Goal: Communication & Community: Answer question/provide support

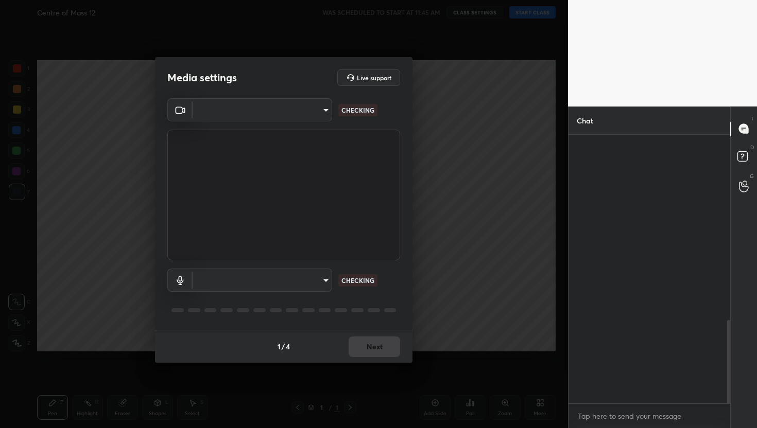
scroll to position [598, 0]
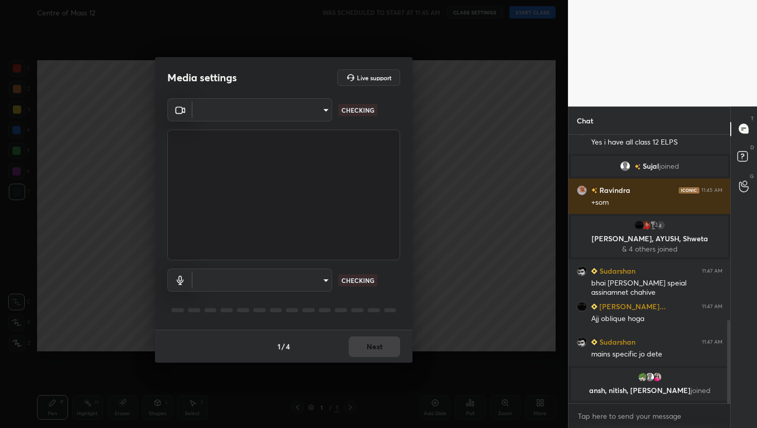
click at [279, 111] on body "1 2 3 4 5 6 7 C X Z C X Z E E Erase all H H Centre of Mass 12 WAS SCHEDULED TO …" at bounding box center [378, 214] width 757 height 428
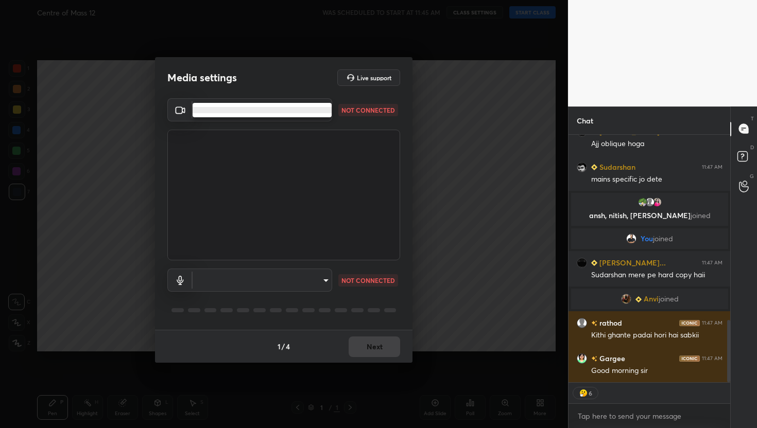
scroll to position [760, 0]
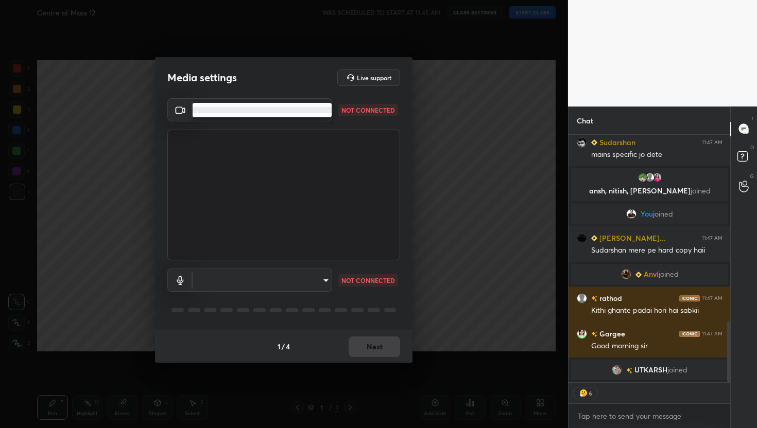
type textarea "x"
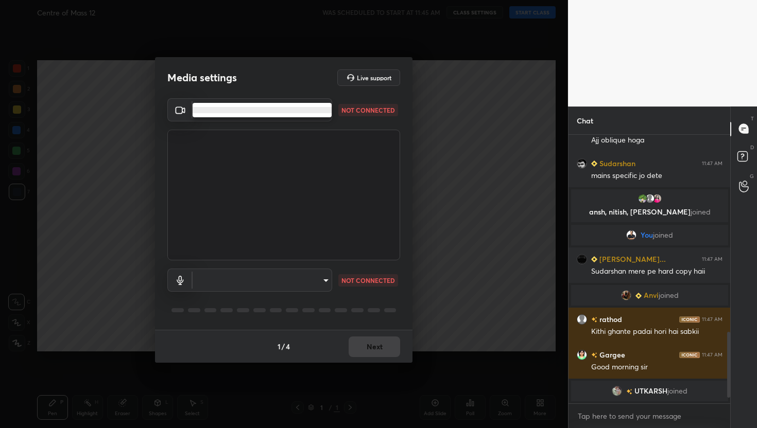
scroll to position [764, 0]
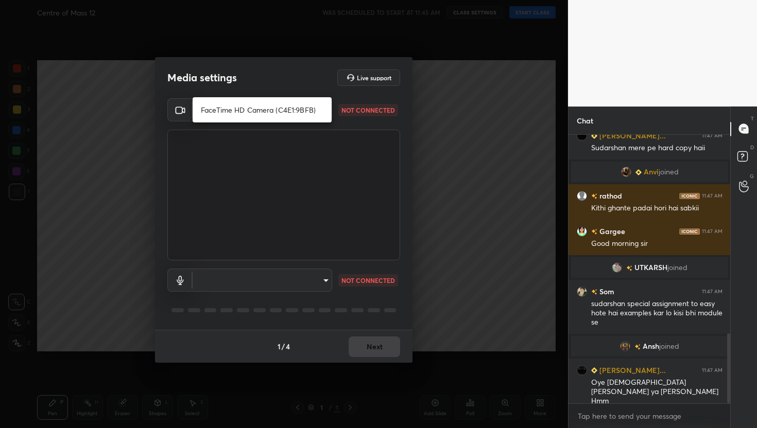
click at [223, 108] on li "FaceTime HD Camera (C4E1:9BFB)" at bounding box center [262, 109] width 139 height 17
type input "659912564eda554639fcee3a3a664738a37b4316681fb5667cf892139bbf971f"
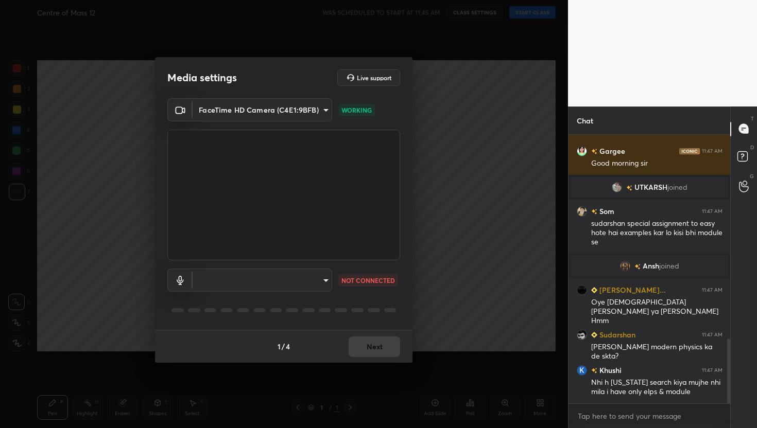
scroll to position [880, 0]
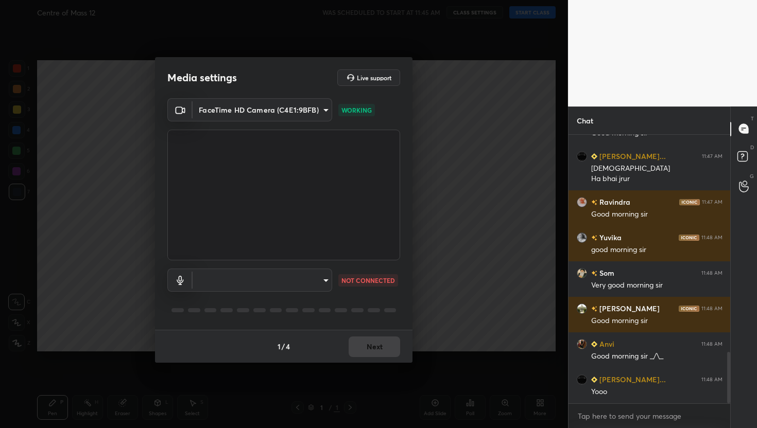
click at [626, 415] on body "1 2 3 4 5 6 7 C X Z C X Z E E Erase all H H Centre of Mass 12 WAS SCHEDULED TO …" at bounding box center [378, 214] width 757 height 428
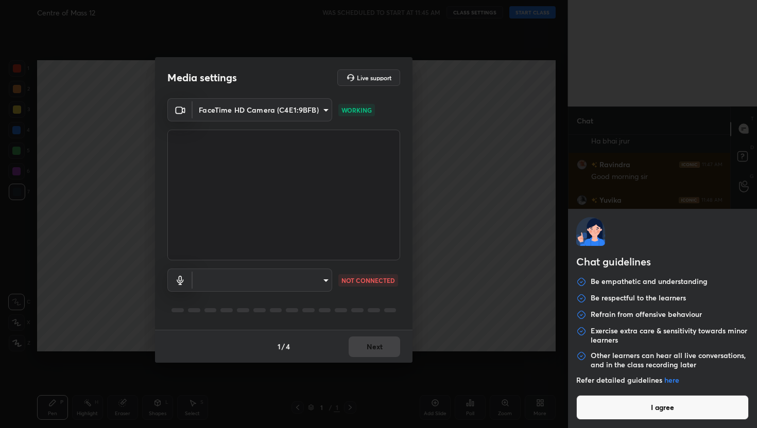
click at [635, 407] on button "I agree" at bounding box center [662, 408] width 173 height 25
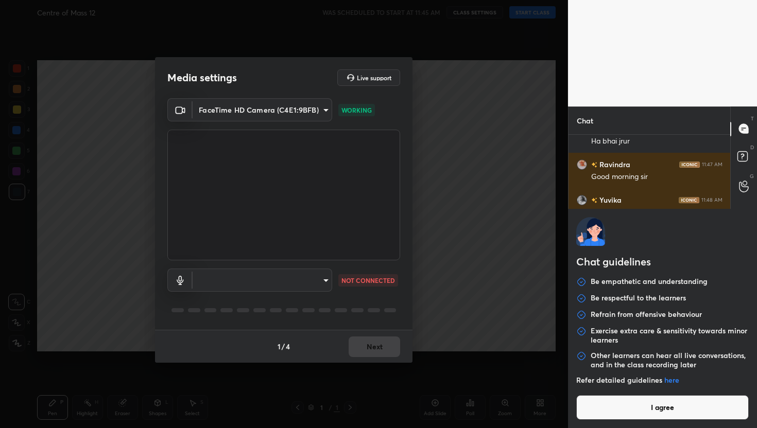
type textarea "x"
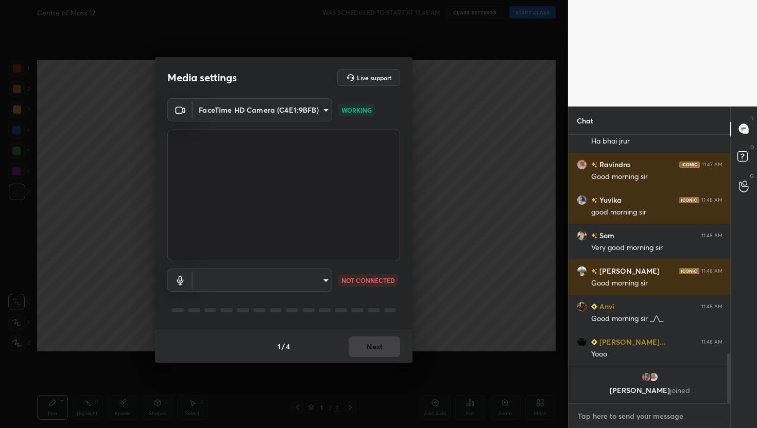
paste textarea "[URL][DOMAIN_NAME]"
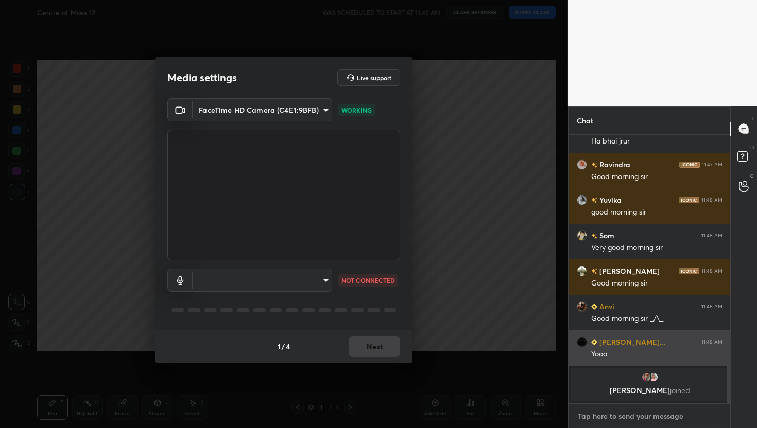
type textarea "[URL][DOMAIN_NAME]"
type textarea "x"
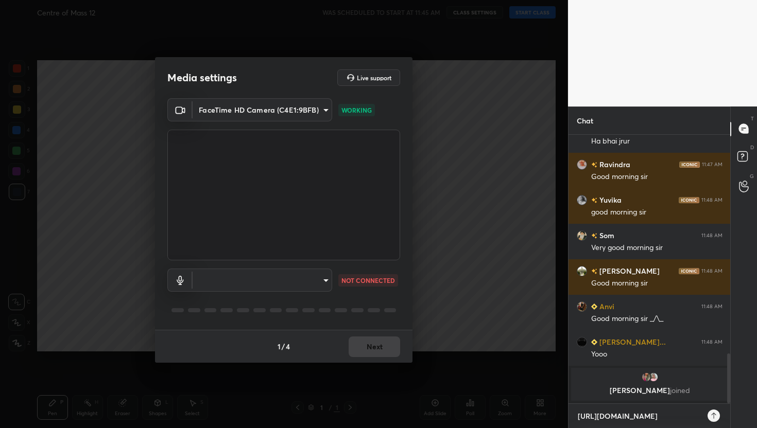
type textarea "[URL][DOMAIN_NAME]"
type textarea "x"
click at [714, 415] on icon at bounding box center [714, 416] width 8 height 8
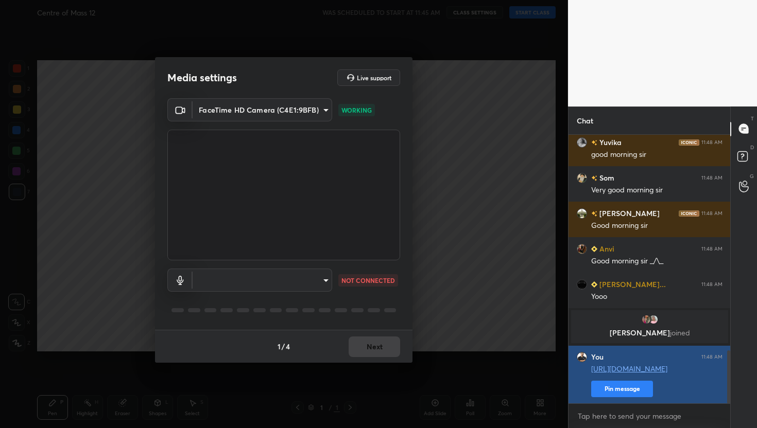
click at [631, 389] on button "Pin message" at bounding box center [622, 389] width 62 height 16
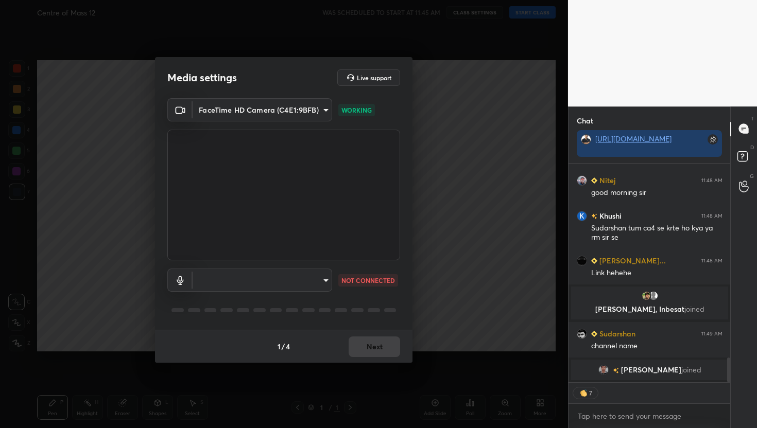
type textarea "x"
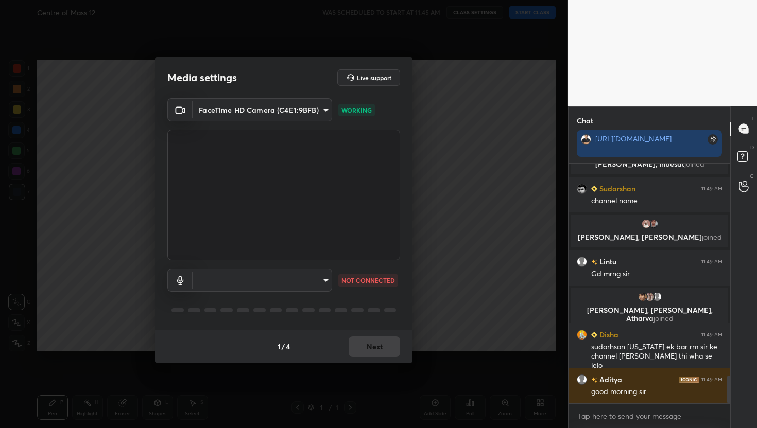
scroll to position [1865, 0]
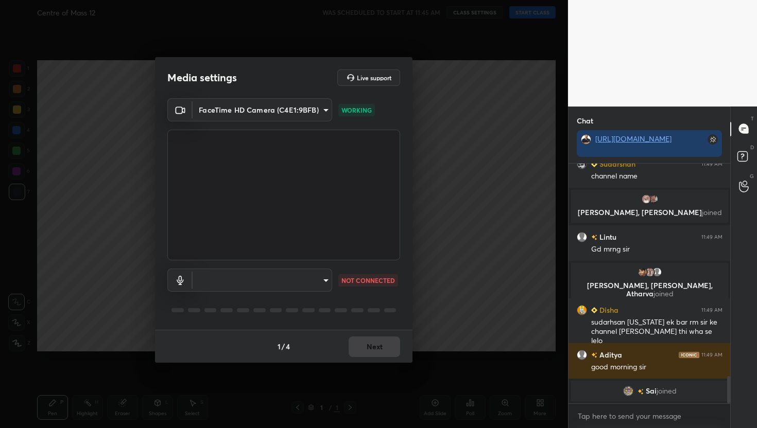
click at [312, 280] on body "1 2 3 4 5 6 7 C X Z C X Z E E Erase all H H Centre of Mass 12 WAS SCHEDULED TO …" at bounding box center [378, 214] width 757 height 428
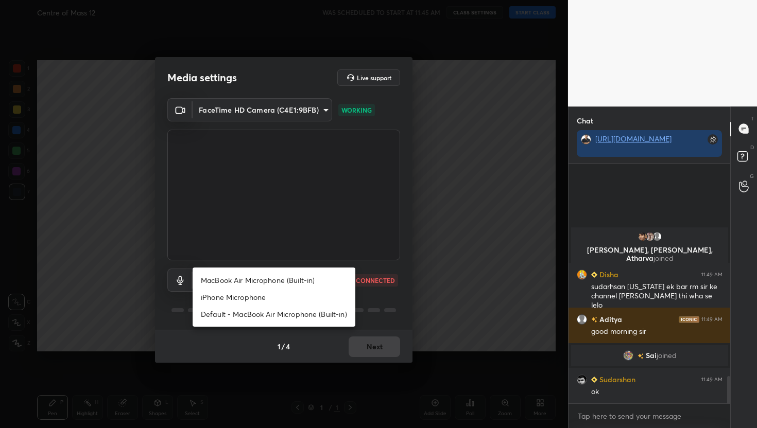
scroll to position [1879, 0]
click at [312, 280] on li "MacBook Air Microphone (Built-in)" at bounding box center [274, 280] width 163 height 17
type input "33e599cbe3545fa2a20cfd94d5939c2783ad5959e975e6315e3554c2b5bea43f"
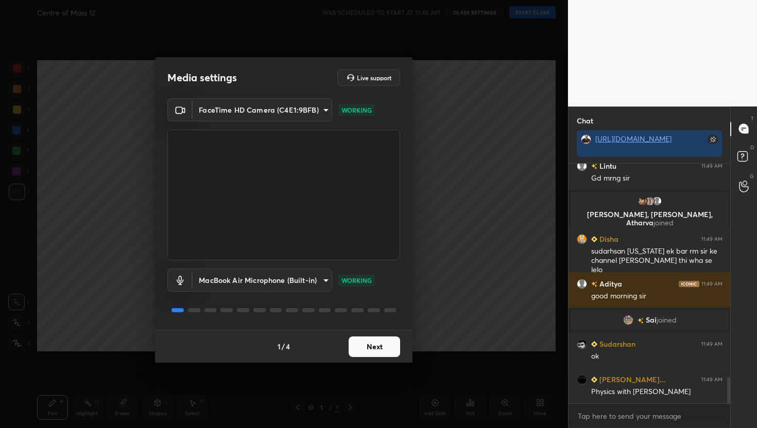
scroll to position [1939, 0]
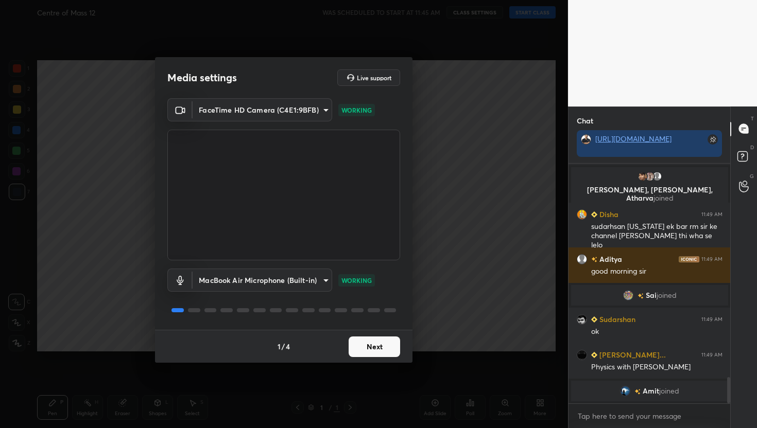
click at [362, 342] on button "Next" at bounding box center [375, 347] width 52 height 21
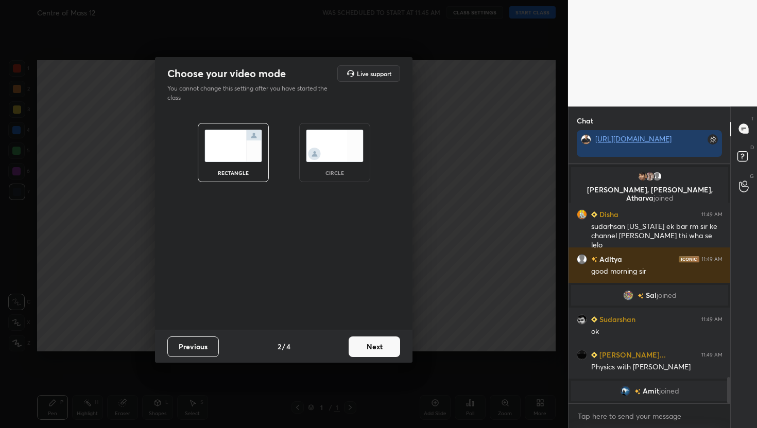
click at [362, 342] on button "Next" at bounding box center [375, 347] width 52 height 21
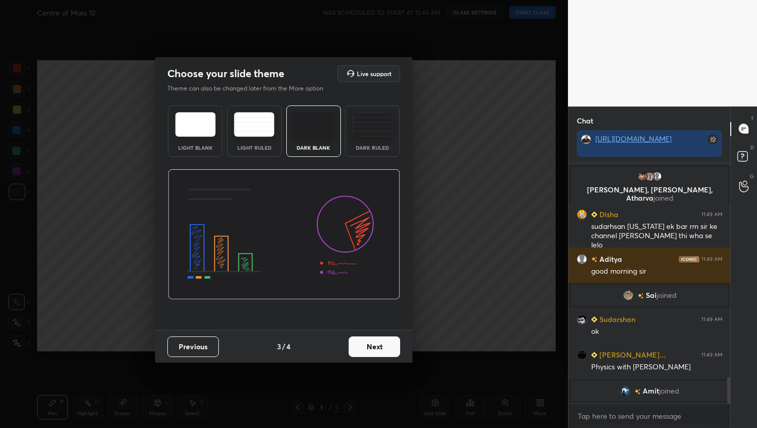
click at [362, 342] on button "Next" at bounding box center [375, 347] width 52 height 21
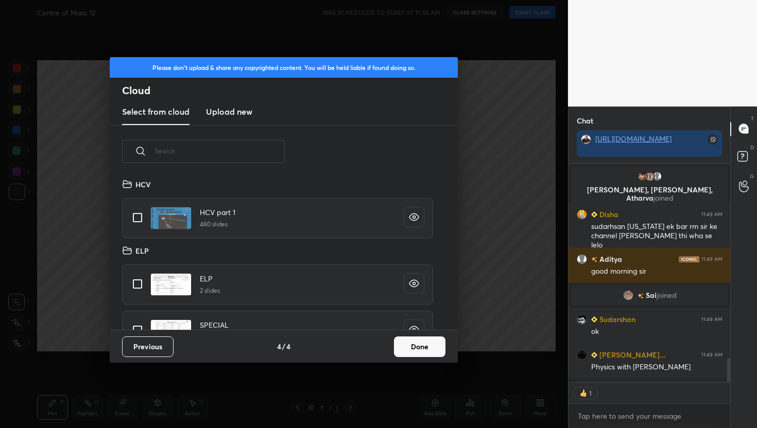
scroll to position [1947, 0]
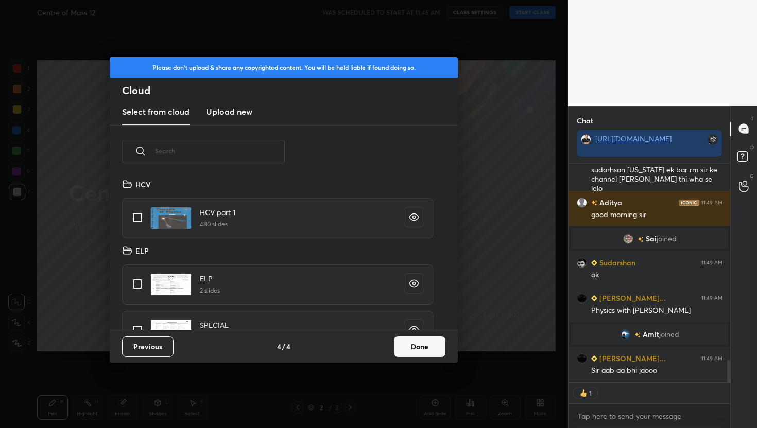
click at [407, 344] on button "Done" at bounding box center [420, 347] width 52 height 21
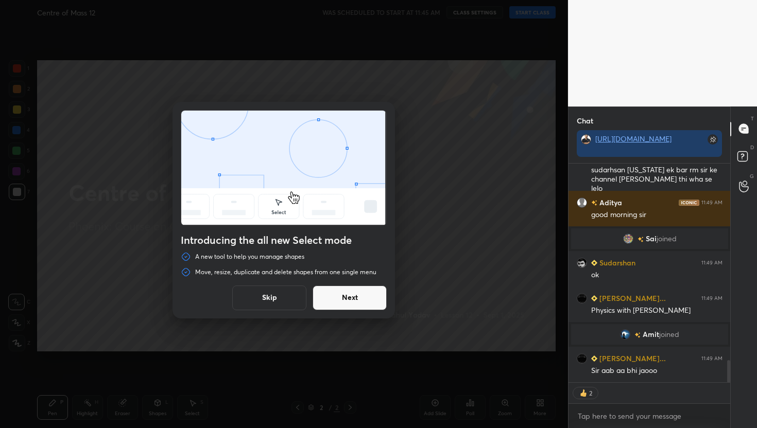
click at [293, 292] on button "Skip" at bounding box center [269, 298] width 74 height 25
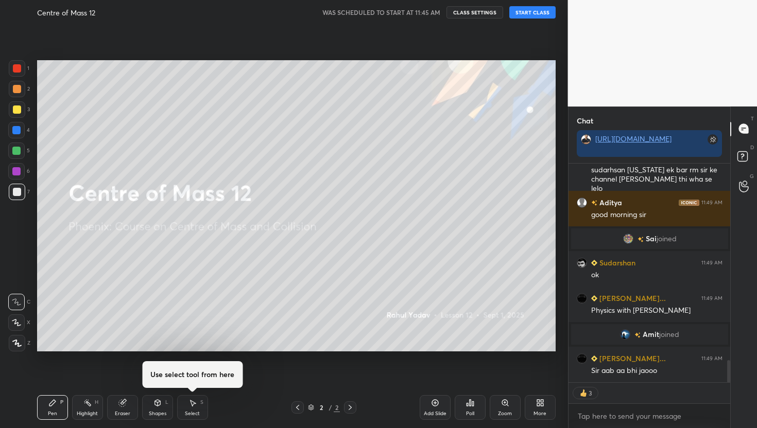
scroll to position [1972, 0]
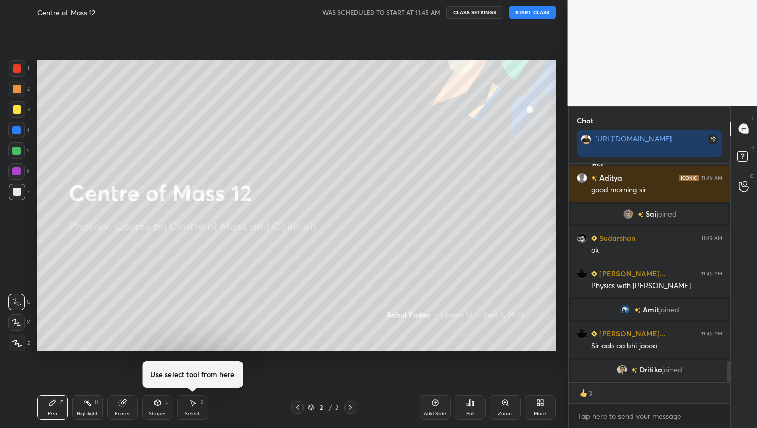
click at [300, 410] on icon at bounding box center [298, 408] width 8 height 8
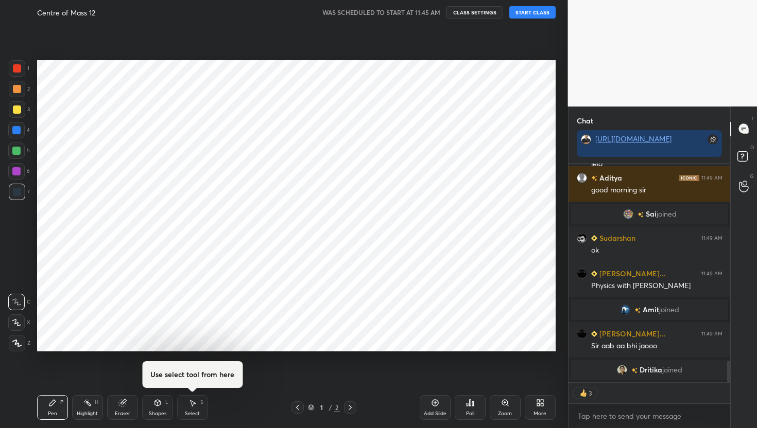
click at [349, 409] on icon at bounding box center [350, 408] width 8 height 8
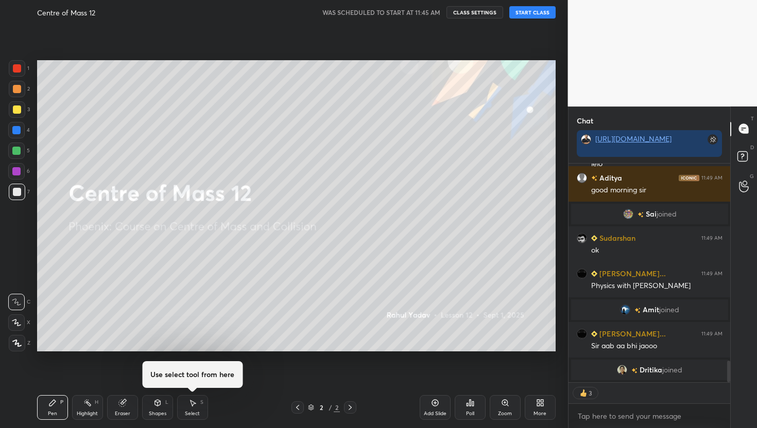
scroll to position [1985, 0]
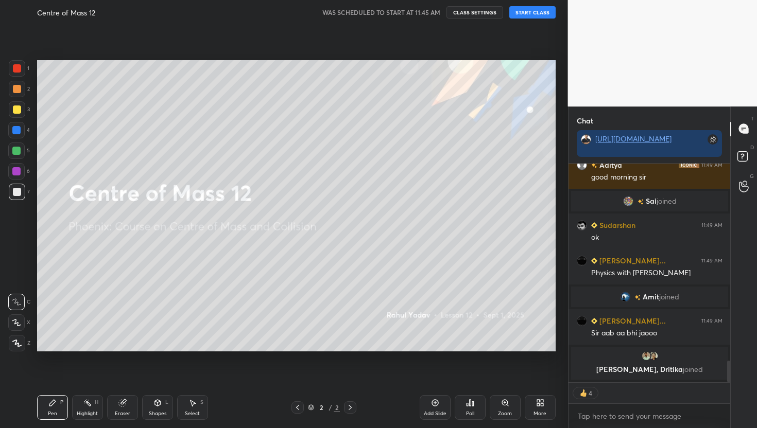
click at [528, 10] on button "START CLASS" at bounding box center [532, 12] width 46 height 12
click at [16, 344] on icon at bounding box center [16, 343] width 9 height 7
click at [16, 329] on div at bounding box center [16, 323] width 16 height 16
click at [22, 194] on div at bounding box center [17, 192] width 16 height 16
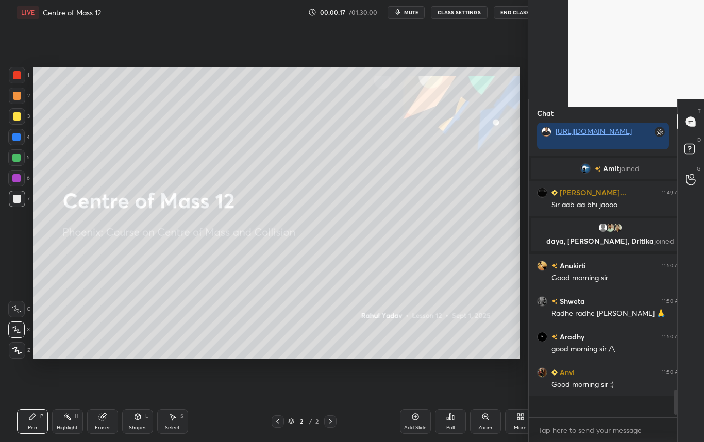
scroll to position [2058, 0]
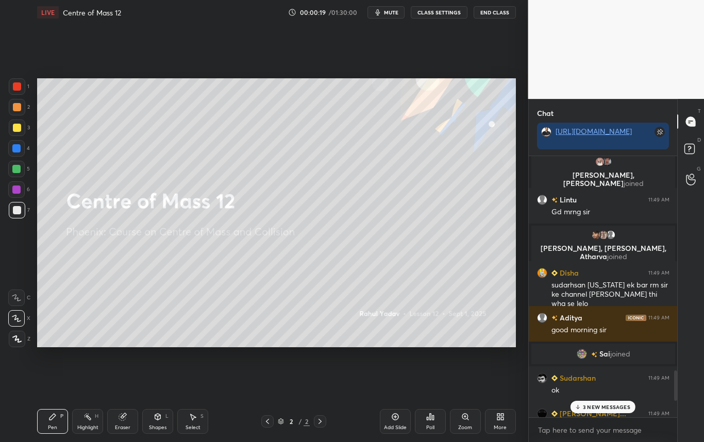
click at [502, 427] on div "More" at bounding box center [499, 427] width 13 height 5
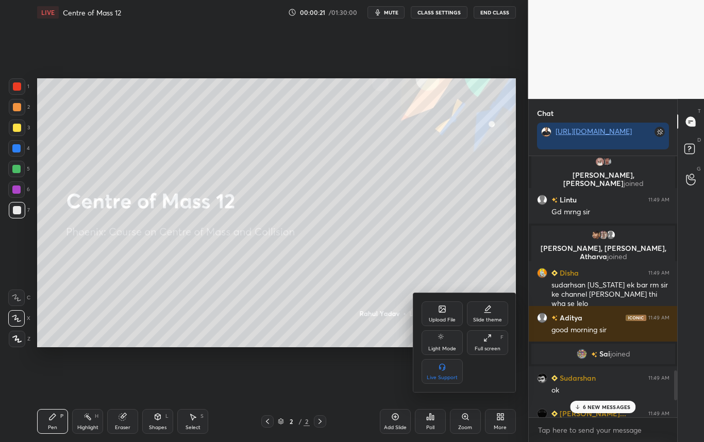
click at [494, 340] on div "Full screen F" at bounding box center [487, 342] width 41 height 25
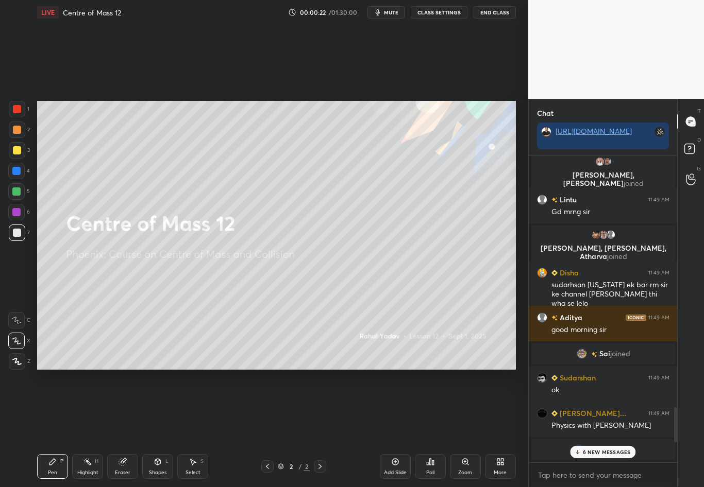
click at [601, 428] on p "6 NEW MESSAGES" at bounding box center [606, 452] width 48 height 6
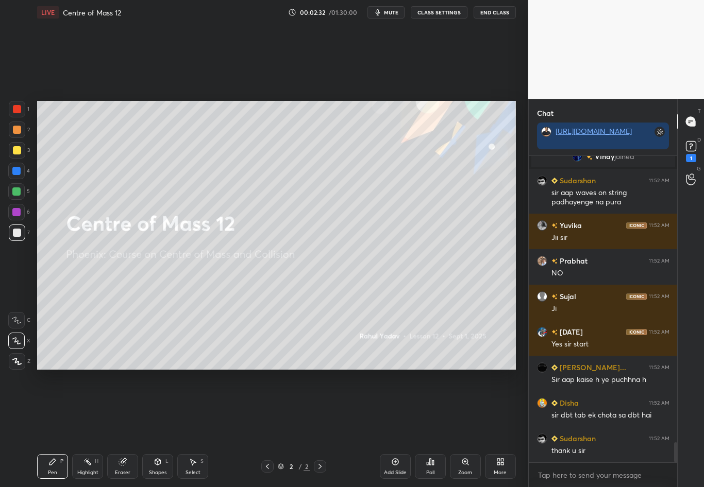
scroll to position [4442, 0]
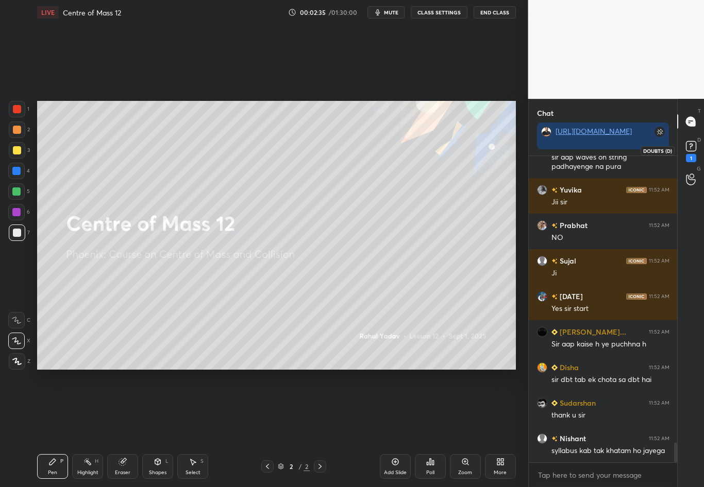
click at [693, 139] on icon at bounding box center [690, 146] width 15 height 15
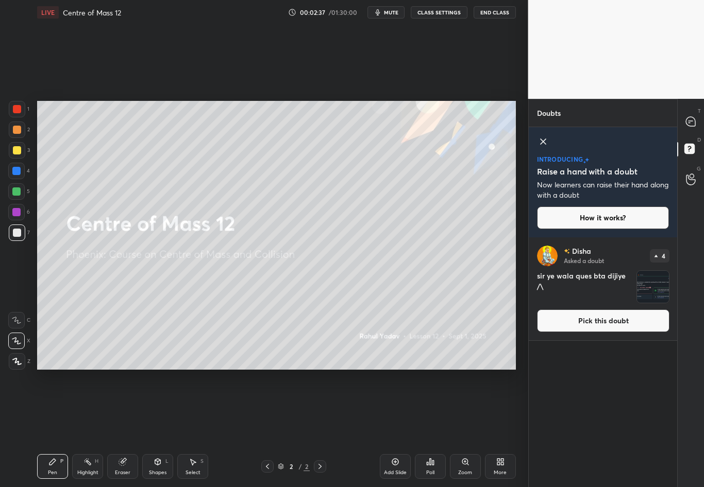
click at [650, 278] on img "grid" at bounding box center [653, 287] width 32 height 32
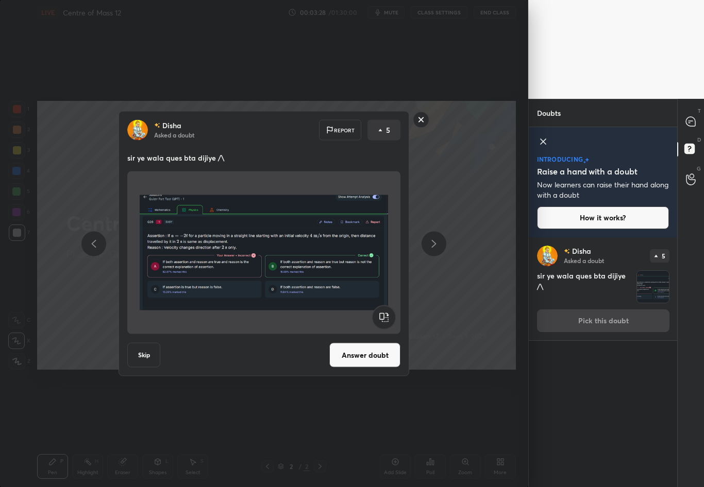
click at [139, 361] on button "Skip" at bounding box center [143, 355] width 33 height 25
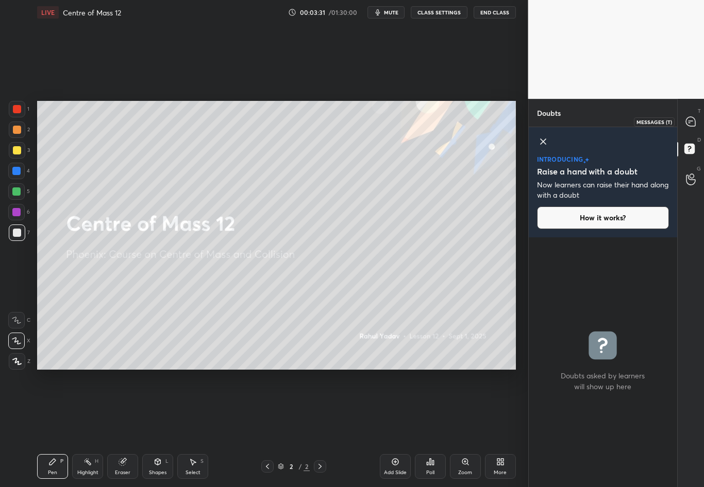
click at [690, 115] on div at bounding box center [690, 121] width 21 height 19
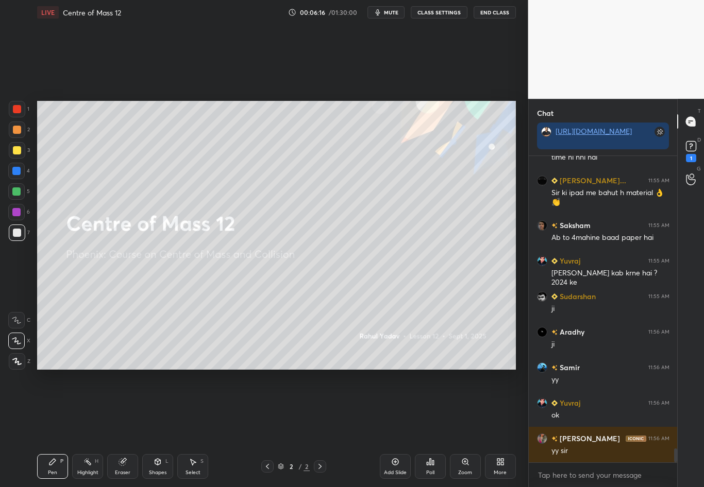
scroll to position [6519, 0]
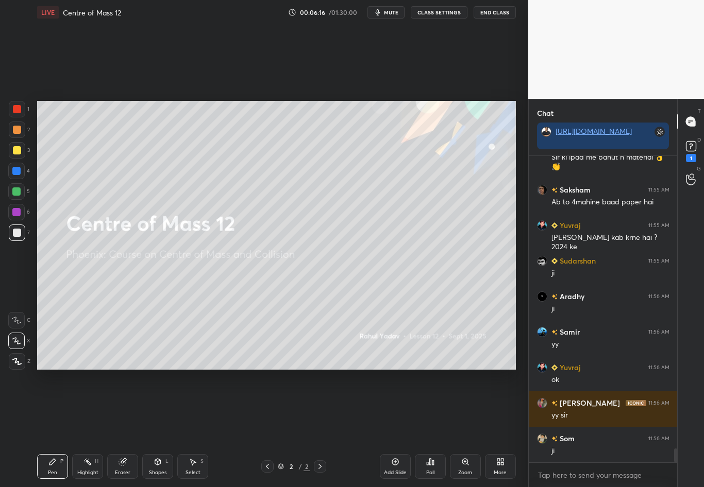
click at [317, 428] on icon at bounding box center [320, 466] width 8 height 8
click at [391, 428] on icon at bounding box center [395, 462] width 8 height 8
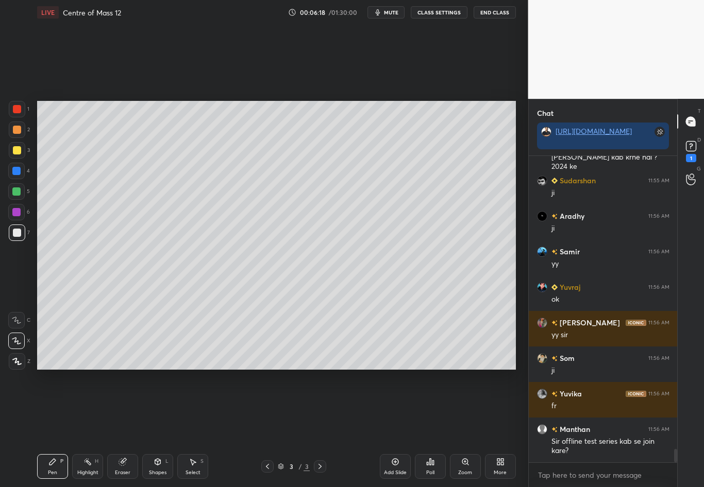
scroll to position [6644, 0]
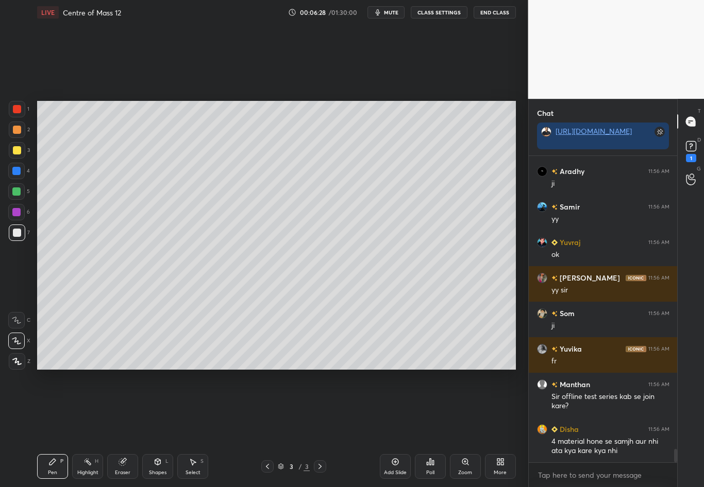
click at [21, 233] on div at bounding box center [17, 233] width 16 height 16
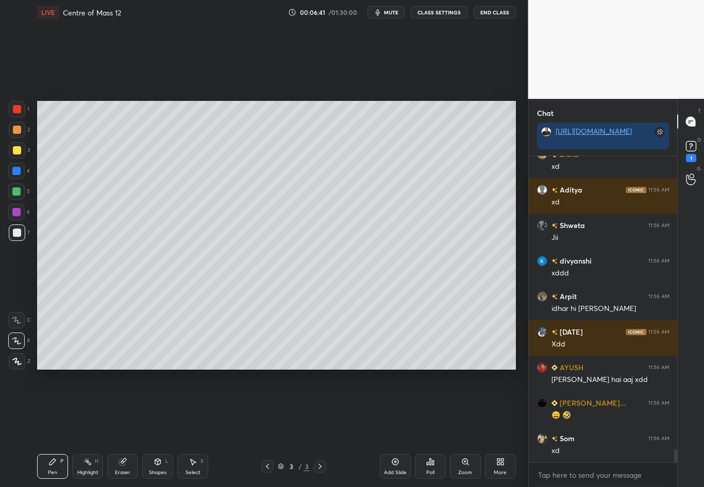
scroll to position [7116, 0]
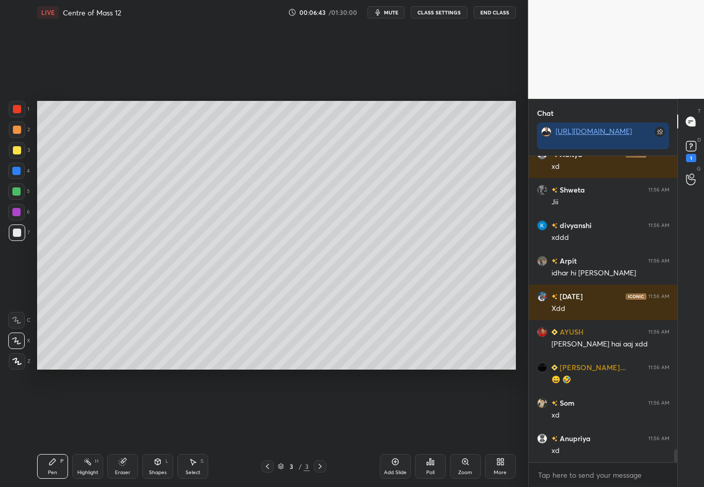
click at [124, 428] on div "Eraser" at bounding box center [122, 466] width 31 height 25
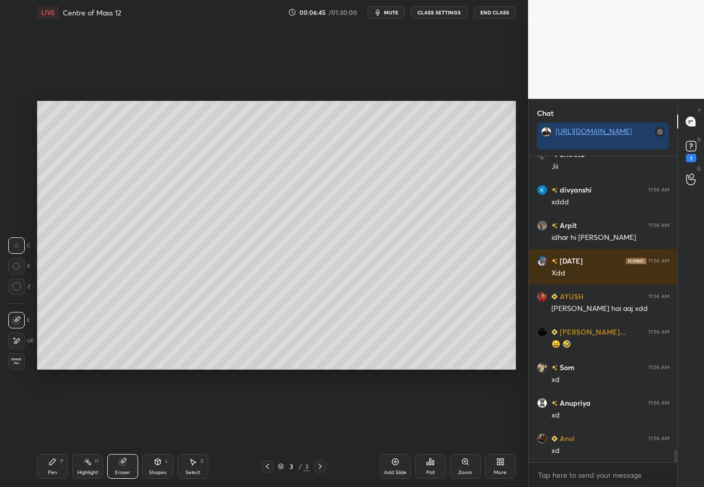
click at [158, 428] on div "Shapes L" at bounding box center [157, 466] width 31 height 25
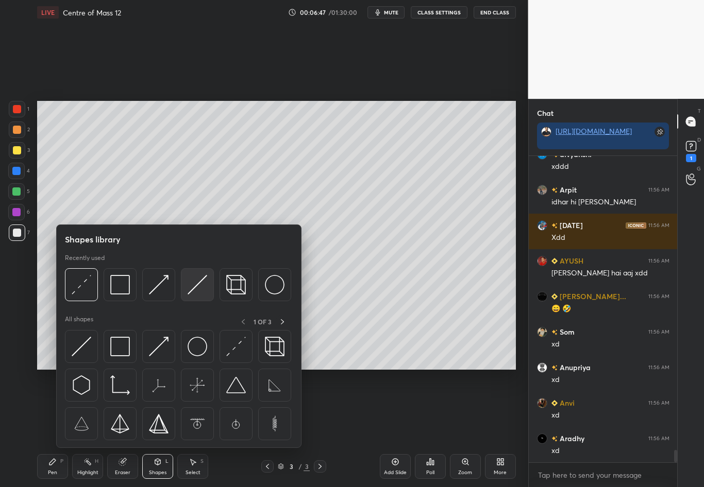
click at [197, 284] on img at bounding box center [197, 285] width 20 height 20
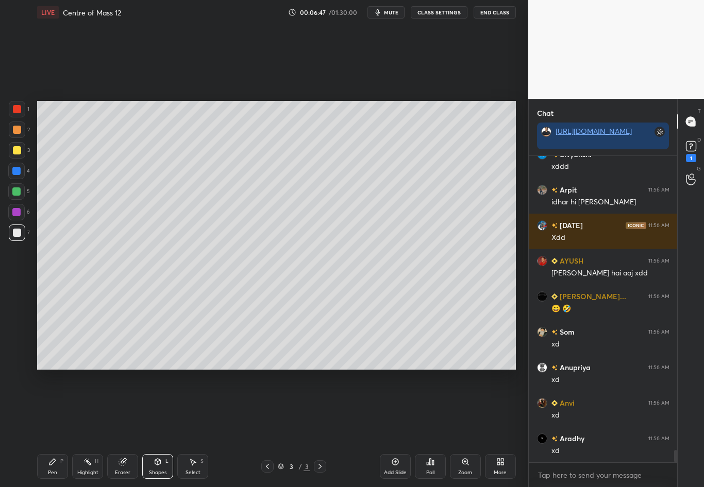
scroll to position [7223, 0]
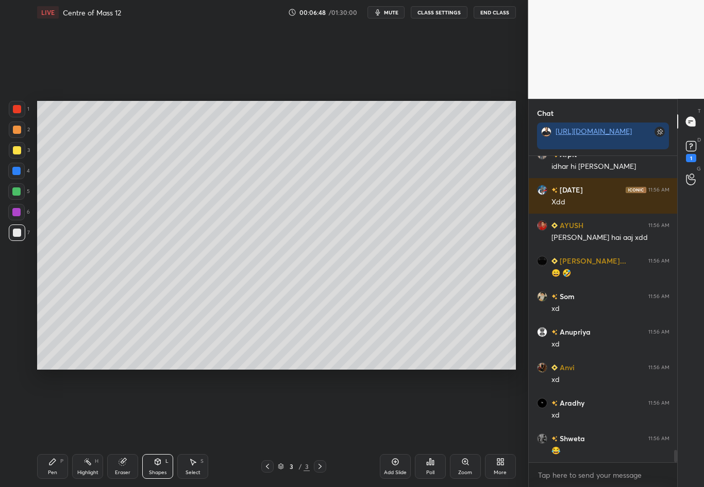
click at [17, 152] on div at bounding box center [17, 150] width 8 height 8
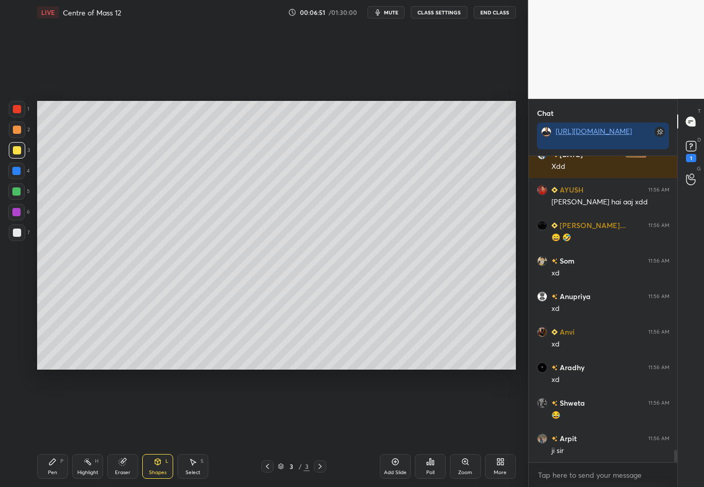
click at [44, 428] on div "Pen P" at bounding box center [52, 466] width 31 height 25
click at [15, 233] on div at bounding box center [17, 233] width 8 height 8
click at [18, 171] on div at bounding box center [16, 171] width 8 height 8
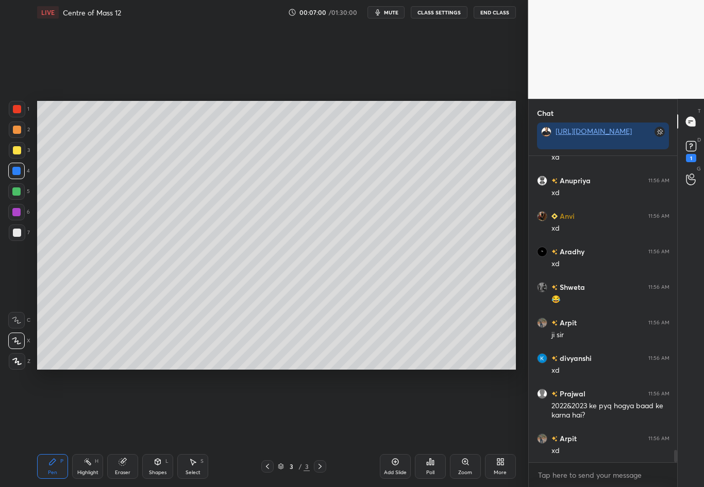
scroll to position [7410, 0]
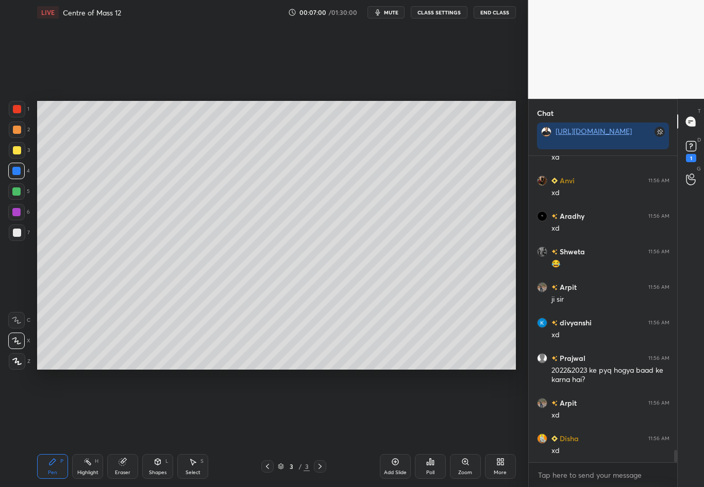
click at [20, 236] on div at bounding box center [17, 233] width 16 height 16
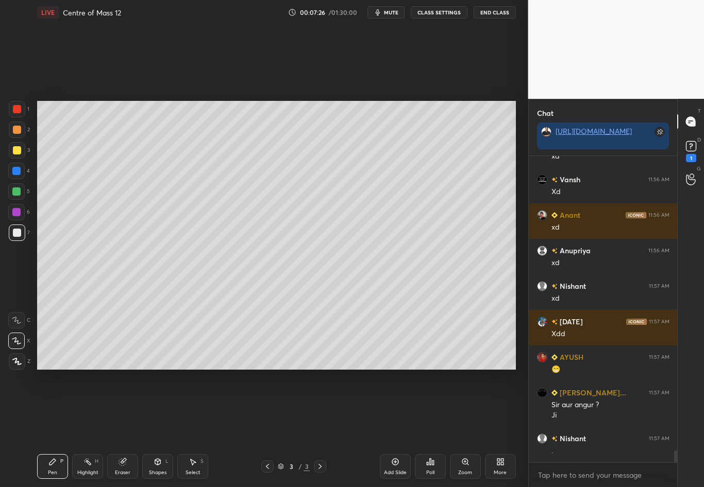
scroll to position [7729, 0]
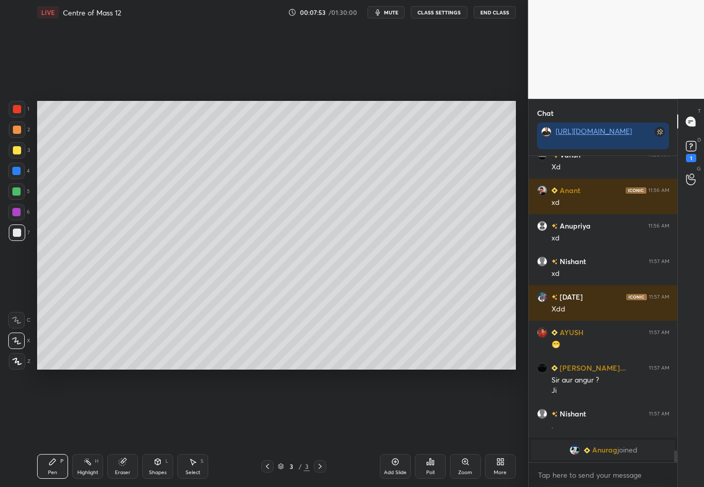
click at [16, 152] on div at bounding box center [17, 150] width 8 height 8
click at [18, 235] on div at bounding box center [17, 233] width 8 height 8
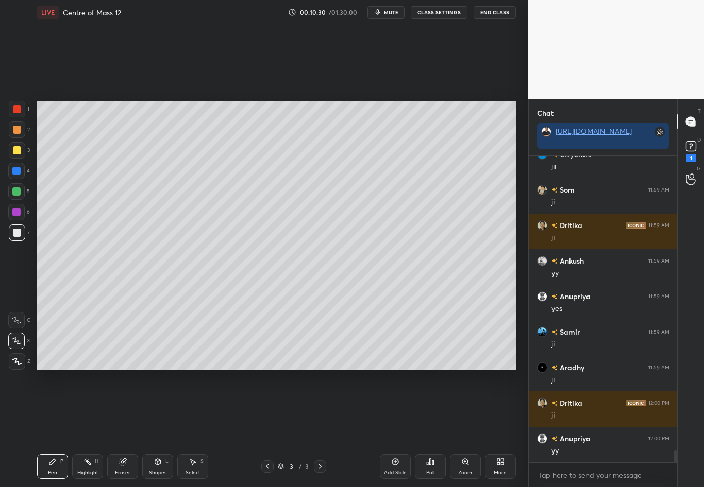
scroll to position [7526, 0]
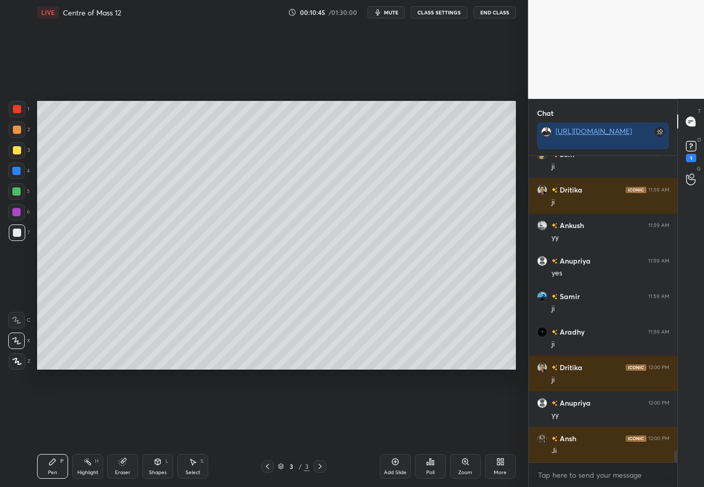
click at [158, 428] on div "Shapes L" at bounding box center [157, 466] width 31 height 25
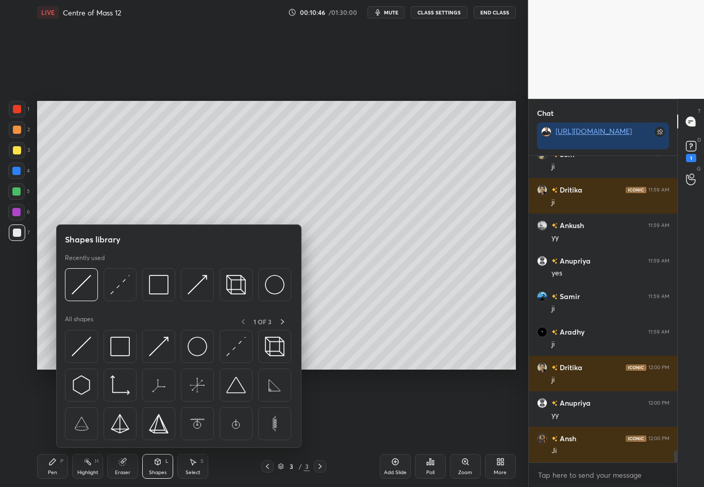
click at [125, 428] on div "Eraser" at bounding box center [122, 466] width 31 height 25
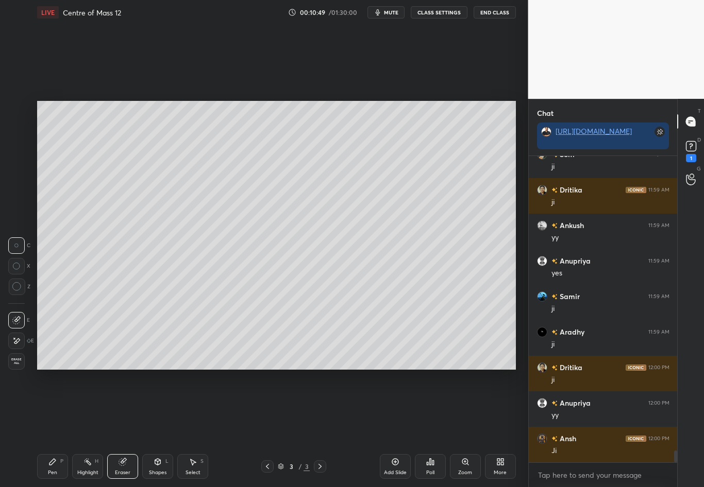
click at [52, 428] on icon at bounding box center [52, 462] width 8 height 8
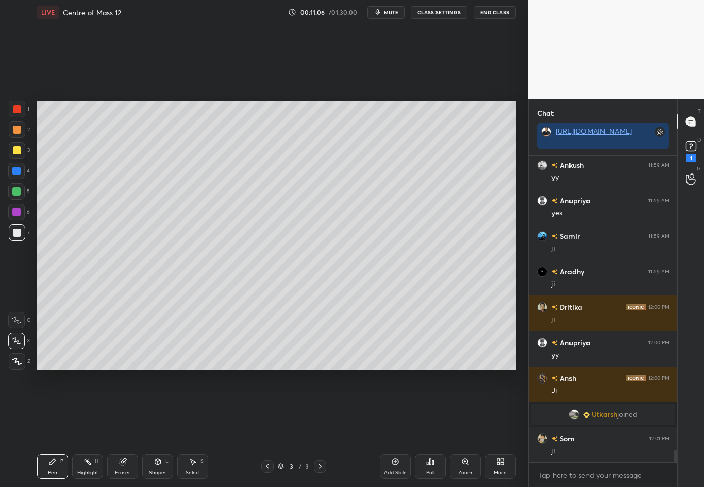
scroll to position [7416, 0]
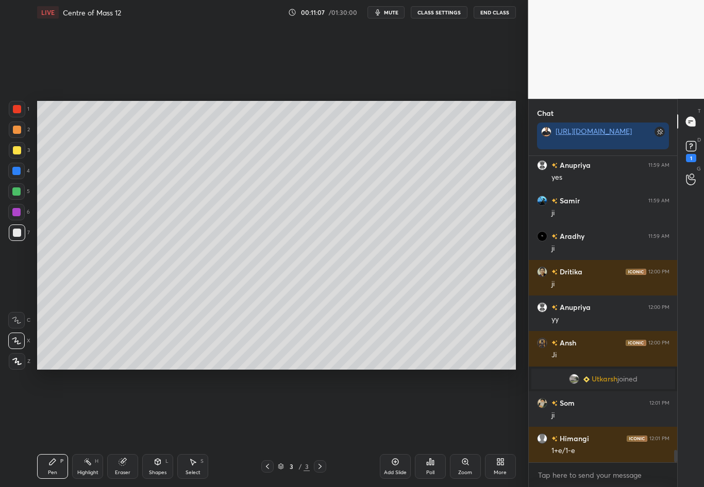
click at [15, 152] on div at bounding box center [17, 150] width 8 height 8
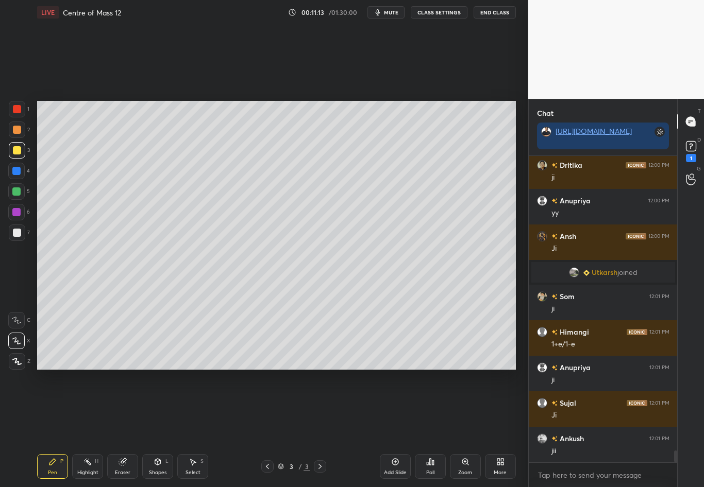
scroll to position [7558, 0]
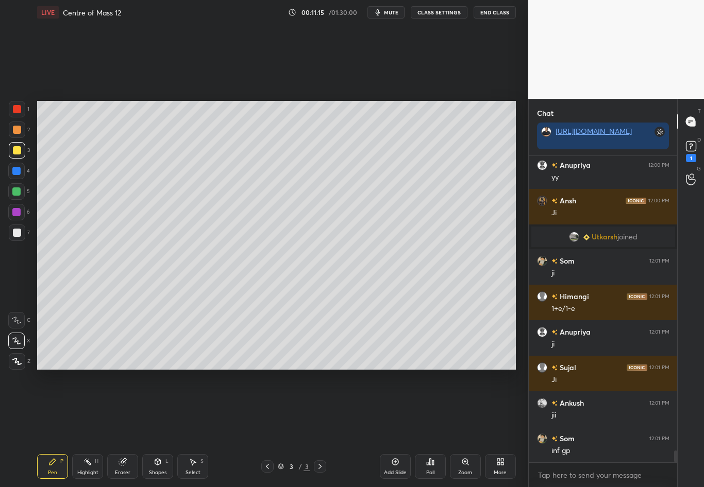
click at [11, 237] on div at bounding box center [17, 233] width 16 height 16
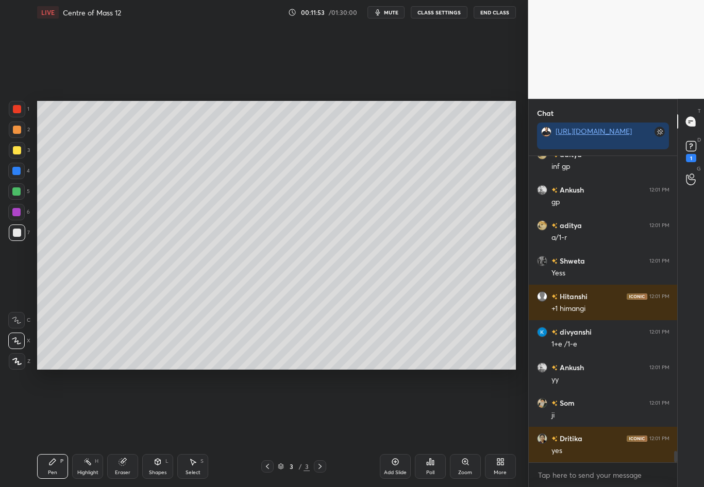
scroll to position [7949, 0]
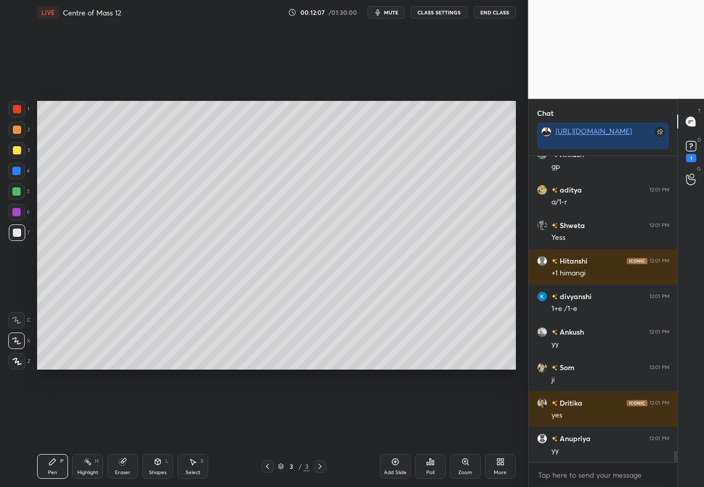
click at [319, 428] on icon at bounding box center [320, 466] width 8 height 8
click at [391, 428] on icon at bounding box center [395, 462] width 8 height 8
click at [18, 235] on div at bounding box center [17, 233] width 8 height 8
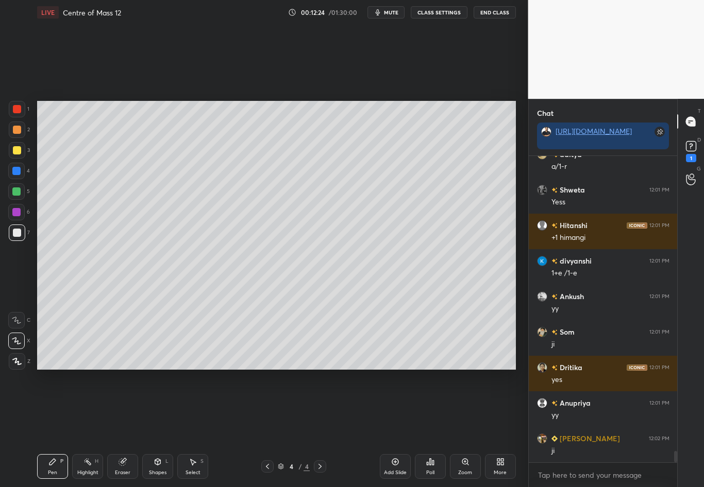
scroll to position [8020, 0]
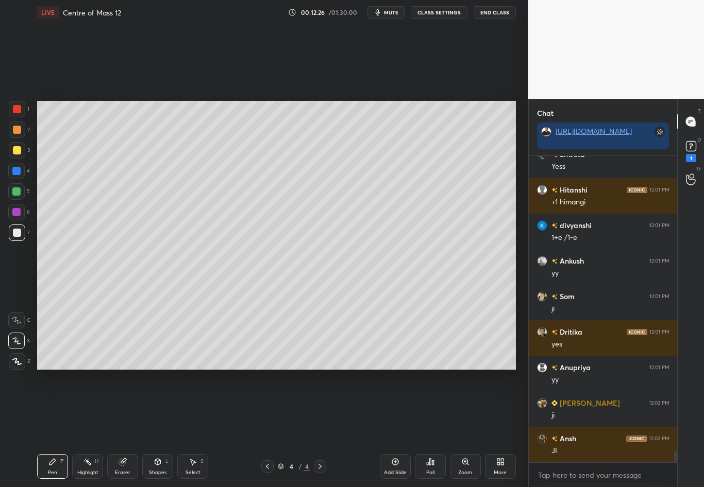
click at [16, 153] on div at bounding box center [17, 150] width 8 height 8
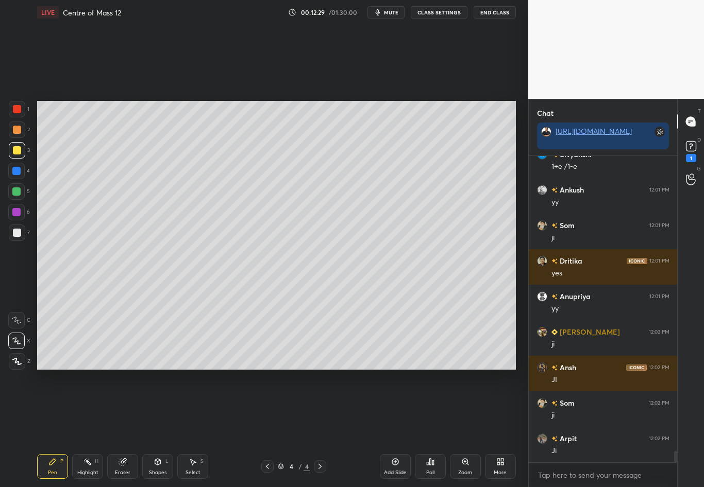
scroll to position [8127, 0]
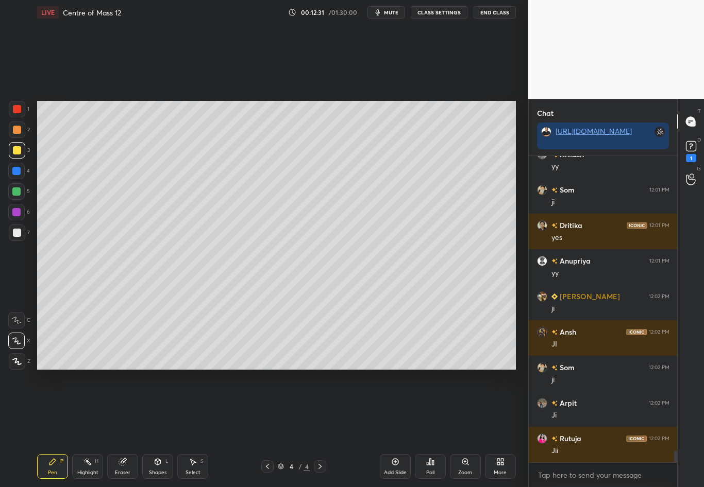
click at [16, 232] on div at bounding box center [17, 233] width 8 height 8
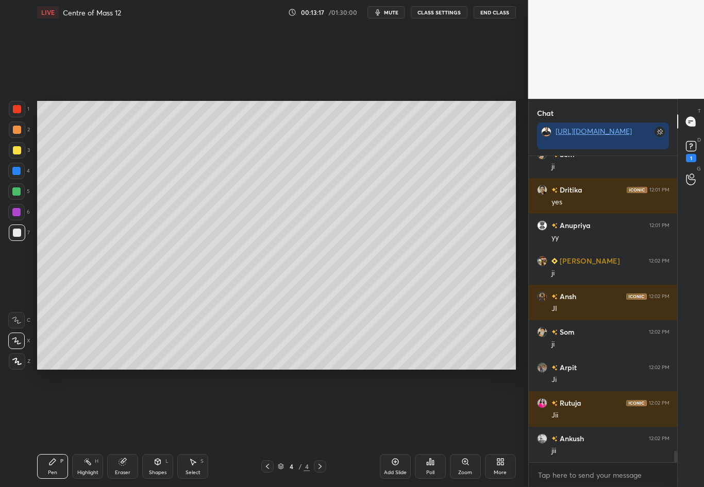
click at [16, 154] on div at bounding box center [17, 150] width 16 height 16
click at [18, 235] on div at bounding box center [17, 233] width 8 height 8
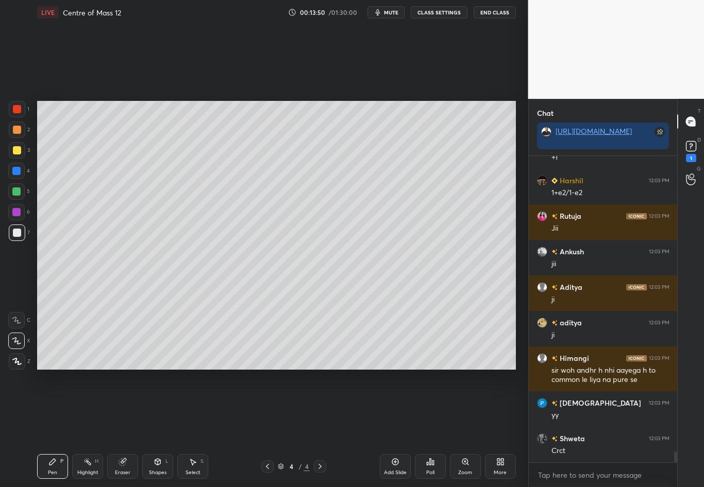
scroll to position [8563, 0]
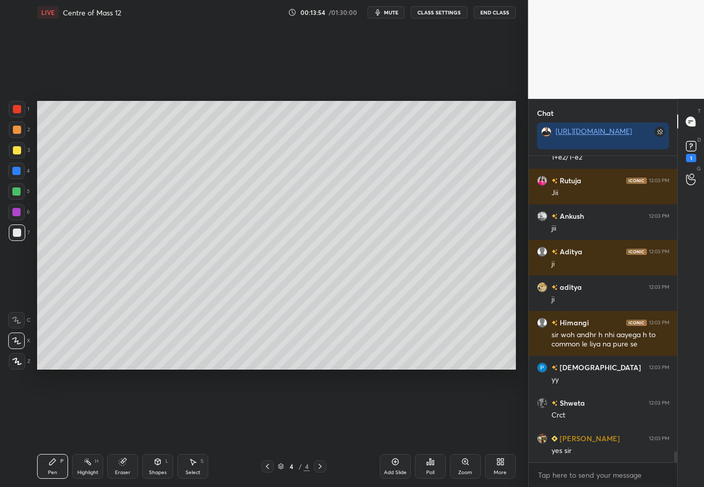
click at [121, 428] on div "Eraser" at bounding box center [122, 472] width 15 height 5
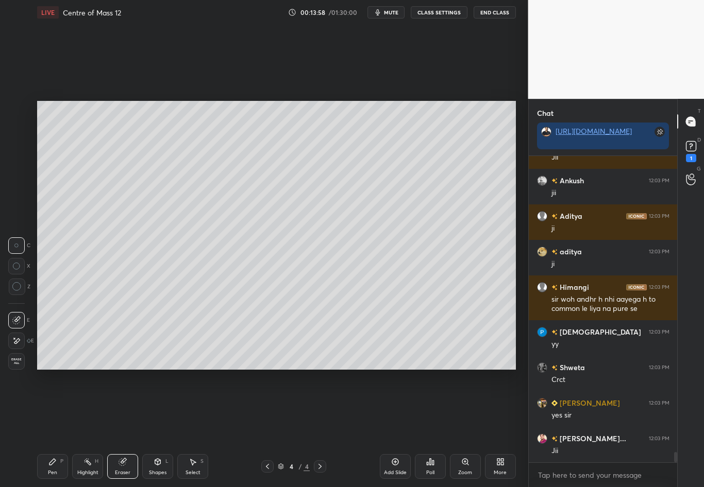
click at [48, 428] on icon at bounding box center [52, 462] width 8 height 8
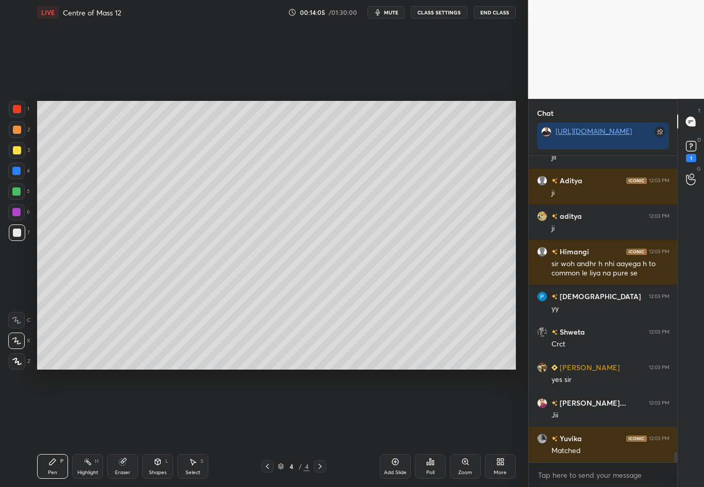
click at [267, 428] on icon at bounding box center [267, 466] width 8 height 8
click at [83, 428] on div "Highlight H" at bounding box center [87, 466] width 31 height 25
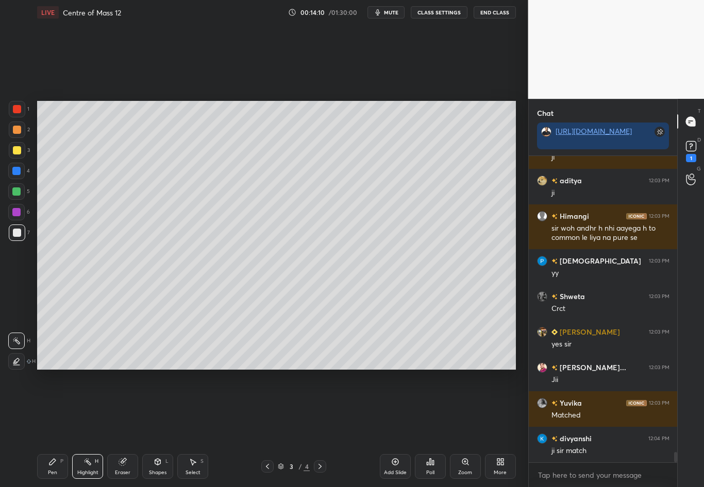
click at [320, 428] on icon at bounding box center [320, 466] width 8 height 8
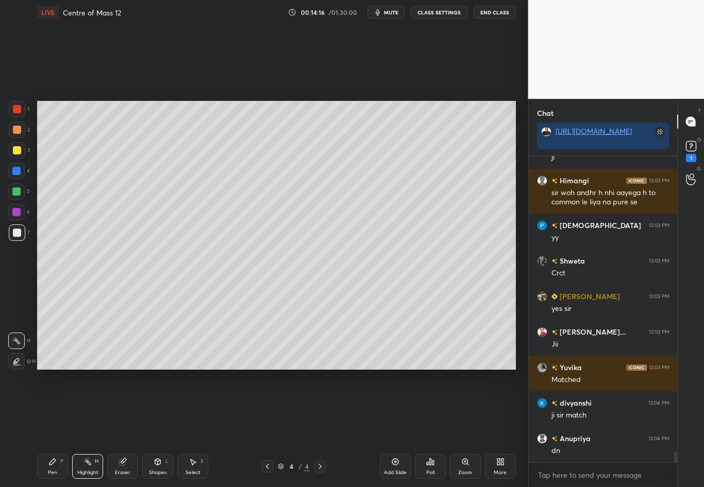
click at [266, 428] on icon at bounding box center [267, 466] width 8 height 8
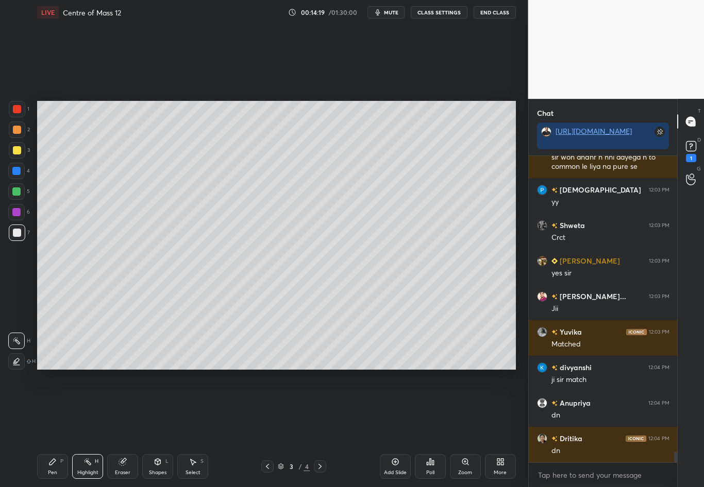
click at [21, 175] on div at bounding box center [16, 171] width 16 height 16
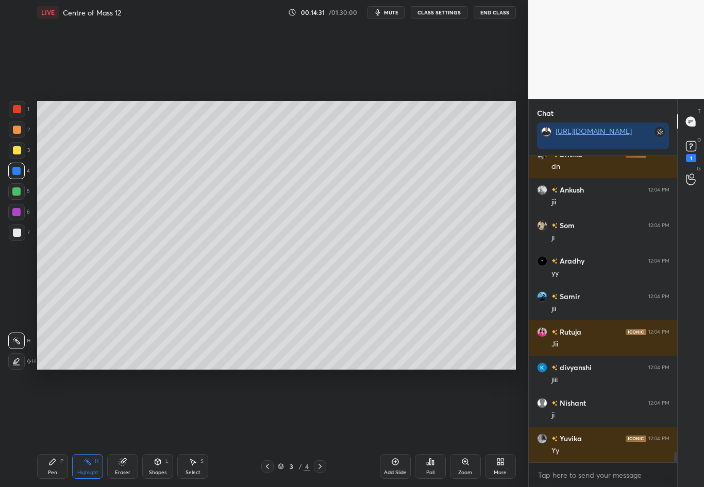
scroll to position [9060, 0]
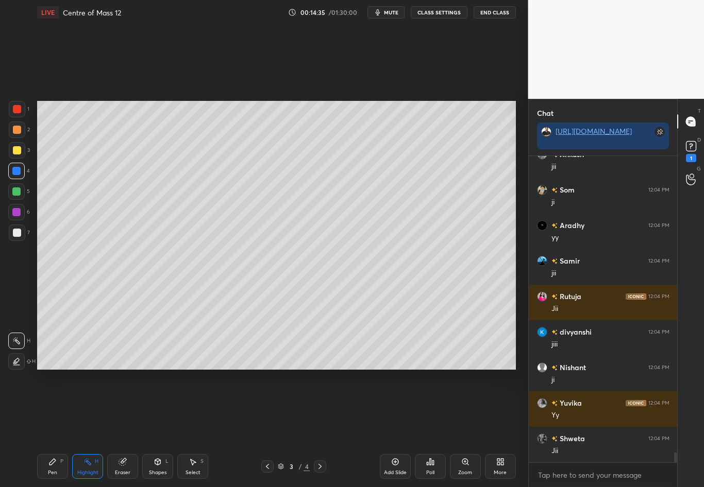
click at [317, 428] on icon at bounding box center [320, 466] width 8 height 8
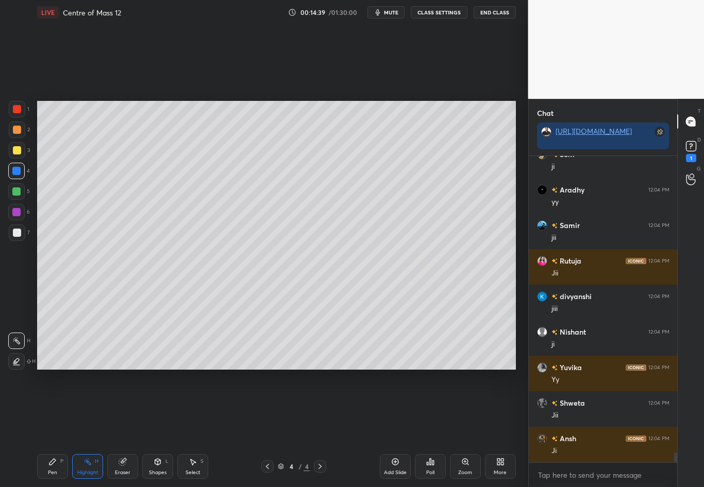
click at [272, 428] on div at bounding box center [267, 466] width 12 height 12
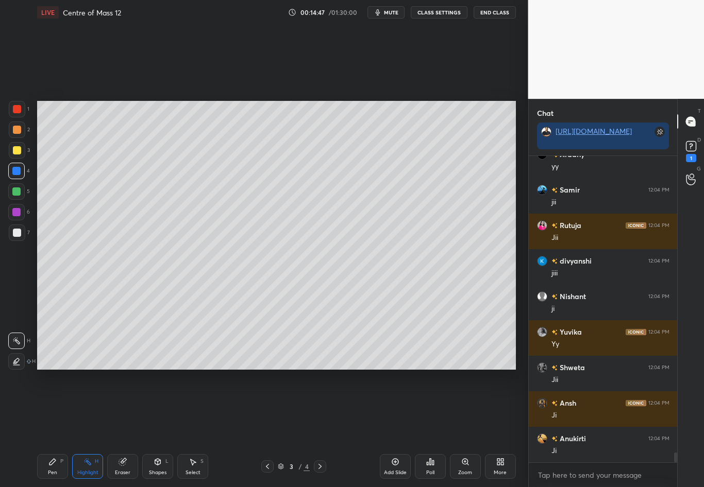
click at [318, 428] on icon at bounding box center [320, 466] width 8 height 8
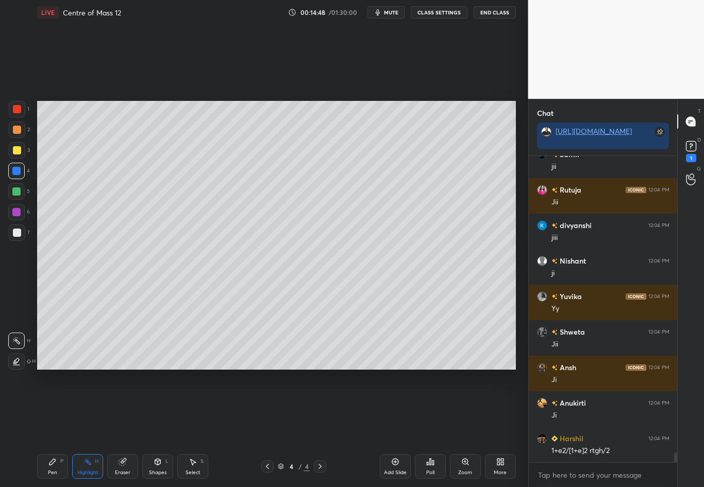
click at [18, 237] on div at bounding box center [17, 233] width 16 height 16
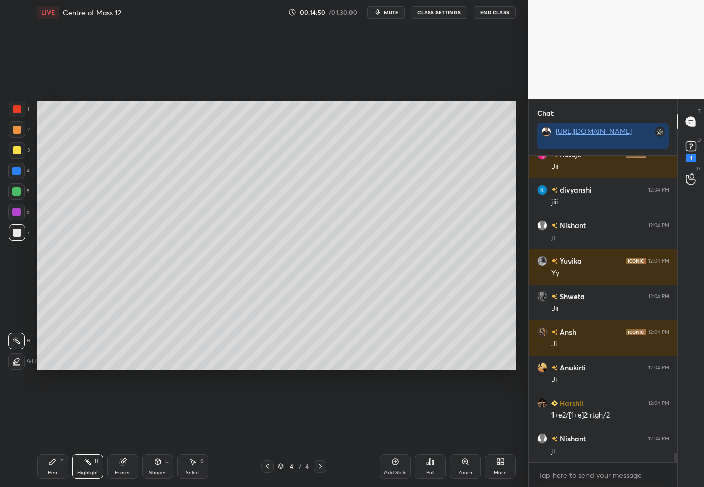
click at [55, 428] on div "Pen P" at bounding box center [52, 466] width 31 height 25
click at [52, 428] on icon at bounding box center [52, 462] width 6 height 6
click at [22, 150] on div at bounding box center [17, 150] width 16 height 16
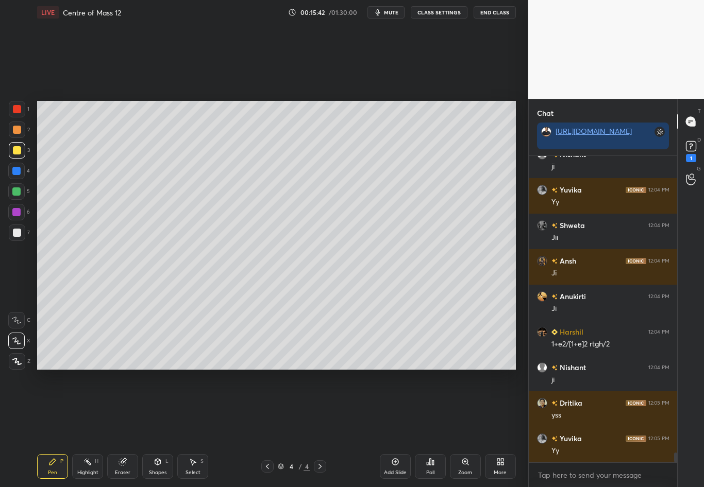
scroll to position [9309, 0]
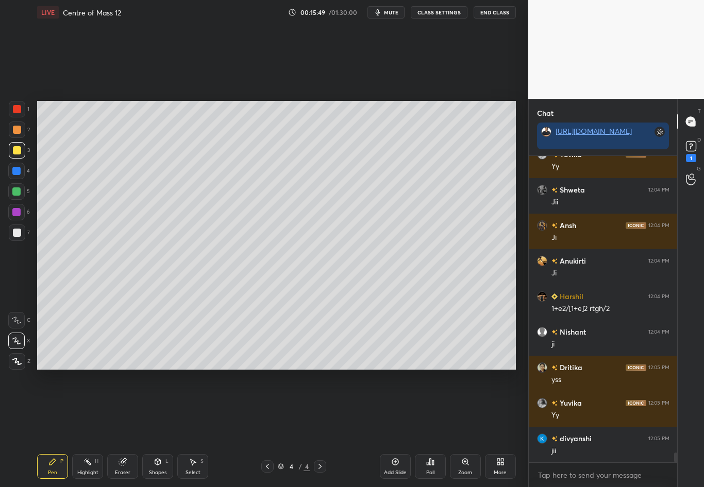
click at [12, 234] on div at bounding box center [17, 233] width 16 height 16
click at [126, 428] on div "Eraser" at bounding box center [122, 466] width 31 height 25
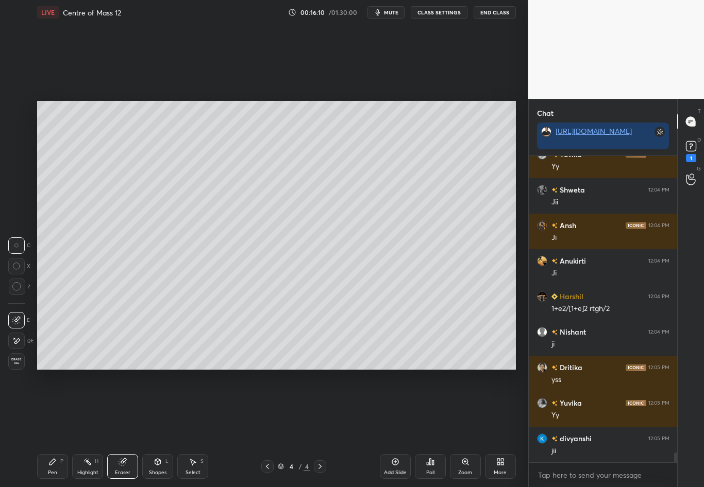
click at [53, 428] on icon at bounding box center [52, 462] width 8 height 8
click at [16, 152] on div at bounding box center [17, 150] width 8 height 8
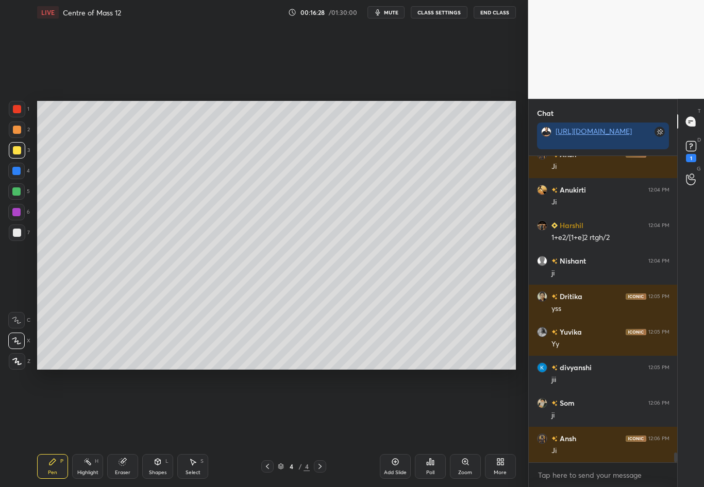
scroll to position [9416, 0]
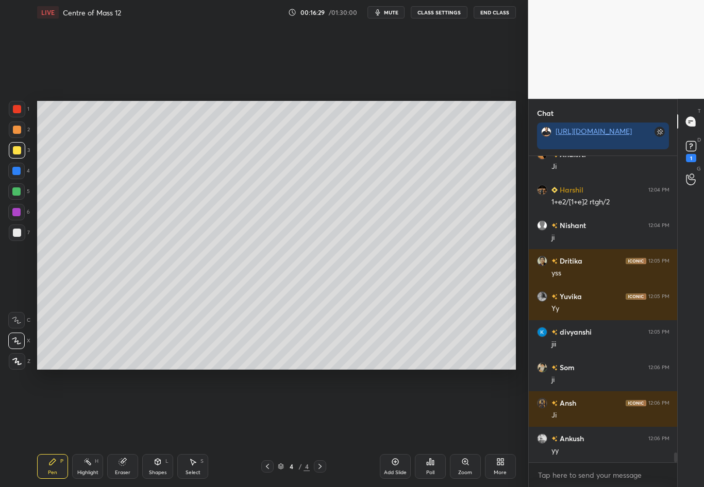
click at [19, 211] on div at bounding box center [16, 212] width 8 height 8
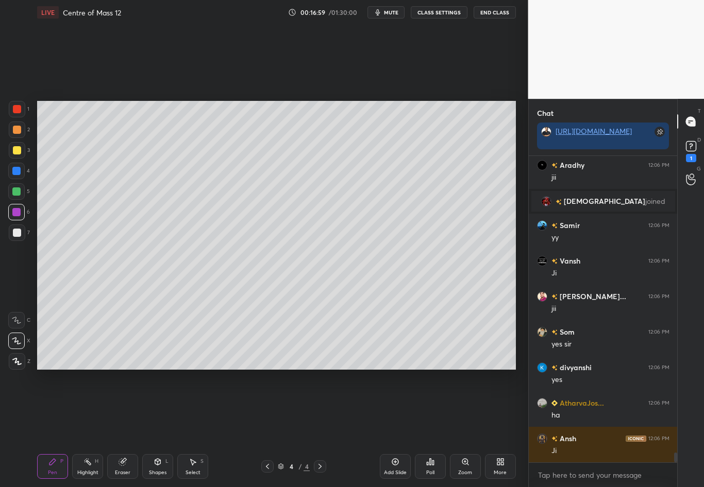
scroll to position [9269, 0]
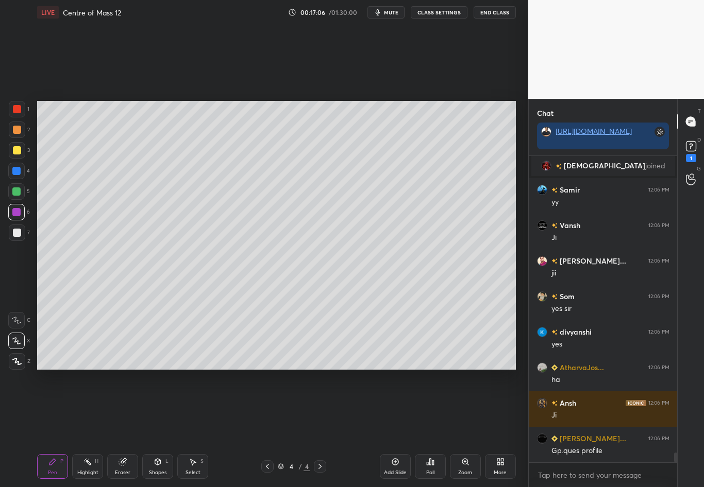
click at [265, 428] on icon at bounding box center [267, 466] width 8 height 8
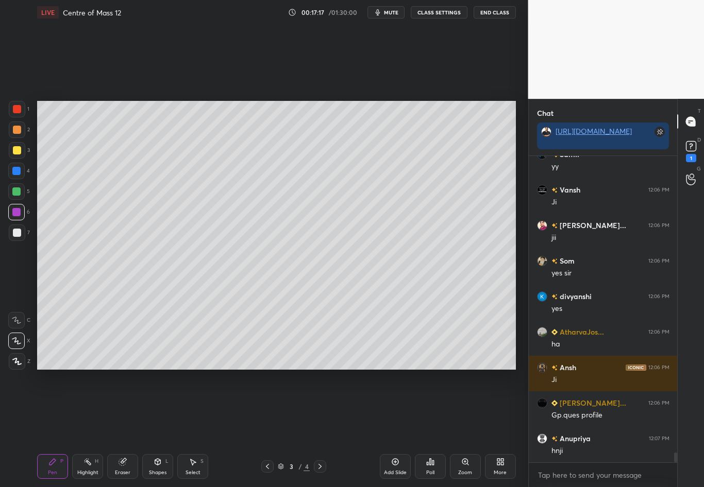
scroll to position [9271, 0]
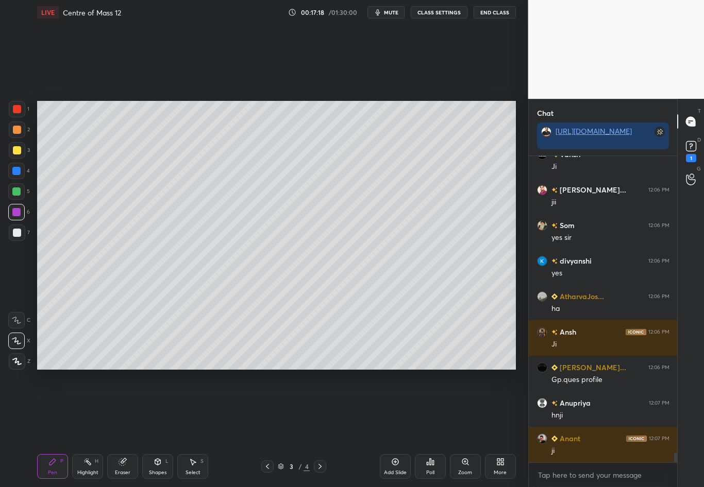
click at [322, 428] on icon at bounding box center [320, 466] width 8 height 8
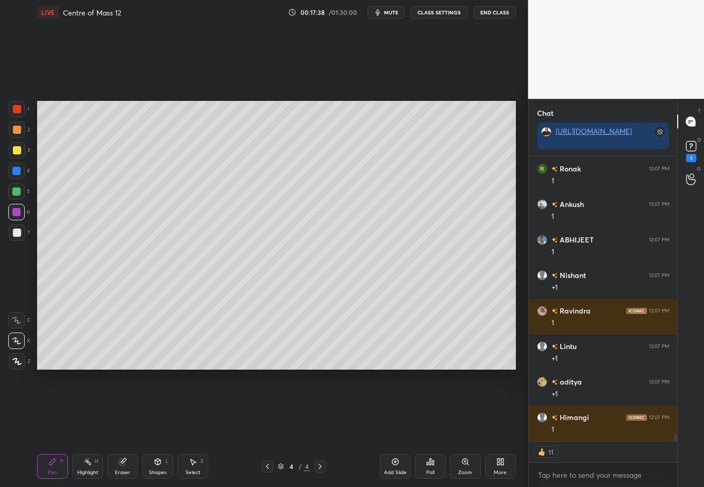
scroll to position [10841, 0]
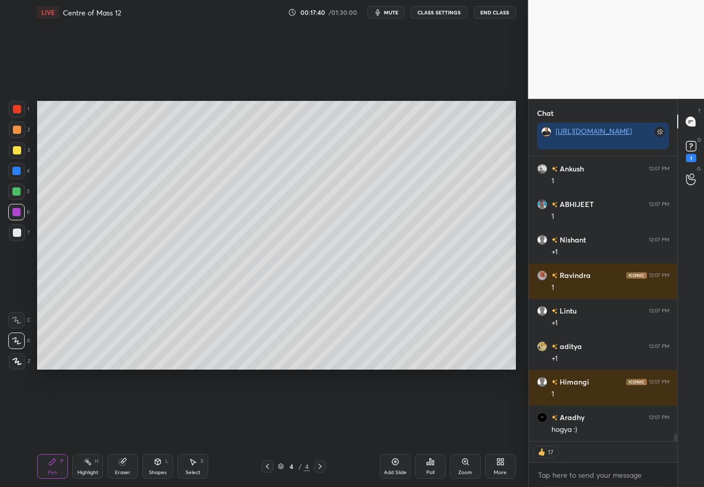
click at [318, 428] on icon at bounding box center [320, 466] width 8 height 8
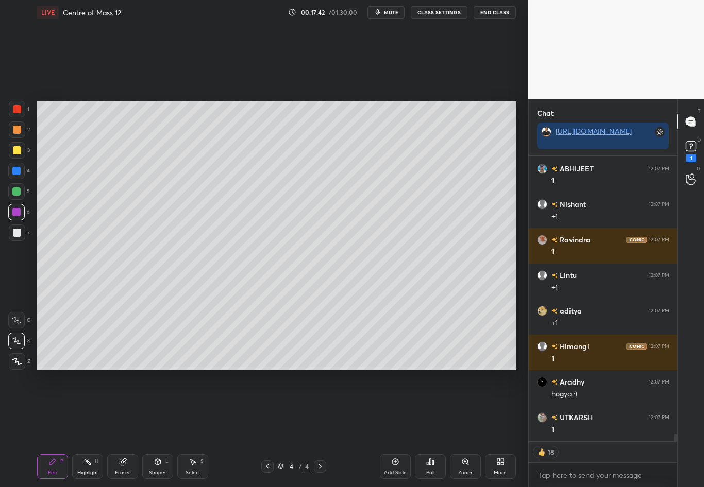
click at [386, 428] on div "Add Slide" at bounding box center [395, 466] width 31 height 25
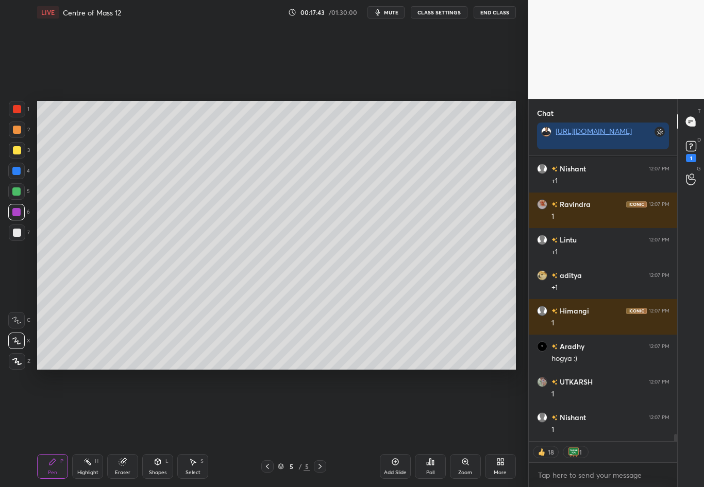
scroll to position [10983, 0]
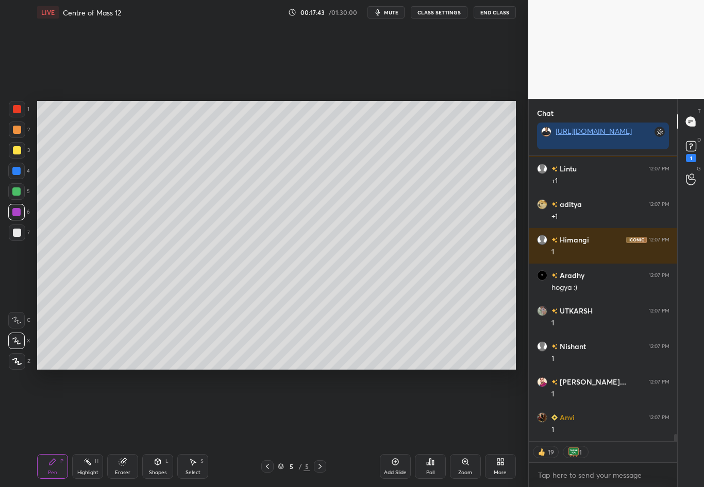
click at [18, 150] on div at bounding box center [17, 150] width 8 height 8
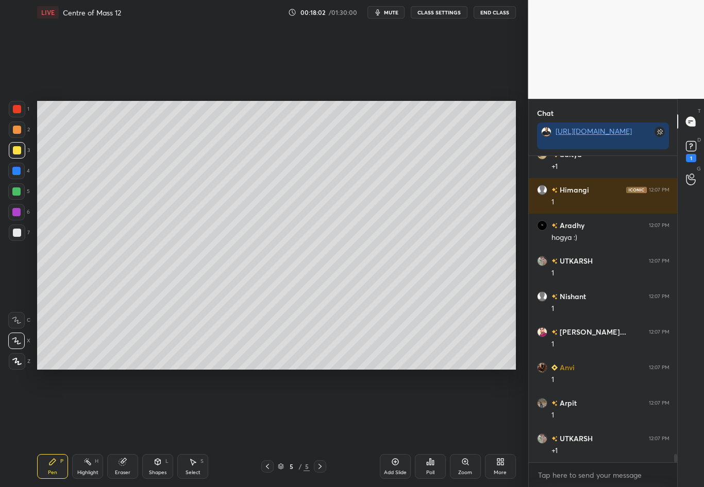
scroll to position [11033, 0]
click at [158, 428] on div "Shapes L" at bounding box center [157, 466] width 31 height 25
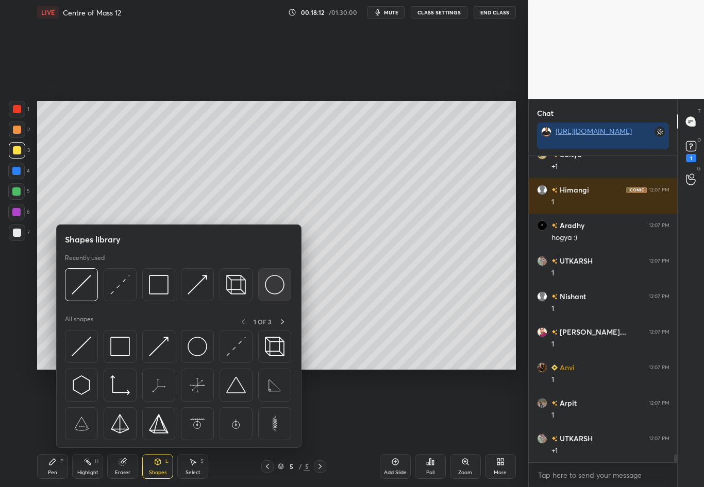
click at [278, 286] on img at bounding box center [275, 285] width 20 height 20
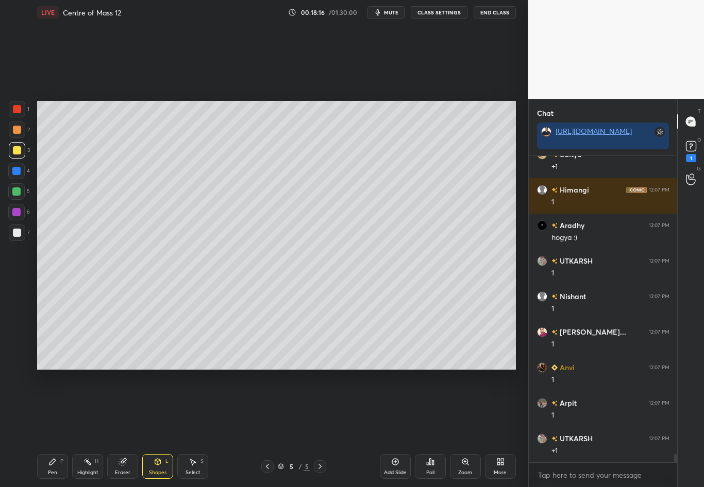
click at [49, 428] on div "Pen P" at bounding box center [52, 466] width 31 height 25
click at [17, 233] on div at bounding box center [17, 233] width 8 height 8
click at [121, 428] on div "Eraser" at bounding box center [122, 472] width 15 height 5
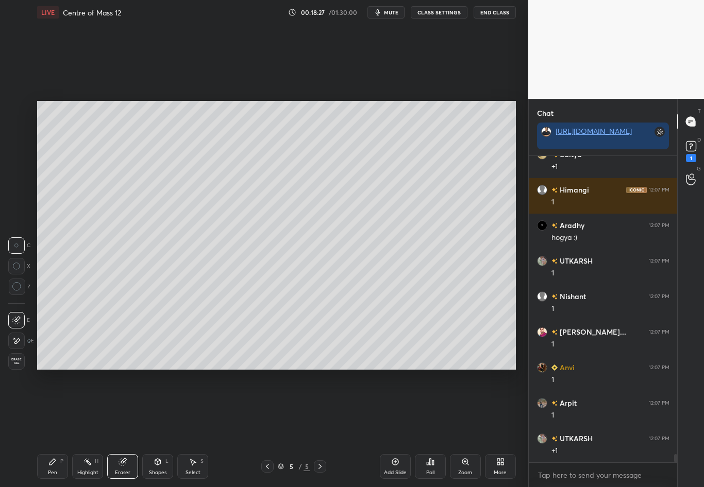
click at [56, 428] on div "Pen P" at bounding box center [52, 466] width 31 height 25
click at [122, 428] on div "Eraser" at bounding box center [122, 472] width 15 height 5
click at [163, 428] on div "Shapes L" at bounding box center [157, 466] width 31 height 25
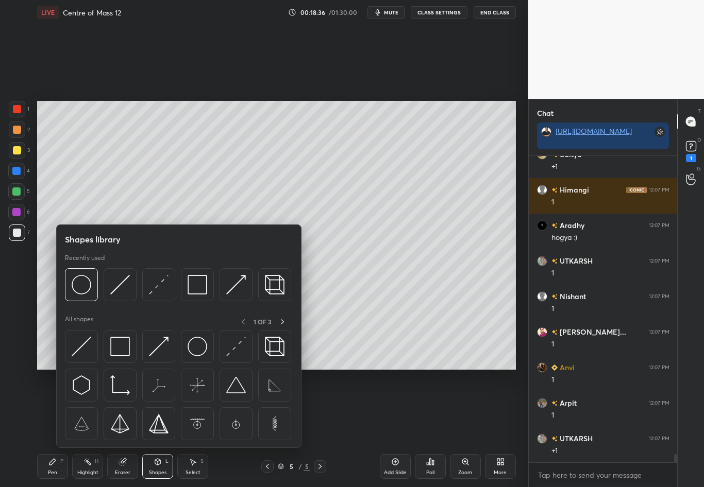
click at [12, 291] on div "1 2 3 4 5 6 7 C X Z C X Z E E Erase all H H" at bounding box center [16, 235] width 33 height 269
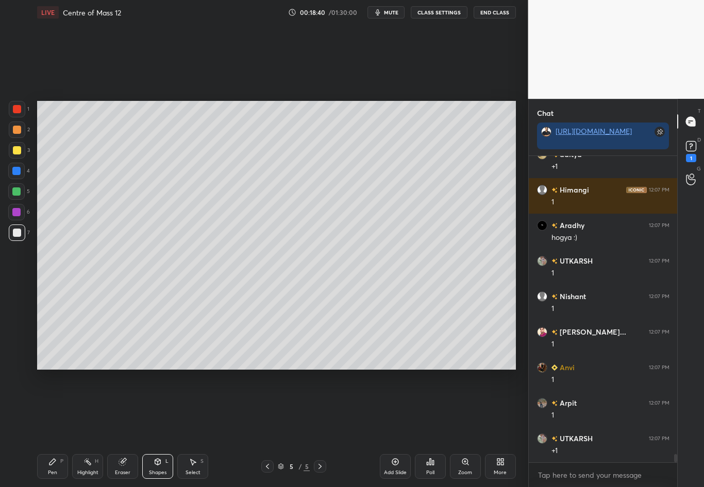
click at [159, 428] on icon at bounding box center [157, 462] width 8 height 8
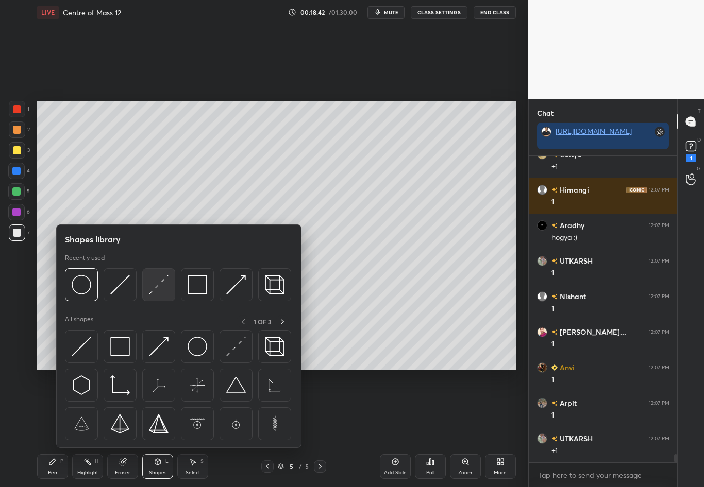
click at [157, 286] on img at bounding box center [159, 285] width 20 height 20
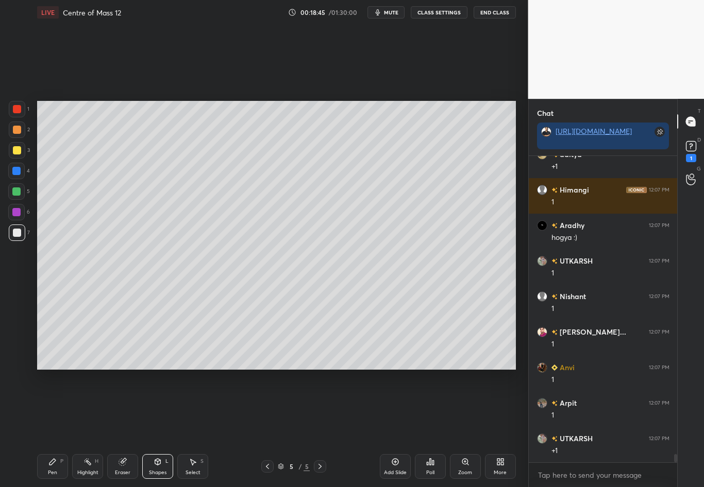
click at [196, 428] on div "Select" at bounding box center [192, 472] width 15 height 5
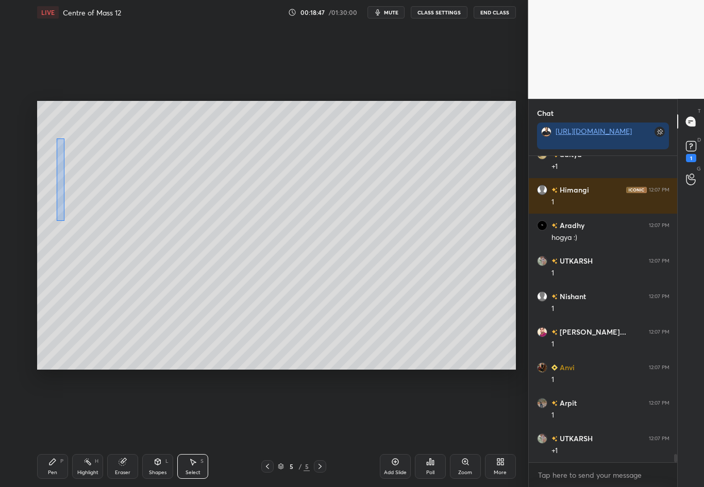
drag, startPoint x: 59, startPoint y: 176, endPoint x: 58, endPoint y: 214, distance: 38.6
click at [58, 214] on div "0 ° Undo Copy Duplicate Duplicate to new slide Delete" at bounding box center [276, 235] width 478 height 269
click at [102, 241] on div "0 ° Undo Copy Duplicate Duplicate to new slide Delete" at bounding box center [276, 235] width 478 height 269
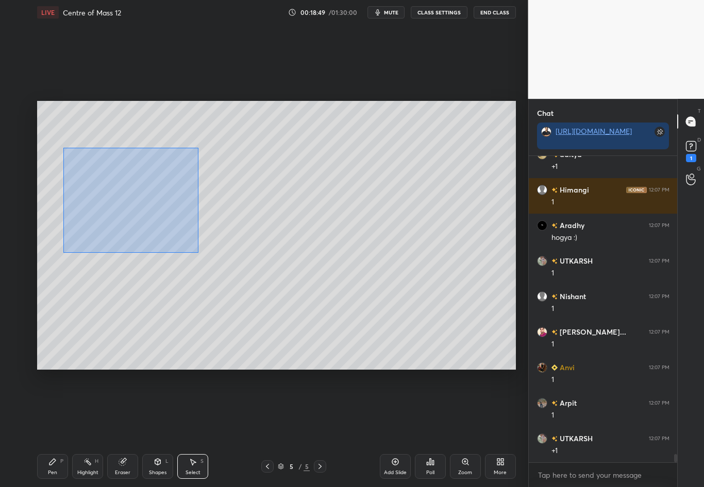
drag, startPoint x: 63, startPoint y: 198, endPoint x: 198, endPoint y: 253, distance: 145.8
click at [198, 253] on div "0 ° Undo Copy Duplicate Duplicate to new slide Delete" at bounding box center [276, 235] width 478 height 269
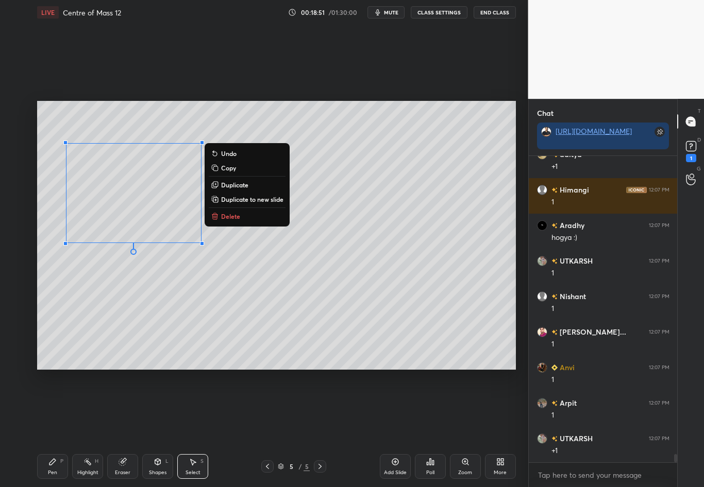
click at [246, 185] on p "Duplicate" at bounding box center [234, 185] width 27 height 8
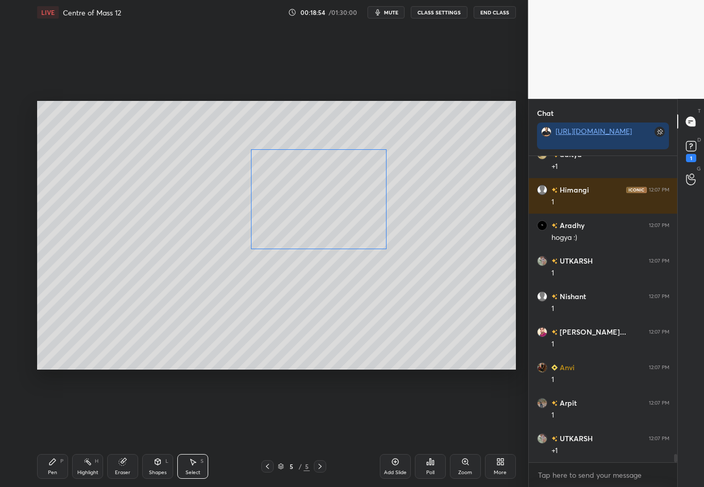
drag, startPoint x: 187, startPoint y: 228, endPoint x: 322, endPoint y: 222, distance: 134.5
click at [322, 222] on div "0 ° Undo Copy Duplicate Duplicate to new slide Delete" at bounding box center [276, 235] width 478 height 269
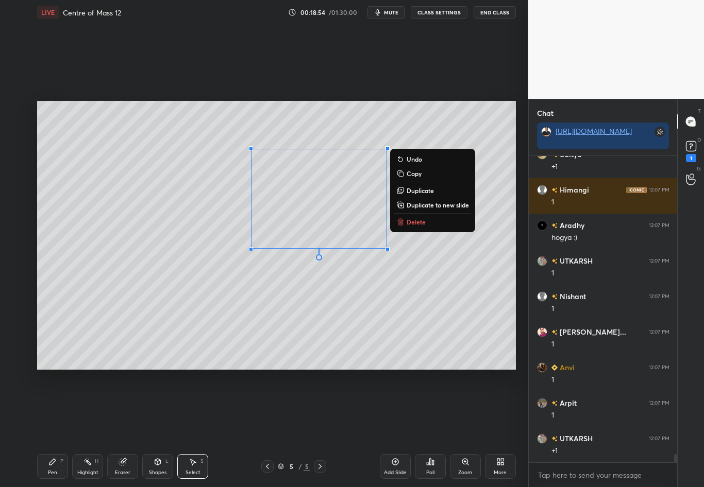
click at [436, 262] on div "0 ° Undo Copy Duplicate Duplicate to new slide Delete" at bounding box center [276, 235] width 478 height 269
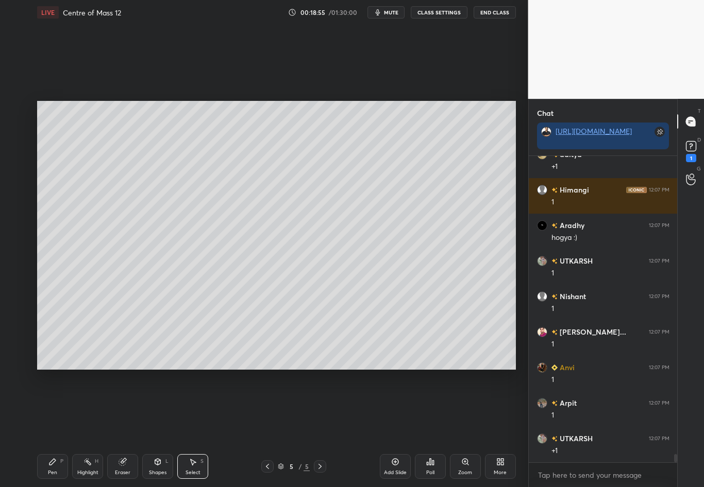
click at [162, 428] on div "Shapes" at bounding box center [158, 472] width 18 height 5
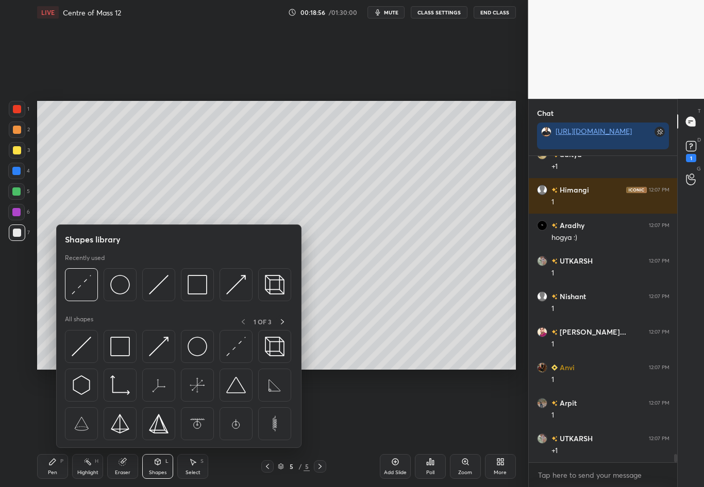
click at [194, 428] on div "Select" at bounding box center [192, 472] width 15 height 5
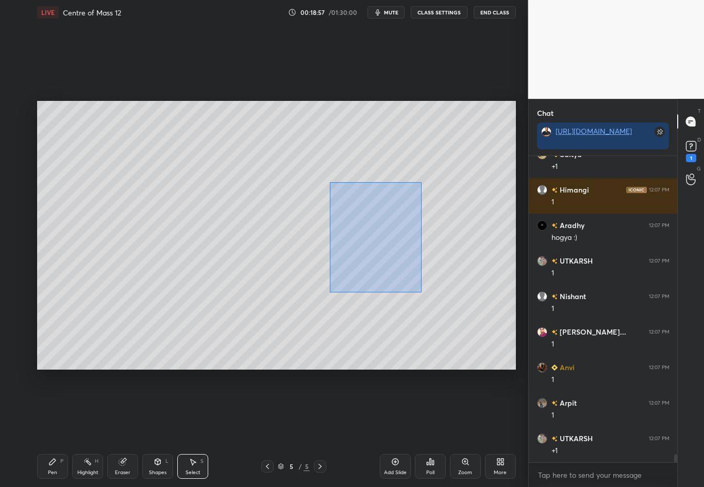
drag, startPoint x: 330, startPoint y: 186, endPoint x: 421, endPoint y: 292, distance: 139.9
click at [421, 293] on div "0 ° Undo Copy Duplicate Duplicate to new slide Delete" at bounding box center [276, 235] width 478 height 269
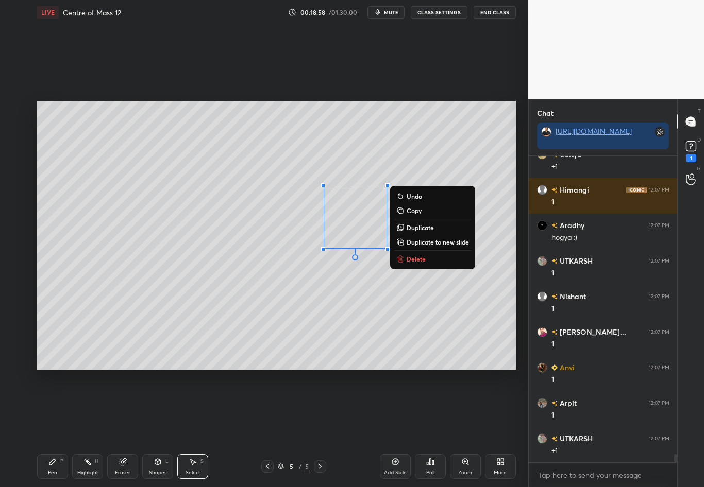
click at [369, 302] on div "0 ° Undo Copy Duplicate Duplicate to new slide Delete" at bounding box center [276, 235] width 478 height 269
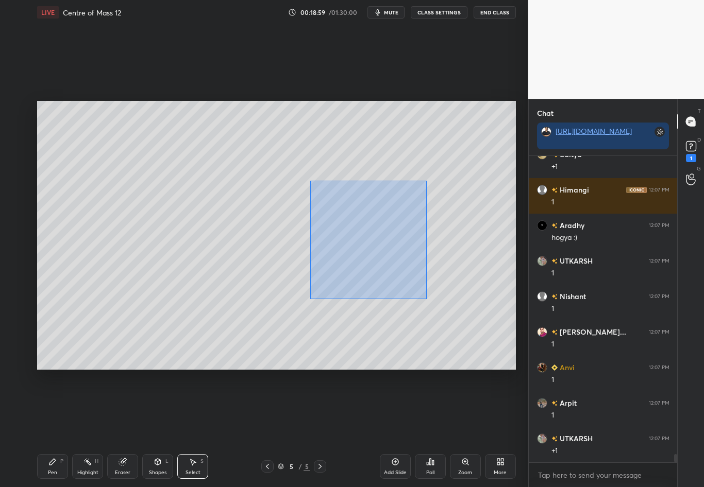
drag, startPoint x: 309, startPoint y: 180, endPoint x: 427, endPoint y: 299, distance: 167.9
click at [427, 298] on div "0 ° Undo Copy Duplicate Duplicate to new slide Delete" at bounding box center [276, 235] width 478 height 269
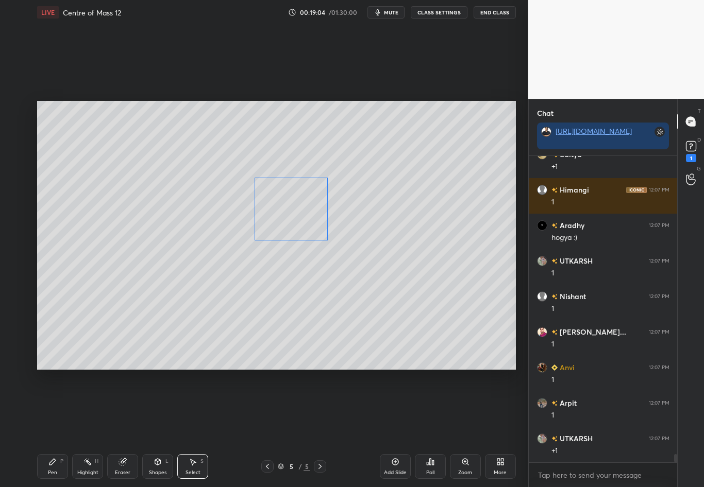
drag, startPoint x: 357, startPoint y: 212, endPoint x: 305, endPoint y: 207, distance: 51.8
click at [305, 207] on div "0 ° Undo Copy Duplicate Duplicate to new slide Delete" at bounding box center [276, 235] width 478 height 269
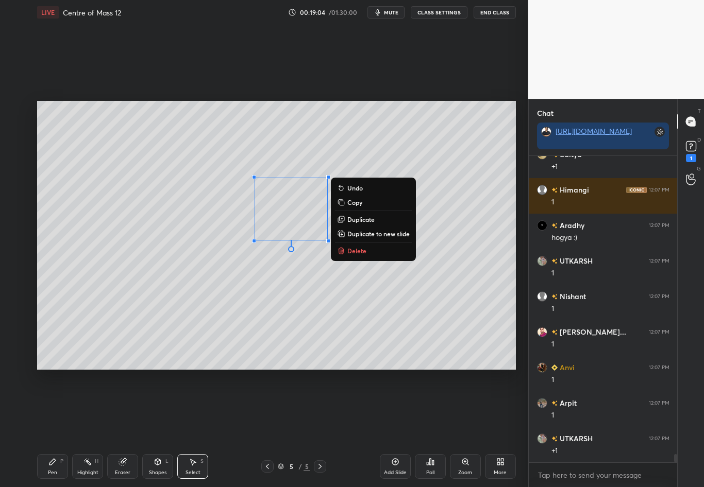
click at [416, 294] on div "0 ° Undo Copy Duplicate Duplicate to new slide Delete" at bounding box center [276, 235] width 478 height 269
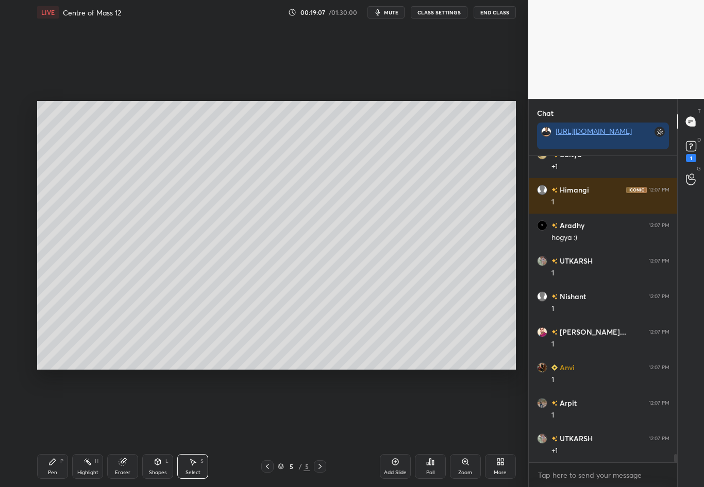
click at [151, 428] on div "Shapes L" at bounding box center [157, 466] width 31 height 25
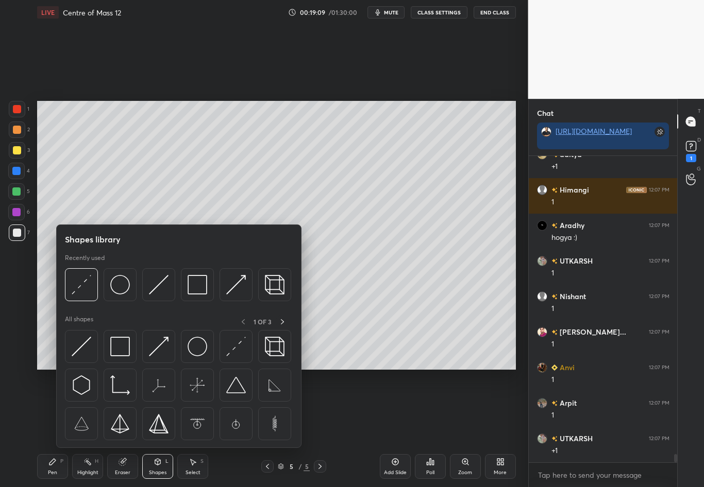
click at [81, 285] on img at bounding box center [82, 285] width 20 height 20
click at [28, 281] on div "1 2 3 4 5 6 7 C X Z C X Z E E Erase all H H" at bounding box center [16, 235] width 33 height 269
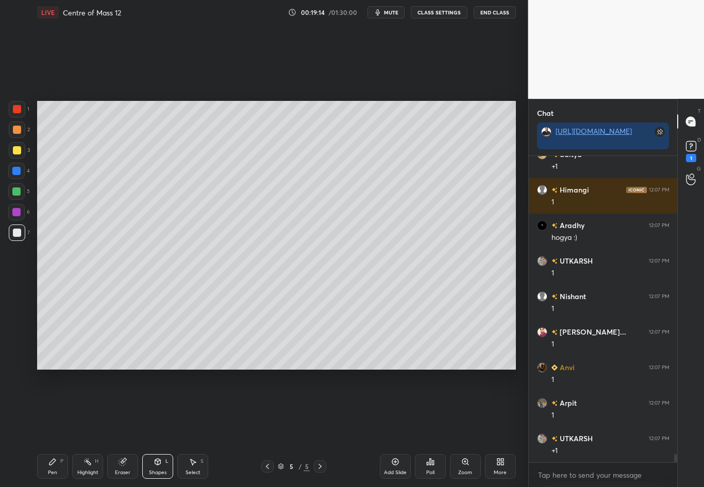
click at [58, 428] on div "Pen P" at bounding box center [52, 466] width 31 height 25
click at [19, 235] on div at bounding box center [17, 233] width 8 height 8
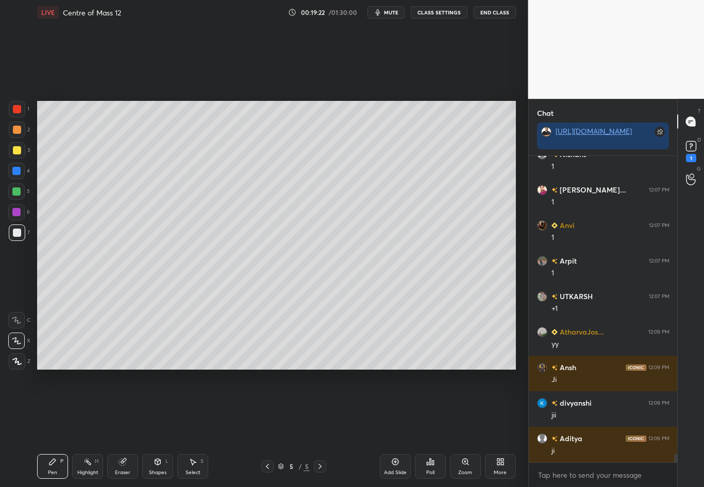
scroll to position [11211, 0]
click at [18, 172] on div at bounding box center [16, 171] width 8 height 8
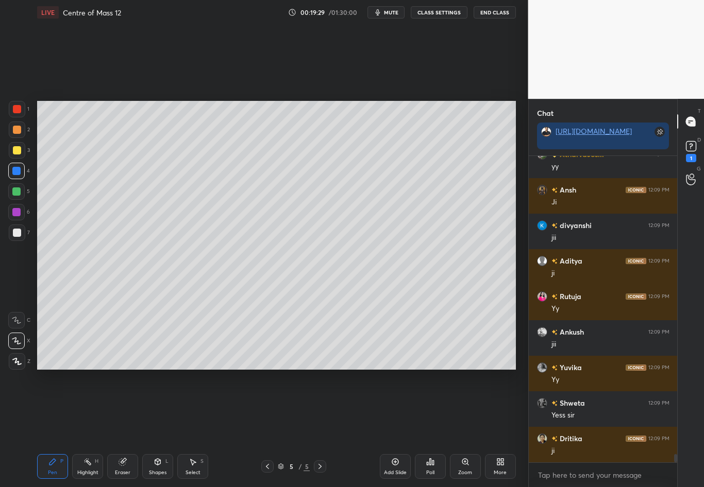
scroll to position [11389, 0]
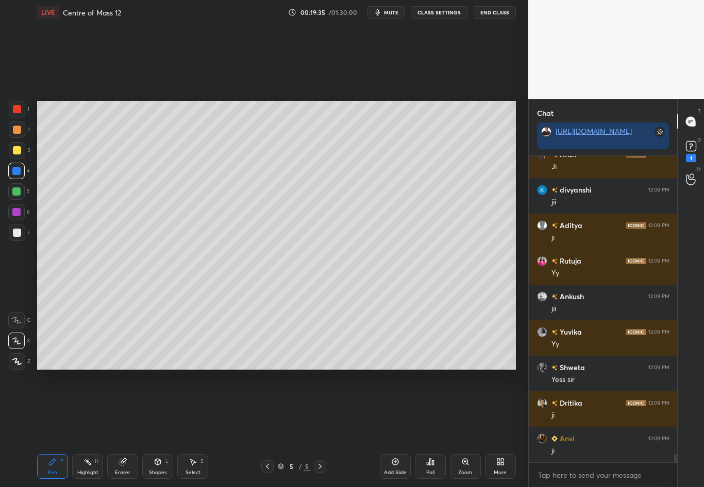
click at [18, 239] on div at bounding box center [17, 233] width 16 height 16
click at [20, 132] on div at bounding box center [17, 130] width 8 height 8
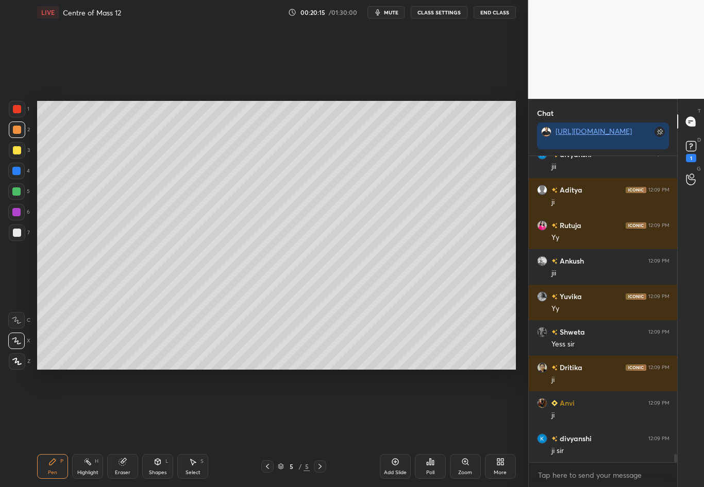
click at [89, 428] on div "Highlight H" at bounding box center [87, 466] width 31 height 25
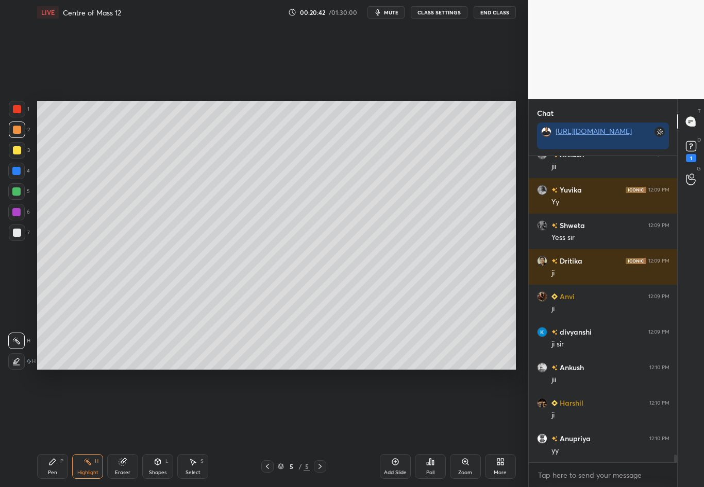
scroll to position [11566, 0]
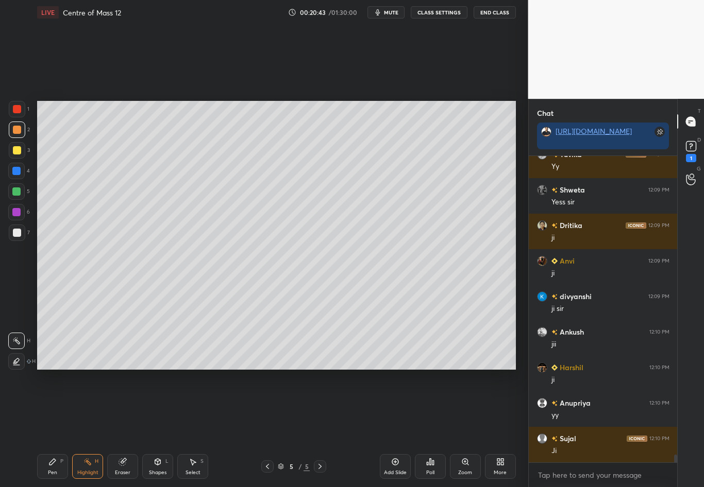
click at [157, 428] on div "Shapes" at bounding box center [158, 472] width 18 height 5
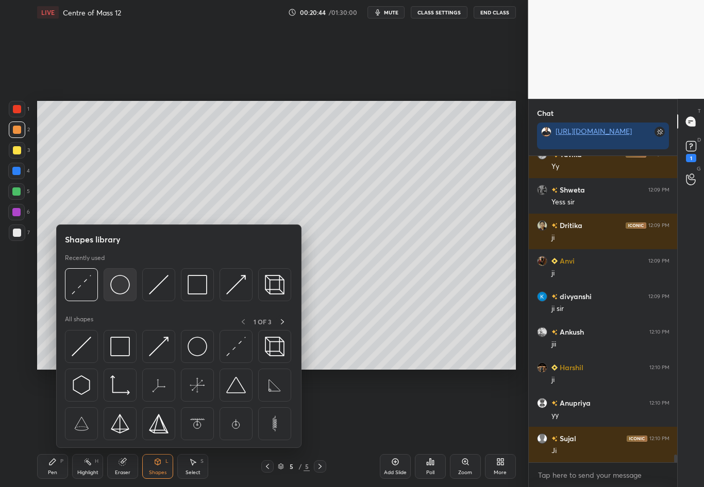
scroll to position [11602, 0]
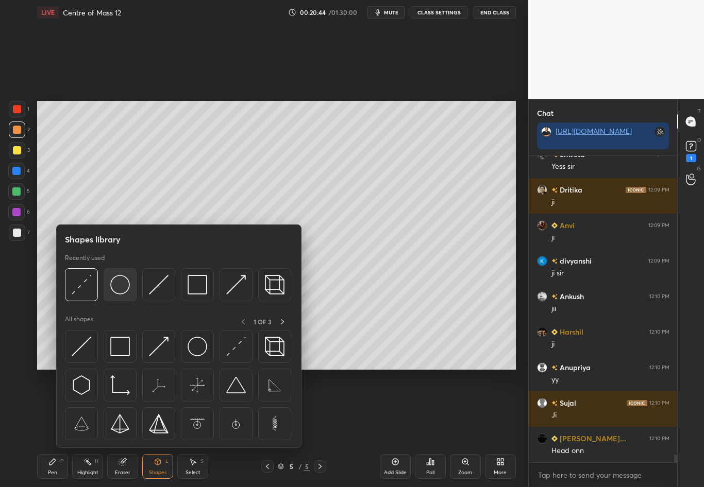
click at [120, 288] on img at bounding box center [120, 285] width 20 height 20
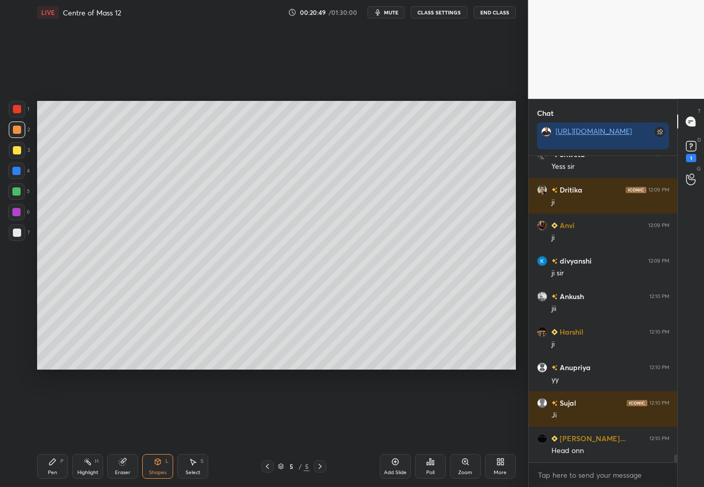
click at [49, 428] on div "Pen" at bounding box center [52, 472] width 9 height 5
click at [15, 234] on div at bounding box center [17, 233] width 16 height 16
click at [121, 428] on div "Eraser" at bounding box center [122, 466] width 31 height 25
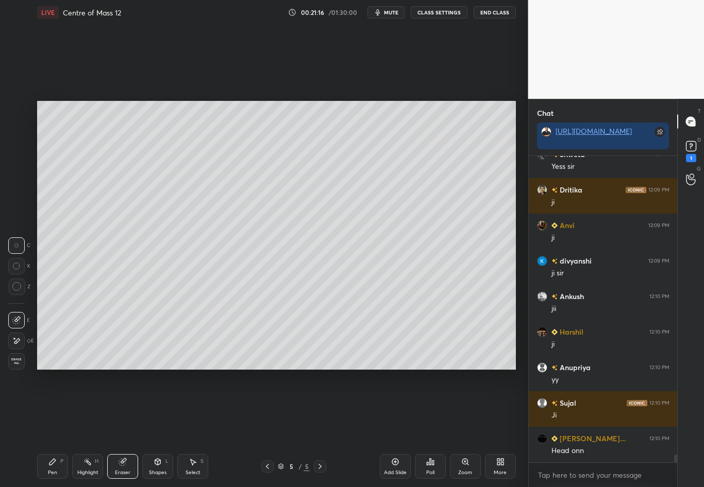
click at [150, 428] on div "Shapes L" at bounding box center [157, 466] width 31 height 25
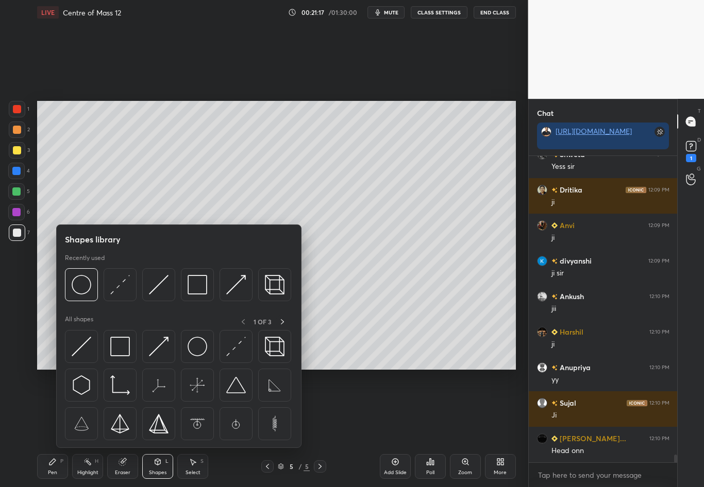
click at [119, 287] on img at bounding box center [120, 285] width 20 height 20
click at [18, 317] on div "1 2 3 4 5 6 7 C X Z C X Z E E Erase all H H" at bounding box center [16, 235] width 33 height 269
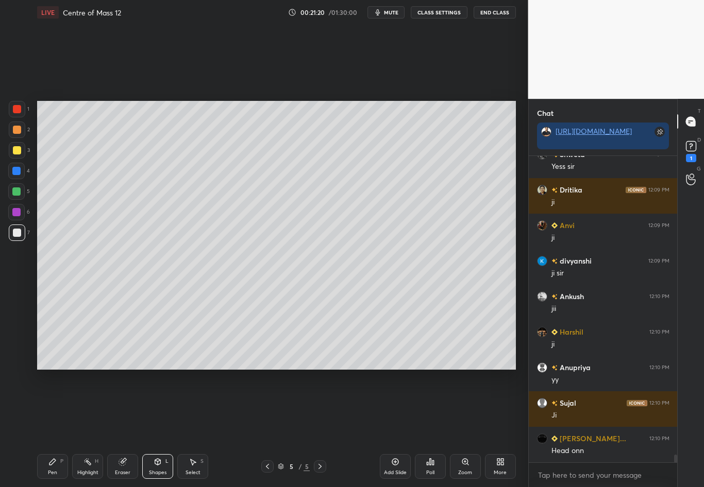
click at [51, 428] on div "Pen P" at bounding box center [52, 466] width 31 height 25
click at [19, 235] on div at bounding box center [17, 233] width 8 height 8
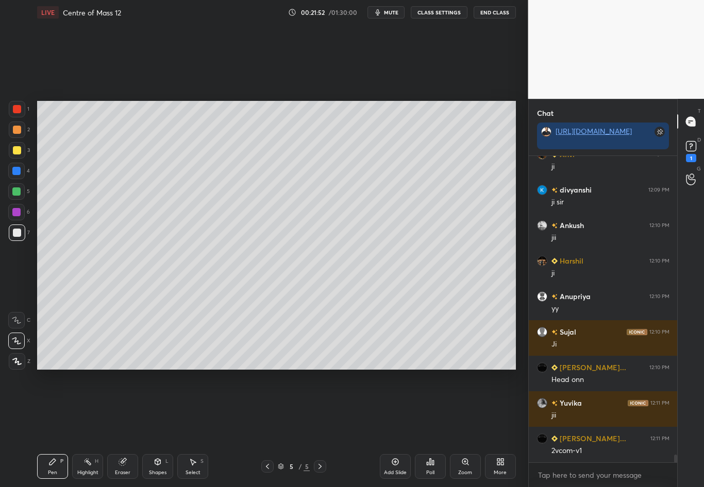
scroll to position [11708, 0]
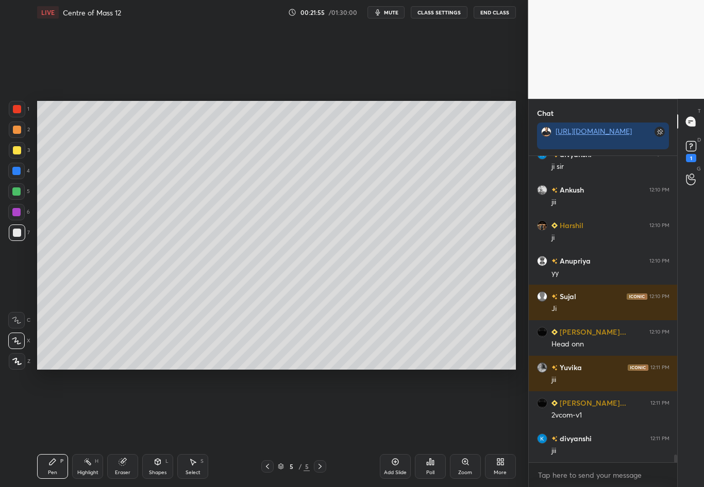
click at [129, 428] on div "Eraser" at bounding box center [122, 466] width 31 height 25
click at [52, 428] on div "Pen" at bounding box center [52, 472] width 9 height 5
click at [20, 151] on div at bounding box center [17, 150] width 16 height 16
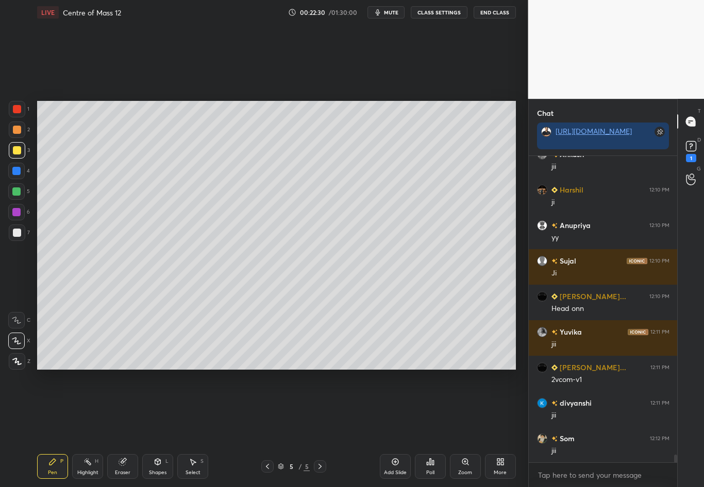
click at [91, 428] on icon at bounding box center [87, 462] width 8 height 8
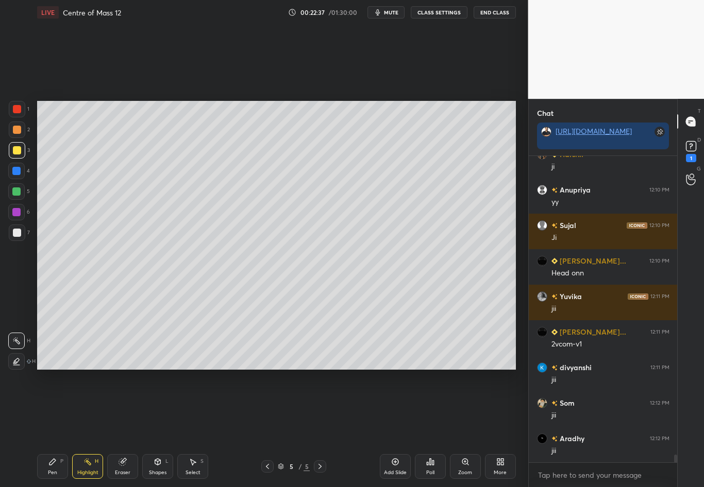
scroll to position [11815, 0]
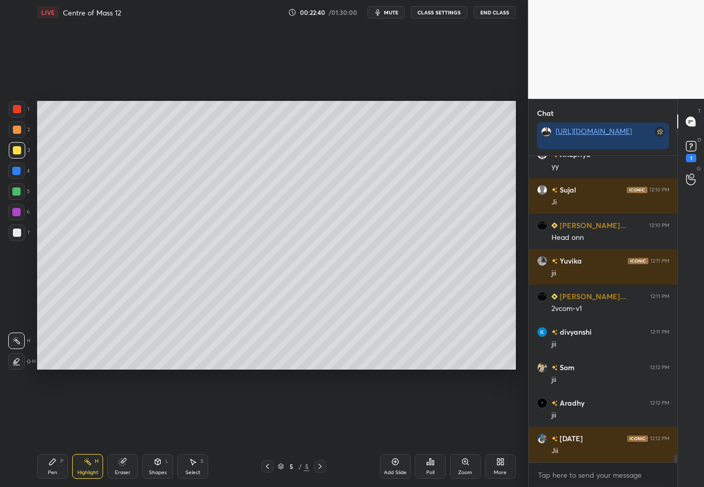
click at [310, 390] on div "Setting up your live class Poll for secs No correct answer Start poll" at bounding box center [276, 235] width 487 height 421
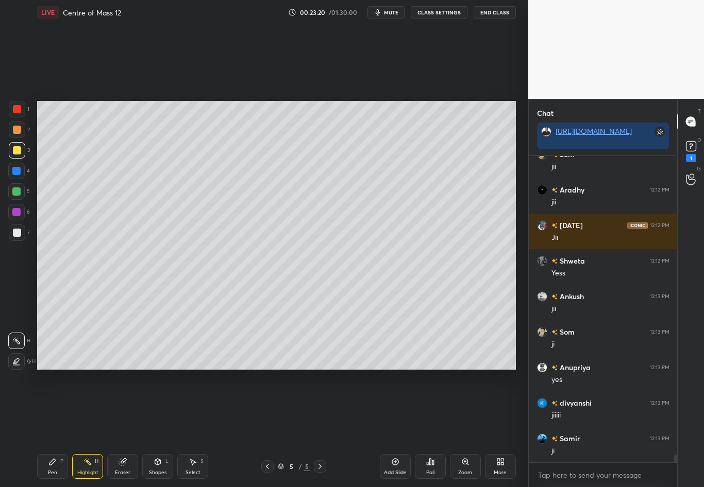
scroll to position [12064, 0]
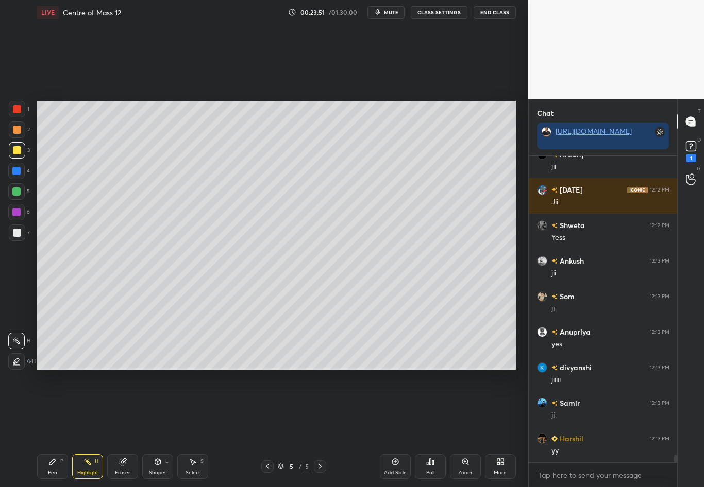
click at [161, 428] on div "Shapes L" at bounding box center [157, 466] width 31 height 25
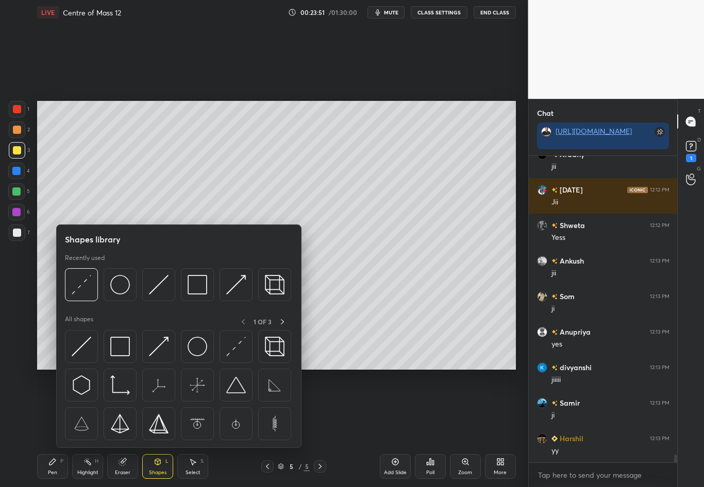
scroll to position [12099, 0]
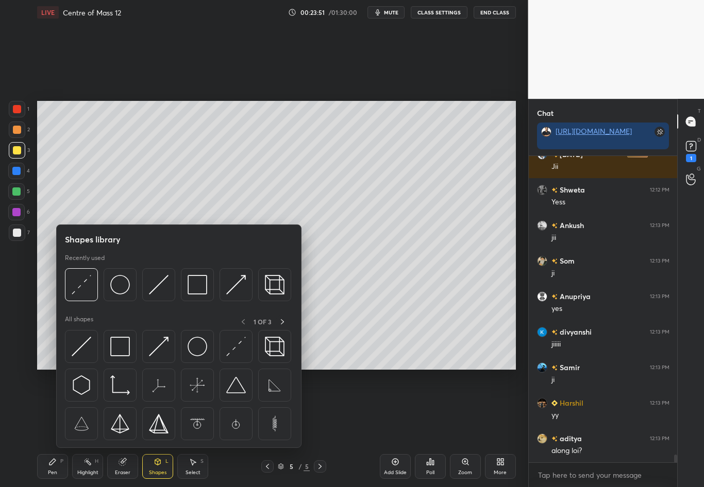
click at [126, 428] on div "Eraser" at bounding box center [122, 472] width 15 height 5
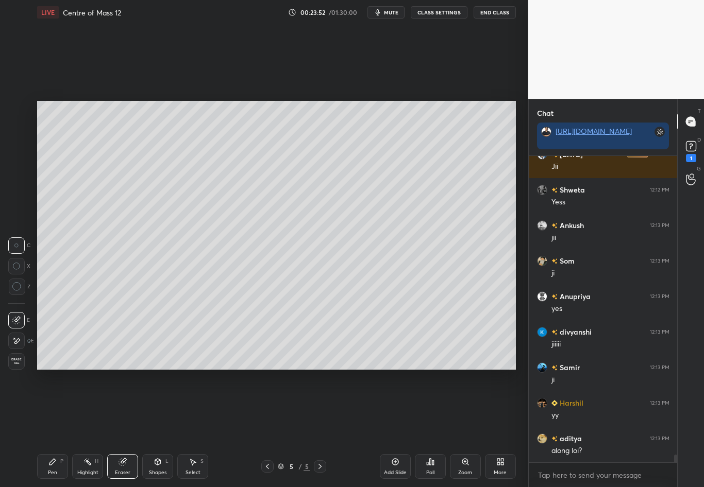
scroll to position [12135, 0]
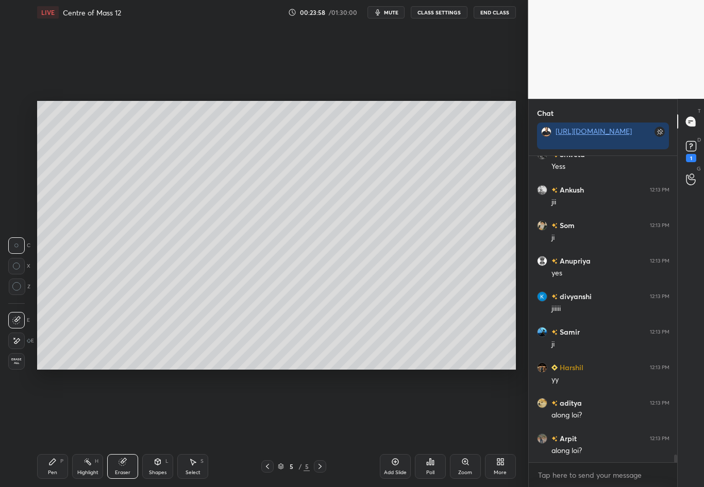
click at [83, 428] on div "Highlight H" at bounding box center [87, 466] width 31 height 25
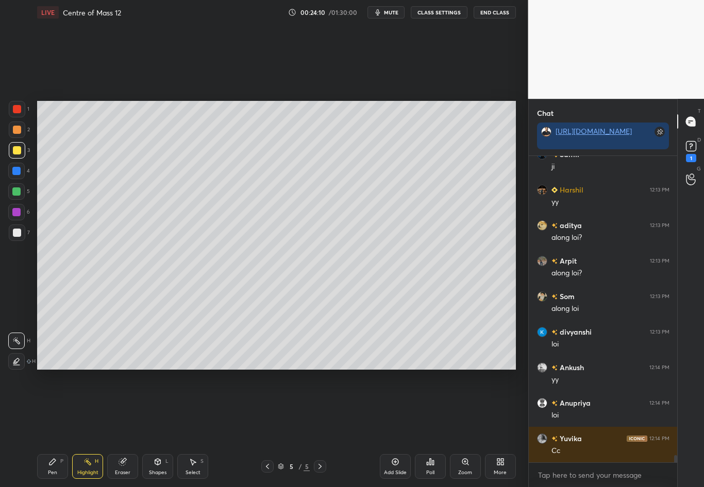
scroll to position [12348, 0]
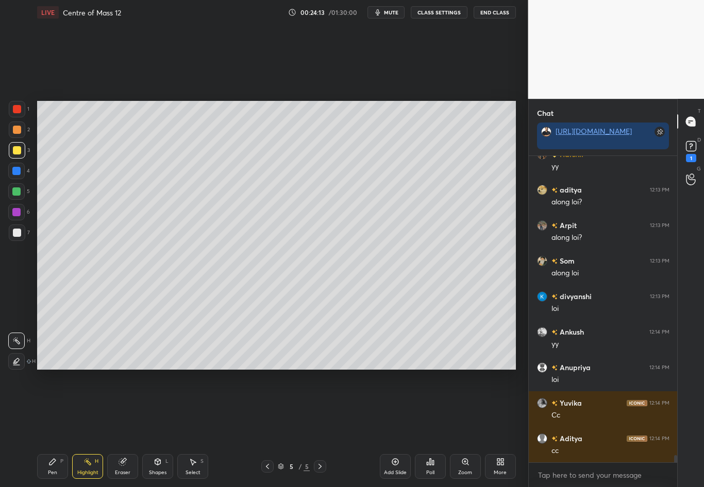
click at [318, 428] on icon at bounding box center [320, 466] width 8 height 8
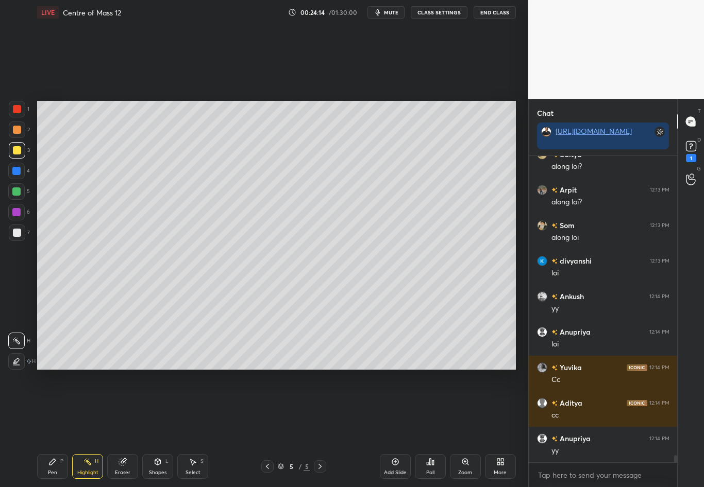
click at [387, 428] on div "Add Slide" at bounding box center [395, 466] width 31 height 25
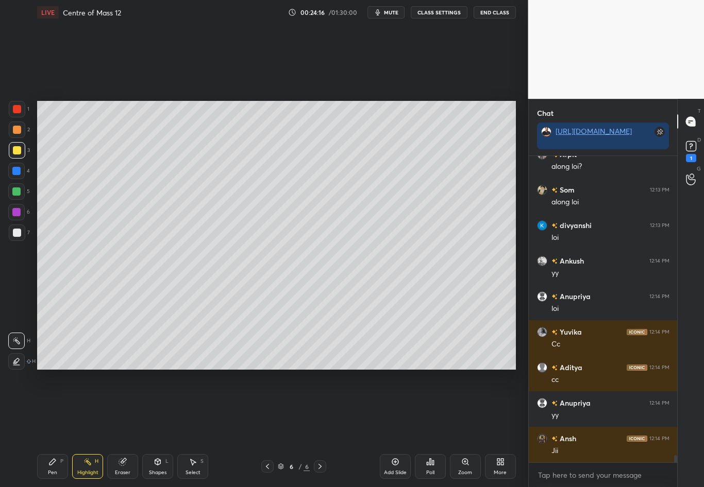
click at [15, 238] on div at bounding box center [17, 233] width 16 height 16
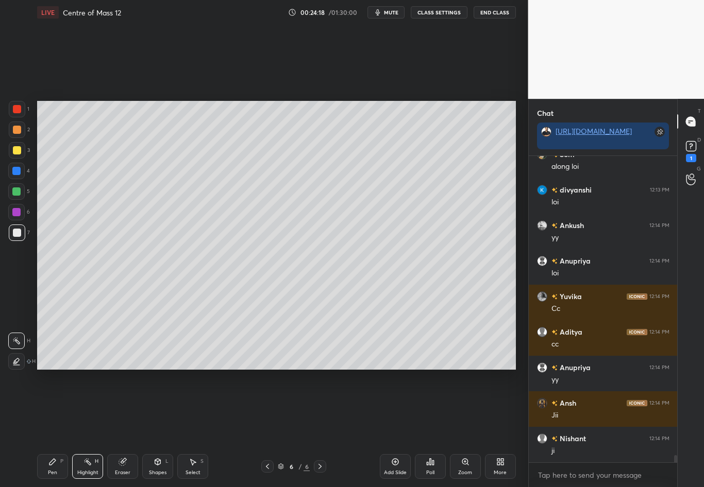
click at [46, 428] on div "Pen P" at bounding box center [52, 466] width 31 height 25
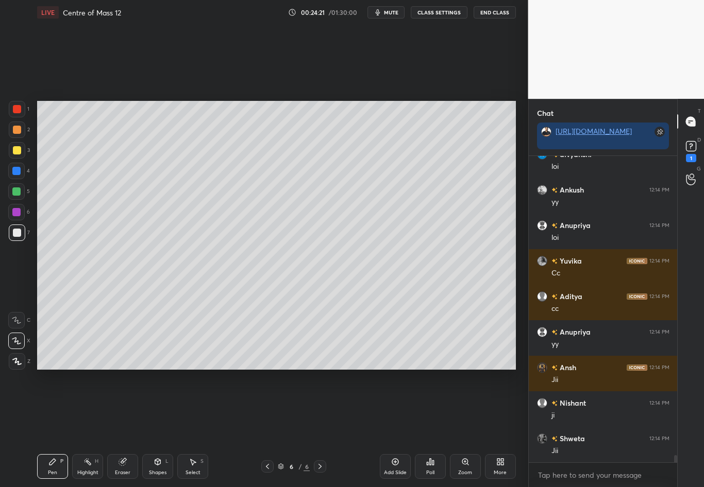
click at [165, 428] on div "Shapes L" at bounding box center [157, 466] width 31 height 25
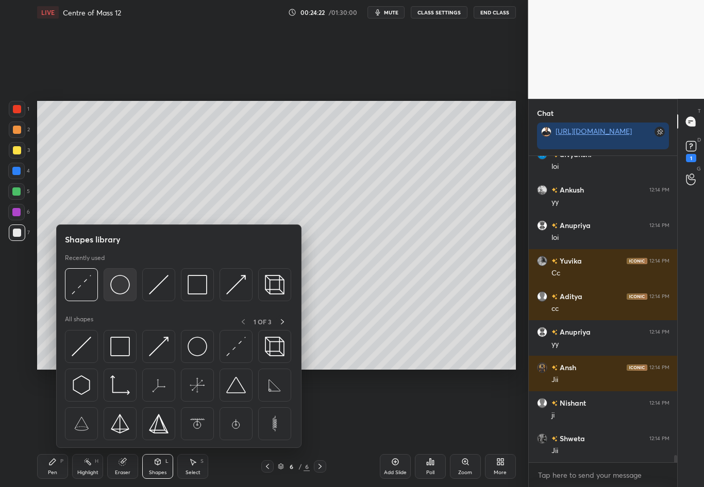
click at [119, 288] on img at bounding box center [120, 285] width 20 height 20
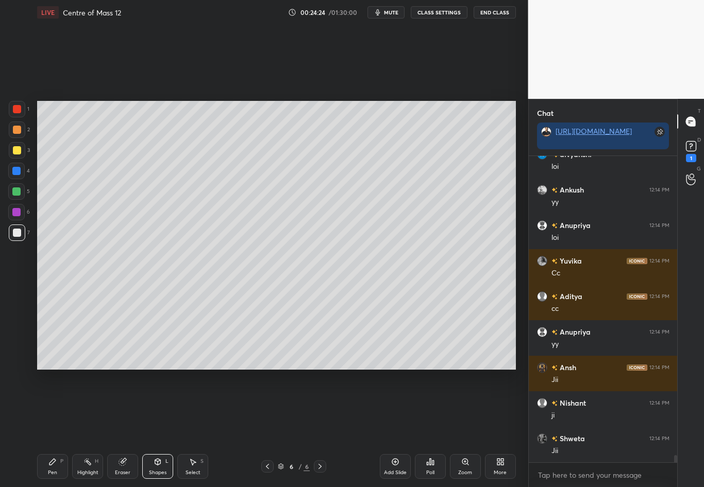
scroll to position [12526, 0]
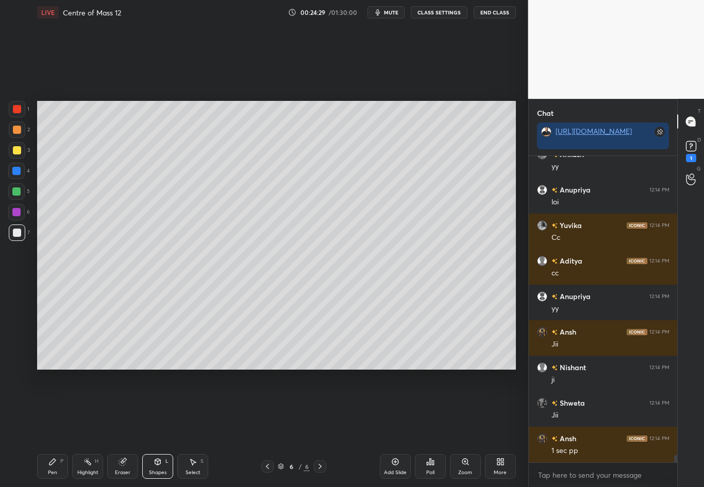
click at [191, 428] on div "Select" at bounding box center [192, 472] width 15 height 5
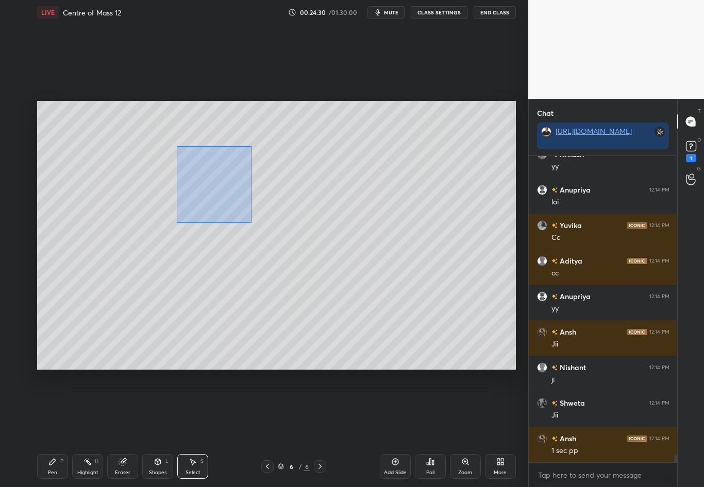
drag, startPoint x: 176, startPoint y: 160, endPoint x: 255, endPoint y: 224, distance: 102.6
click at [255, 225] on div "0 ° Undo Copy Duplicate Duplicate to new slide Delete" at bounding box center [276, 235] width 478 height 269
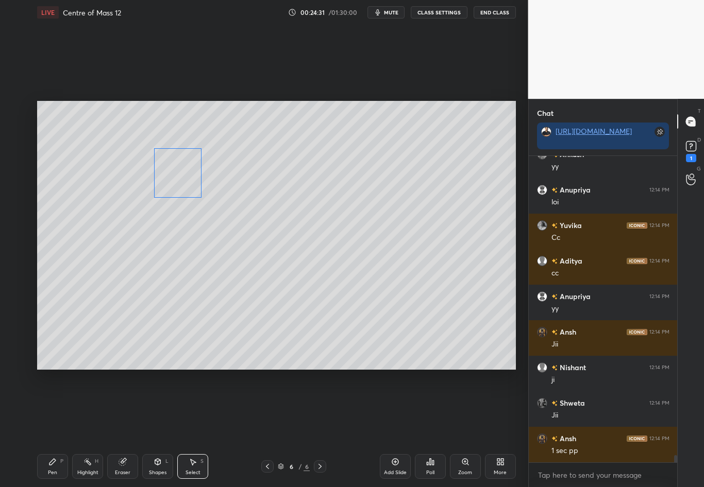
scroll to position [12571, 0]
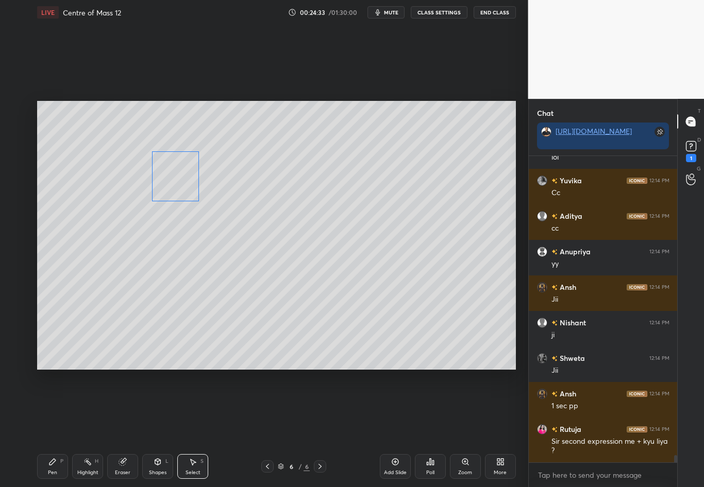
click at [184, 179] on div "0 ° Undo Copy Duplicate Duplicate to new slide Delete" at bounding box center [276, 235] width 478 height 269
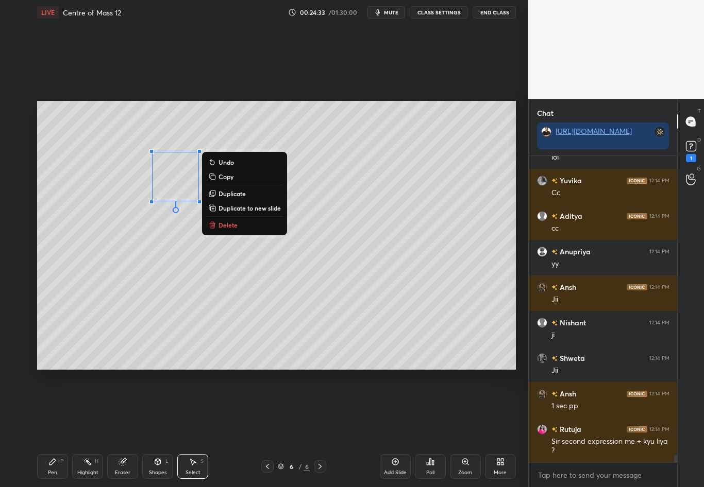
click at [241, 250] on div "0 ° Undo Copy Duplicate Duplicate to new slide Delete" at bounding box center [276, 235] width 478 height 269
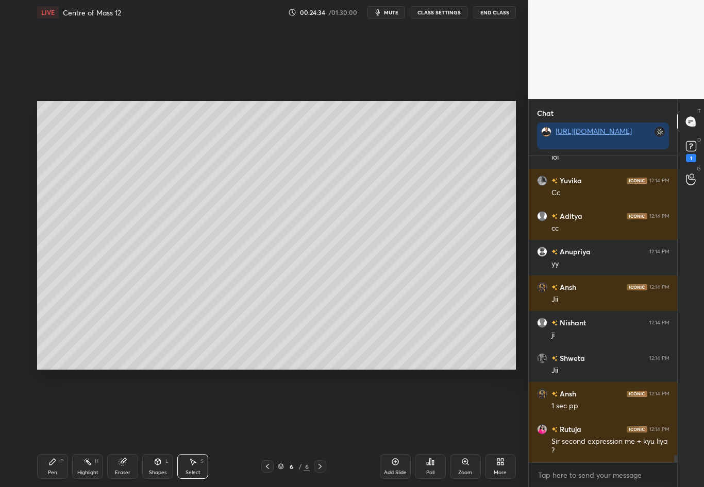
click at [163, 428] on div "Shapes" at bounding box center [158, 472] width 18 height 5
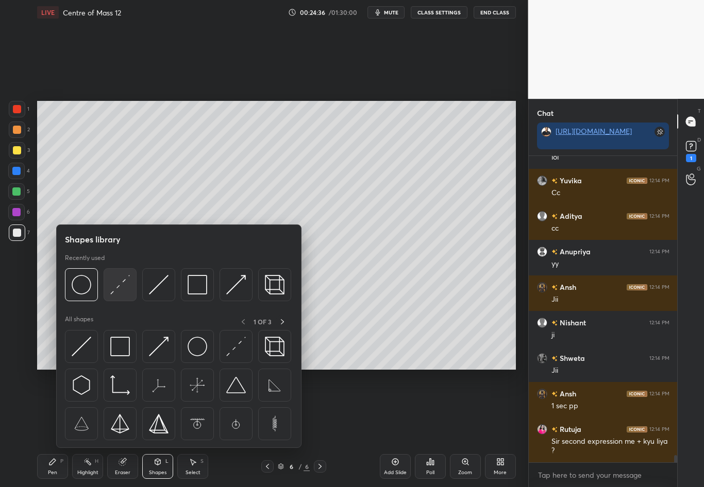
click at [122, 284] on img at bounding box center [120, 285] width 20 height 20
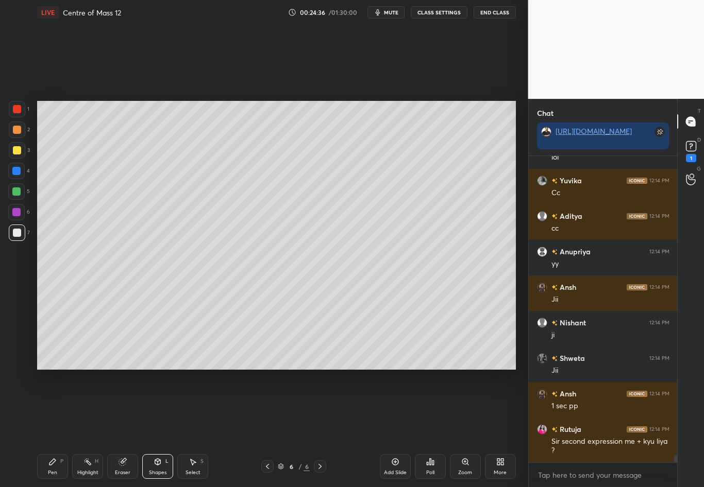
click at [23, 151] on div at bounding box center [17, 150] width 16 height 16
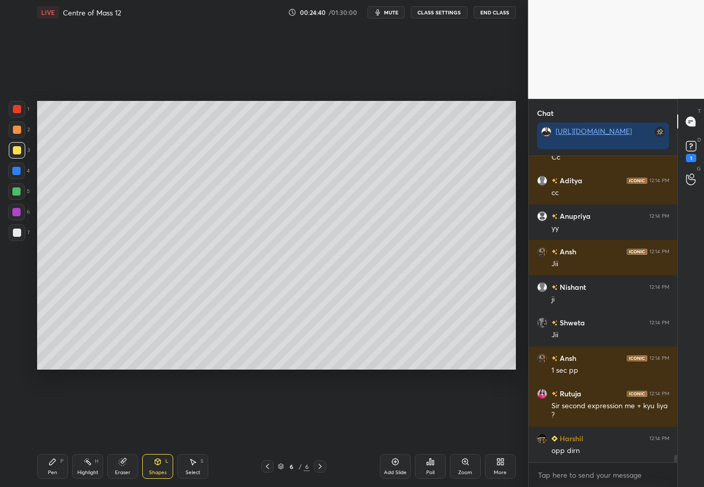
click at [195, 428] on div "Select S" at bounding box center [192, 466] width 31 height 25
drag, startPoint x: 176, startPoint y: 192, endPoint x: 208, endPoint y: 209, distance: 36.4
click at [208, 209] on div "0 ° Undo Copy Duplicate Duplicate to new slide Delete" at bounding box center [276, 235] width 478 height 269
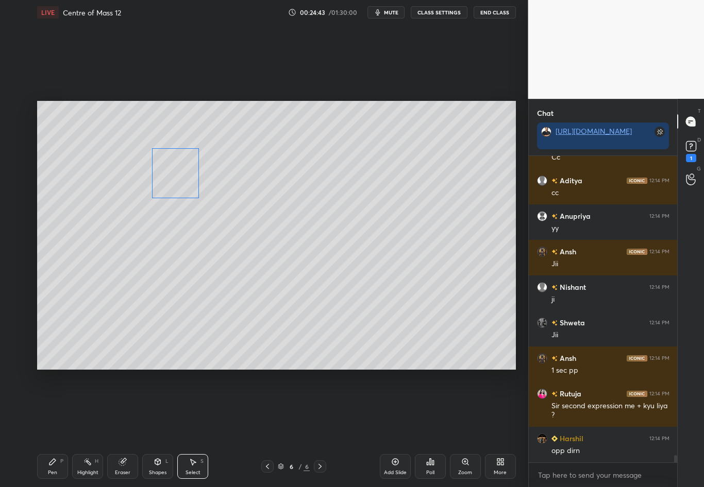
click at [187, 191] on div "0 ° Undo Copy Duplicate Duplicate to new slide Delete" at bounding box center [276, 235] width 478 height 269
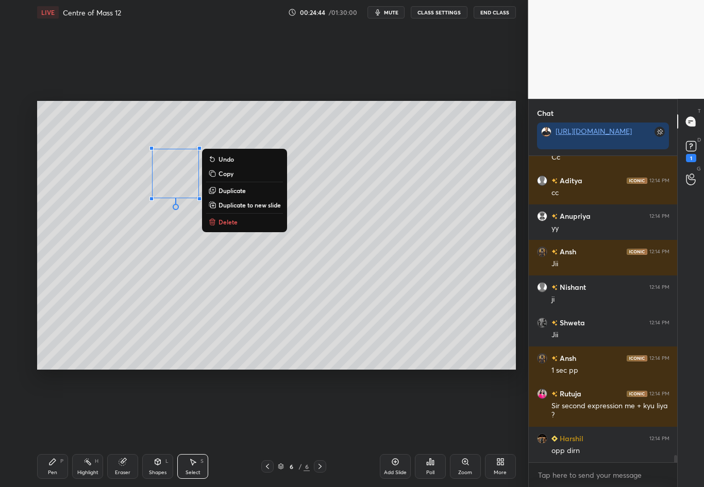
scroll to position [12642, 0]
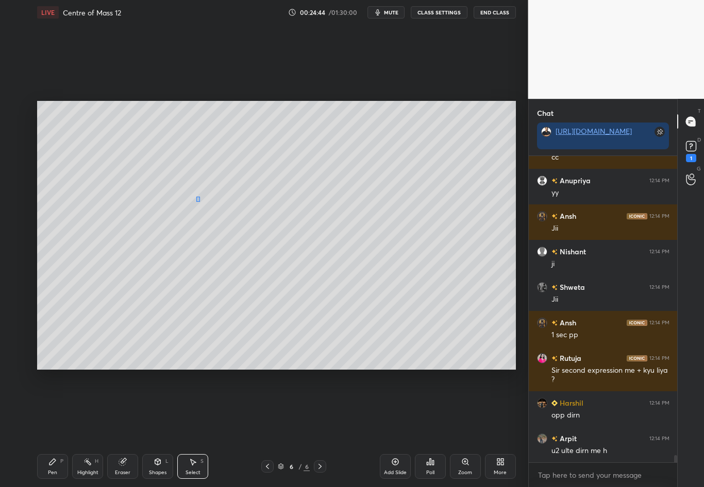
click at [196, 197] on div "0 ° Undo Copy Duplicate Duplicate to new slide Delete" at bounding box center [276, 235] width 478 height 269
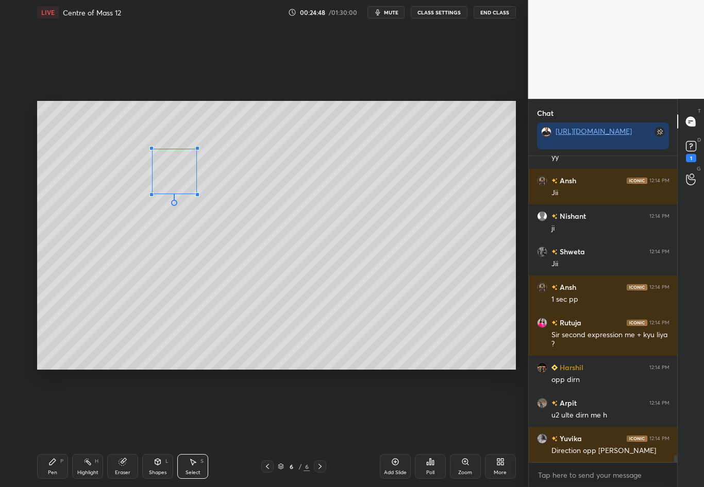
click at [196, 194] on div at bounding box center [197, 195] width 4 height 4
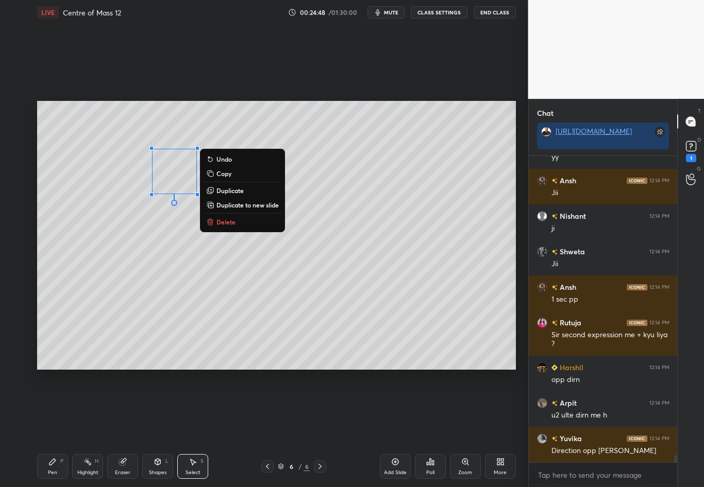
click at [189, 236] on div "0 ° Undo Copy Duplicate Duplicate to new slide Delete" at bounding box center [276, 235] width 478 height 269
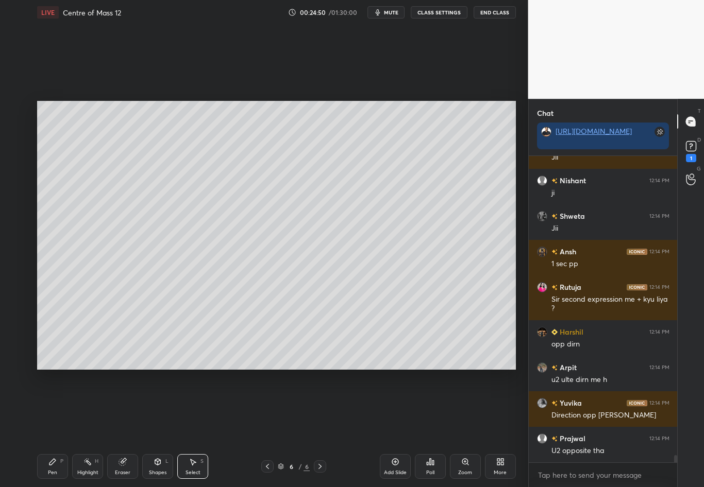
scroll to position [12738, 0]
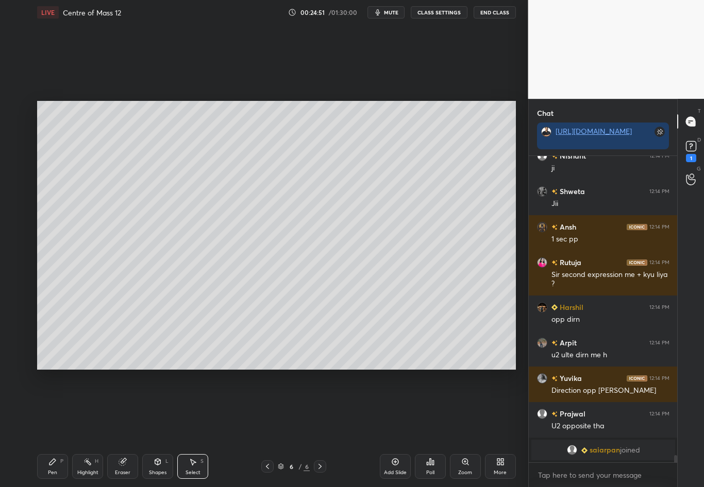
click at [55, 428] on div "Pen P" at bounding box center [52, 466] width 31 height 25
click at [20, 233] on div at bounding box center [17, 233] width 8 height 8
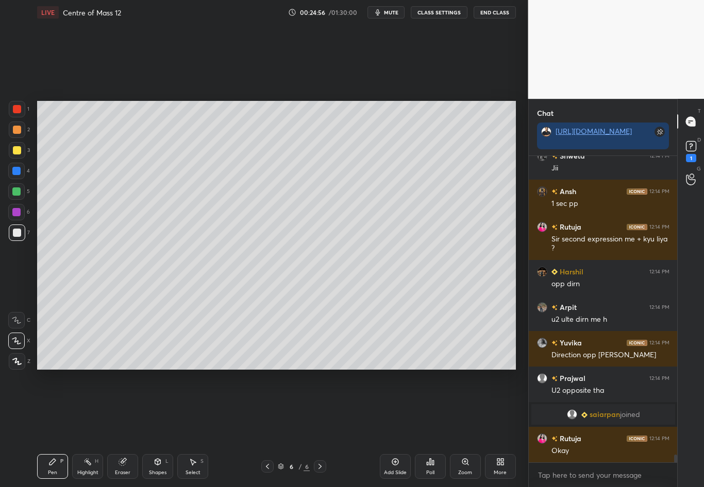
click at [15, 131] on div at bounding box center [17, 130] width 8 height 8
click at [193, 428] on div "Select S" at bounding box center [192, 466] width 31 height 25
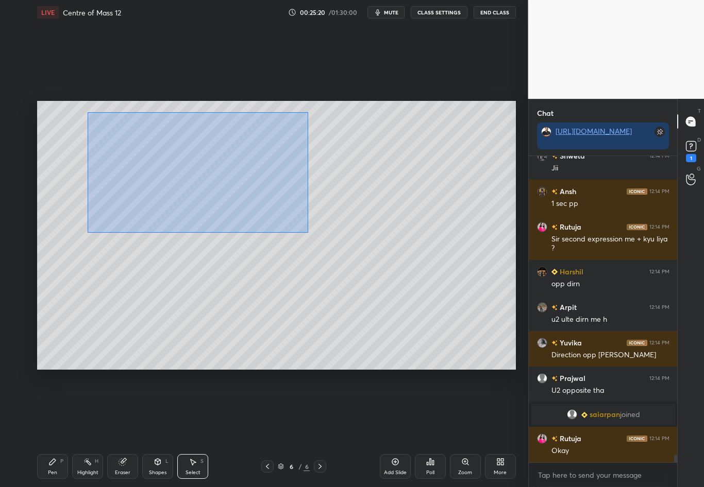
drag, startPoint x: 79, startPoint y: 145, endPoint x: 308, endPoint y: 232, distance: 245.3
click at [308, 232] on div "0 ° Undo Copy Duplicate Duplicate to new slide Delete" at bounding box center [276, 235] width 478 height 269
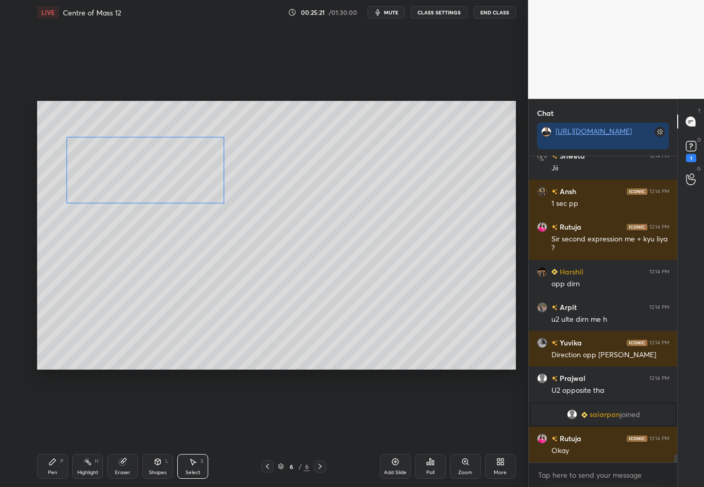
drag, startPoint x: 182, startPoint y: 141, endPoint x: 177, endPoint y: 143, distance: 5.5
click at [177, 143] on div "0 ° Undo Copy Duplicate Duplicate to new slide Delete" at bounding box center [276, 235] width 478 height 269
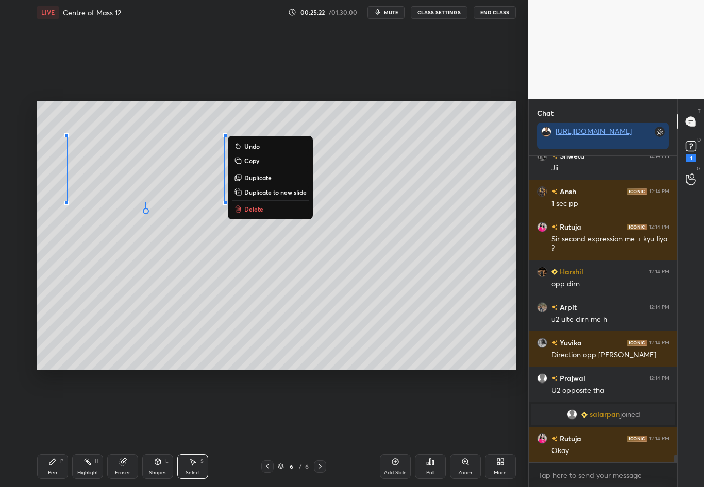
click at [211, 275] on div "0 ° Undo Copy Duplicate Duplicate to new slide Delete" at bounding box center [276, 235] width 478 height 269
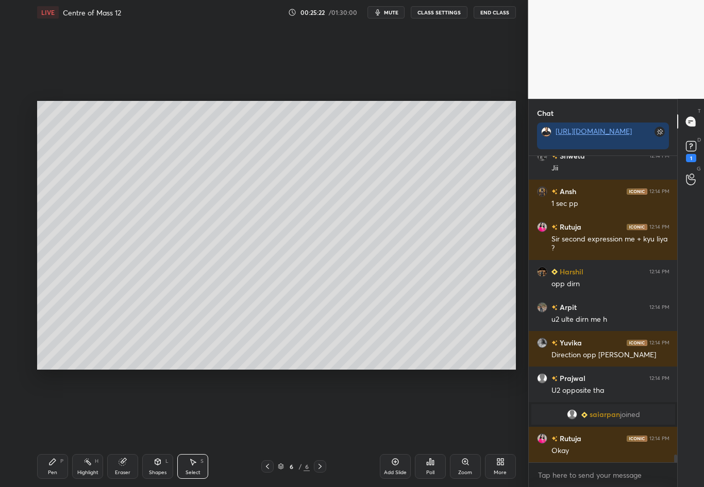
click at [56, 428] on div "Pen P" at bounding box center [52, 466] width 31 height 25
click at [15, 232] on div at bounding box center [17, 233] width 8 height 8
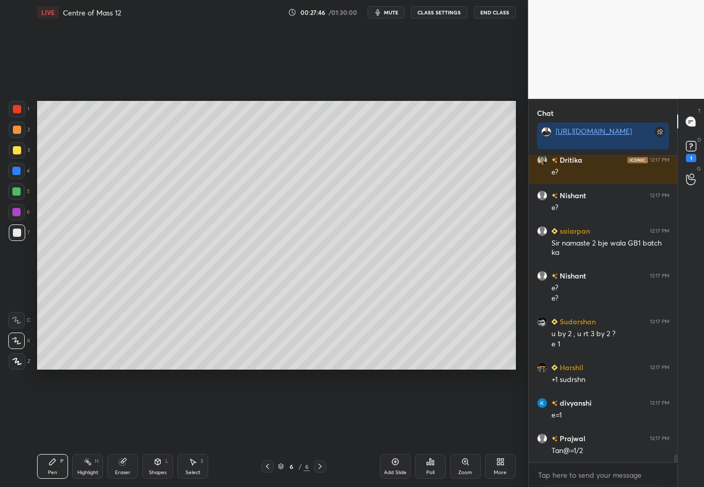
scroll to position [12247, 0]
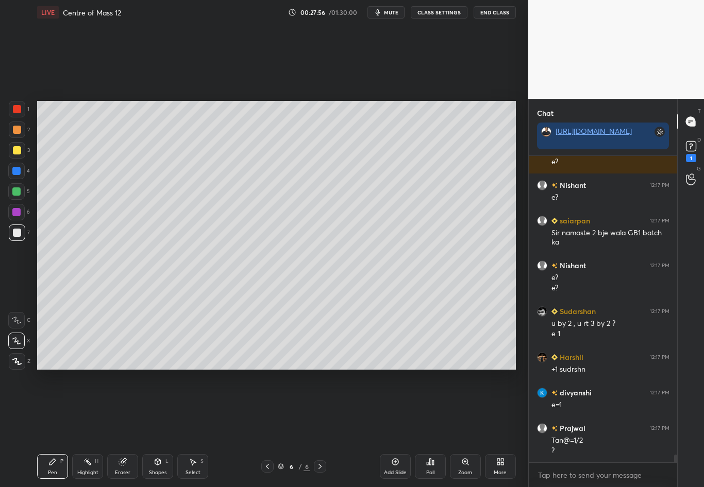
click at [156, 428] on div "Shapes" at bounding box center [158, 472] width 18 height 5
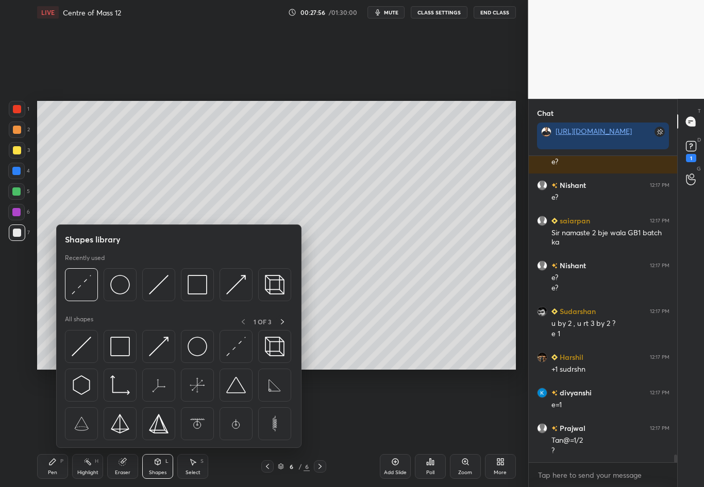
scroll to position [12282, 0]
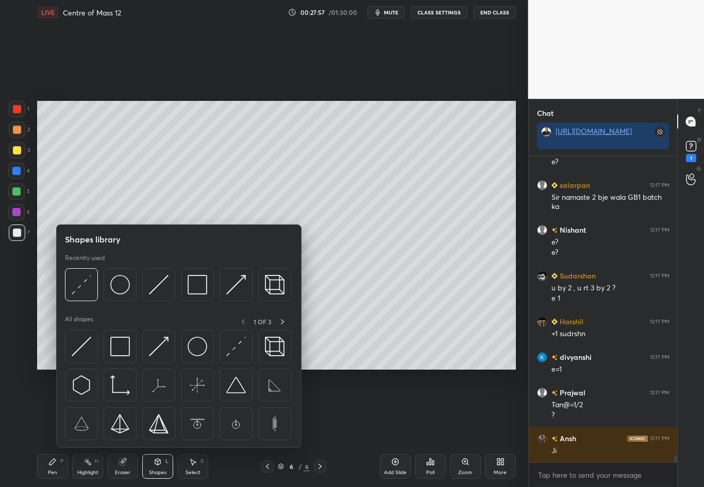
click at [121, 287] on img at bounding box center [120, 285] width 20 height 20
click at [19, 297] on div "1 2 3 4 5 6 7 C X Z C X Z E E Erase all H H" at bounding box center [16, 235] width 33 height 269
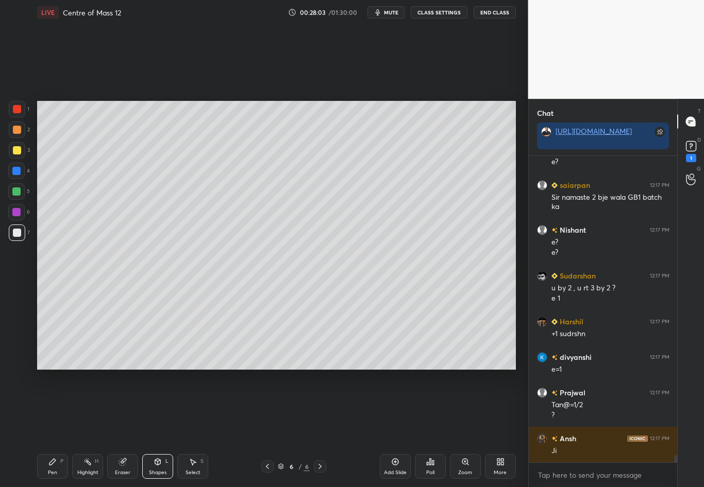
click at [195, 428] on div "Select" at bounding box center [192, 472] width 15 height 5
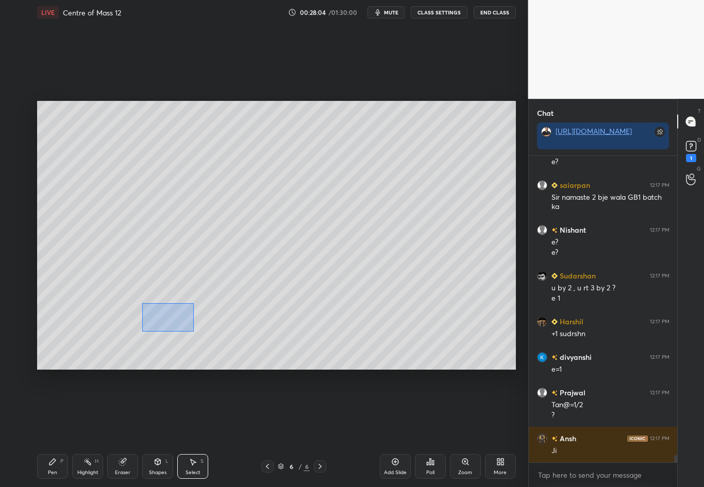
drag, startPoint x: 142, startPoint y: 303, endPoint x: 191, endPoint y: 332, distance: 56.8
click at [190, 332] on div "0 ° Undo Copy Duplicate Duplicate to new slide Delete" at bounding box center [276, 235] width 478 height 269
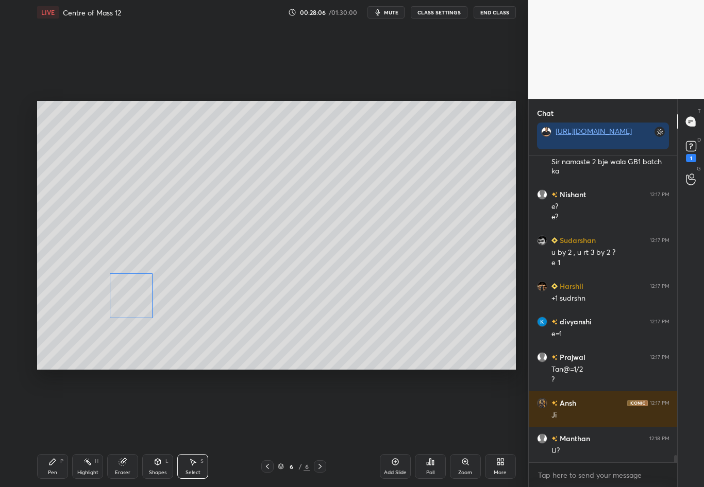
drag, startPoint x: 144, startPoint y: 303, endPoint x: 137, endPoint y: 302, distance: 6.8
click at [137, 302] on div "0 ° Undo Copy Duplicate Duplicate to new slide Delete" at bounding box center [276, 235] width 478 height 269
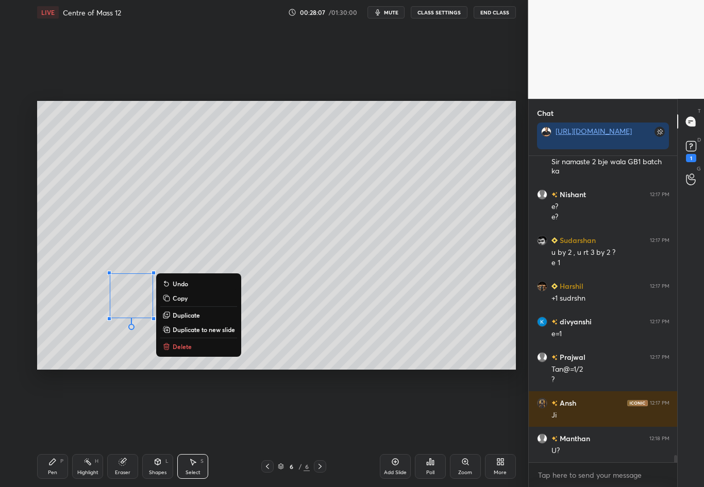
click at [278, 292] on div "0 ° Undo Copy Duplicate Duplicate to new slide Delete" at bounding box center [276, 235] width 478 height 269
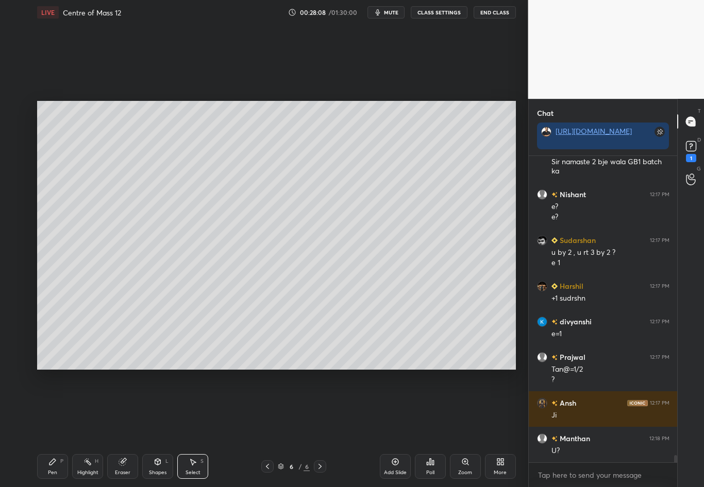
click at [159, 428] on div "Shapes L" at bounding box center [157, 466] width 31 height 25
click at [20, 148] on div at bounding box center [17, 150] width 8 height 8
click at [158, 428] on div "Shapes L" at bounding box center [157, 466] width 31 height 25
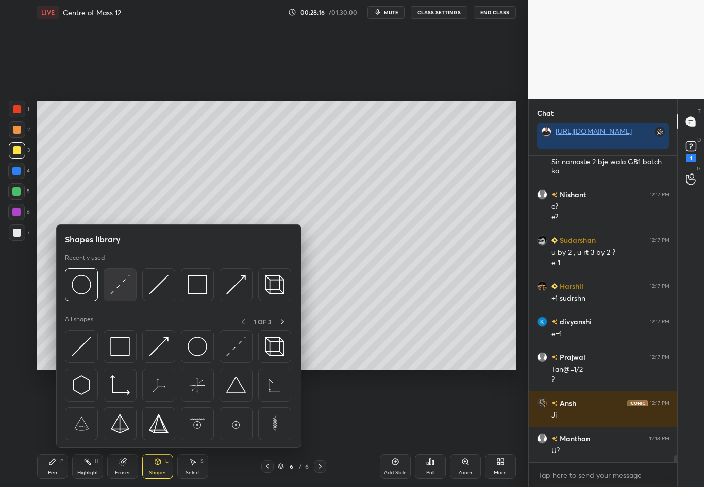
click at [118, 285] on img at bounding box center [120, 285] width 20 height 20
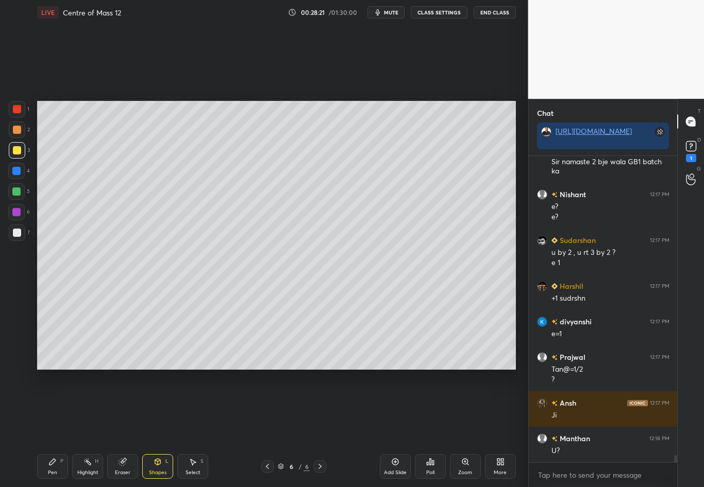
scroll to position [12353, 0]
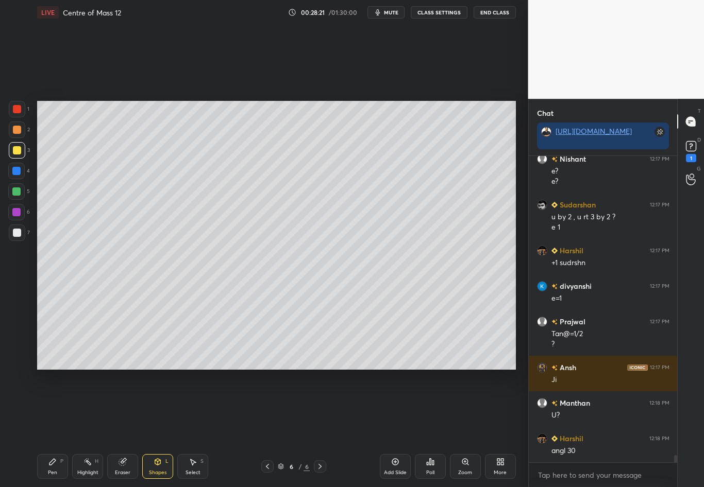
click at [20, 173] on div at bounding box center [16, 171] width 8 height 8
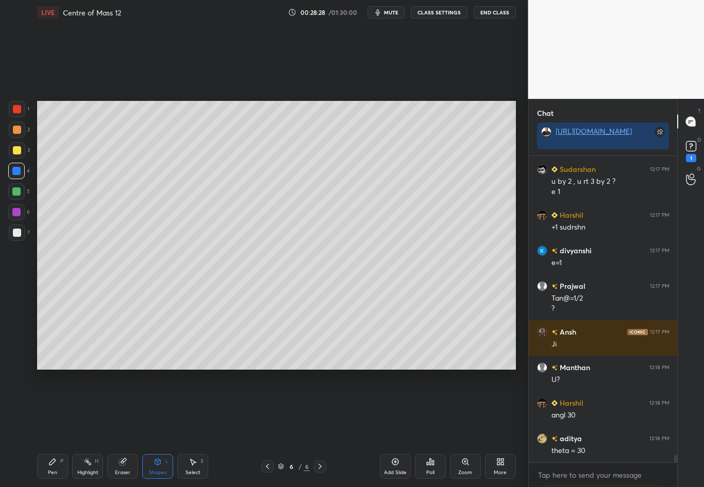
click at [53, 428] on div "Pen P" at bounding box center [52, 466] width 31 height 25
click at [19, 234] on div at bounding box center [17, 233] width 8 height 8
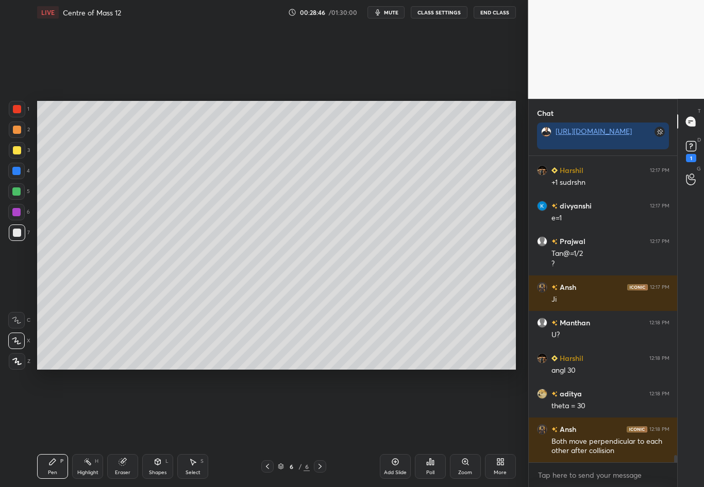
click at [19, 234] on div at bounding box center [17, 233] width 8 height 8
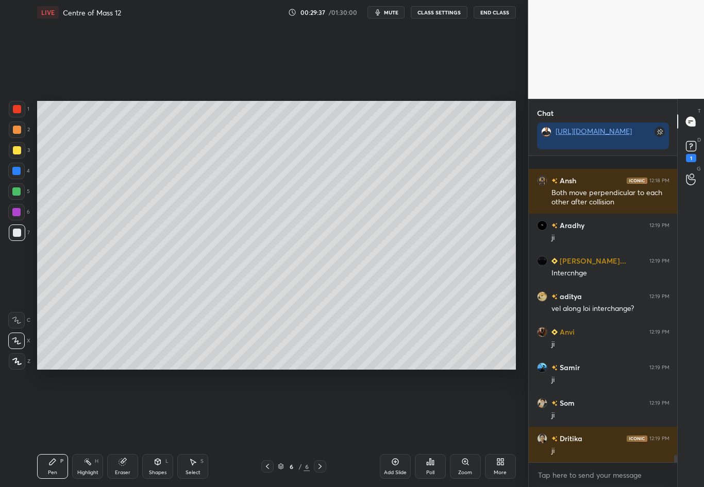
scroll to position [12753, 0]
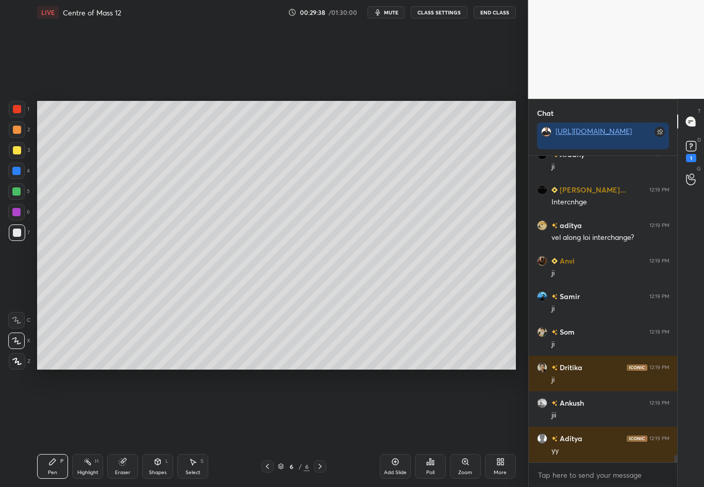
click at [151, 428] on div "Shapes L" at bounding box center [157, 466] width 31 height 25
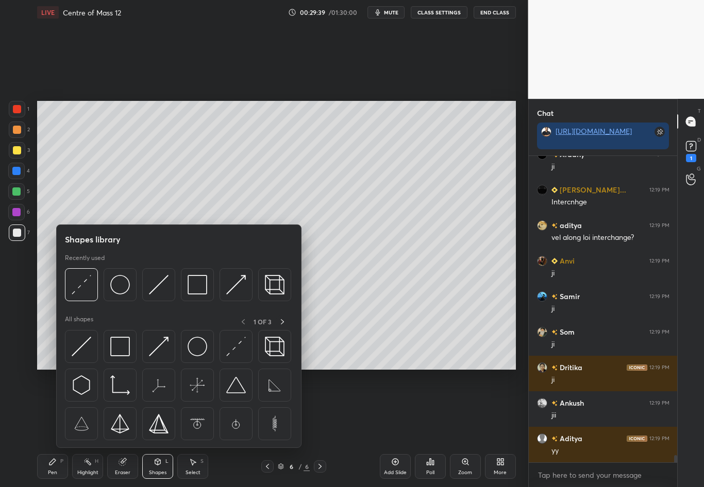
scroll to position [12789, 0]
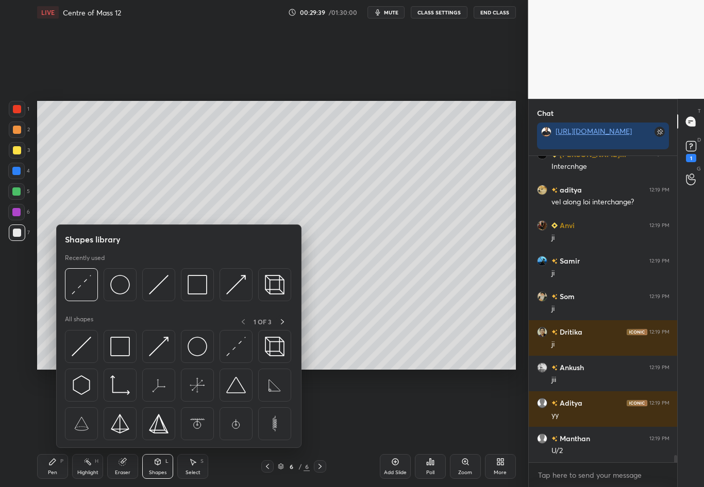
click at [121, 287] on img at bounding box center [120, 285] width 20 height 20
click at [10, 292] on div "1 2 3 4 5 6 7 C X Z C X Z E E Erase all H H" at bounding box center [16, 235] width 33 height 269
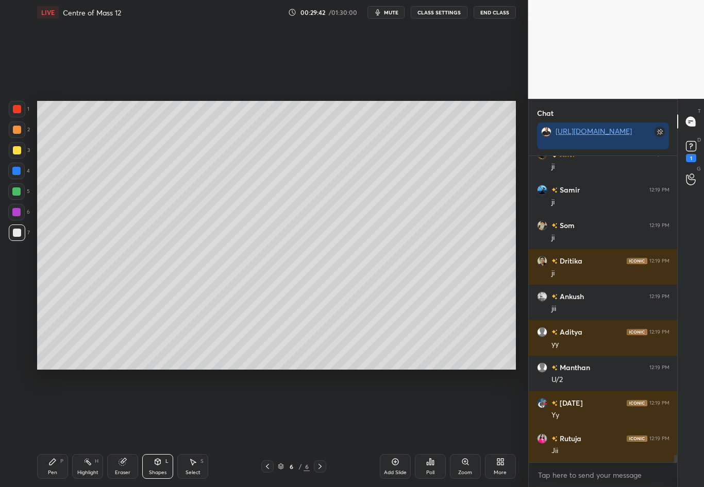
scroll to position [12896, 0]
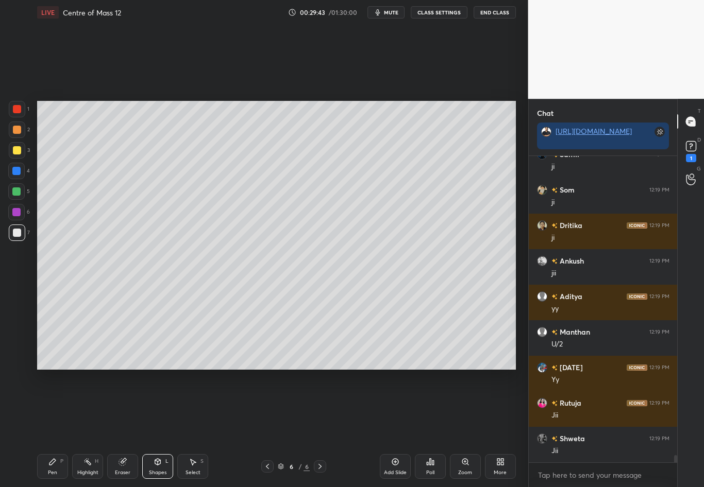
click at [156, 428] on div "Shapes" at bounding box center [158, 472] width 18 height 5
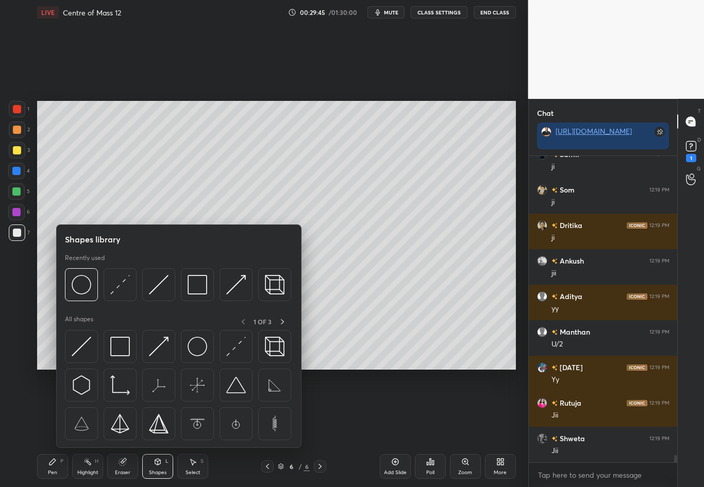
click at [21, 176] on div at bounding box center [16, 171] width 16 height 16
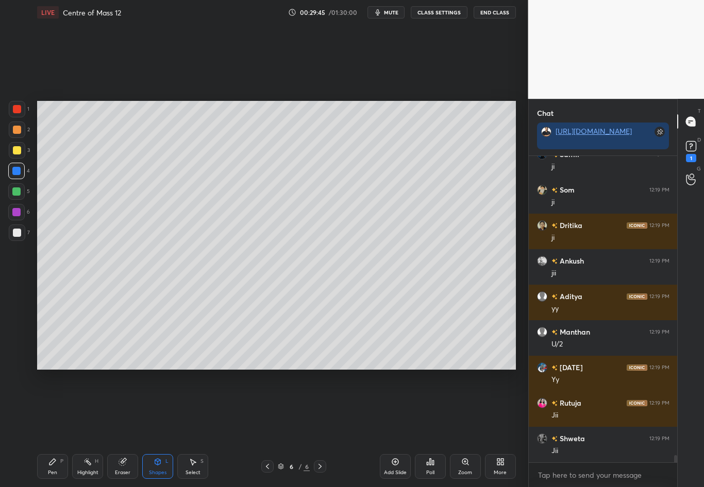
click at [20, 170] on div at bounding box center [16, 171] width 16 height 16
click at [152, 428] on div "Shapes L" at bounding box center [157, 466] width 31 height 25
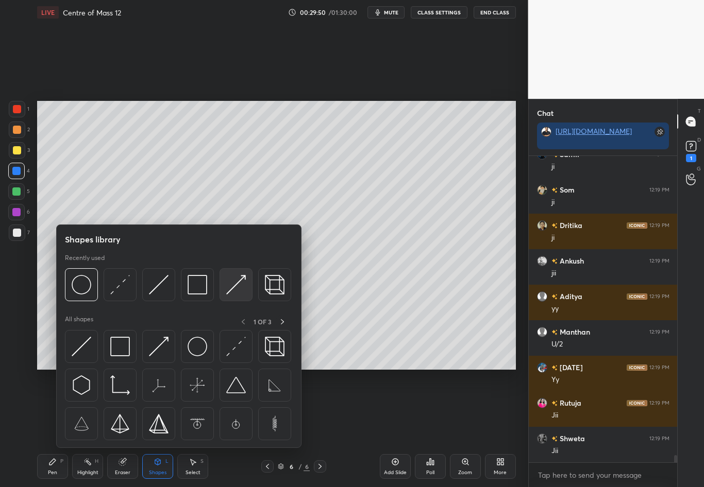
click at [230, 287] on img at bounding box center [236, 285] width 20 height 20
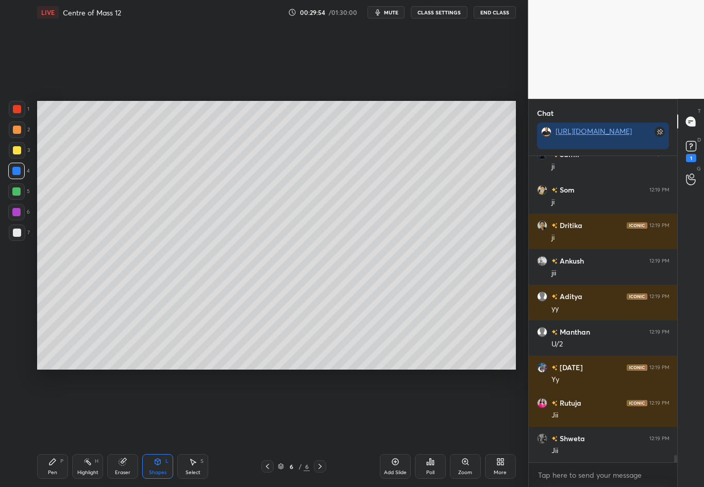
click at [155, 428] on div "Shapes L" at bounding box center [157, 466] width 31 height 25
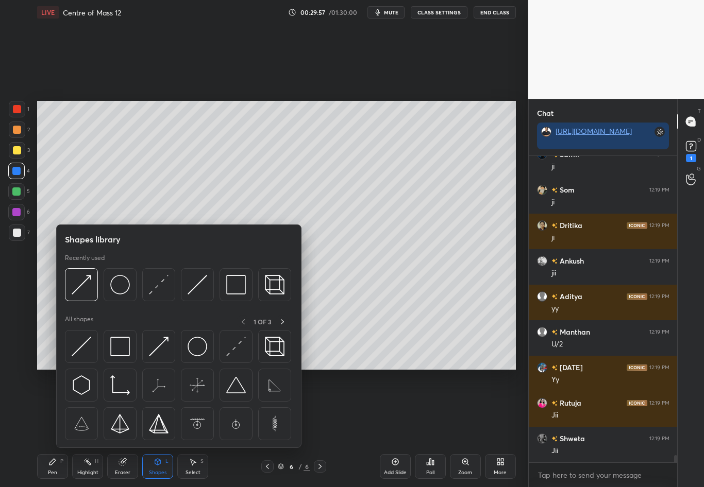
click at [11, 319] on div "1 2 3 4 5 6 7 C X Z C X Z E E Erase all H H" at bounding box center [16, 235] width 33 height 269
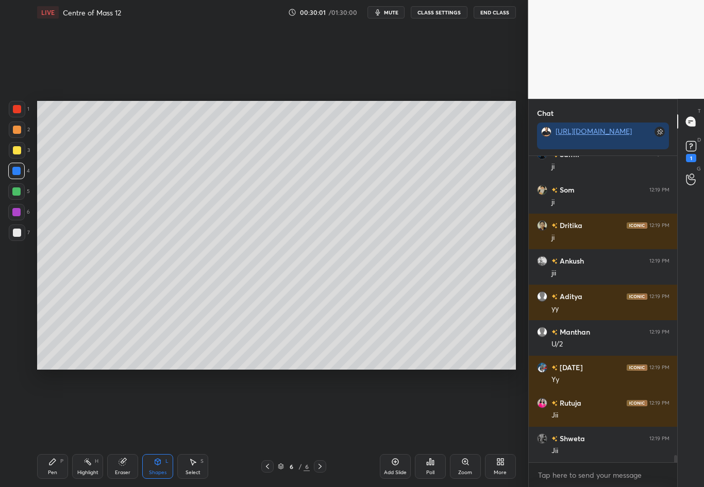
click at [159, 428] on div "Shapes L" at bounding box center [157, 466] width 31 height 25
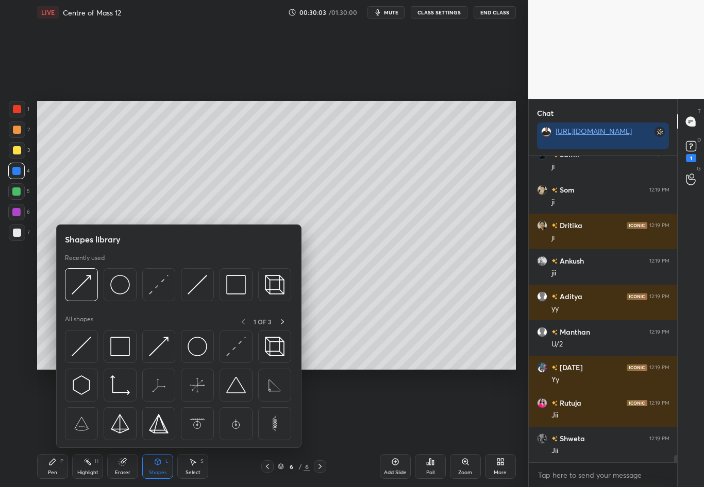
click at [18, 230] on div at bounding box center [17, 233] width 8 height 8
click at [13, 237] on div at bounding box center [17, 233] width 16 height 16
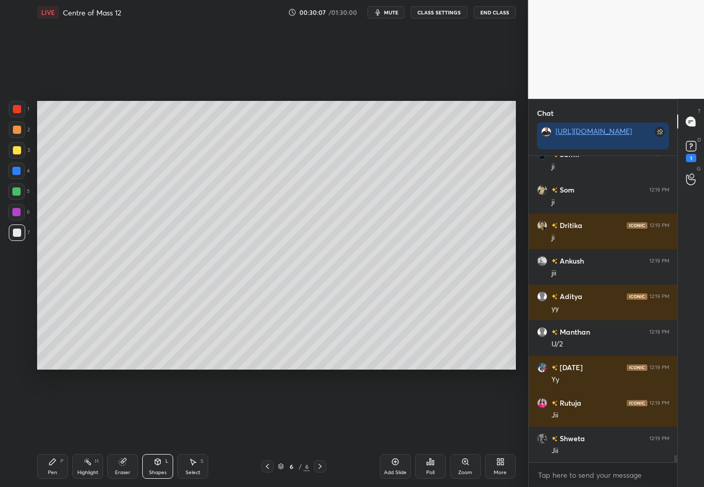
click at [161, 428] on div "Shapes L" at bounding box center [157, 466] width 31 height 25
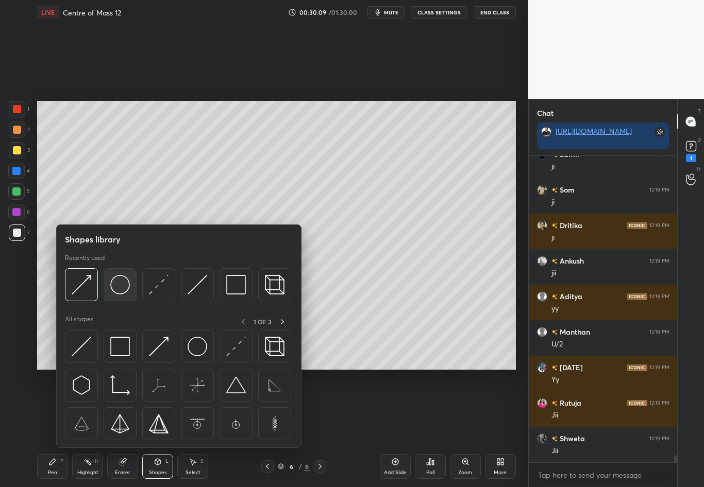
click at [125, 290] on img at bounding box center [120, 285] width 20 height 20
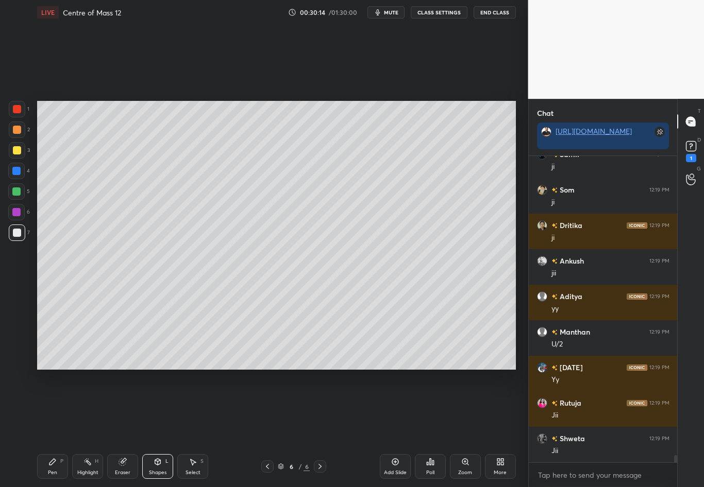
click at [162, 428] on div "Shapes L" at bounding box center [157, 466] width 31 height 25
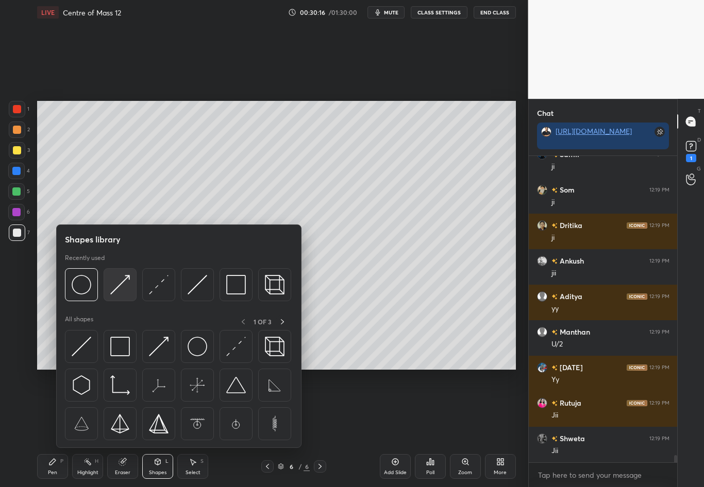
click at [121, 286] on img at bounding box center [120, 285] width 20 height 20
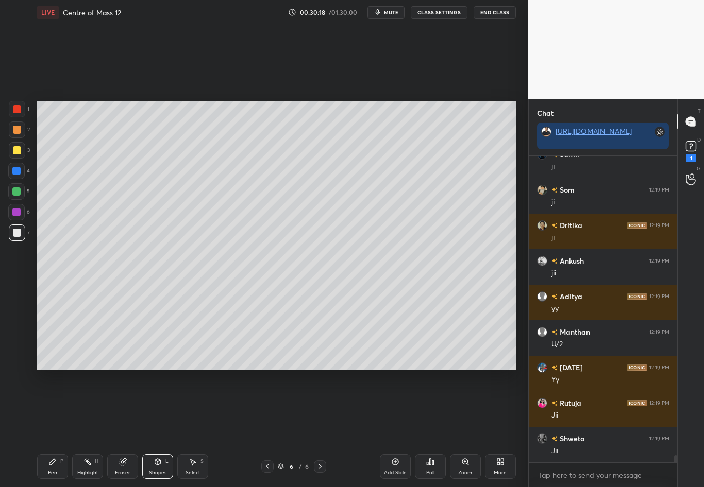
click at [17, 172] on div at bounding box center [16, 171] width 8 height 8
click at [195, 428] on div "Select S" at bounding box center [192, 466] width 31 height 25
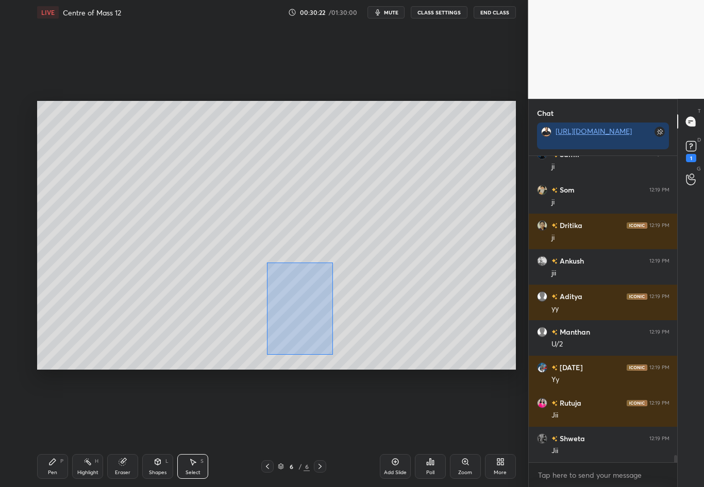
drag, startPoint x: 254, startPoint y: 294, endPoint x: 333, endPoint y: 354, distance: 98.8
click at [333, 354] on div "0 ° Undo Copy Duplicate Duplicate to new slide Delete" at bounding box center [276, 235] width 478 height 269
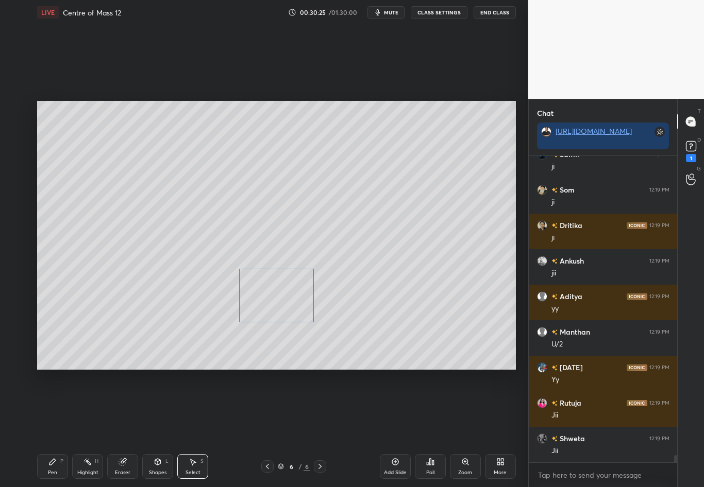
drag, startPoint x: 300, startPoint y: 300, endPoint x: 285, endPoint y: 298, distance: 15.1
click at [285, 298] on div "0 ° Undo Copy Duplicate Duplicate to new slide Delete" at bounding box center [276, 235] width 478 height 269
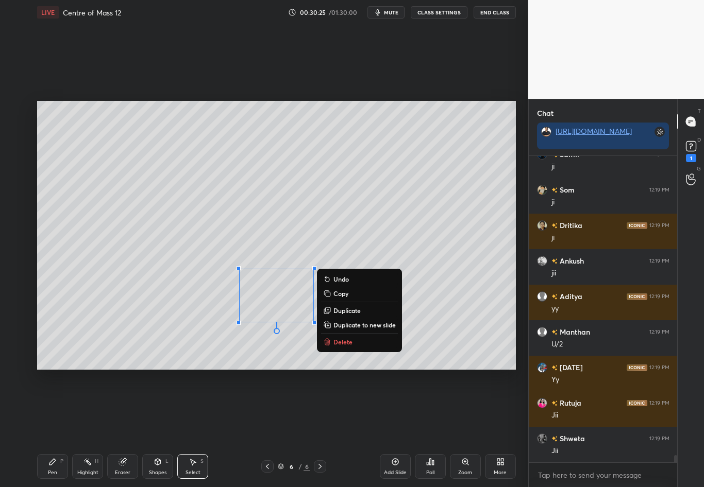
click at [363, 376] on div "0 ° Undo Copy Duplicate Duplicate to new slide Delete Setting up your live clas…" at bounding box center [276, 235] width 487 height 421
click at [461, 275] on div "0 ° Undo Copy Duplicate Duplicate to new slide Delete" at bounding box center [276, 235] width 478 height 269
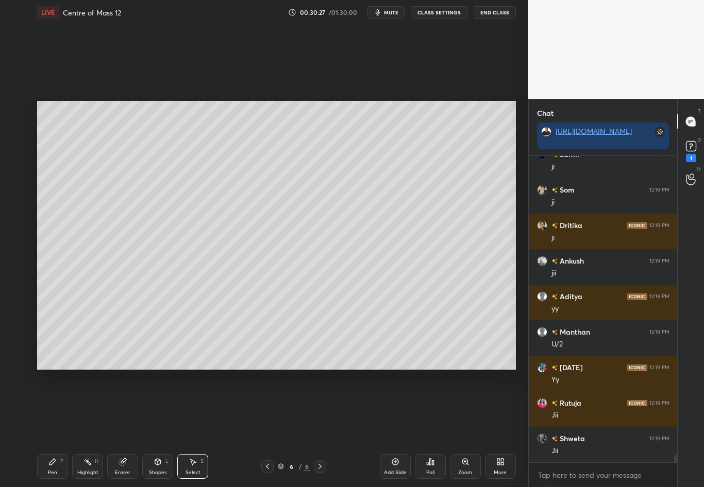
click at [156, 428] on div "Shapes L" at bounding box center [157, 466] width 31 height 25
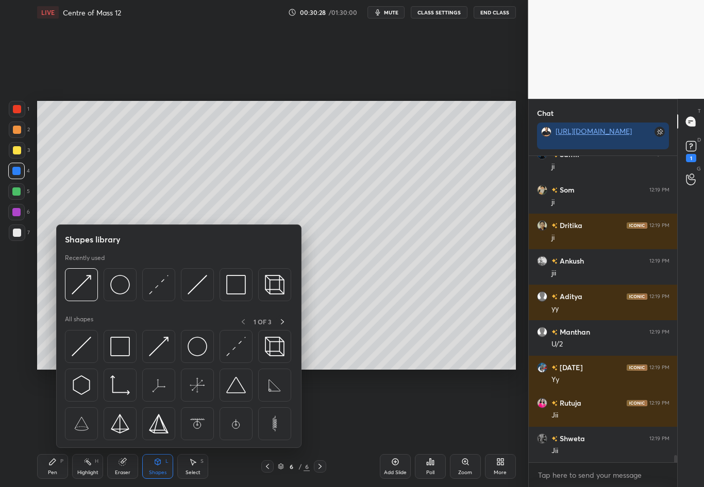
click at [159, 284] on img at bounding box center [159, 285] width 20 height 20
click at [29, 303] on div "1 2 3 4 5 6 7 C X Z C X Z E E Erase all H H" at bounding box center [16, 235] width 33 height 269
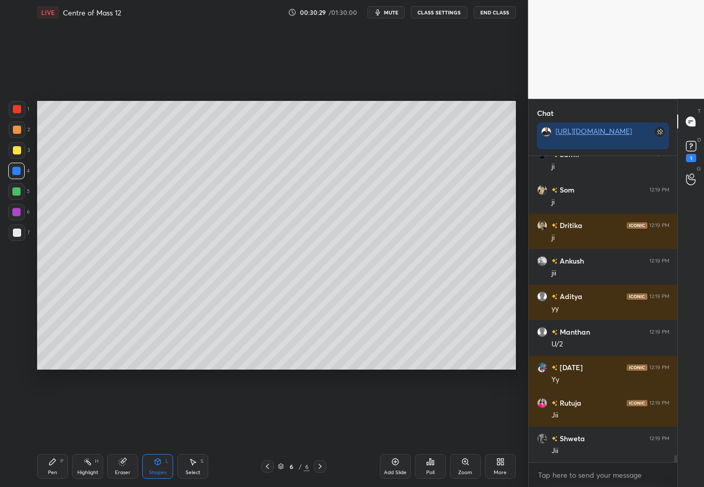
click at [16, 174] on div at bounding box center [16, 171] width 8 height 8
click at [60, 428] on div "Pen P" at bounding box center [52, 466] width 31 height 25
click at [14, 229] on div at bounding box center [17, 233] width 8 height 8
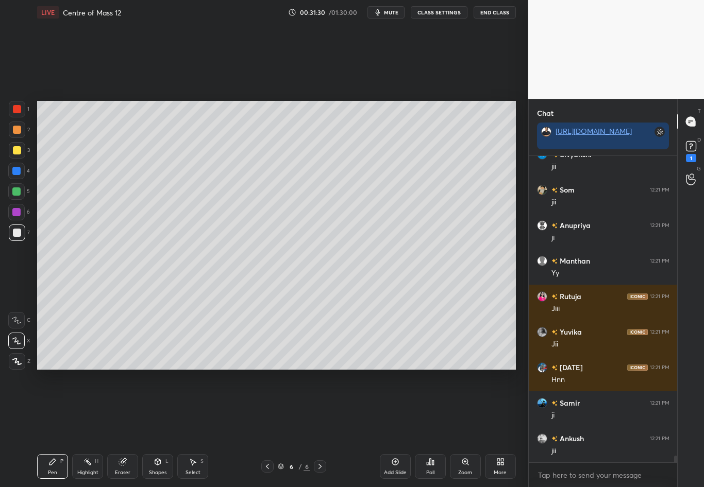
scroll to position [13251, 0]
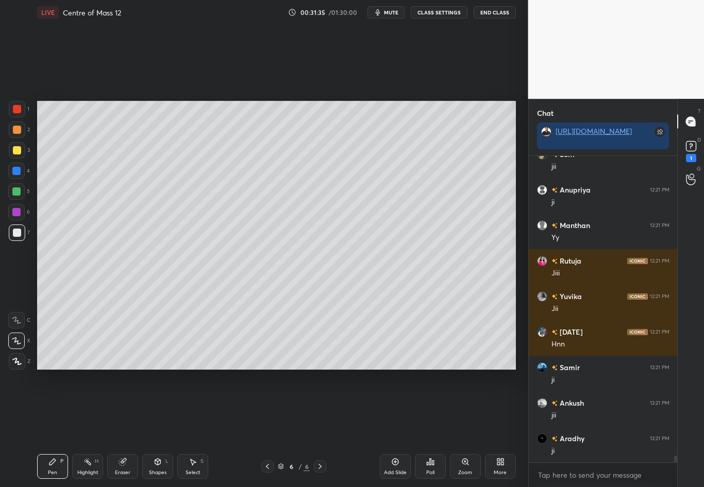
click at [317, 428] on div at bounding box center [320, 466] width 12 height 12
click at [387, 428] on div "Add Slide" at bounding box center [395, 466] width 31 height 25
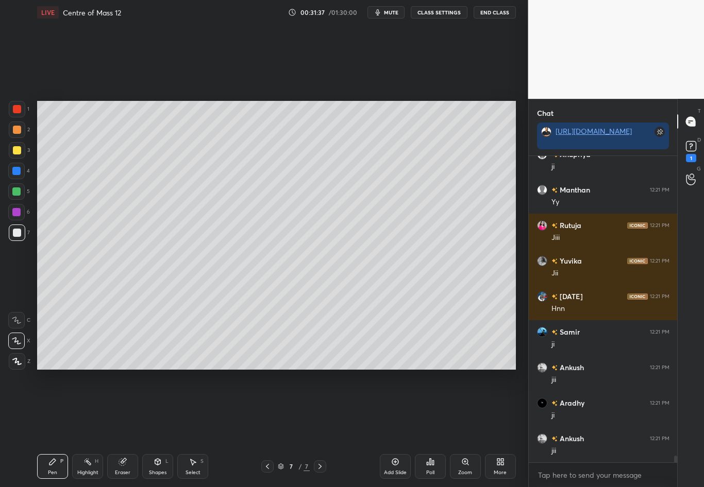
click at [13, 233] on div at bounding box center [17, 233] width 8 height 8
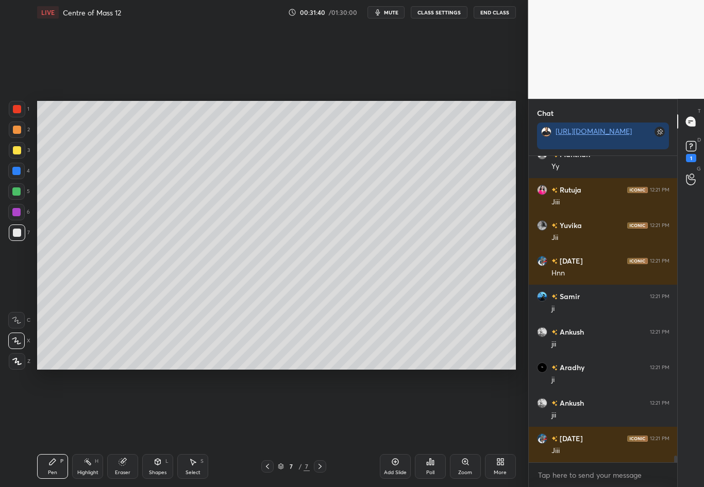
scroll to position [13358, 0]
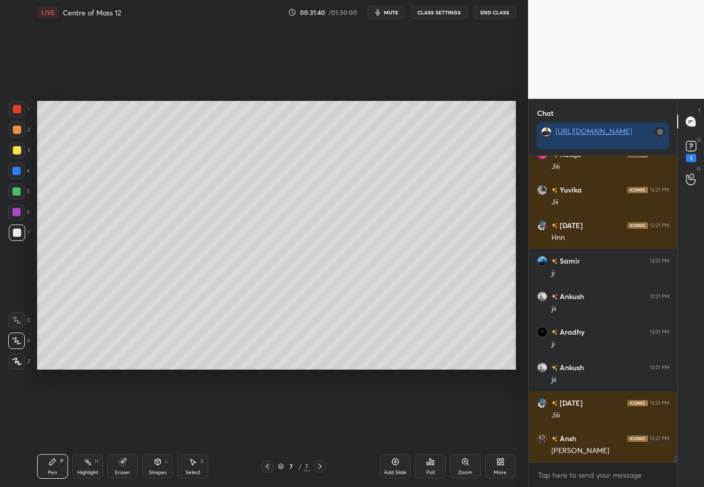
click at [147, 428] on div "Shapes L" at bounding box center [157, 466] width 31 height 25
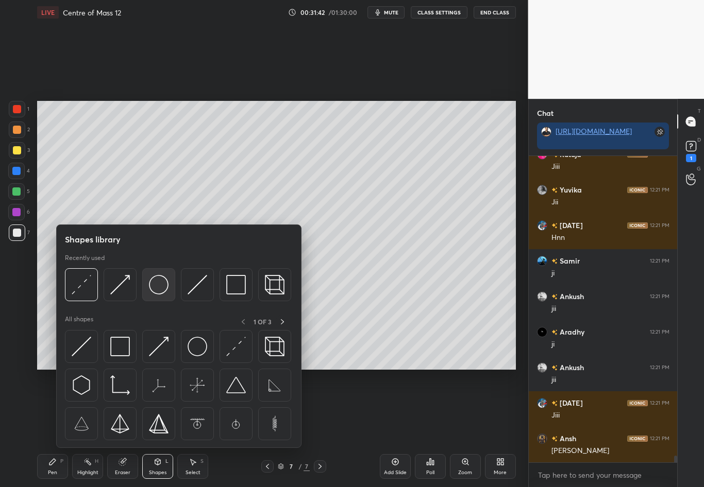
click at [154, 287] on img at bounding box center [159, 285] width 20 height 20
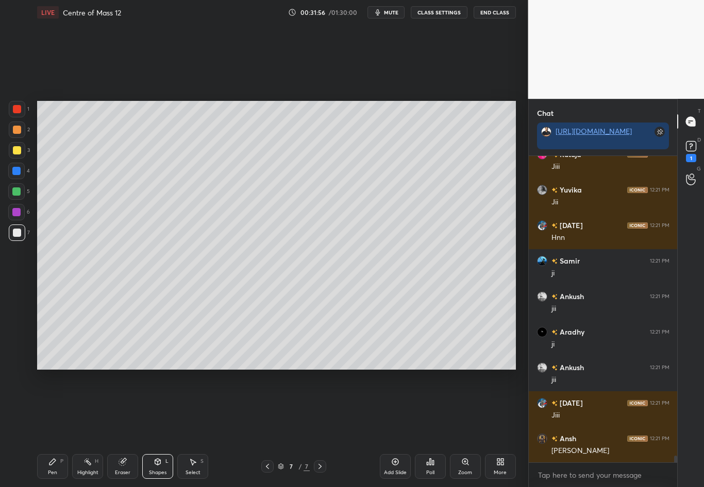
click at [188, 428] on div "Select" at bounding box center [192, 472] width 15 height 5
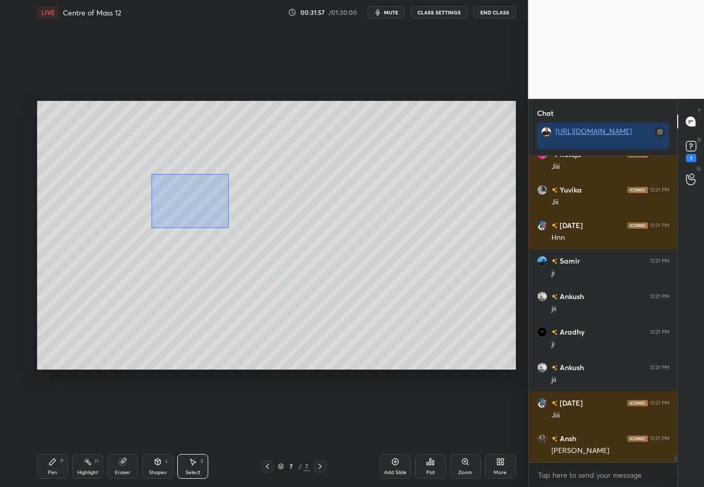
drag, startPoint x: 153, startPoint y: 211, endPoint x: 229, endPoint y: 227, distance: 77.5
click at [229, 227] on div "0 ° Undo Copy Duplicate Duplicate to new slide Delete" at bounding box center [276, 235] width 478 height 269
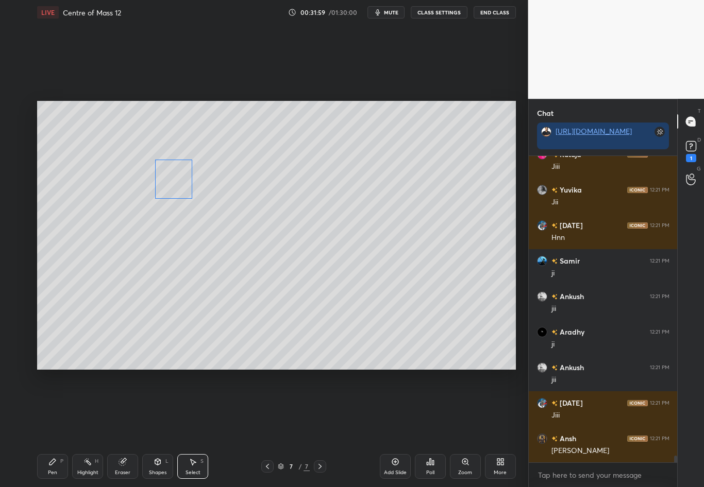
scroll to position [13393, 0]
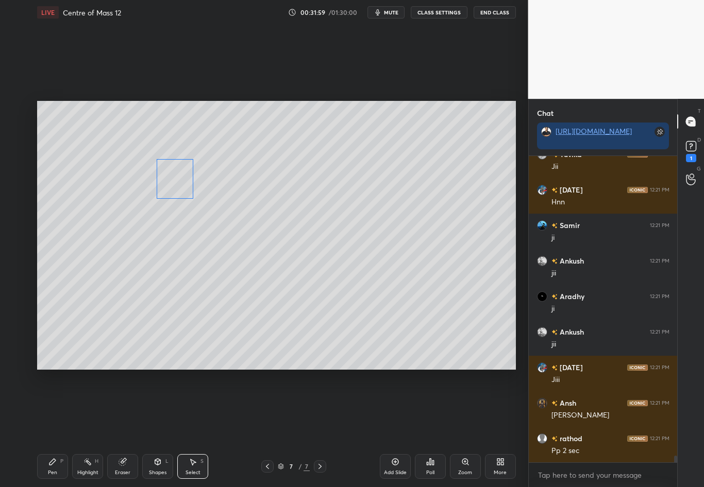
click at [177, 192] on div "0 ° Undo Copy Duplicate Duplicate to new slide Delete" at bounding box center [276, 235] width 478 height 269
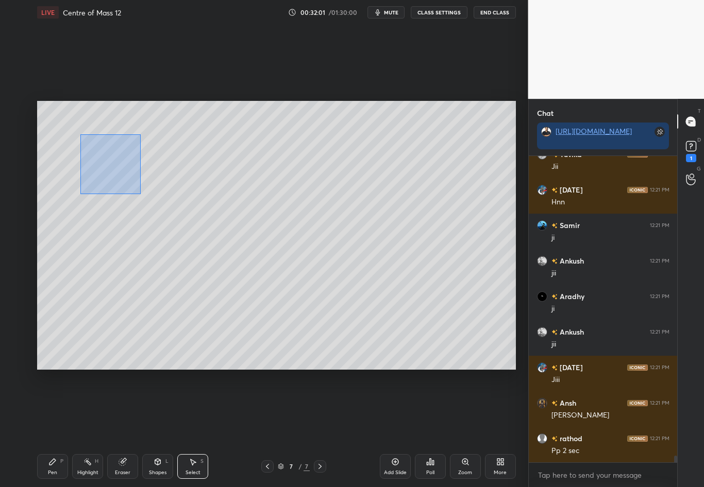
drag, startPoint x: 82, startPoint y: 148, endPoint x: 140, endPoint y: 193, distance: 73.4
click at [140, 193] on div "0 ° Undo Copy Duplicate Duplicate to new slide Delete" at bounding box center [276, 235] width 478 height 269
click at [125, 180] on div at bounding box center [126, 181] width 4 height 4
click at [110, 162] on div "0 ° Undo Copy Duplicate Duplicate to new slide Delete" at bounding box center [276, 235] width 478 height 269
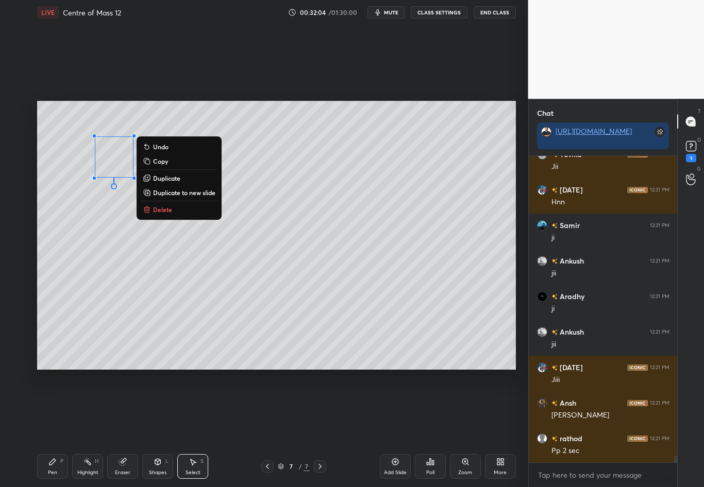
click at [114, 213] on div "0 ° Undo Copy Duplicate Duplicate to new slide Delete" at bounding box center [276, 235] width 478 height 269
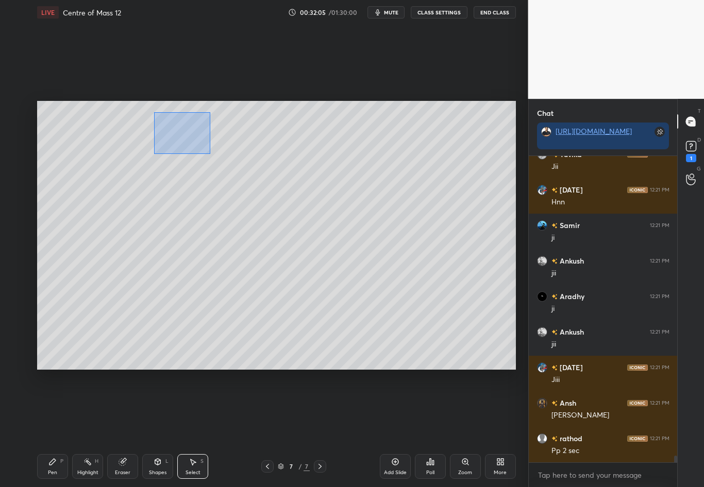
drag, startPoint x: 159, startPoint y: 123, endPoint x: 210, endPoint y: 153, distance: 59.4
click at [210, 153] on div "0 ° Undo Copy Duplicate Duplicate to new slide Delete" at bounding box center [276, 235] width 478 height 269
click at [198, 157] on div at bounding box center [199, 158] width 4 height 4
click at [181, 144] on div "0 ° Undo Copy Duplicate Duplicate to new slide Delete" at bounding box center [276, 235] width 478 height 269
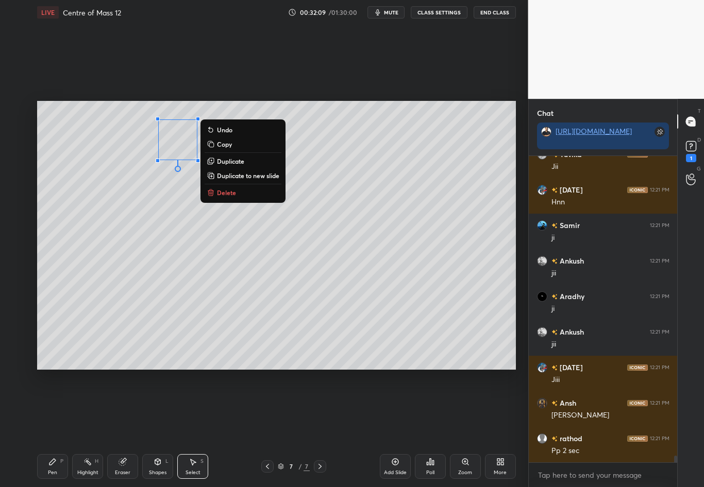
click at [318, 191] on div "0 ° Undo Copy Duplicate Duplicate to new slide Delete" at bounding box center [276, 235] width 478 height 269
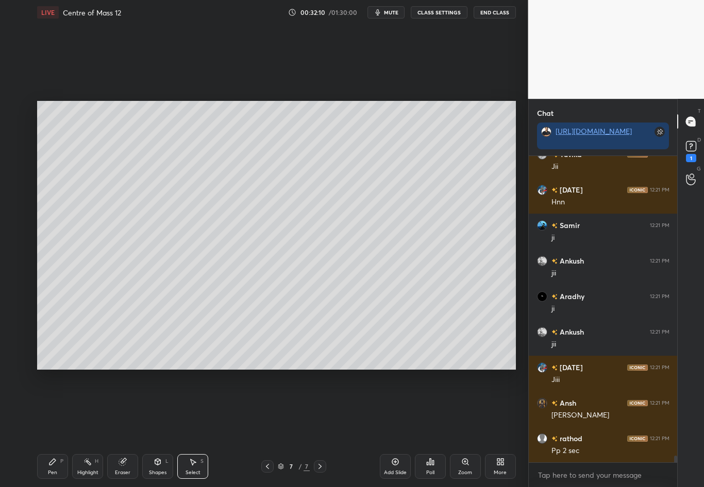
click at [159, 428] on div "Shapes L" at bounding box center [157, 466] width 31 height 25
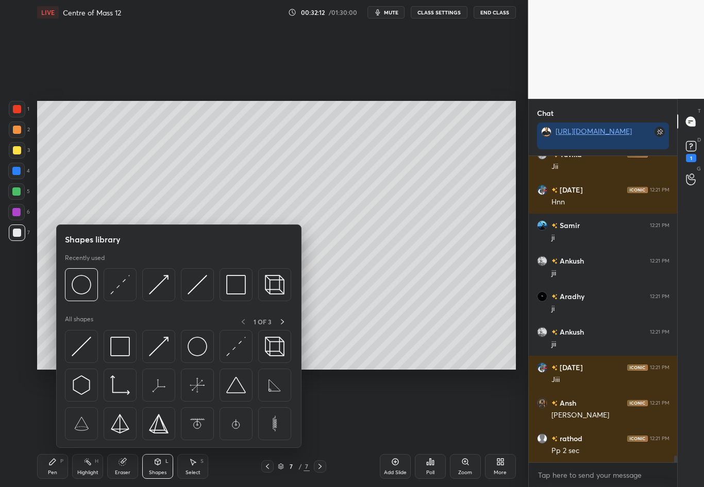
click at [117, 285] on img at bounding box center [120, 285] width 20 height 20
click at [21, 298] on div "1 2 3 4 5 6 7 C X Z C X Z E E Erase all H H" at bounding box center [16, 235] width 33 height 269
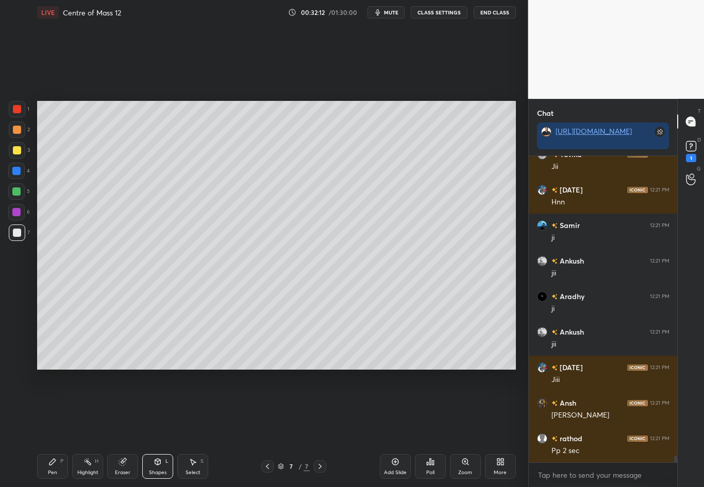
click at [19, 149] on div at bounding box center [17, 150] width 8 height 8
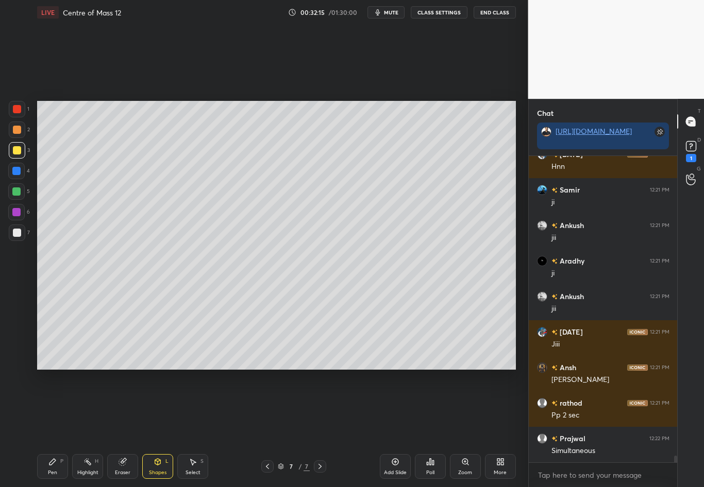
click at [55, 428] on div "Pen" at bounding box center [52, 472] width 9 height 5
click at [18, 234] on div at bounding box center [17, 233] width 8 height 8
click at [156, 428] on div "Shapes" at bounding box center [158, 472] width 18 height 5
click at [121, 428] on div "Eraser" at bounding box center [122, 466] width 31 height 25
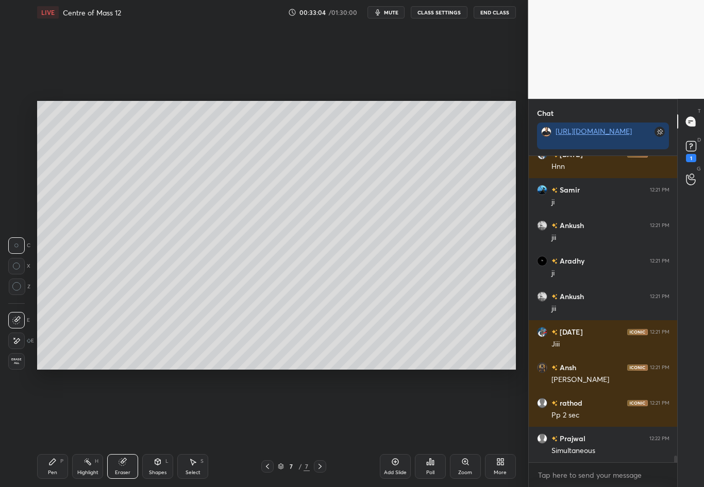
click at [55, 428] on div "Pen P" at bounding box center [52, 466] width 31 height 25
click at [266, 428] on icon at bounding box center [267, 466] width 8 height 8
click at [267, 428] on icon at bounding box center [267, 466] width 8 height 8
click at [89, 428] on div "Highlight" at bounding box center [87, 472] width 21 height 5
click at [318, 428] on icon at bounding box center [320, 466] width 8 height 8
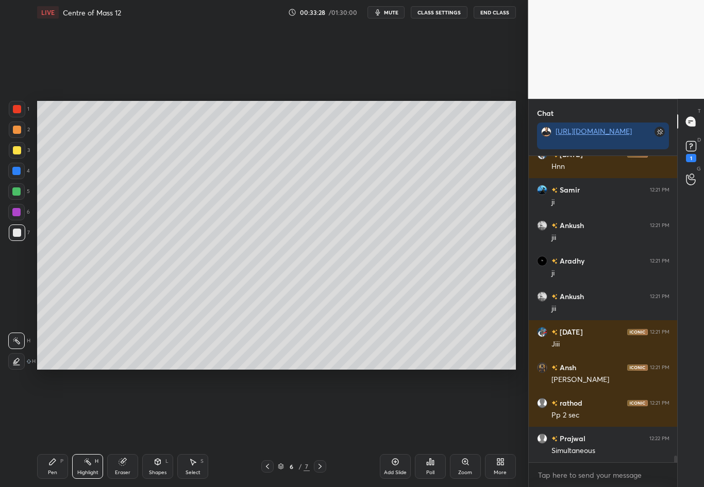
click at [319, 428] on icon at bounding box center [320, 466] width 8 height 8
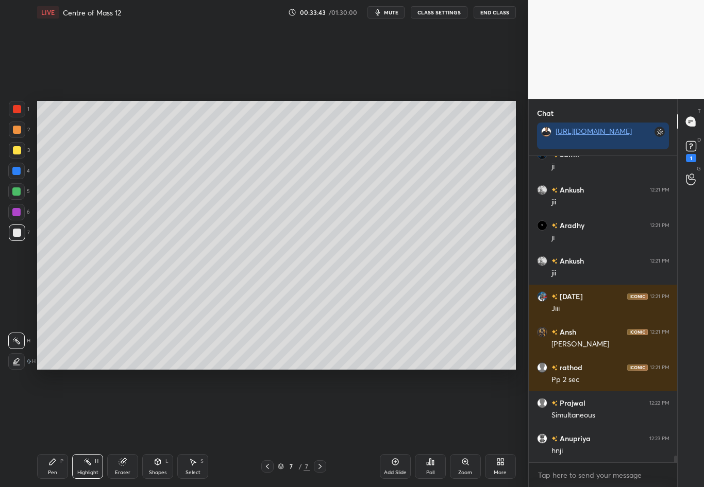
click at [59, 428] on div "Pen P" at bounding box center [52, 466] width 31 height 25
click at [13, 153] on div at bounding box center [17, 150] width 8 height 8
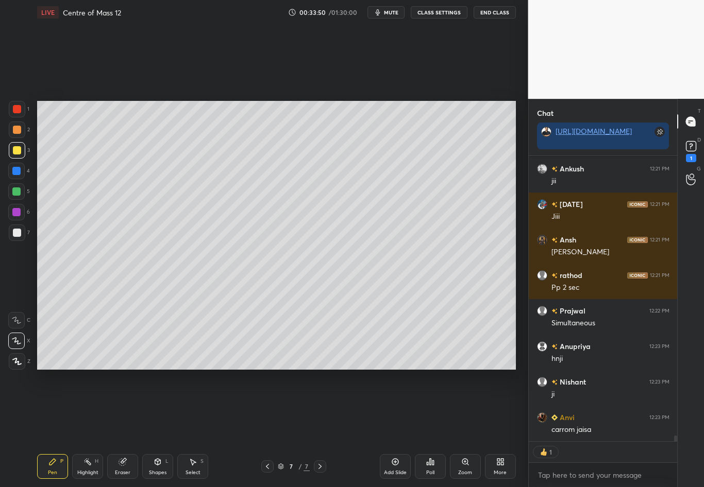
scroll to position [13601, 0]
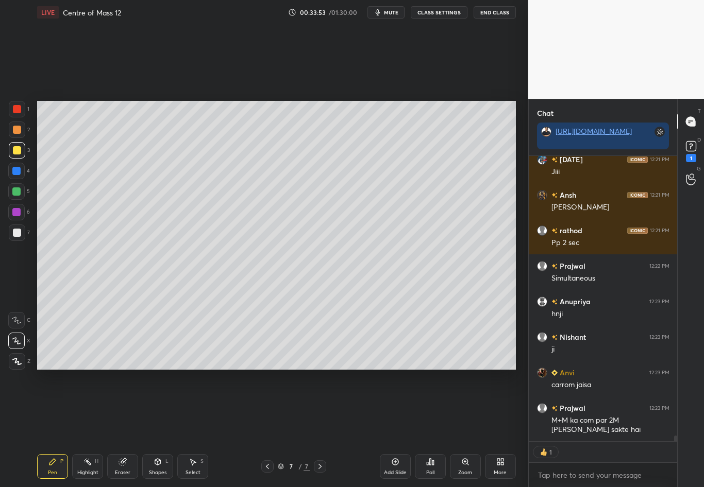
click at [159, 428] on icon at bounding box center [157, 462] width 8 height 8
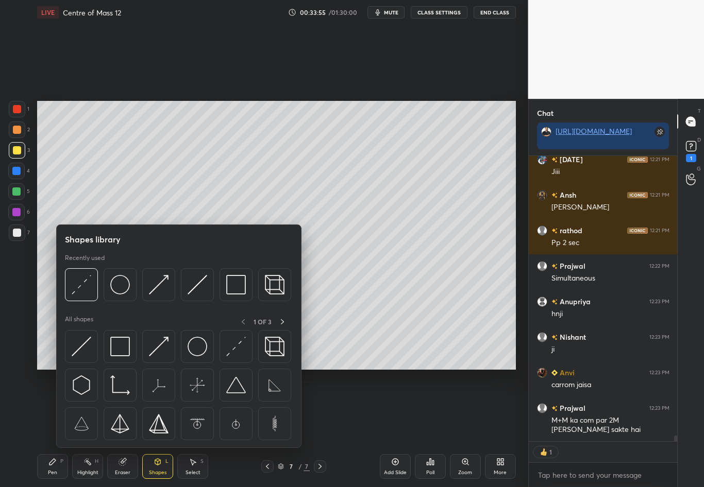
click at [14, 315] on div "1 2 3 4 5 6 7 C X Z C X Z E E Erase all H H" at bounding box center [16, 235] width 33 height 269
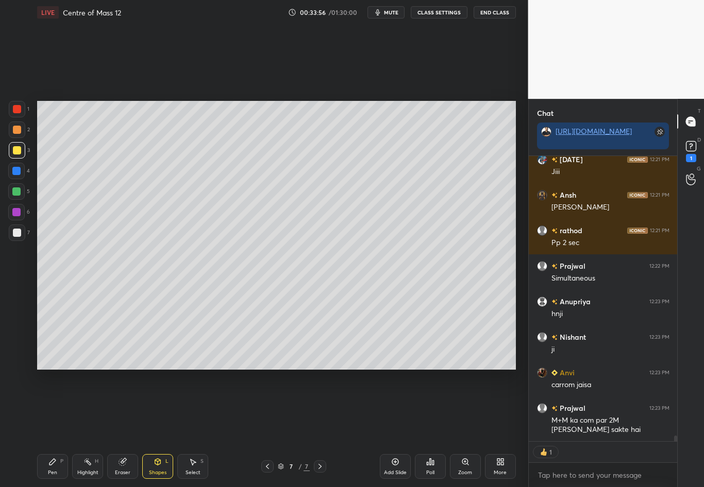
scroll to position [13580, 0]
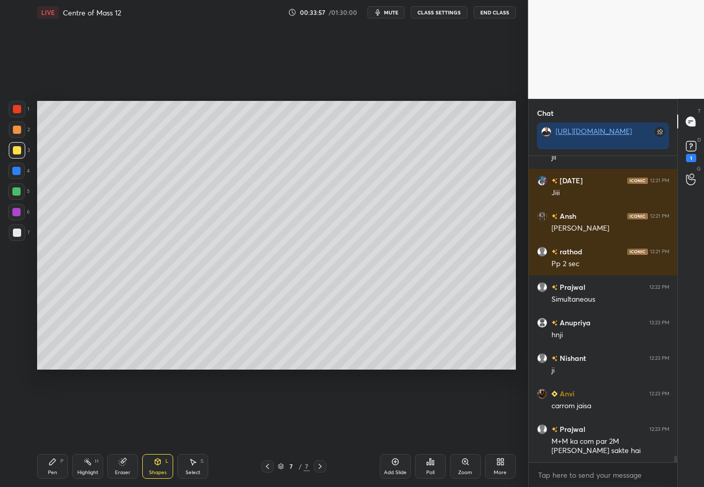
click at [191, 428] on div "Select S" at bounding box center [192, 466] width 31 height 25
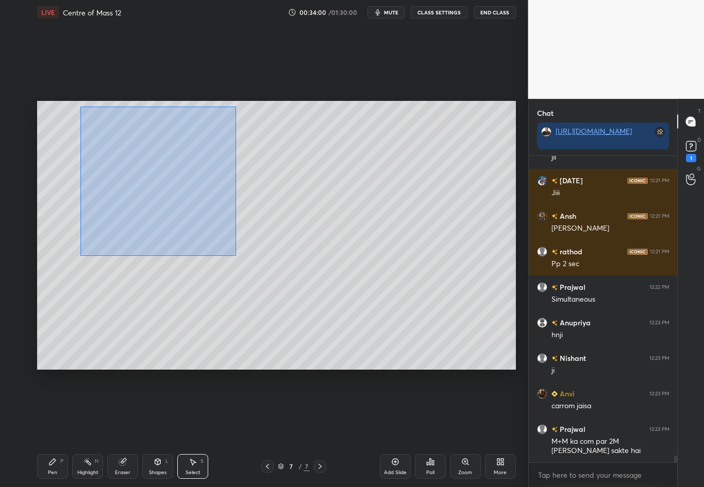
drag, startPoint x: 80, startPoint y: 106, endPoint x: 236, endPoint y: 255, distance: 216.0
click at [236, 255] on div "0 ° Undo Copy Duplicate Duplicate to new slide Delete" at bounding box center [276, 235] width 478 height 269
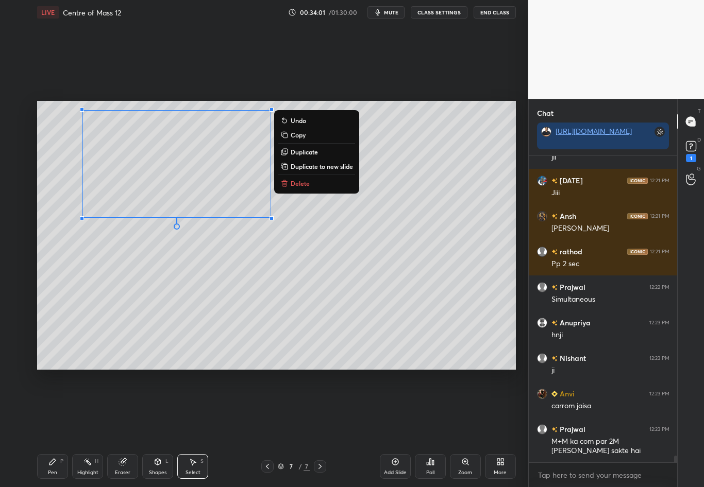
click at [314, 151] on p "Duplicate" at bounding box center [303, 152] width 27 height 8
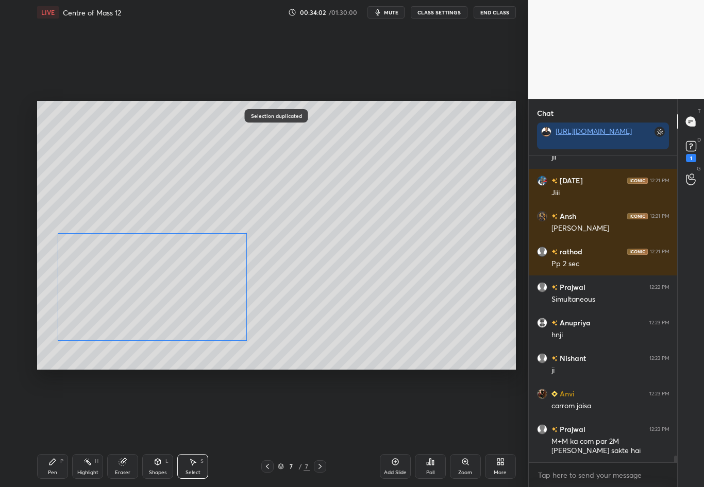
drag, startPoint x: 222, startPoint y: 197, endPoint x: 190, endPoint y: 304, distance: 111.4
click at [190, 304] on div "0 ° Undo Copy Duplicate Duplicate to new slide Delete" at bounding box center [276, 235] width 478 height 269
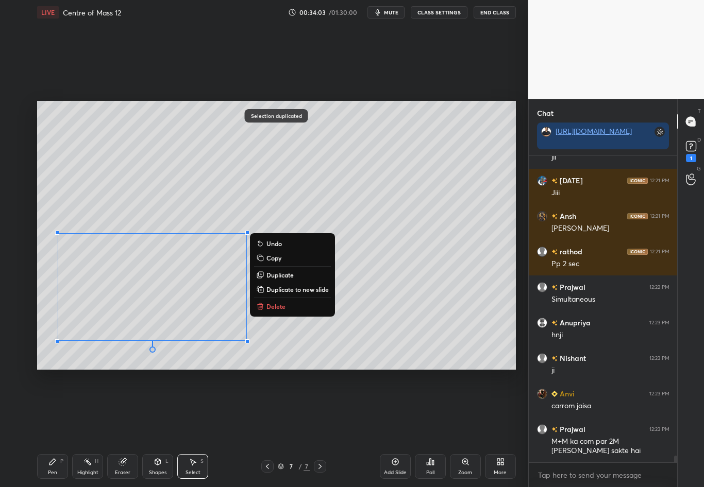
click at [370, 319] on div "0 ° Undo Copy Duplicate Duplicate to new slide Delete" at bounding box center [276, 235] width 478 height 269
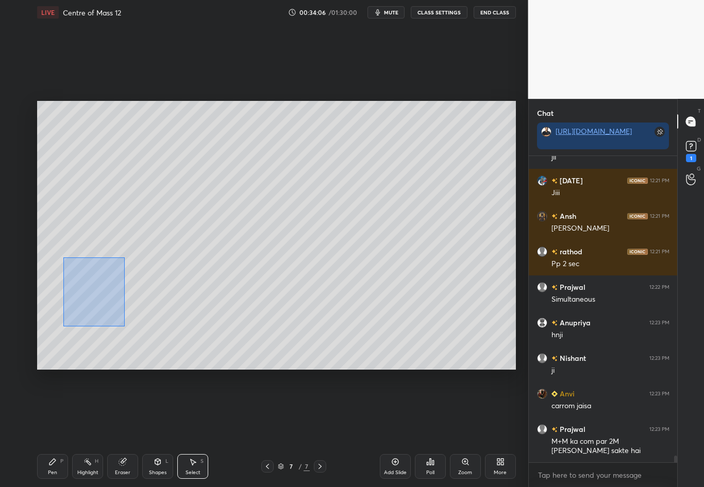
drag, startPoint x: 62, startPoint y: 255, endPoint x: 123, endPoint y: 325, distance: 93.1
click at [123, 325] on div "0 ° Undo Copy Duplicate Duplicate to new slide Delete" at bounding box center [276, 235] width 478 height 269
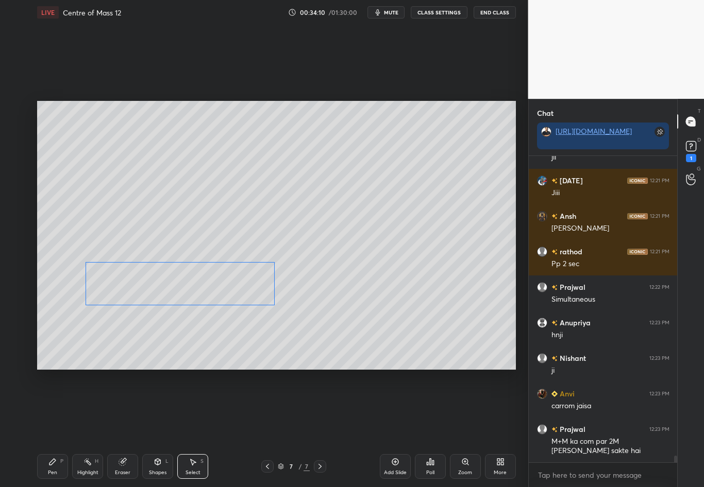
drag, startPoint x: 95, startPoint y: 280, endPoint x: 124, endPoint y: 282, distance: 28.4
click at [124, 282] on div "0 ° Undo Copy Duplicate Duplicate to new slide Delete" at bounding box center [276, 235] width 478 height 269
click at [237, 344] on div "0 ° Undo Copy Duplicate Duplicate to new slide Delete" at bounding box center [276, 235] width 478 height 269
click at [149, 428] on div "Shapes L" at bounding box center [157, 466] width 31 height 25
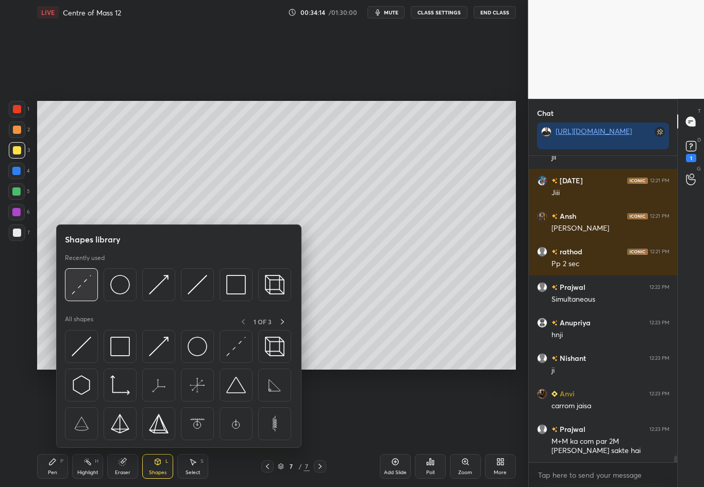
click at [87, 282] on img at bounding box center [82, 285] width 20 height 20
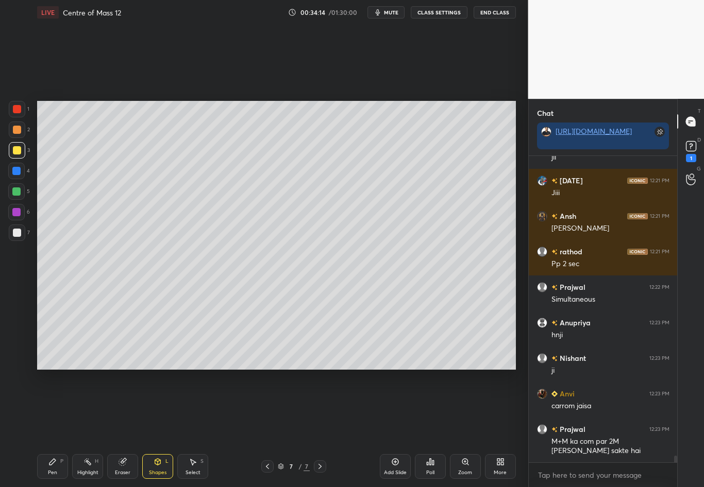
click at [11, 173] on div at bounding box center [16, 171] width 16 height 16
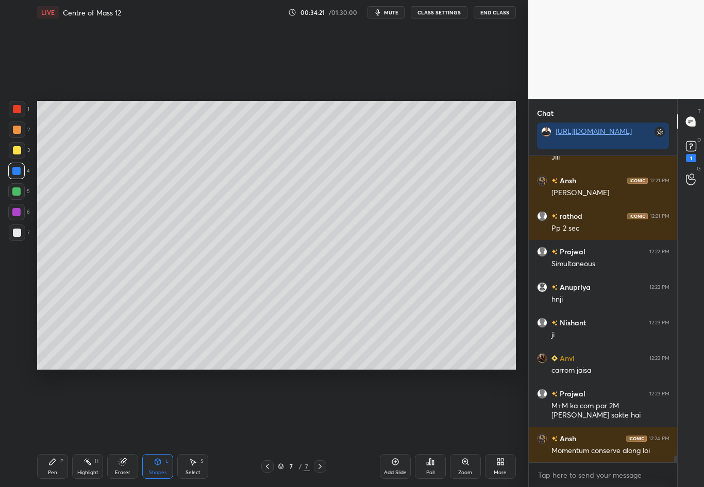
click at [228, 374] on div "Setting up your live class Poll for secs No correct answer Start poll" at bounding box center [276, 235] width 487 height 421
click at [19, 231] on div at bounding box center [17, 233] width 8 height 8
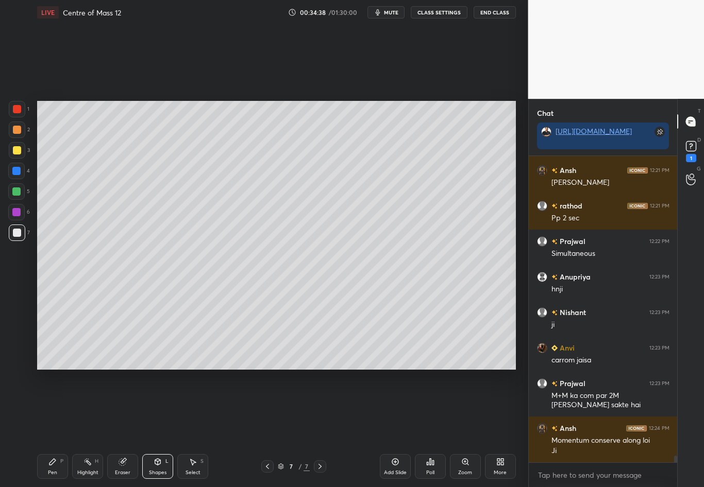
scroll to position [13661, 0]
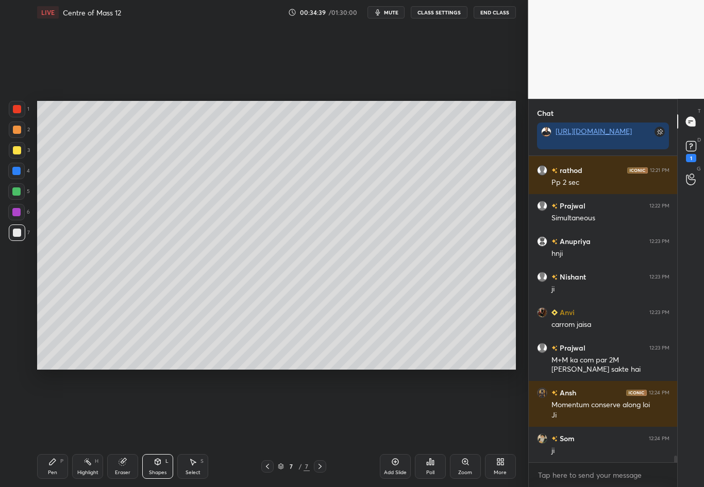
click at [55, 428] on icon at bounding box center [52, 462] width 8 height 8
click at [190, 370] on div "Setting up your live class Poll for secs No correct answer Start poll" at bounding box center [276, 235] width 487 height 421
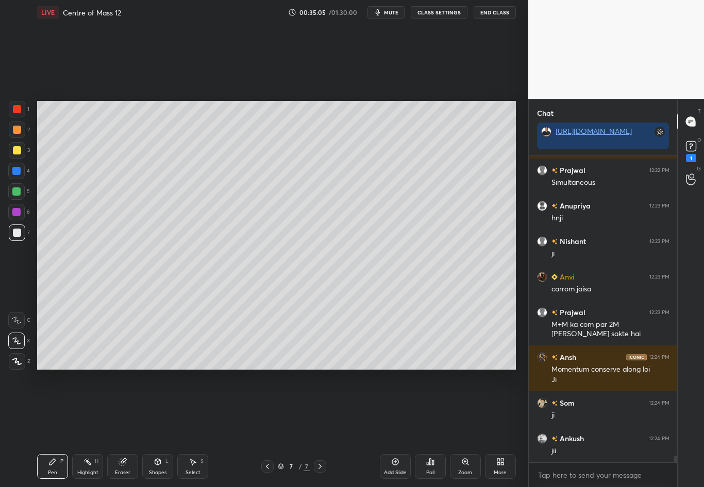
click at [15, 192] on div at bounding box center [16, 191] width 8 height 8
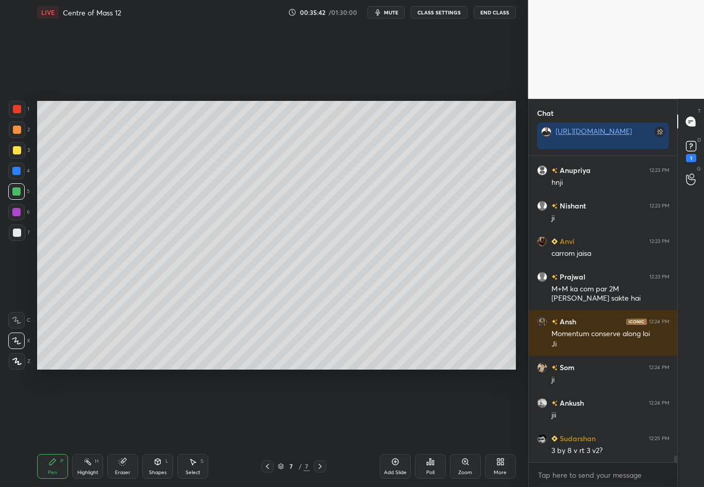
click at [126, 428] on div "Eraser" at bounding box center [122, 466] width 31 height 25
click at [88, 428] on div "Highlight" at bounding box center [87, 472] width 21 height 5
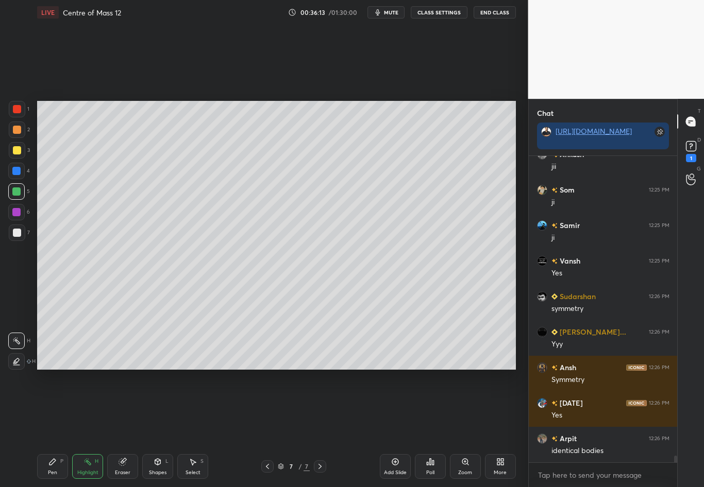
scroll to position [14301, 0]
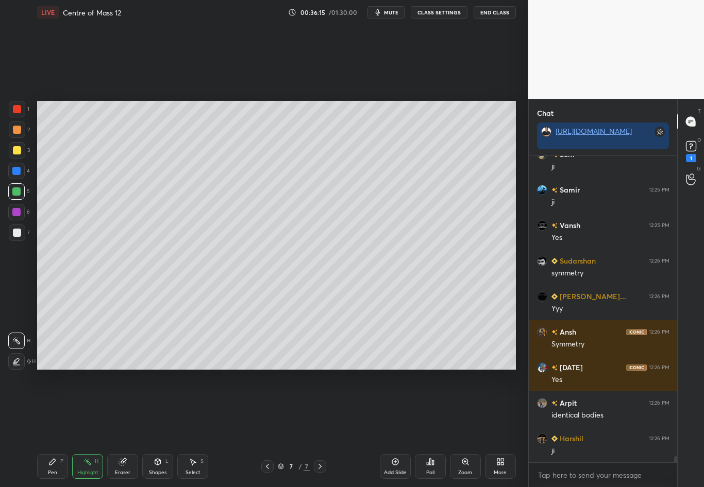
click at [48, 428] on div "Pen P" at bounding box center [52, 466] width 31 height 25
click at [20, 233] on div at bounding box center [17, 233] width 8 height 8
click at [517, 222] on div "Setting up your live class Poll for secs No correct answer Start poll" at bounding box center [276, 235] width 487 height 421
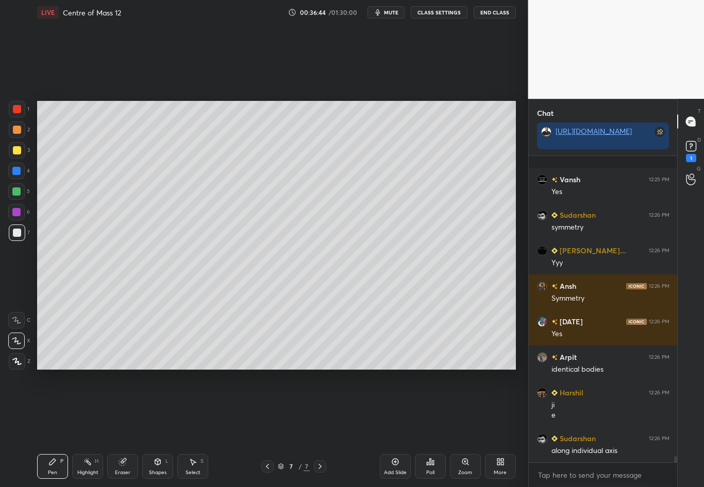
scroll to position [14418, 0]
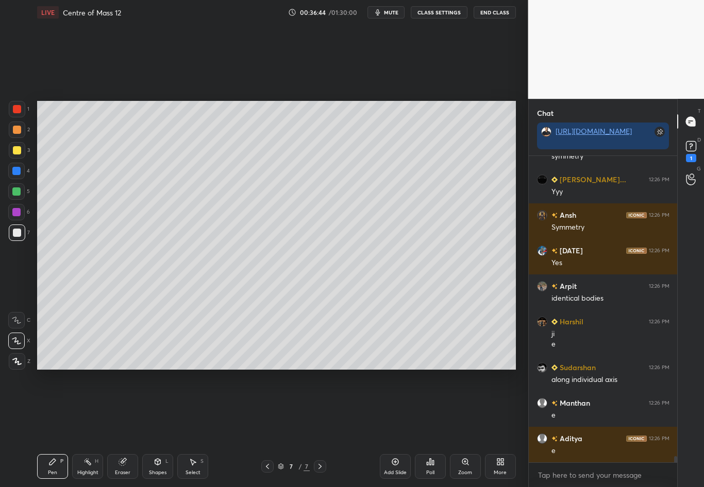
click at [80, 428] on div "Highlight H" at bounding box center [87, 466] width 31 height 25
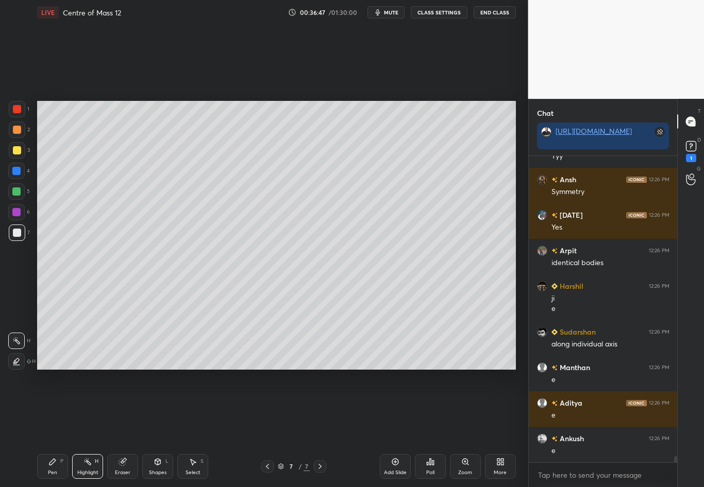
click at [52, 428] on div "Pen P" at bounding box center [52, 466] width 31 height 25
click at [18, 242] on div "7" at bounding box center [19, 235] width 21 height 21
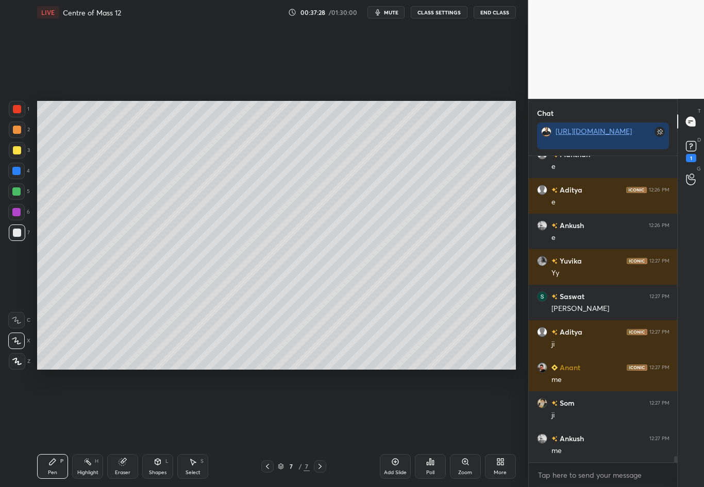
scroll to position [14702, 0]
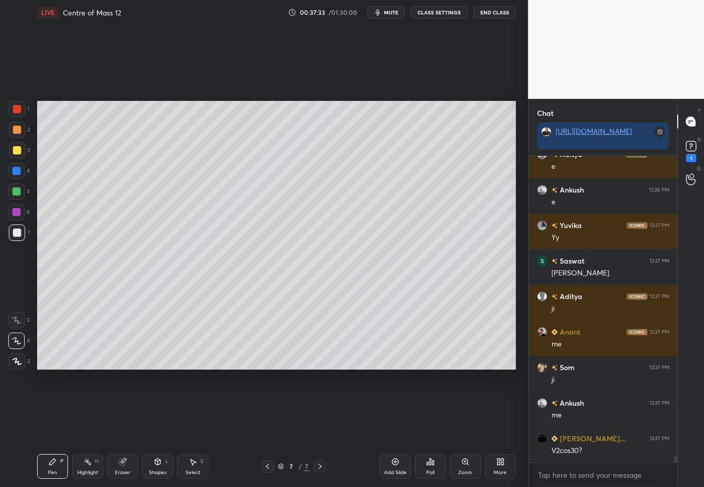
click at [126, 428] on div "Eraser" at bounding box center [122, 472] width 15 height 5
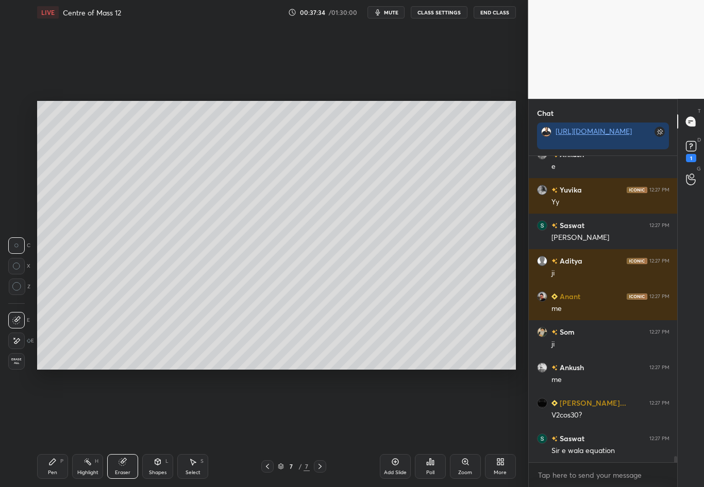
click at [168, 428] on div "Pen P Highlight H Eraser Shapes L Select S" at bounding box center [122, 466] width 171 height 25
click at [160, 428] on div "Shapes L" at bounding box center [157, 466] width 31 height 25
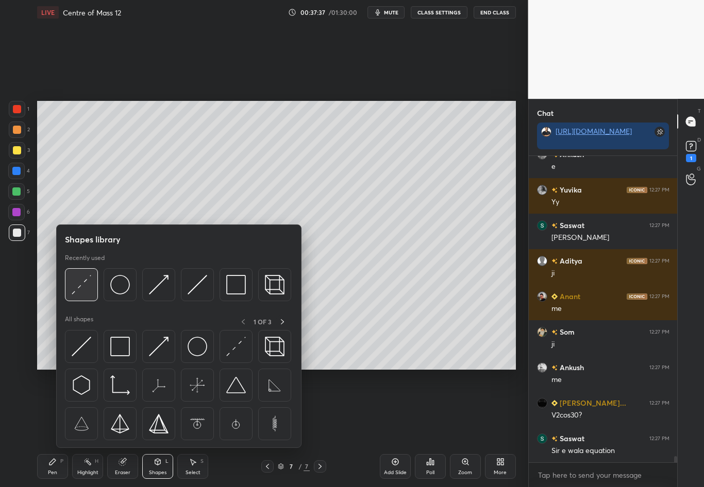
click at [22, 213] on div at bounding box center [16, 212] width 16 height 16
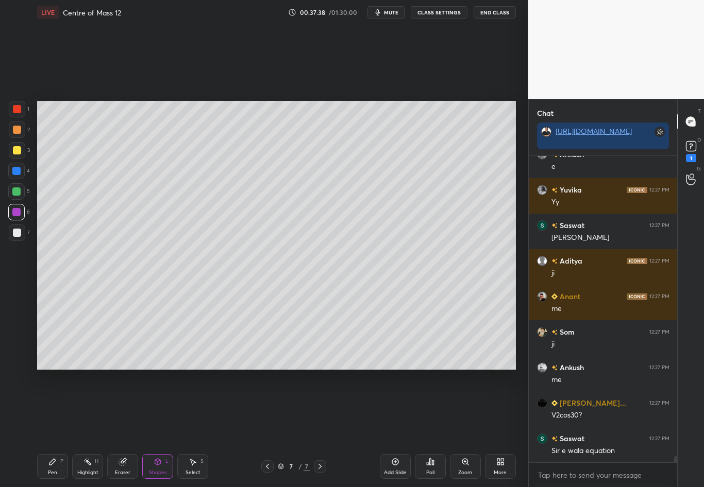
click at [21, 215] on div at bounding box center [16, 212] width 16 height 16
click at [92, 428] on div "Highlight H" at bounding box center [87, 466] width 31 height 25
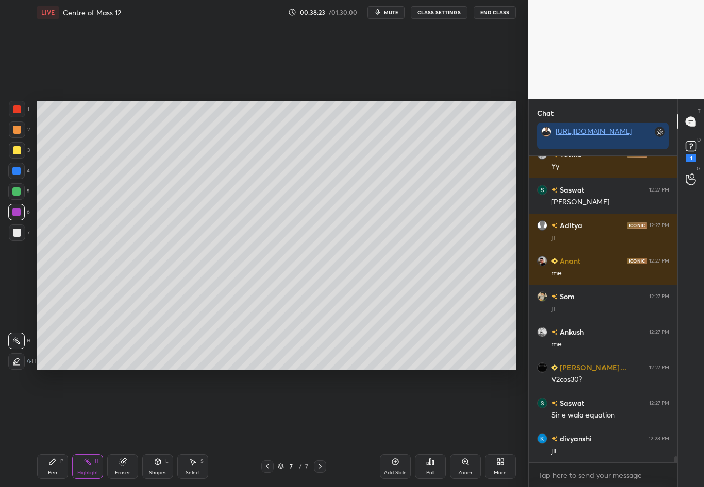
click at [11, 237] on div at bounding box center [17, 233] width 16 height 16
click at [57, 428] on div "Pen P" at bounding box center [52, 466] width 31 height 25
click at [20, 147] on div at bounding box center [17, 150] width 8 height 8
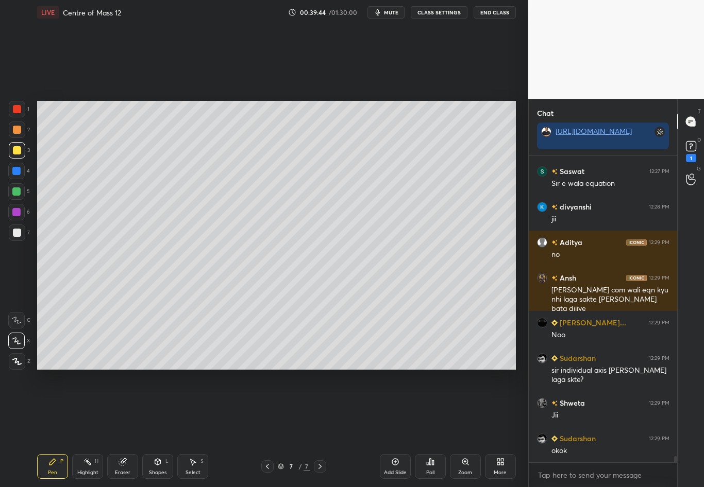
scroll to position [15041, 0]
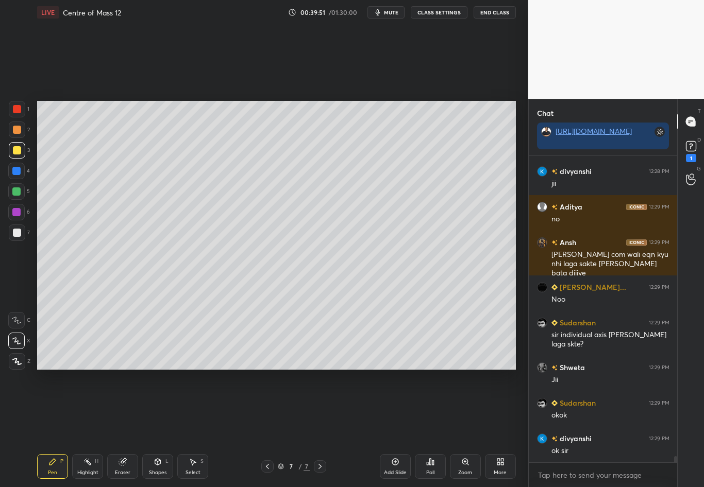
click at [90, 428] on div "Highlight H" at bounding box center [87, 466] width 31 height 25
click at [127, 428] on div "Eraser" at bounding box center [122, 472] width 15 height 5
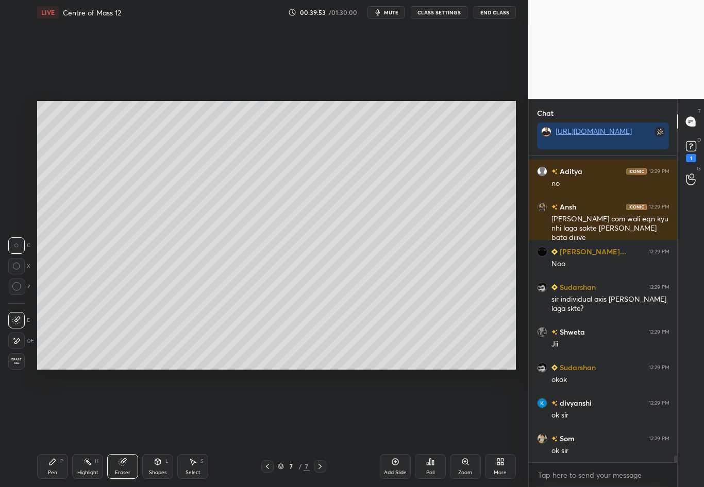
click at [92, 428] on div "Highlight H" at bounding box center [87, 466] width 31 height 25
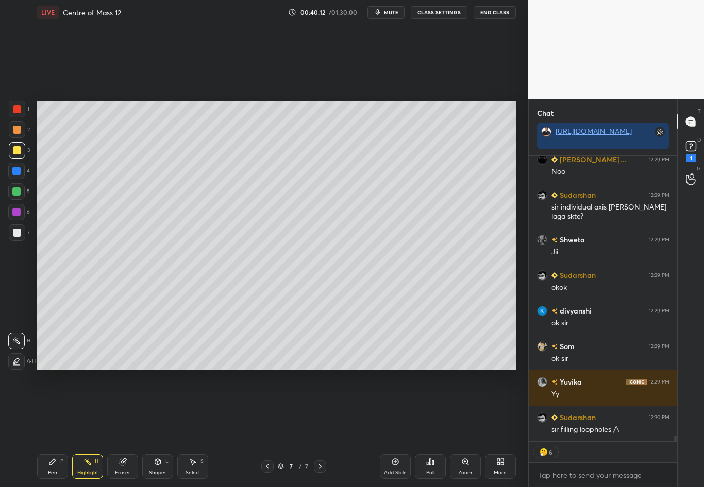
scroll to position [14229, 0]
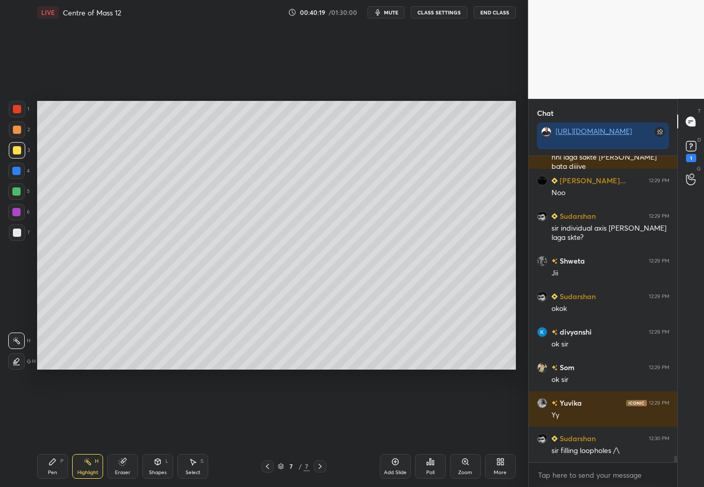
click at [15, 235] on div at bounding box center [17, 233] width 8 height 8
click at [435, 428] on div "Poll" at bounding box center [430, 466] width 31 height 25
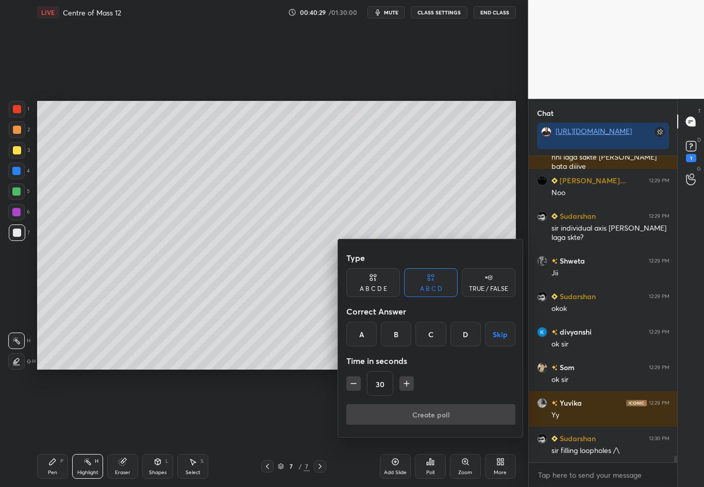
click at [485, 278] on icon at bounding box center [486, 278] width 2 height 2
click at [369, 325] on div "True" at bounding box center [373, 334] width 54 height 25
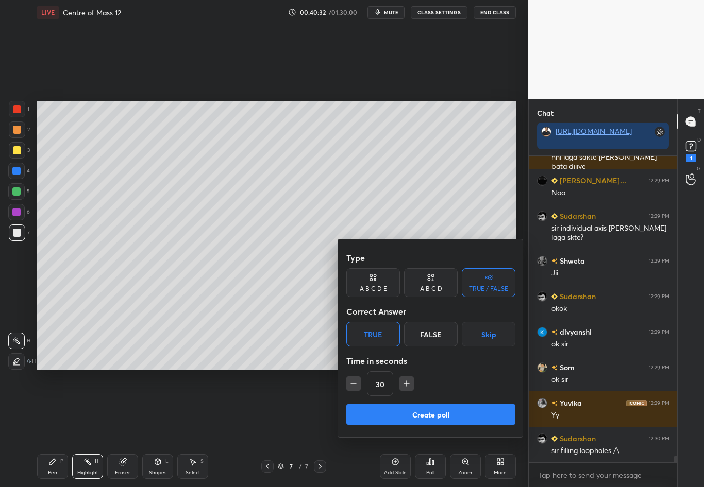
click at [418, 415] on button "Create poll" at bounding box center [430, 414] width 169 height 21
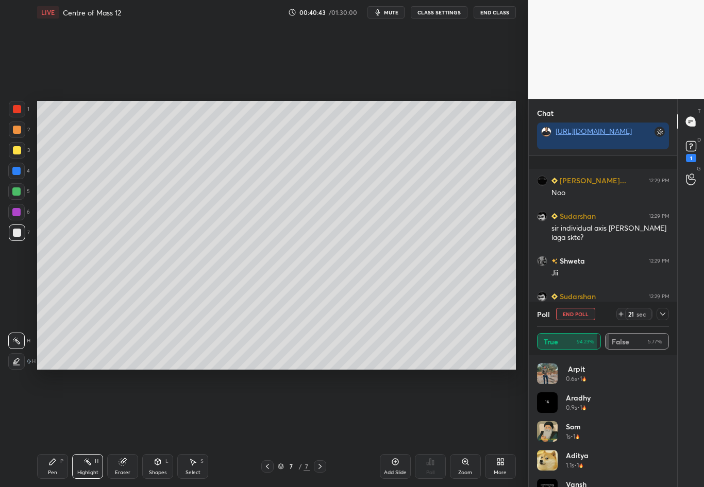
scroll to position [14318, 0]
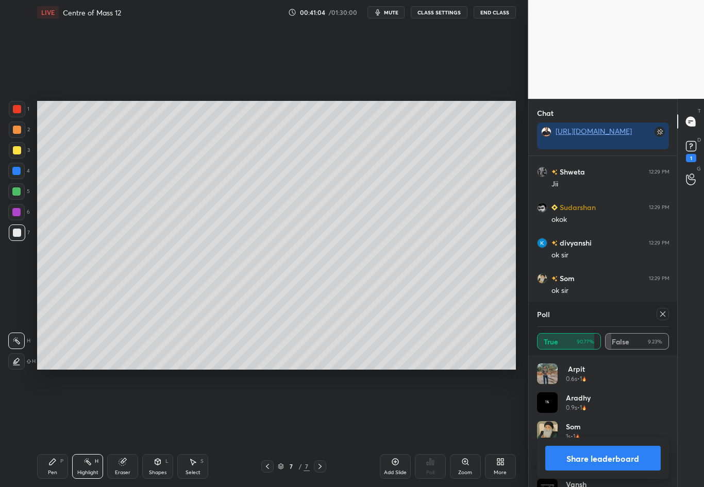
click at [661, 313] on icon at bounding box center [662, 314] width 8 height 8
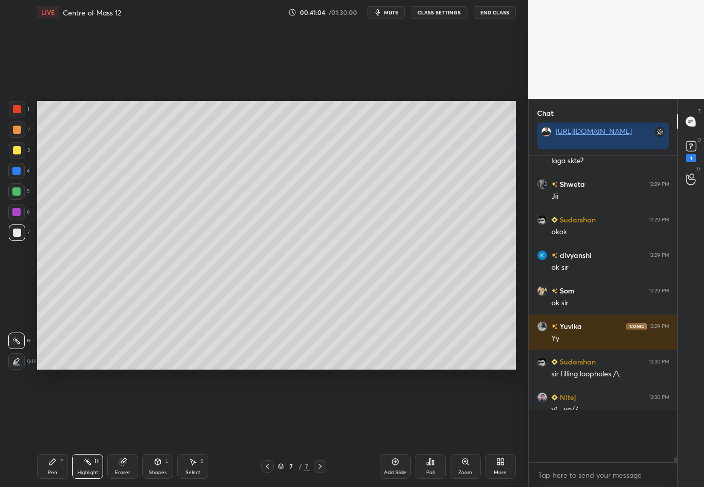
scroll to position [14273, 0]
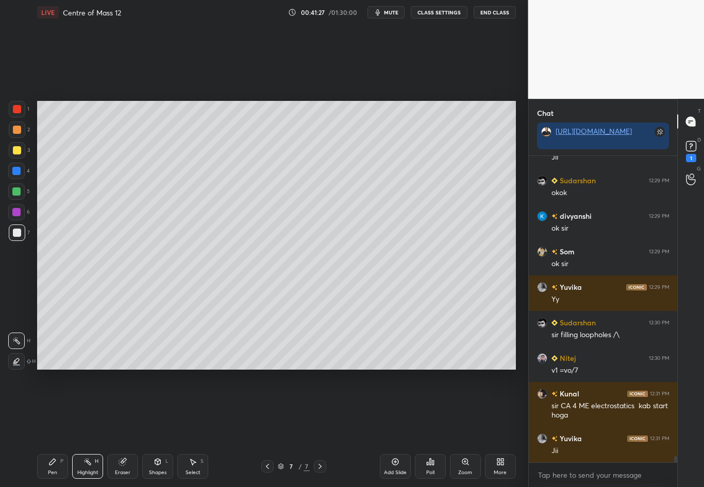
click at [18, 236] on div at bounding box center [17, 233] width 16 height 16
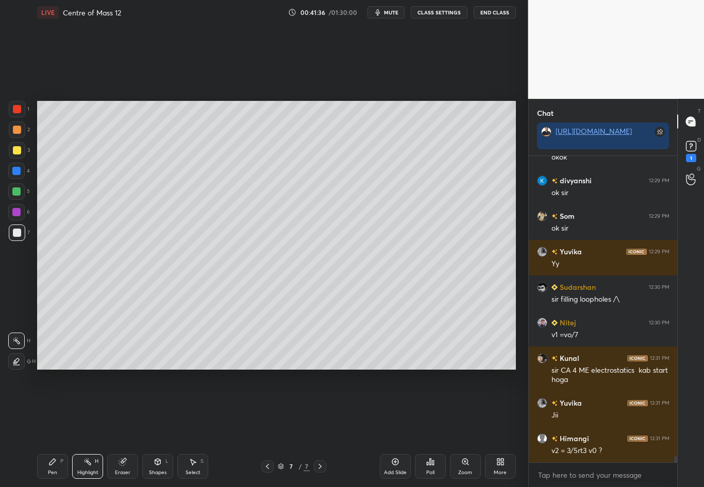
click at [52, 428] on div "Pen" at bounding box center [52, 472] width 9 height 5
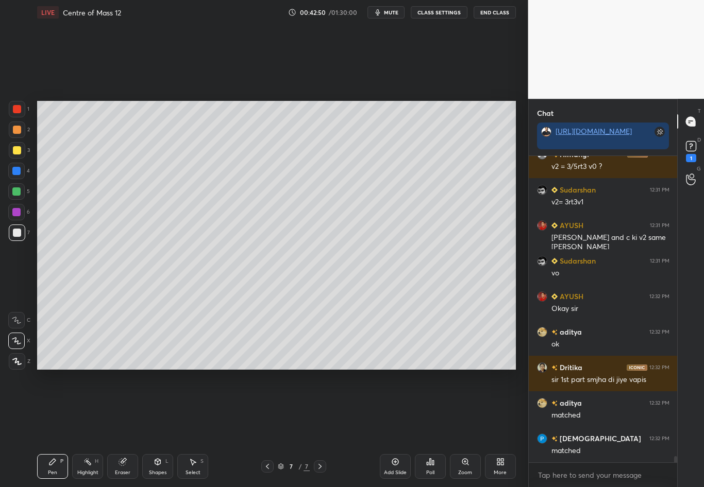
scroll to position [14700, 0]
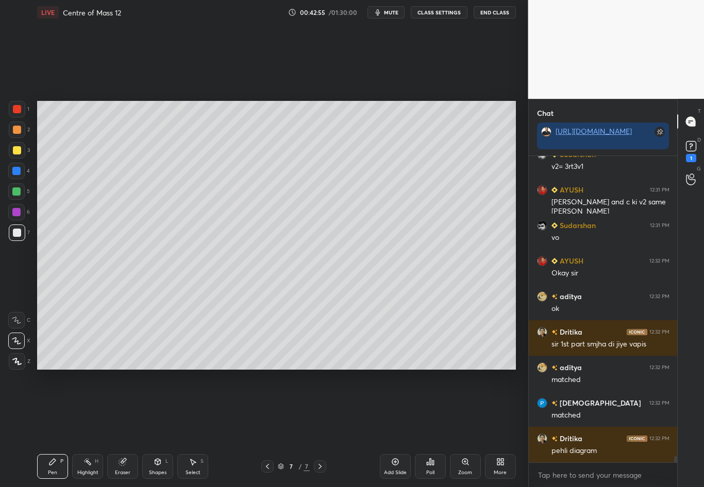
click at [87, 428] on div "Highlight" at bounding box center [87, 472] width 21 height 5
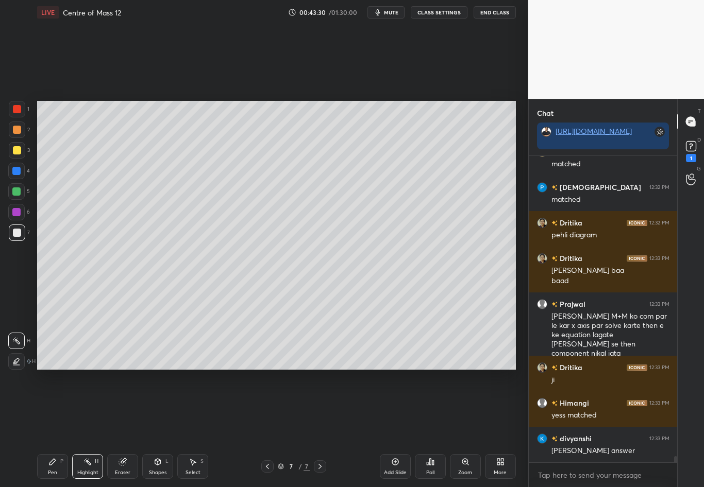
scroll to position [4, 4]
click at [53, 428] on div "Pen P" at bounding box center [52, 466] width 31 height 25
click at [88, 428] on div "Highlight" at bounding box center [87, 472] width 21 height 5
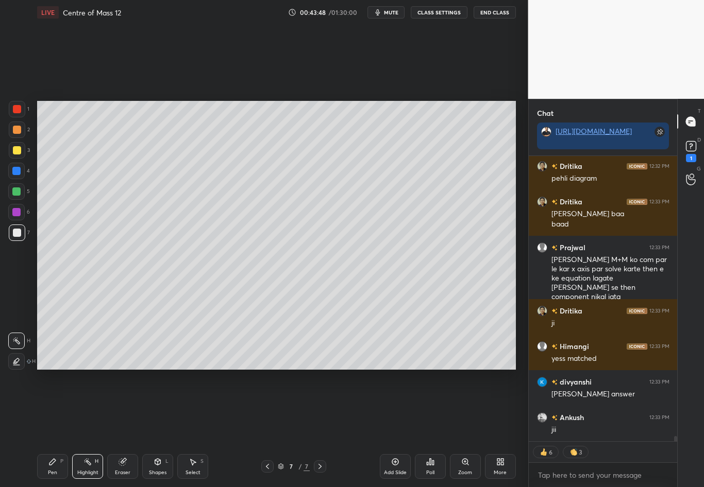
scroll to position [14952, 0]
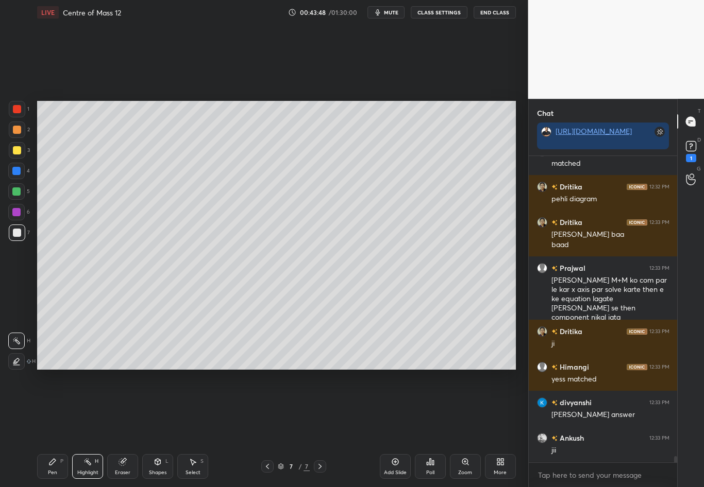
click at [222, 371] on div "Setting up your live class Poll for secs No correct answer Start poll" at bounding box center [276, 235] width 487 height 421
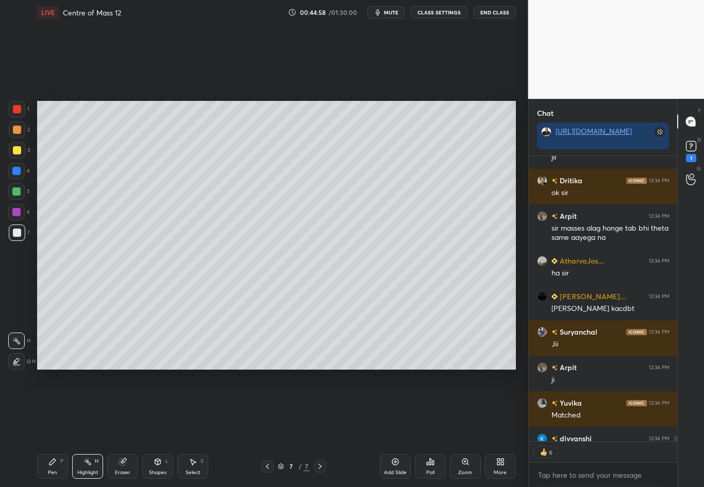
scroll to position [15291, 0]
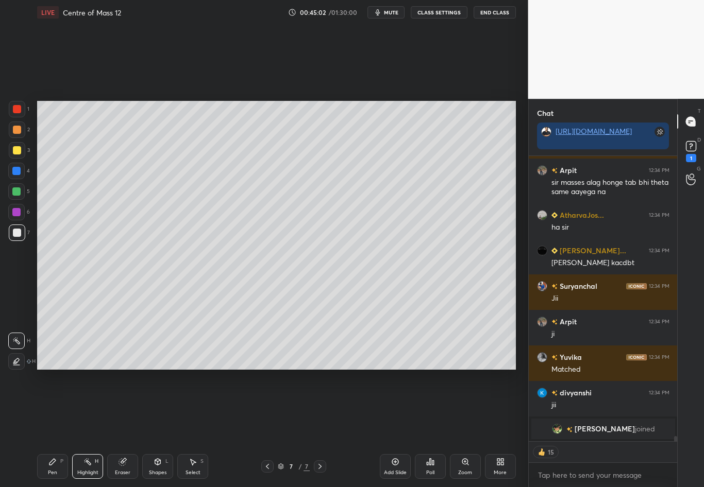
click at [323, 428] on div at bounding box center [320, 466] width 12 height 12
click at [396, 428] on icon at bounding box center [395, 462] width 8 height 8
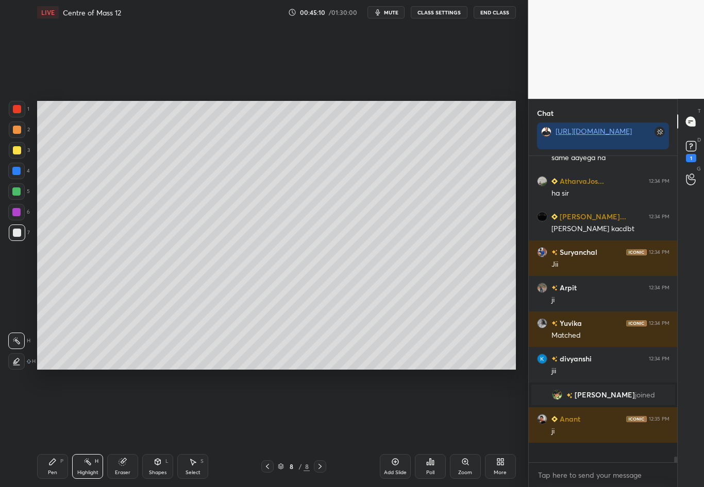
scroll to position [14984, 0]
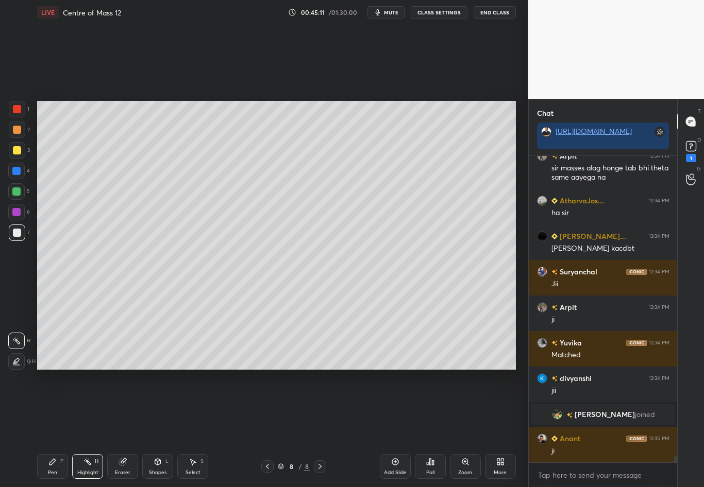
click at [15, 231] on div at bounding box center [17, 233] width 8 height 8
click at [54, 428] on div "Pen P" at bounding box center [52, 466] width 31 height 25
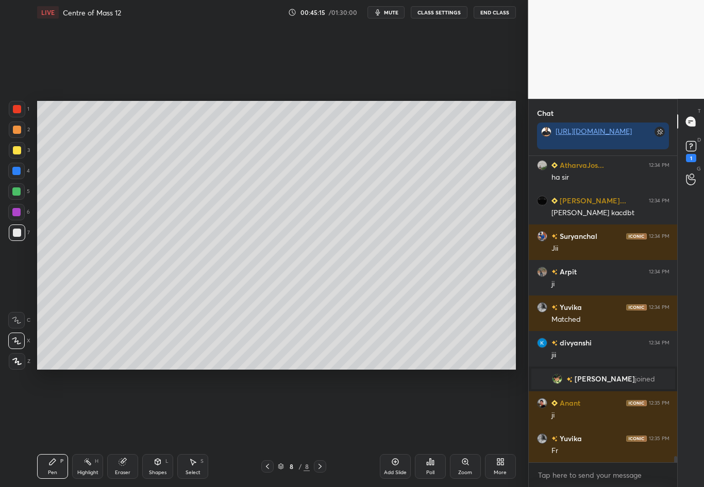
scroll to position [4, 4]
click at [153, 428] on div "Shapes" at bounding box center [158, 472] width 18 height 5
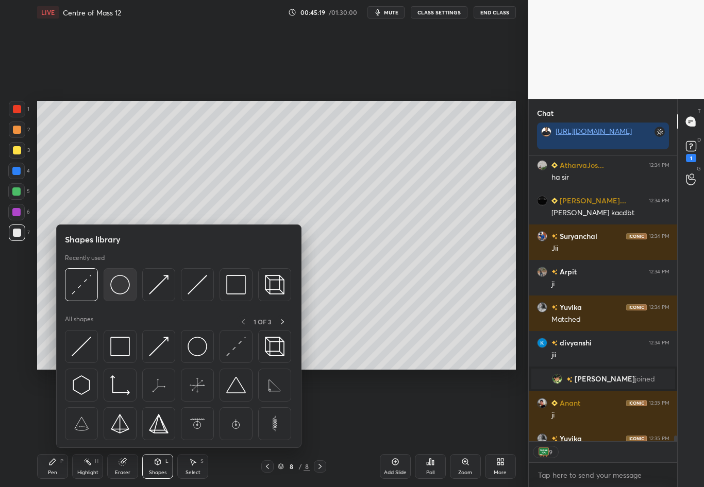
click at [119, 286] on img at bounding box center [120, 285] width 20 height 20
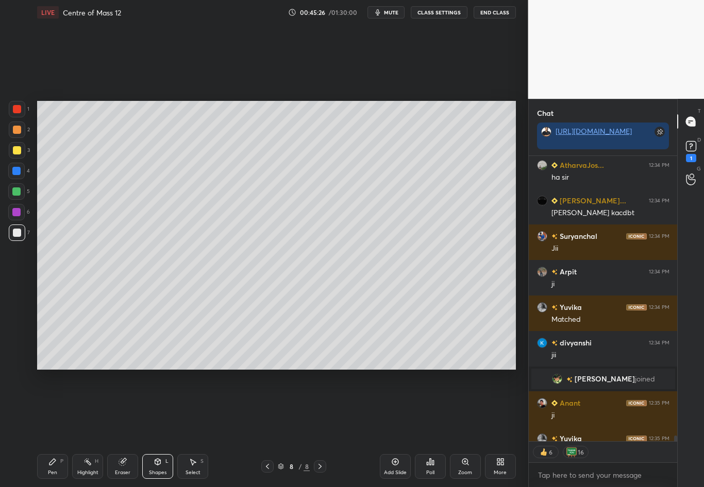
click at [125, 428] on div "Eraser" at bounding box center [122, 466] width 31 height 25
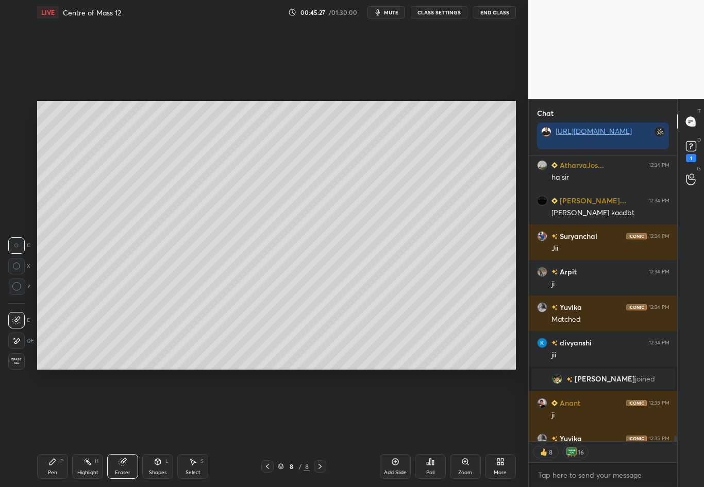
click at [156, 428] on div "Shapes L" at bounding box center [157, 466] width 31 height 25
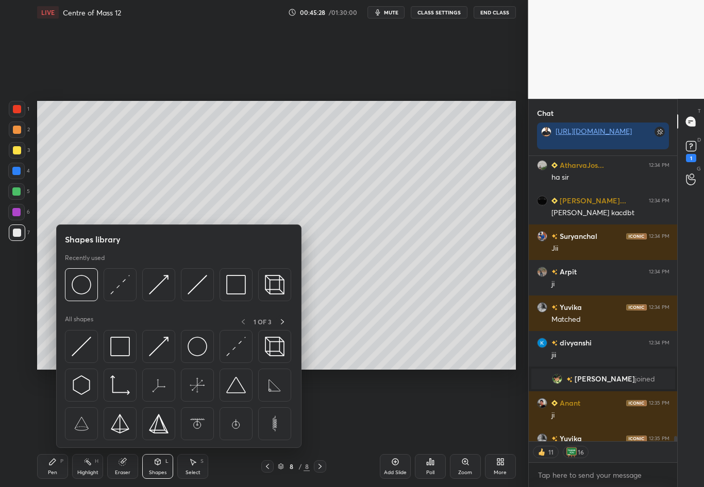
scroll to position [15076, 0]
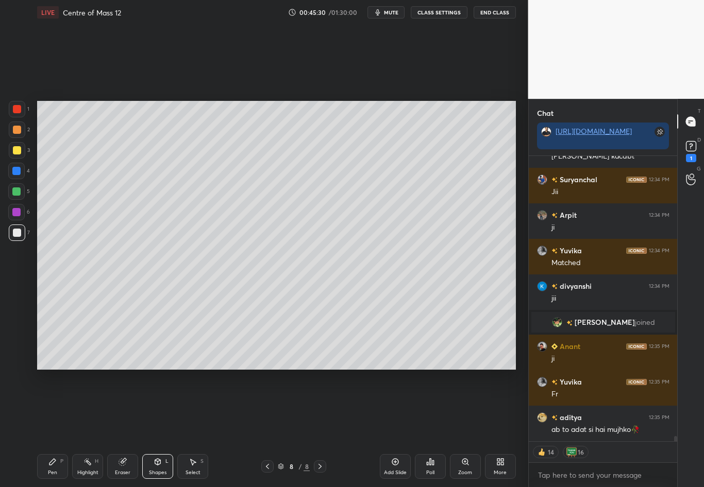
click at [18, 151] on div at bounding box center [17, 150] width 8 height 8
click at [151, 428] on div "Shapes L" at bounding box center [157, 466] width 31 height 25
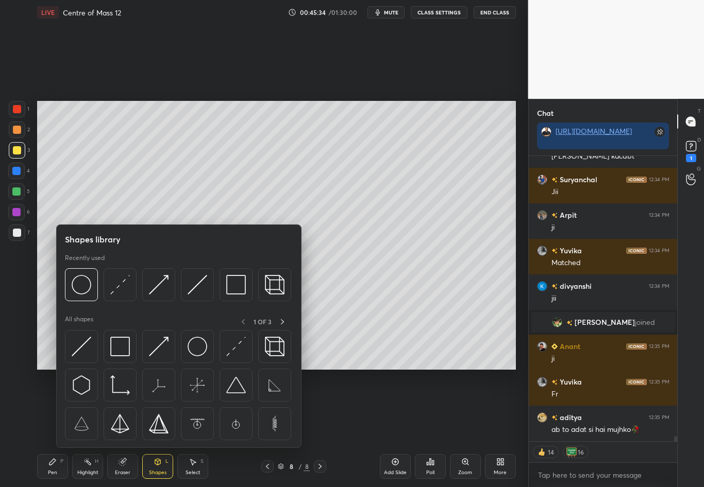
click at [160, 428] on div "Shapes L" at bounding box center [157, 466] width 31 height 25
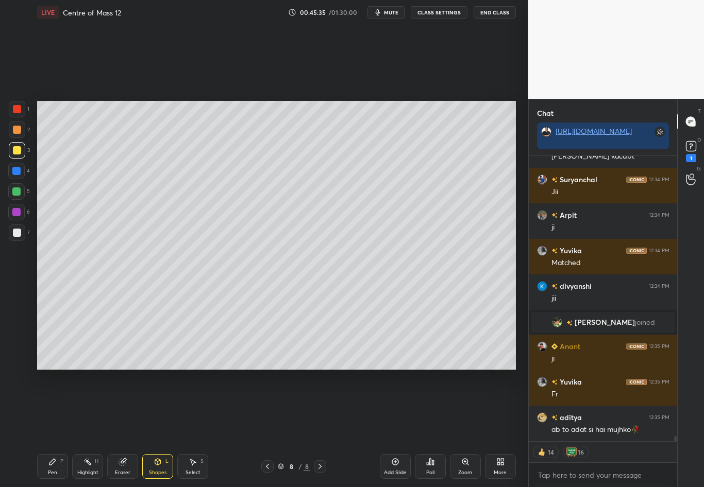
click at [159, 428] on div "Shapes L" at bounding box center [157, 466] width 31 height 25
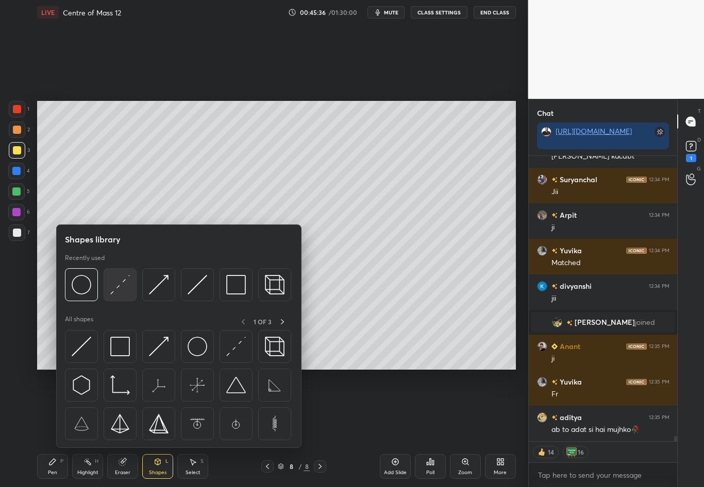
click at [120, 287] on img at bounding box center [120, 285] width 20 height 20
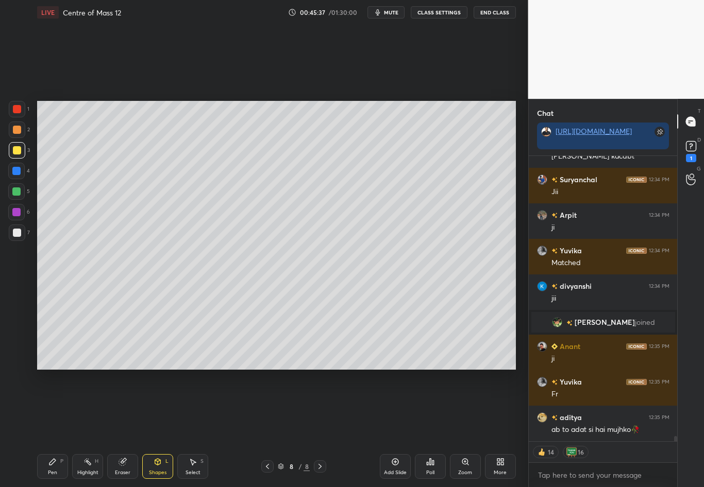
click at [21, 168] on div at bounding box center [16, 171] width 16 height 16
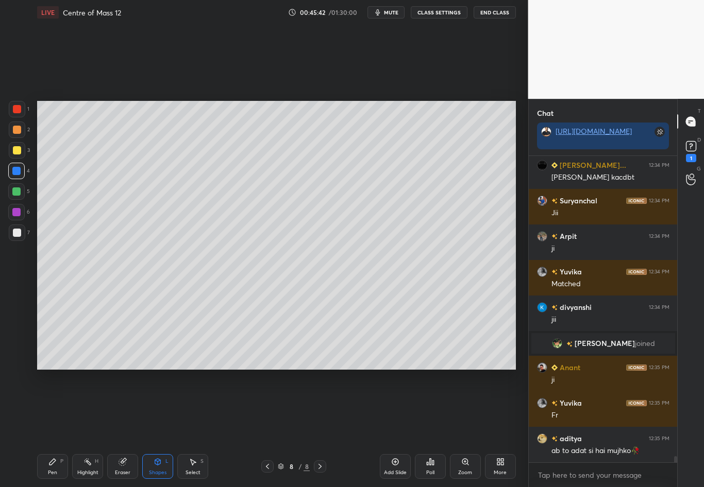
scroll to position [15091, 0]
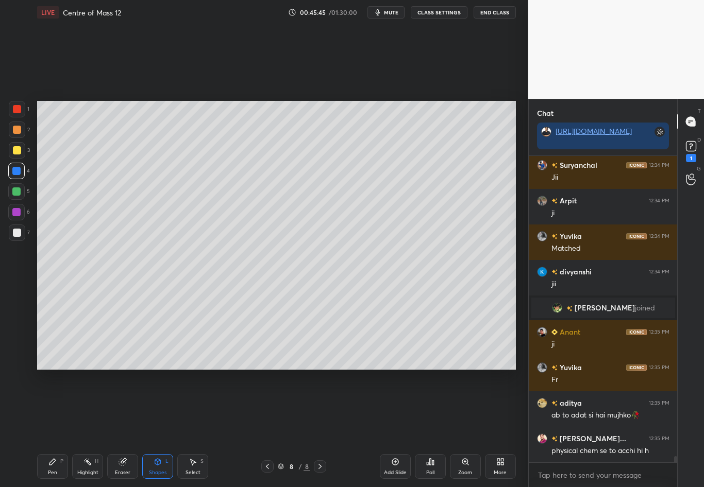
click at [54, 428] on div "Pen P" at bounding box center [52, 466] width 31 height 25
click at [19, 236] on div at bounding box center [17, 233] width 16 height 16
click at [186, 428] on div "Select" at bounding box center [192, 472] width 15 height 5
click at [157, 428] on icon at bounding box center [157, 462] width 8 height 8
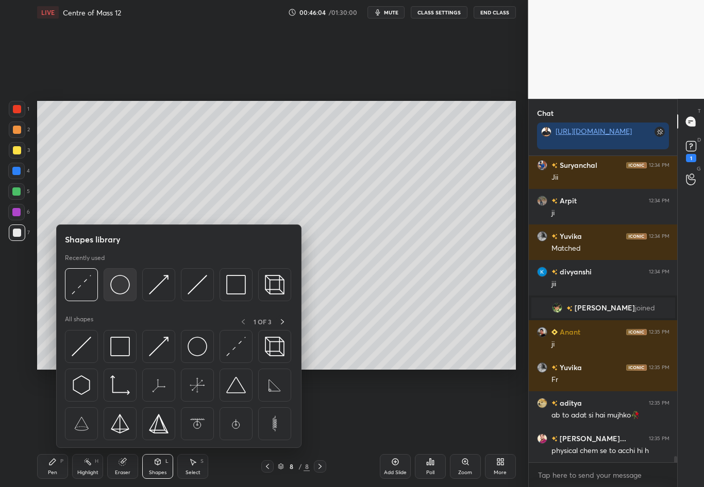
click at [122, 290] on img at bounding box center [120, 285] width 20 height 20
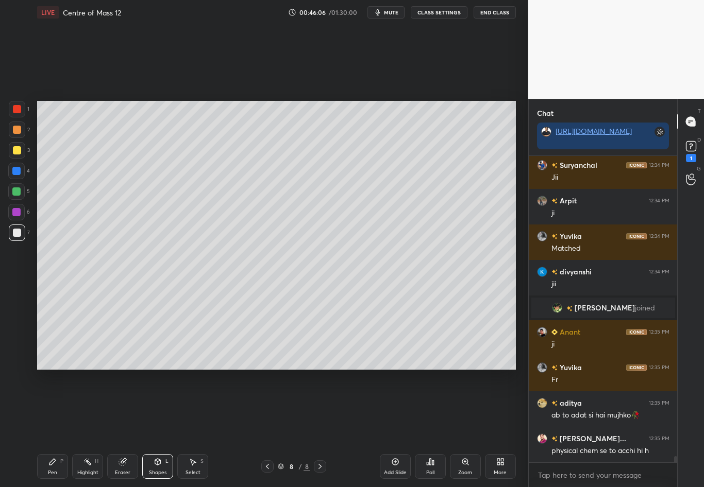
scroll to position [15126, 0]
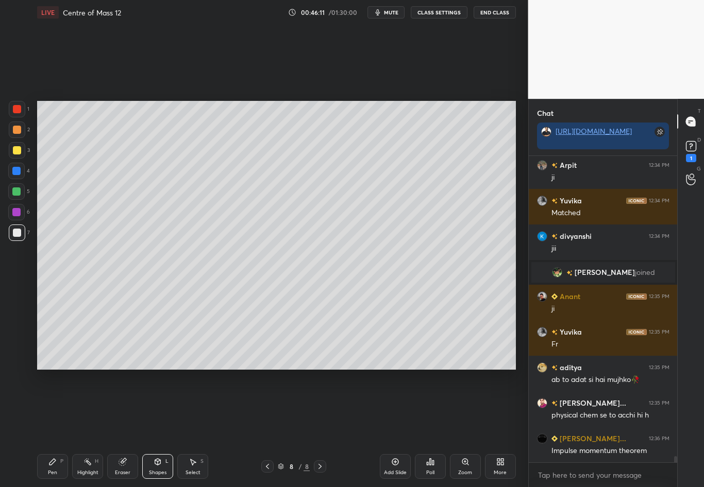
click at [49, 428] on div "Pen P" at bounding box center [52, 466] width 31 height 25
click at [122, 428] on div "Eraser" at bounding box center [122, 466] width 31 height 25
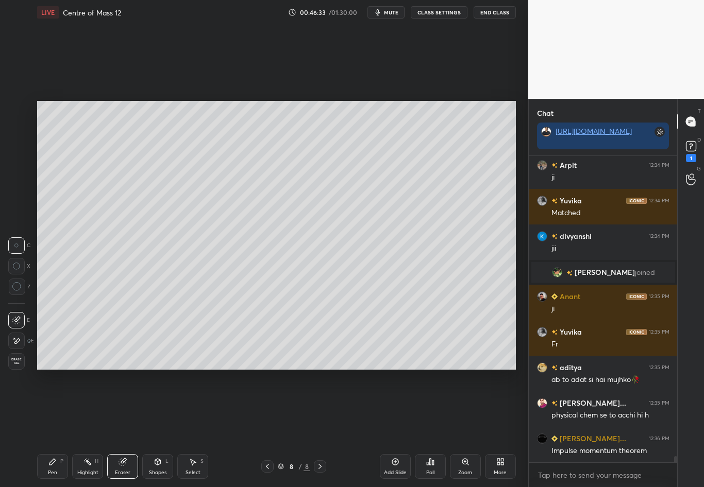
click at [53, 428] on div "Pen" at bounding box center [52, 472] width 9 height 5
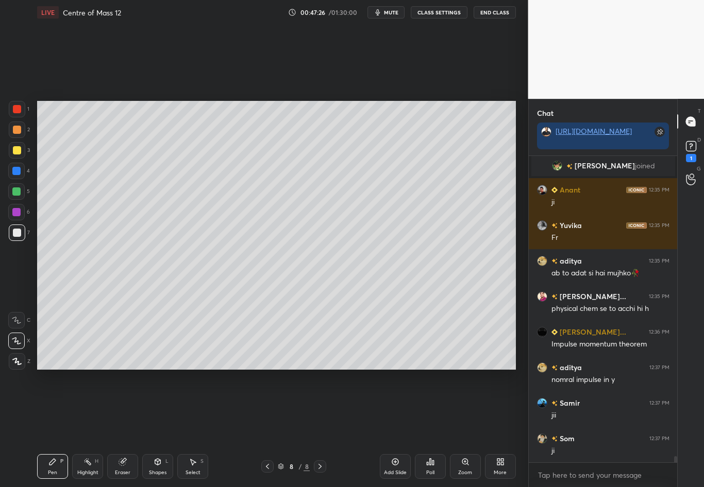
scroll to position [15268, 0]
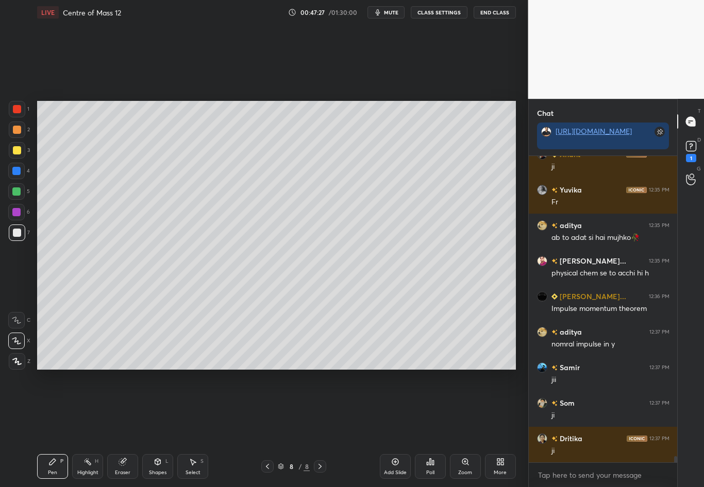
click at [55, 428] on div "Pen" at bounding box center [52, 472] width 9 height 5
click at [54, 428] on div "Pen P" at bounding box center [52, 466] width 31 height 25
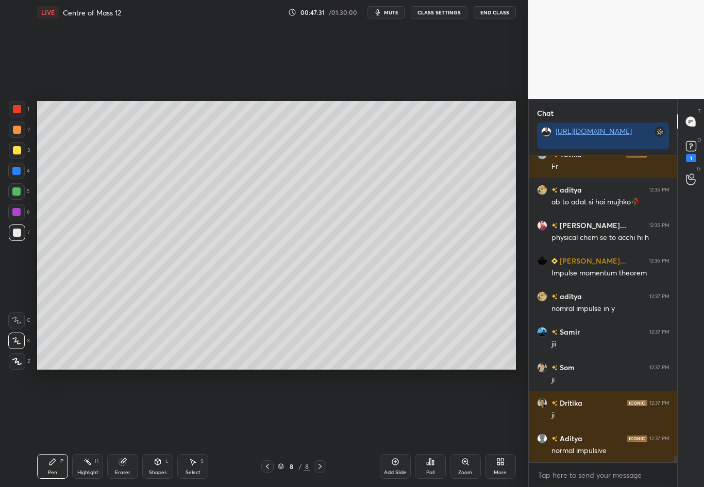
scroll to position [15339, 0]
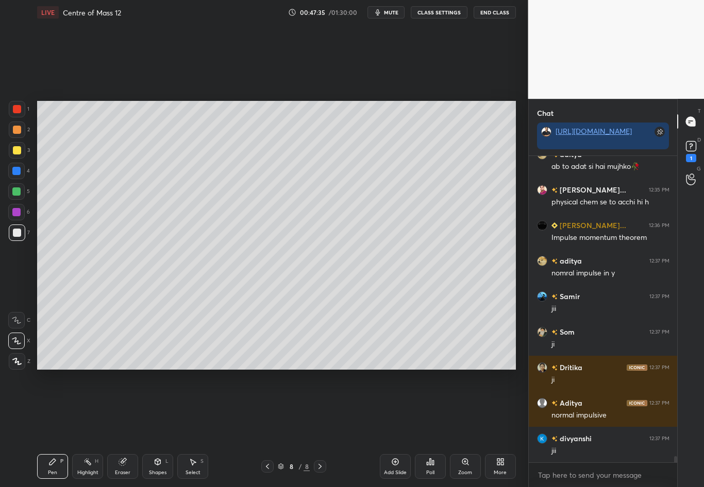
click at [17, 152] on div at bounding box center [17, 150] width 8 height 8
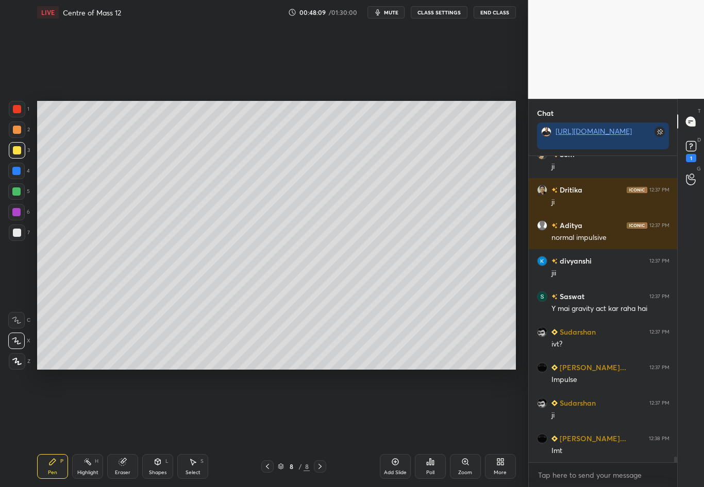
scroll to position [15553, 0]
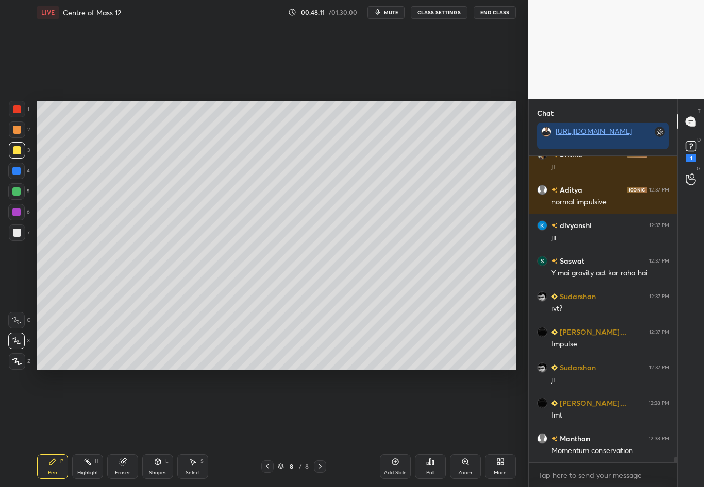
click at [89, 428] on div "Highlight" at bounding box center [87, 472] width 21 height 5
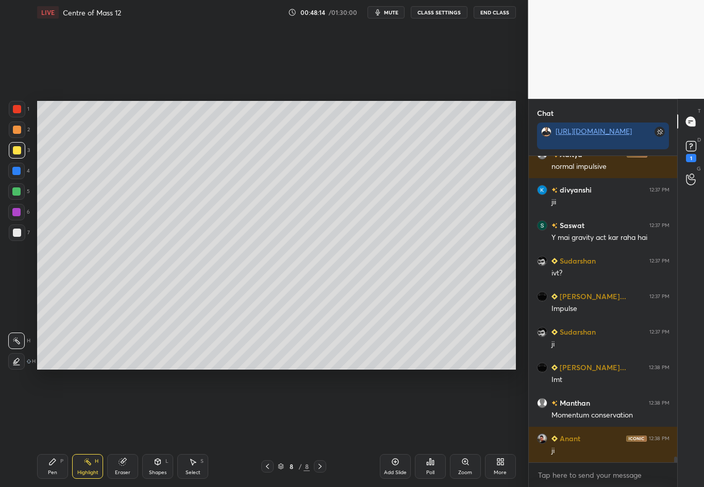
click at [31, 181] on div "1 2 3 4 5 6 7 C X Z C X Z E E Erase all H H LIVE Centre of Mass 12 00:48:14 / 0…" at bounding box center [260, 243] width 520 height 487
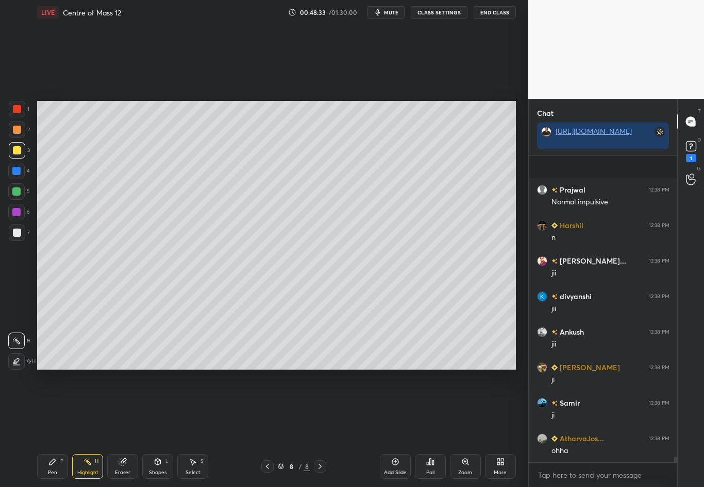
scroll to position [15979, 0]
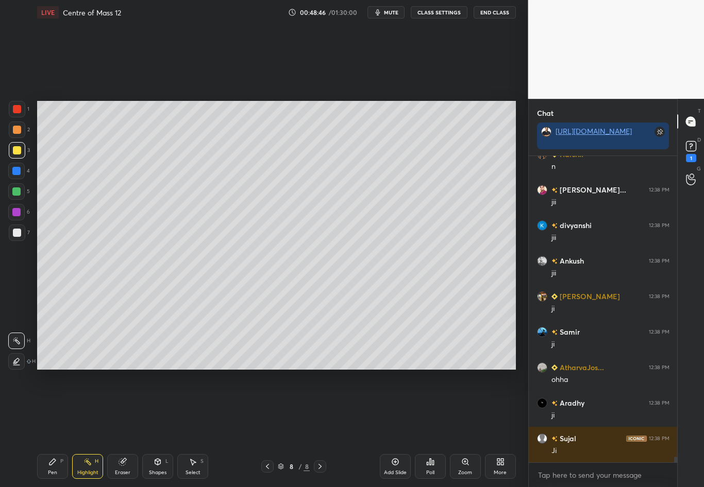
click at [19, 190] on div at bounding box center [16, 191] width 8 height 8
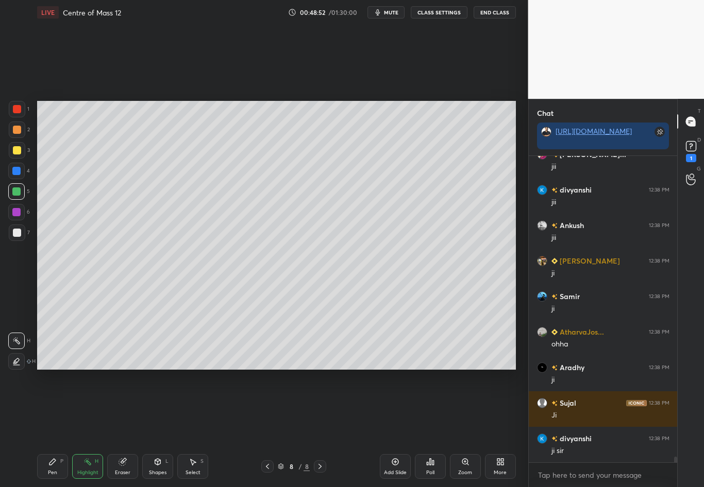
click at [169, 428] on div "Shapes L" at bounding box center [157, 466] width 31 height 25
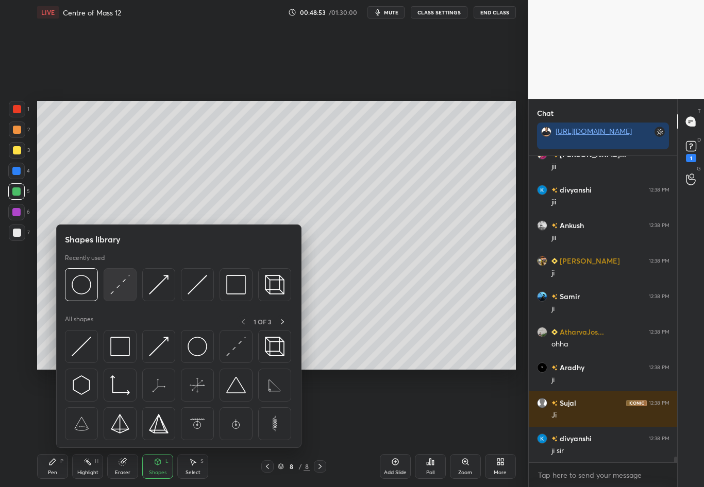
click at [117, 286] on img at bounding box center [120, 285] width 20 height 20
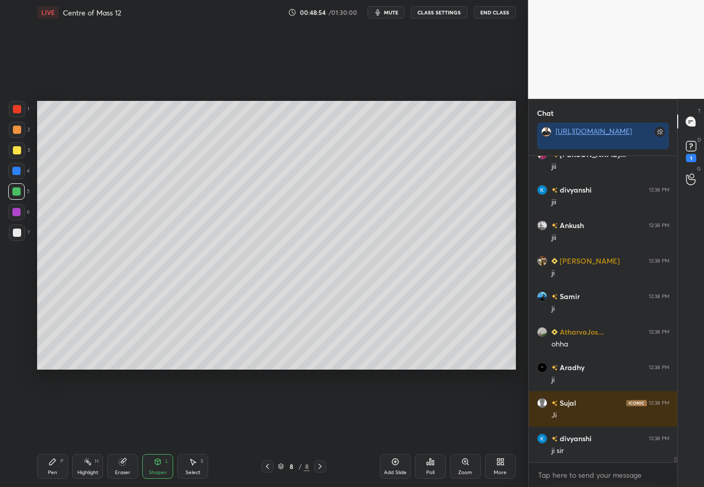
click at [21, 292] on div "1 2 3 4 5 6 7 C X Z C X Z E E Erase all H H" at bounding box center [16, 235] width 33 height 269
click at [18, 149] on div at bounding box center [17, 150] width 8 height 8
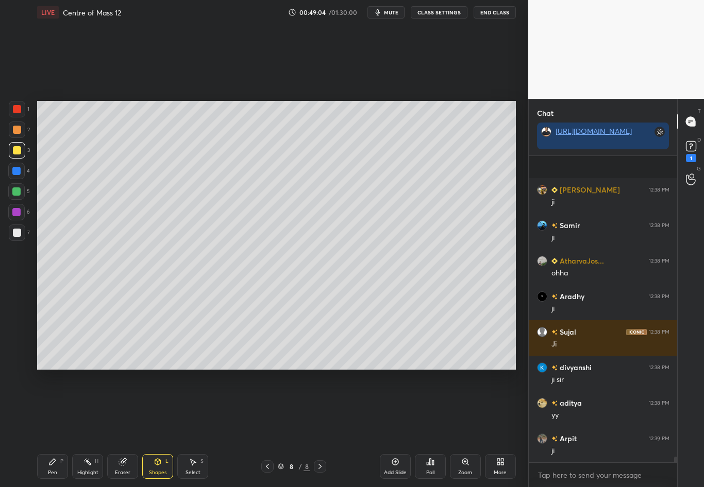
scroll to position [16157, 0]
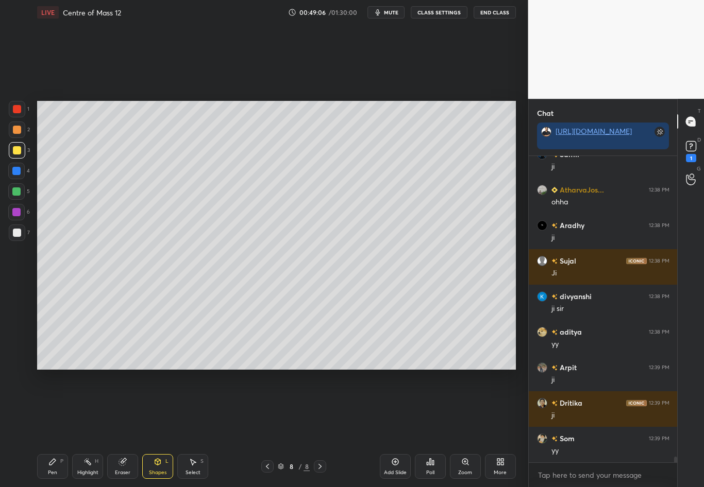
click at [46, 428] on div "Pen P" at bounding box center [52, 466] width 31 height 25
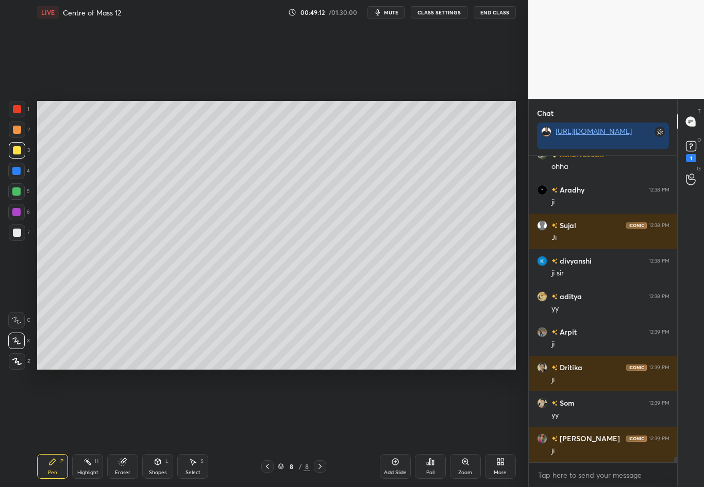
scroll to position [16228, 0]
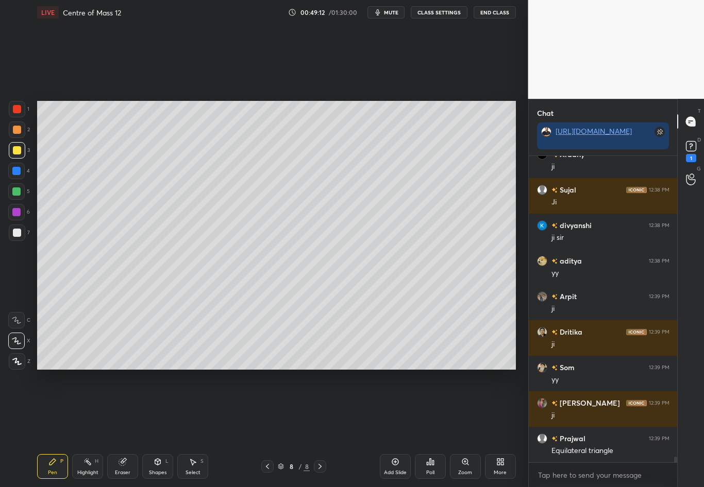
click at [20, 172] on div at bounding box center [16, 171] width 8 height 8
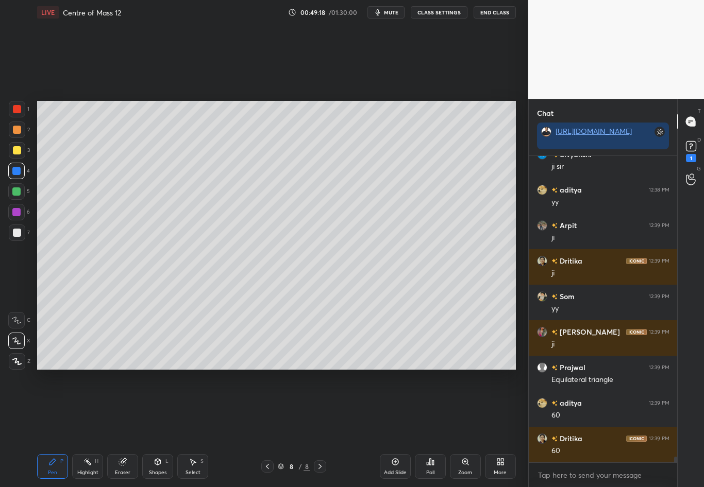
scroll to position [16334, 0]
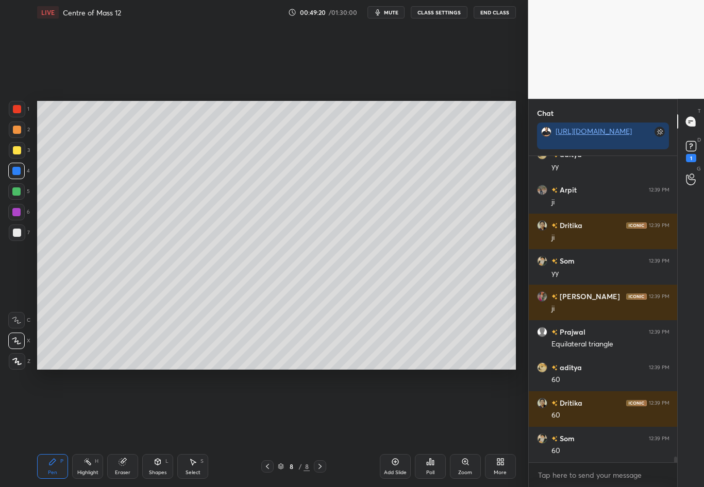
click at [19, 149] on div at bounding box center [17, 150] width 8 height 8
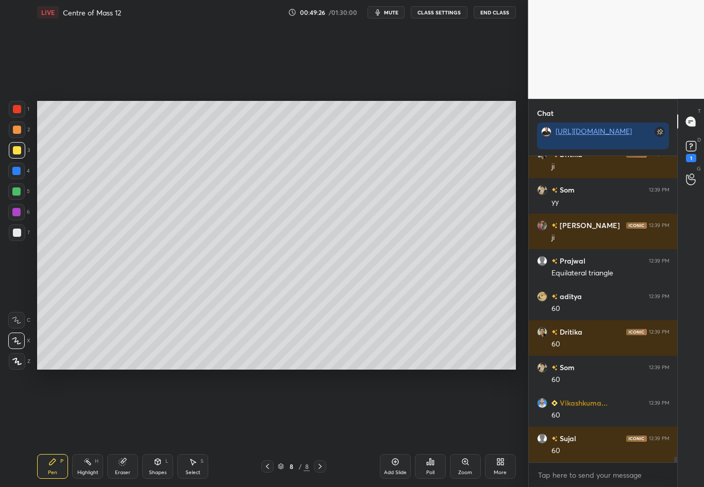
scroll to position [16441, 0]
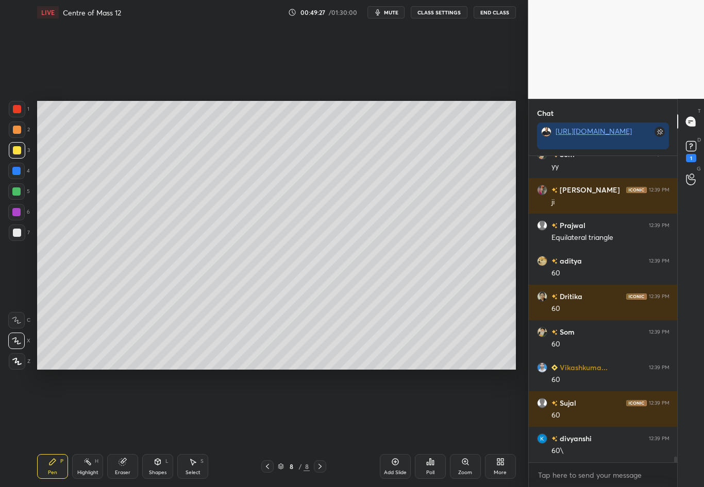
click at [152, 428] on div "Shapes L" at bounding box center [157, 466] width 31 height 25
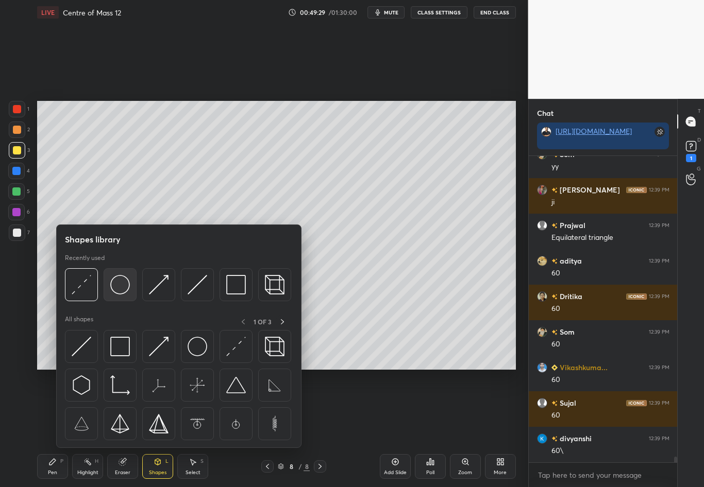
click at [121, 289] on img at bounding box center [120, 285] width 20 height 20
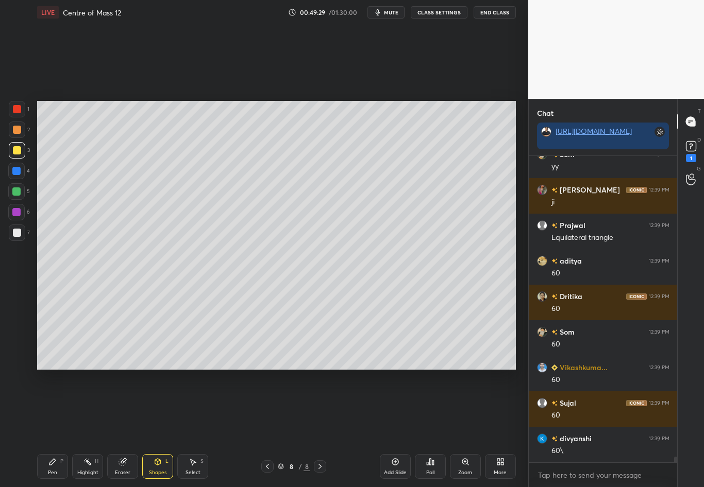
click at [14, 280] on div "1 2 3 4 5 6 7 C X Z C X Z E E Erase all H H" at bounding box center [16, 235] width 33 height 269
click at [153, 428] on icon at bounding box center [157, 462] width 8 height 8
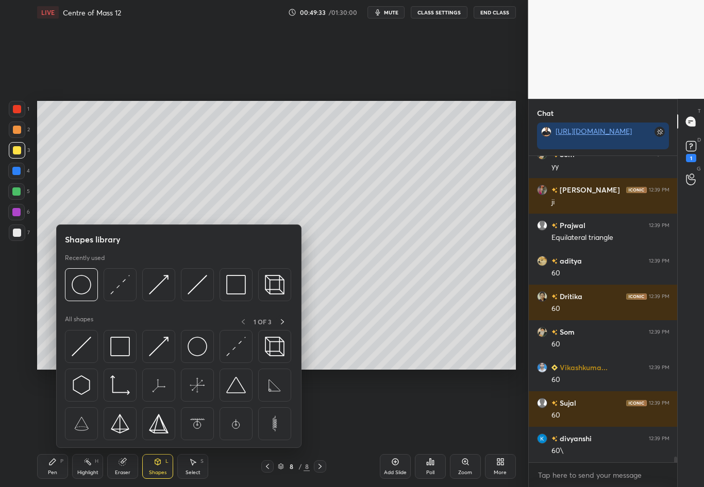
click at [160, 284] on img at bounding box center [159, 285] width 20 height 20
click at [23, 303] on div "1 2 3 4 5 6 7 C X Z C X Z E E Erase all H H" at bounding box center [16, 235] width 33 height 269
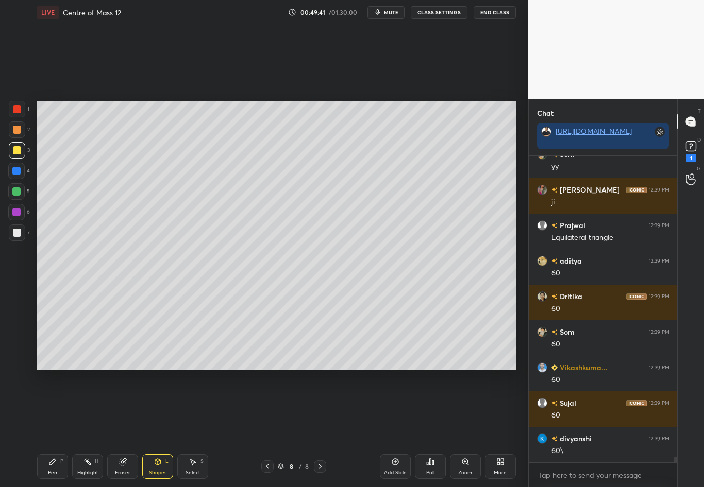
click at [50, 428] on div "Pen P" at bounding box center [52, 466] width 31 height 25
click at [15, 234] on div at bounding box center [17, 233] width 8 height 8
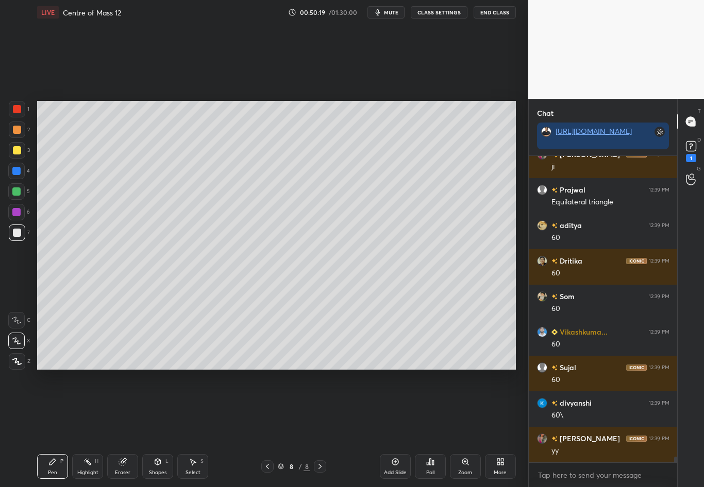
click at [91, 428] on div "Highlight H" at bounding box center [87, 466] width 31 height 25
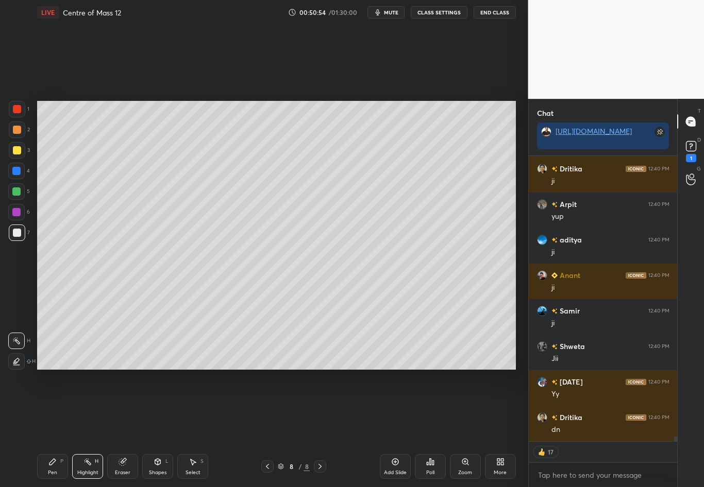
scroll to position [16550, 0]
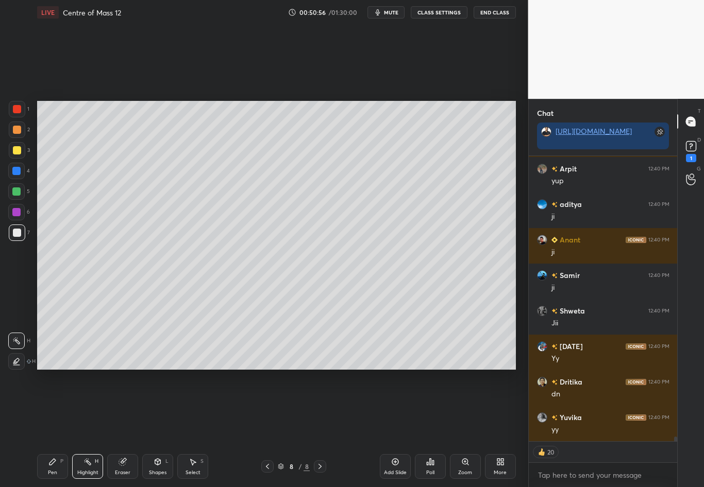
click at [155, 428] on icon at bounding box center [157, 462] width 8 height 8
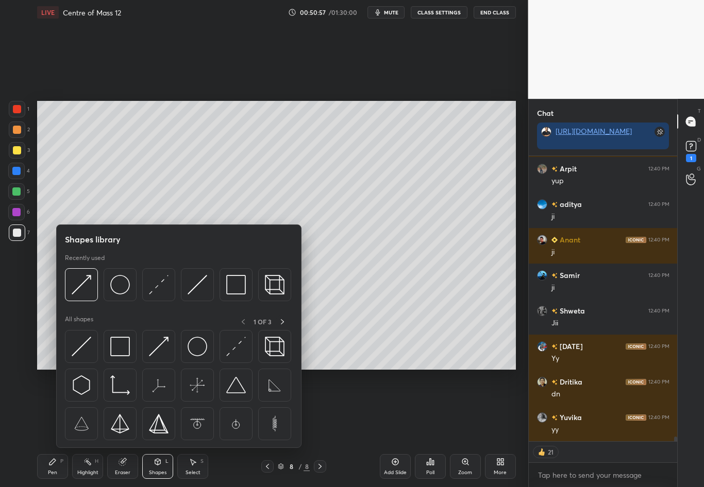
click at [119, 286] on img at bounding box center [120, 285] width 20 height 20
click at [15, 293] on div "1 2 3 4 5 6 7 C X Z C X Z E E Erase all H H" at bounding box center [16, 235] width 33 height 269
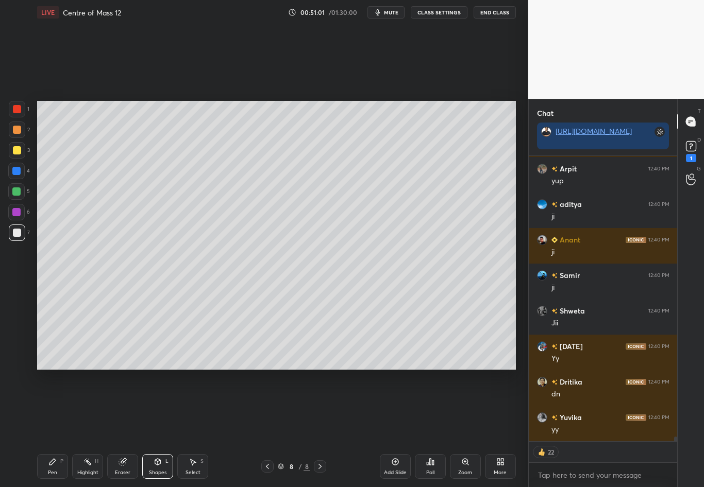
click at [195, 428] on div "Select" at bounding box center [192, 472] width 15 height 5
drag, startPoint x: 246, startPoint y: 295, endPoint x: 344, endPoint y: 301, distance: 98.6
click at [343, 302] on div "0 ° Undo Copy Duplicate Duplicate to new slide Delete" at bounding box center [276, 235] width 478 height 269
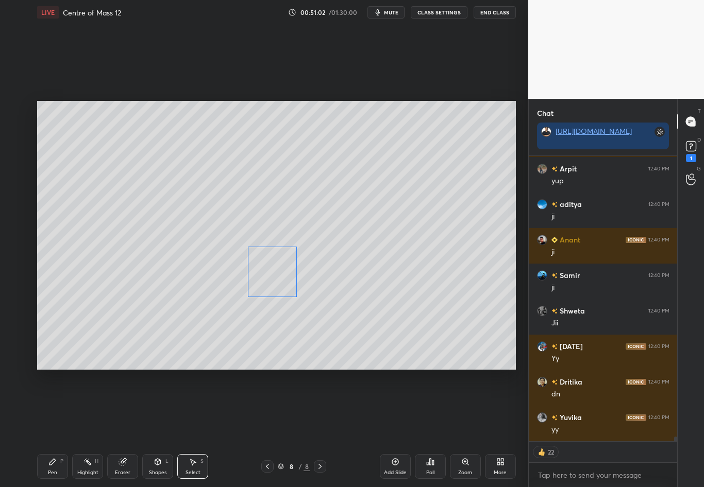
drag, startPoint x: 261, startPoint y: 258, endPoint x: 268, endPoint y: 269, distance: 13.7
click at [268, 269] on div "0 ° Undo Copy Duplicate Duplicate to new slide Delete" at bounding box center [276, 235] width 478 height 269
click at [294, 289] on div at bounding box center [294, 290] width 4 height 4
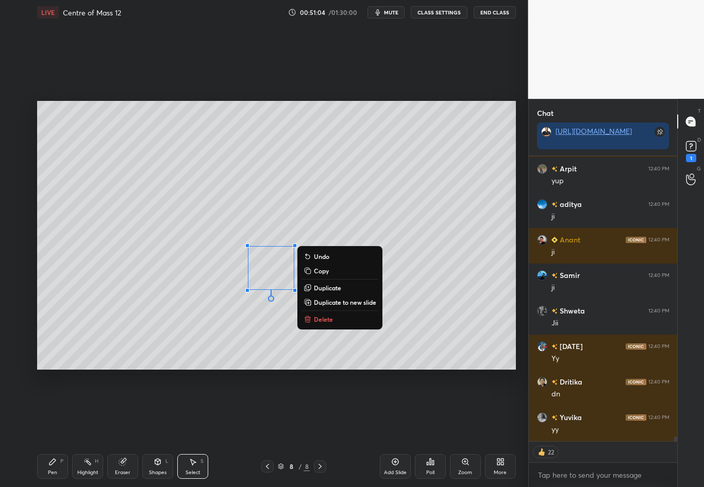
click at [261, 357] on div "0 ° Undo Copy Duplicate Duplicate to new slide Delete" at bounding box center [276, 235] width 478 height 269
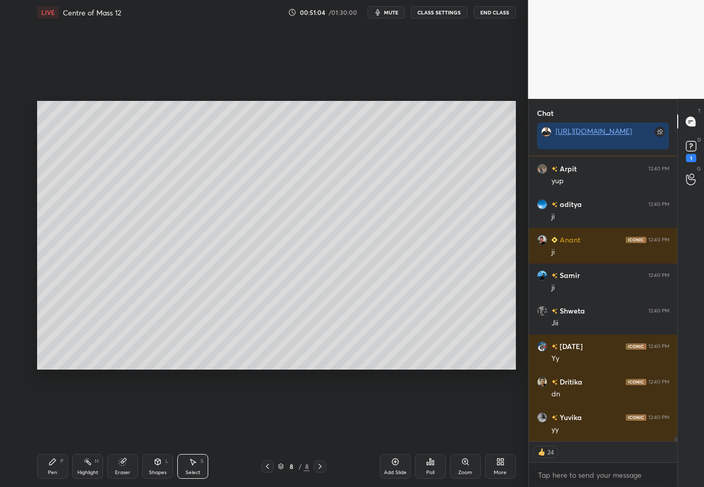
click at [53, 428] on div "Pen" at bounding box center [52, 472] width 9 height 5
click at [23, 151] on div at bounding box center [17, 150] width 16 height 16
click at [155, 428] on div "Shapes L" at bounding box center [157, 466] width 31 height 25
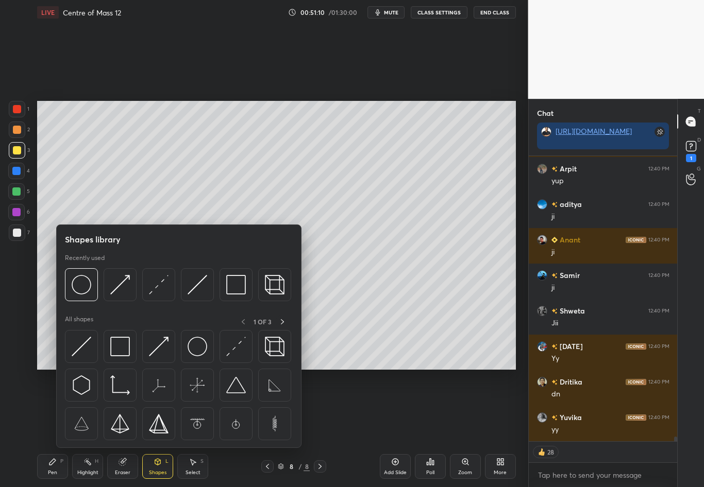
click at [21, 170] on div at bounding box center [16, 171] width 16 height 16
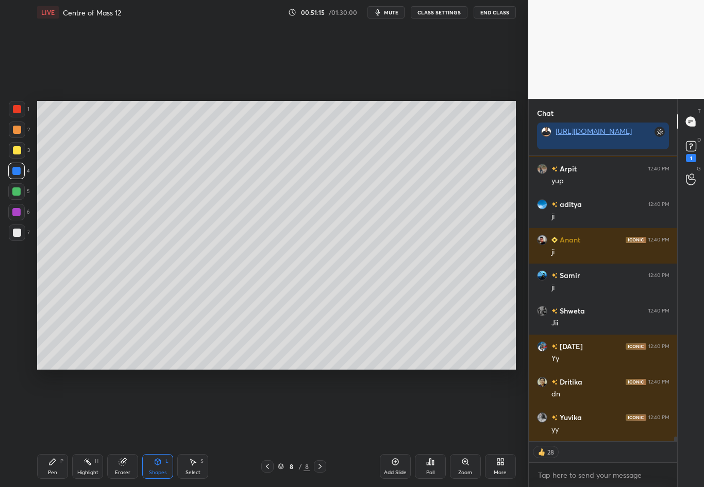
click at [155, 428] on div "Pen P Highlight H Eraser Shapes L Select S 8 / 8 Add Slide Poll Zoom More" at bounding box center [276, 466] width 478 height 41
click at [148, 428] on div "Shapes L" at bounding box center [157, 466] width 31 height 25
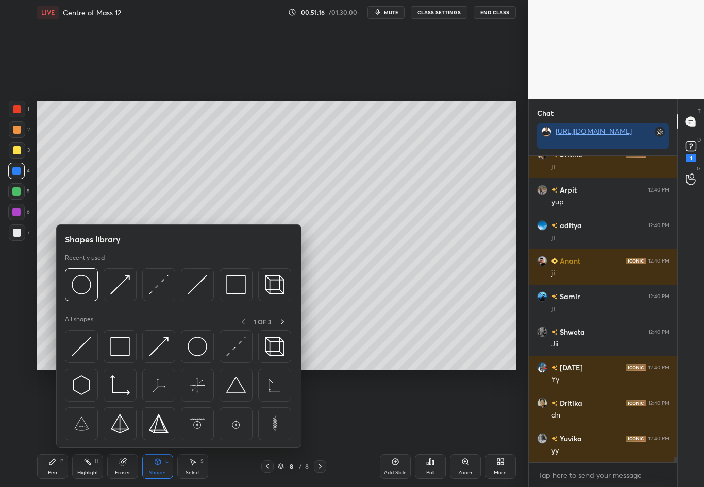
scroll to position [16529, 0]
click at [122, 288] on img at bounding box center [120, 285] width 20 height 20
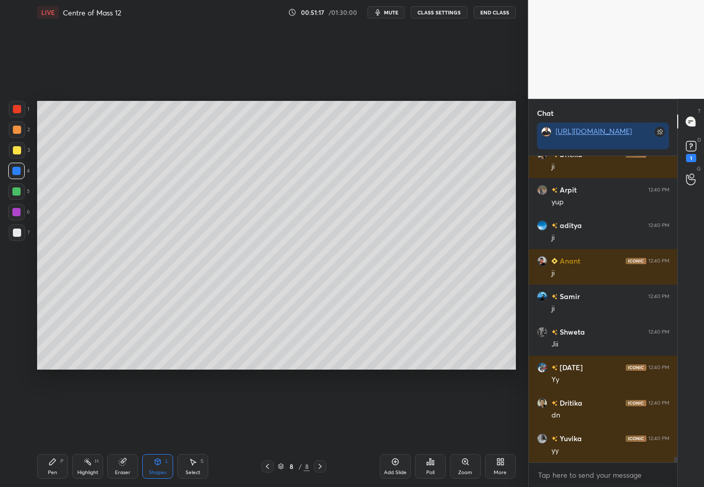
click at [20, 152] on div at bounding box center [17, 150] width 8 height 8
click at [152, 428] on div "Shapes L" at bounding box center [157, 466] width 31 height 25
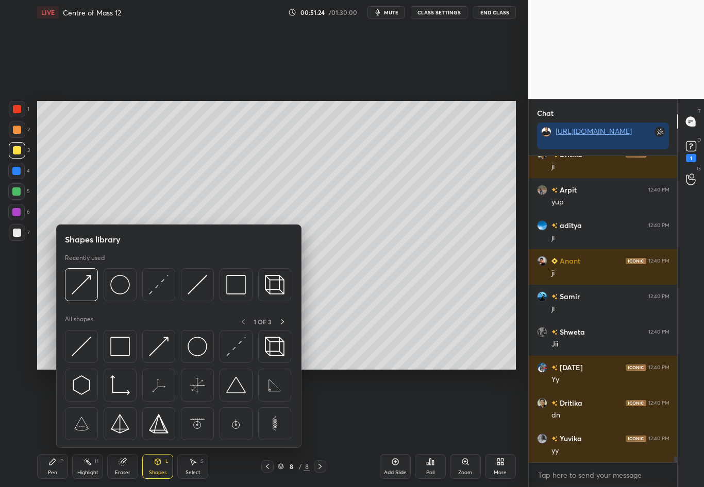
click at [33, 312] on div "Setting up your live class Poll for secs No correct answer Start poll" at bounding box center [276, 235] width 487 height 421
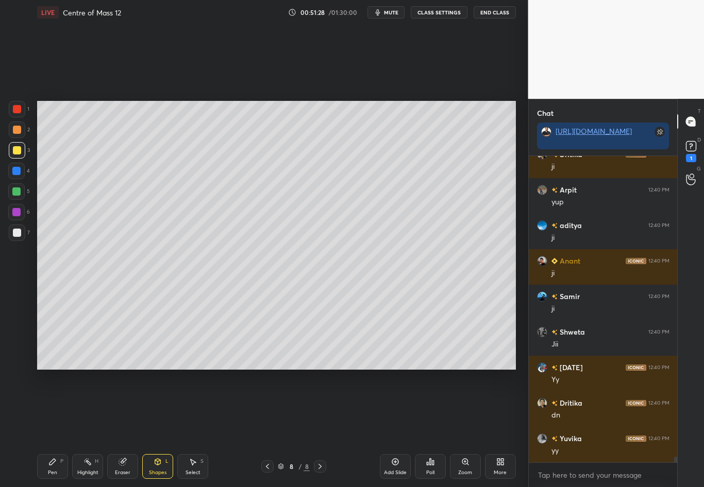
scroll to position [16565, 0]
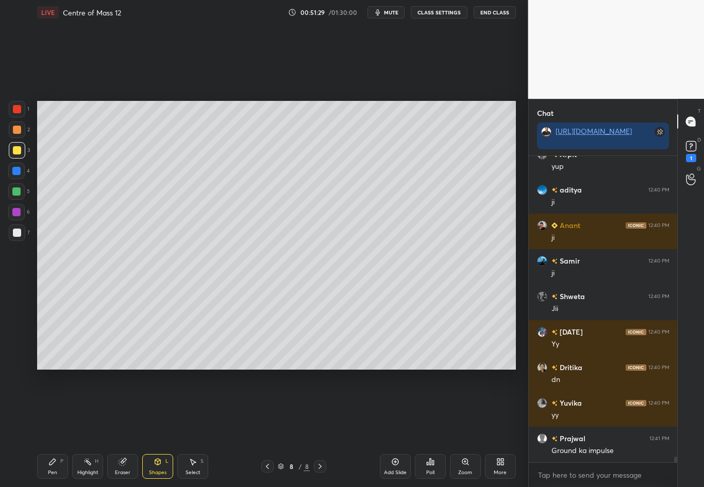
click at [157, 428] on icon at bounding box center [157, 462] width 8 height 8
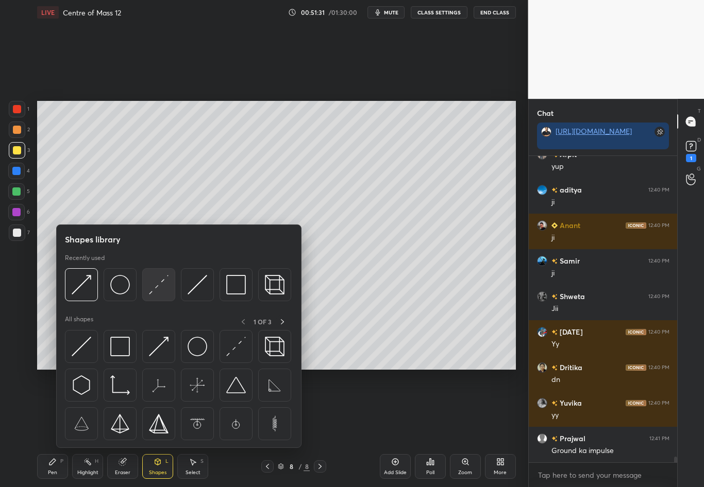
click at [161, 283] on img at bounding box center [159, 285] width 20 height 20
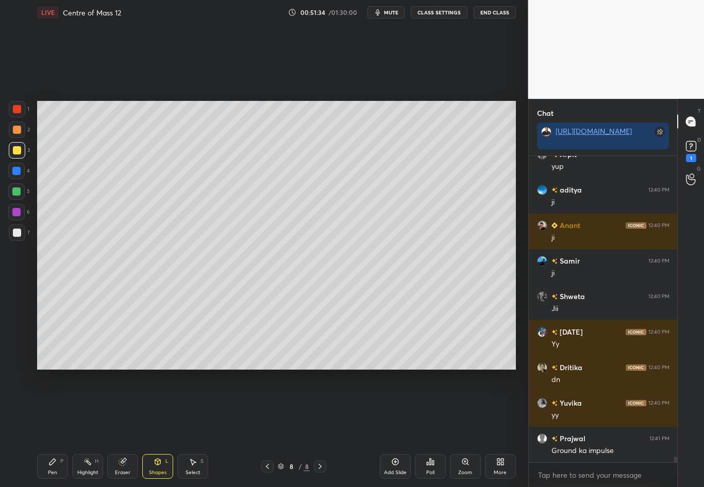
click at [50, 428] on icon at bounding box center [52, 462] width 6 height 6
click at [25, 232] on div "7" at bounding box center [19, 233] width 21 height 16
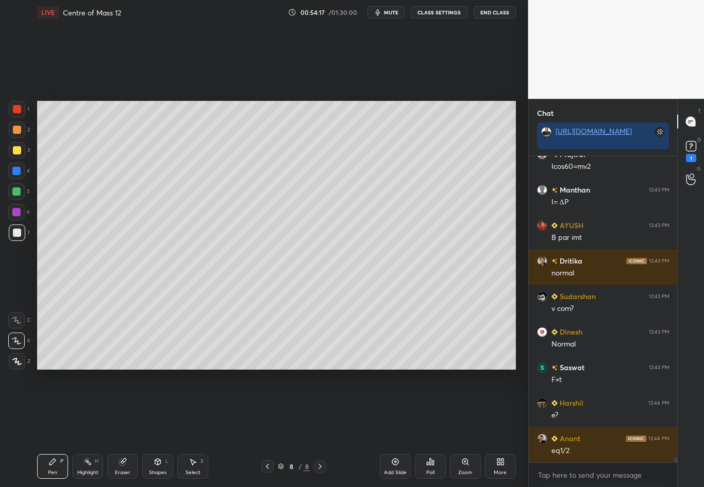
scroll to position [17502, 0]
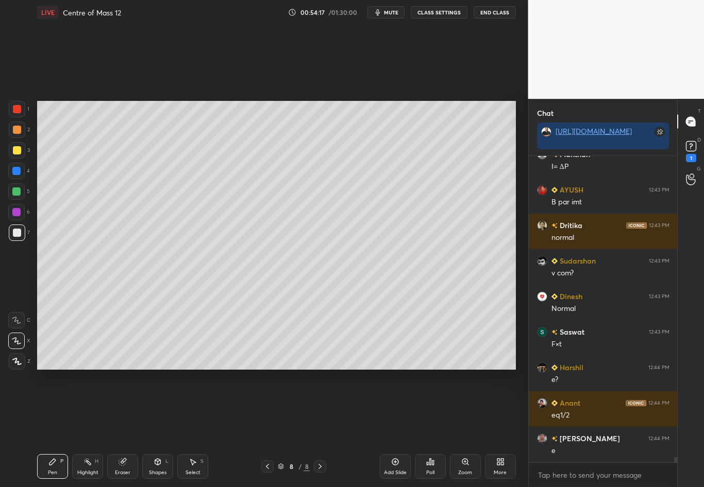
click at [21, 151] on div at bounding box center [17, 150] width 16 height 16
click at [19, 131] on div at bounding box center [17, 130] width 16 height 16
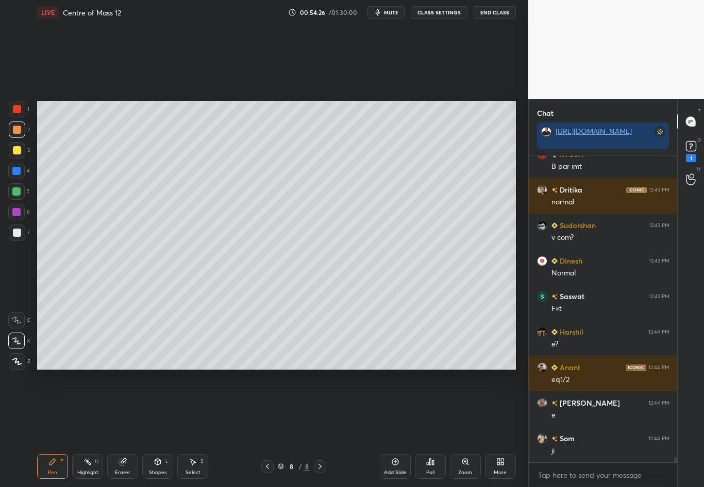
click at [92, 428] on div "Highlight H" at bounding box center [87, 466] width 31 height 25
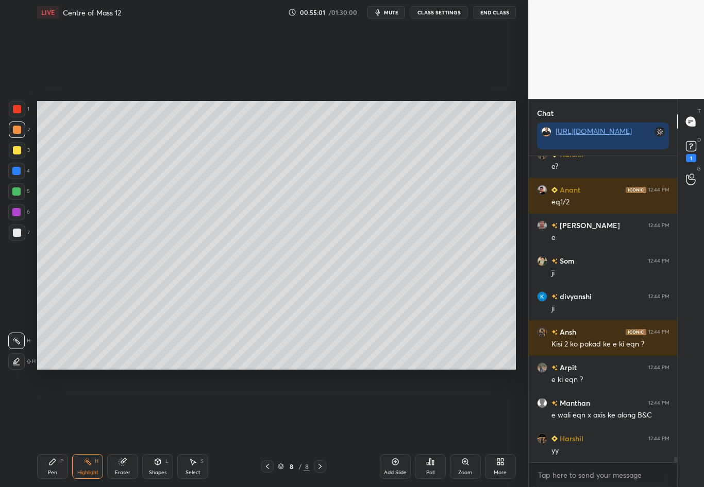
scroll to position [17751, 0]
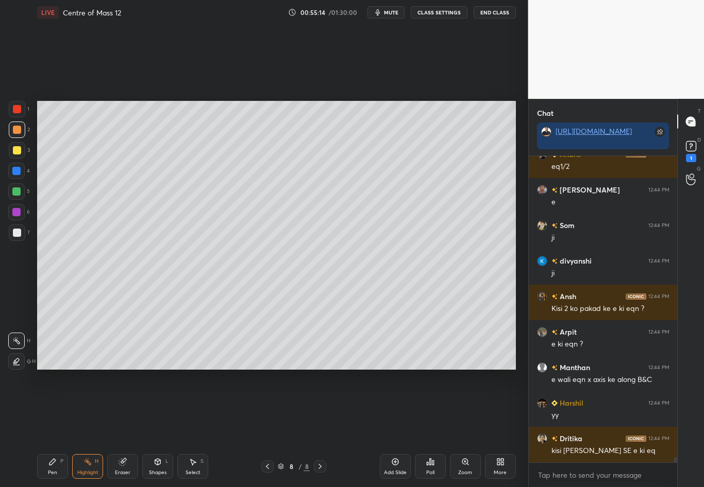
click at [22, 237] on div at bounding box center [17, 233] width 16 height 16
click at [21, 234] on div at bounding box center [17, 233] width 16 height 16
click at [53, 428] on div "Pen P" at bounding box center [52, 466] width 31 height 25
click at [165, 100] on div "Setting up your live class Poll for secs No correct answer Start poll" at bounding box center [276, 235] width 487 height 421
drag, startPoint x: 165, startPoint y: 100, endPoint x: 134, endPoint y: 95, distance: 31.8
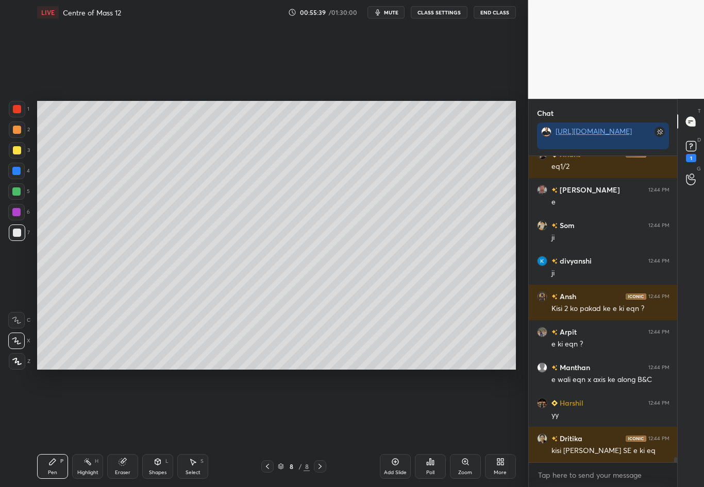
click at [134, 95] on div "Setting up your live class Poll for secs No correct answer Start poll" at bounding box center [276, 235] width 487 height 421
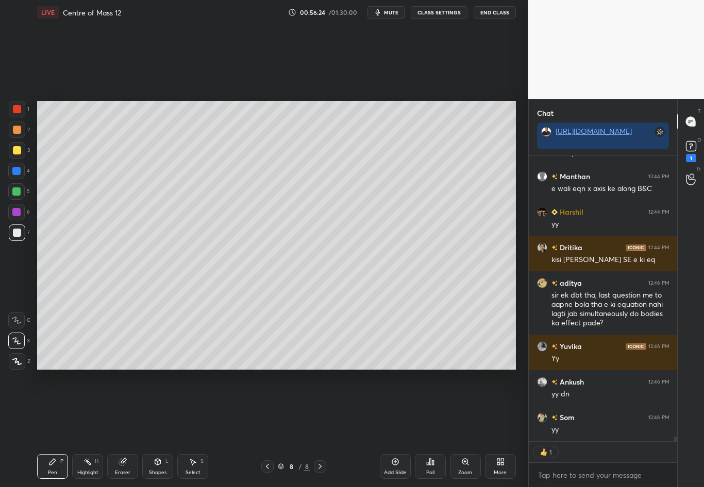
scroll to position [17977, 0]
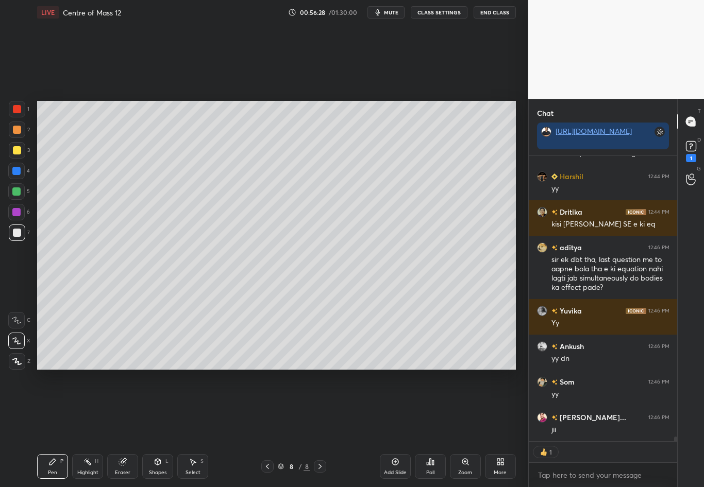
click at [266, 428] on icon at bounding box center [267, 466] width 8 height 8
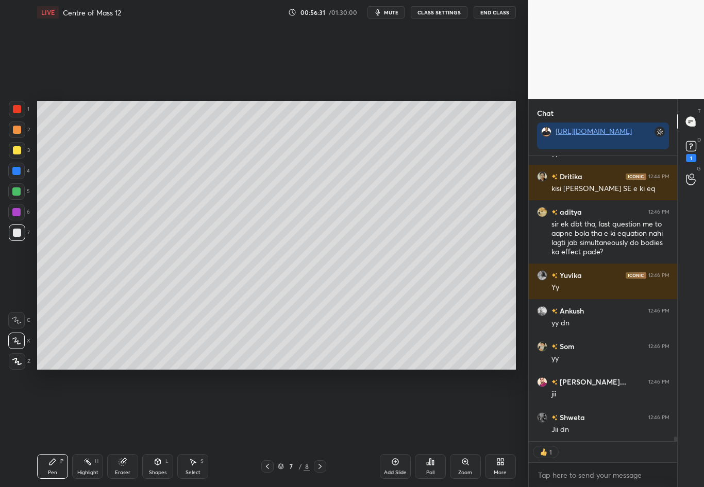
click at [268, 428] on icon at bounding box center [267, 466] width 8 height 8
click at [266, 428] on icon at bounding box center [267, 466] width 8 height 8
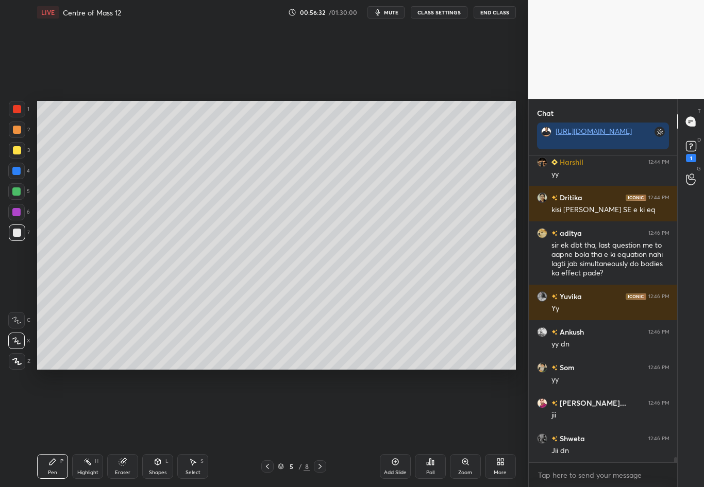
click at [88, 428] on div "Highlight" at bounding box center [87, 472] width 21 height 5
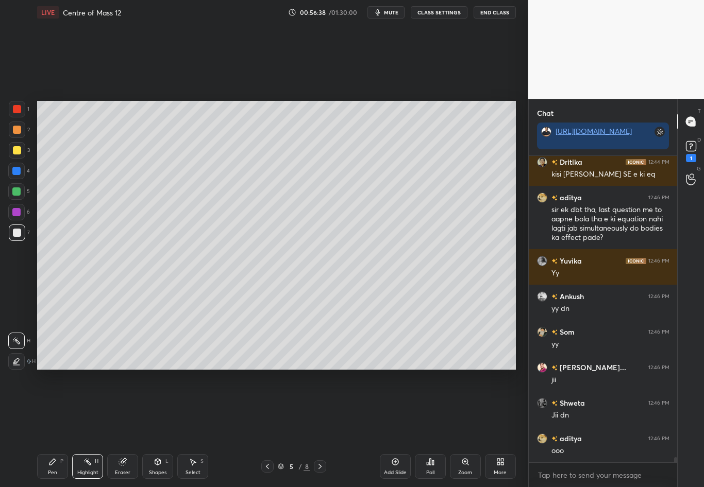
click at [322, 428] on icon at bounding box center [320, 466] width 8 height 8
click at [321, 428] on icon at bounding box center [320, 466] width 8 height 8
click at [230, 385] on div "Setting up your live class Poll for secs No correct answer Start poll" at bounding box center [276, 235] width 487 height 421
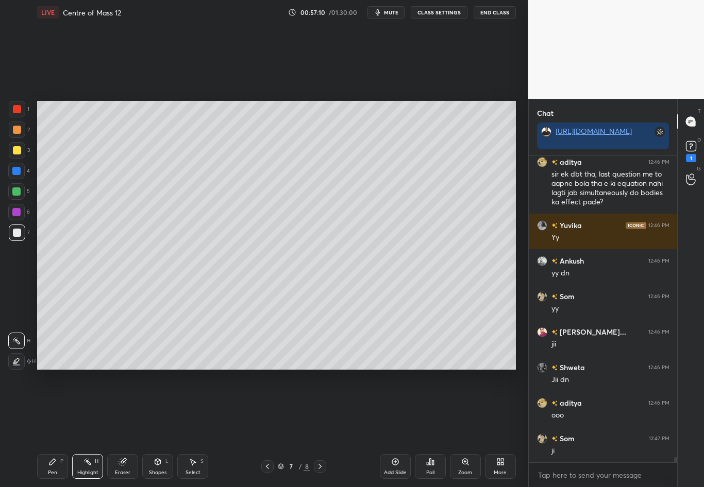
scroll to position [17747, 0]
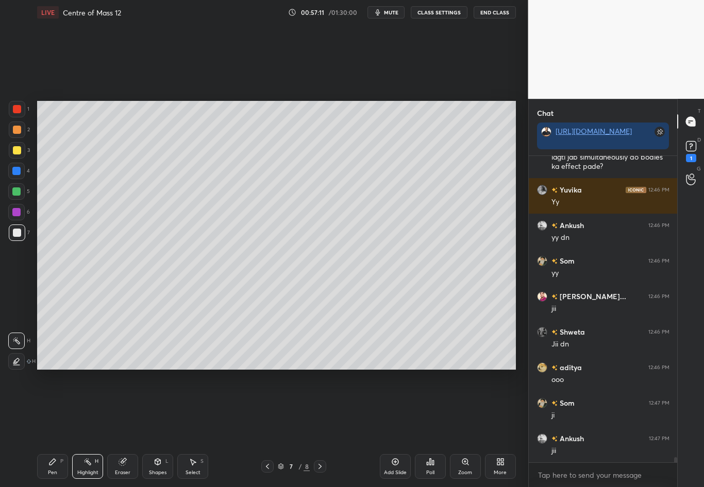
click at [318, 428] on icon at bounding box center [320, 466] width 8 height 8
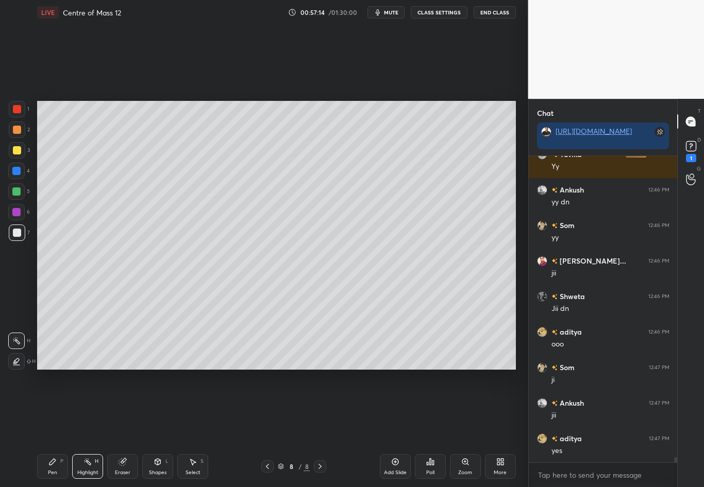
click at [85, 219] on div "Setting up your live class Poll for secs No correct answer Start poll" at bounding box center [276, 235] width 487 height 421
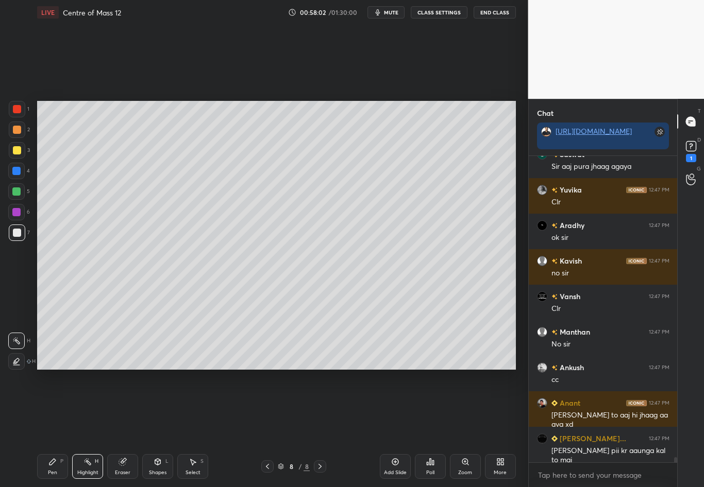
scroll to position [18219, 0]
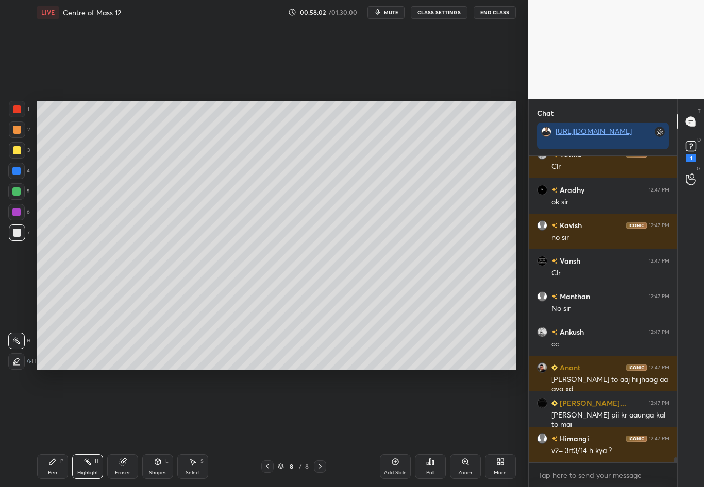
click at [320, 428] on icon at bounding box center [320, 466] width 8 height 8
click at [390, 428] on div "Add Slide" at bounding box center [395, 466] width 31 height 25
click at [18, 233] on div at bounding box center [17, 233] width 8 height 8
click at [55, 428] on div "Pen P" at bounding box center [52, 466] width 31 height 25
click at [16, 151] on div at bounding box center [17, 150] width 8 height 8
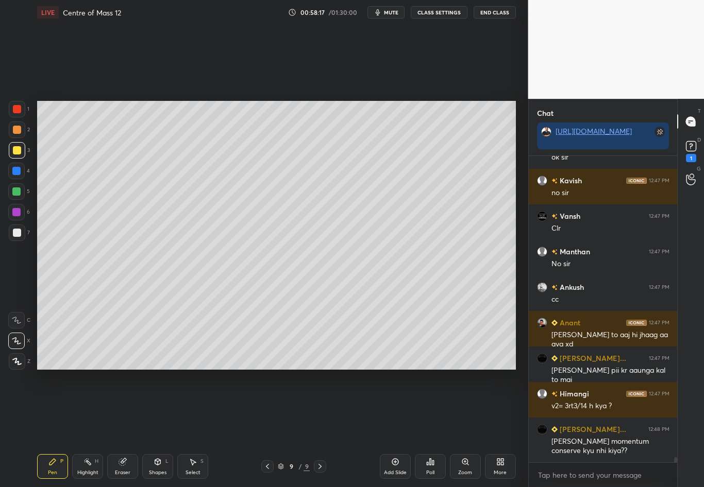
scroll to position [18318, 0]
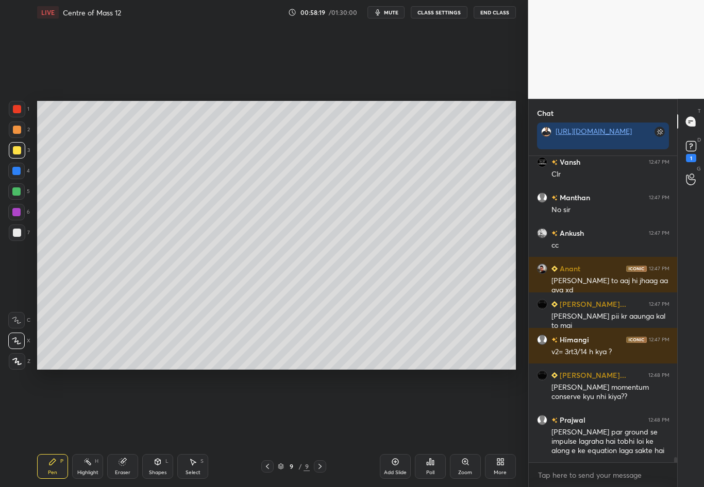
click at [156, 428] on div "Shapes" at bounding box center [158, 472] width 18 height 5
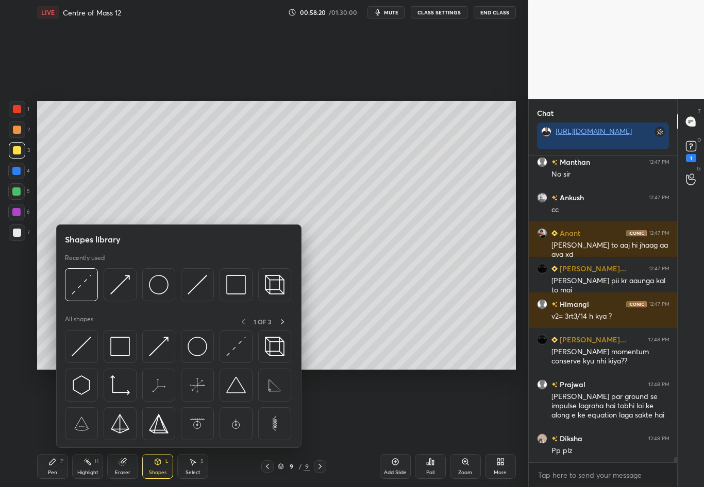
click at [124, 428] on div "Eraser" at bounding box center [122, 472] width 15 height 5
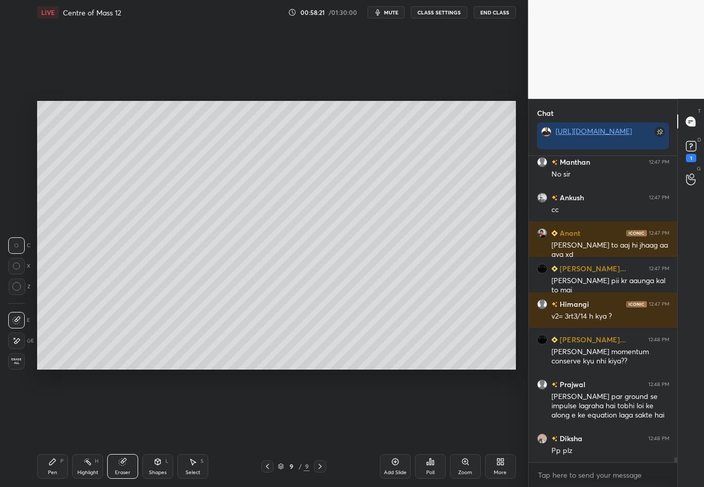
scroll to position [18389, 0]
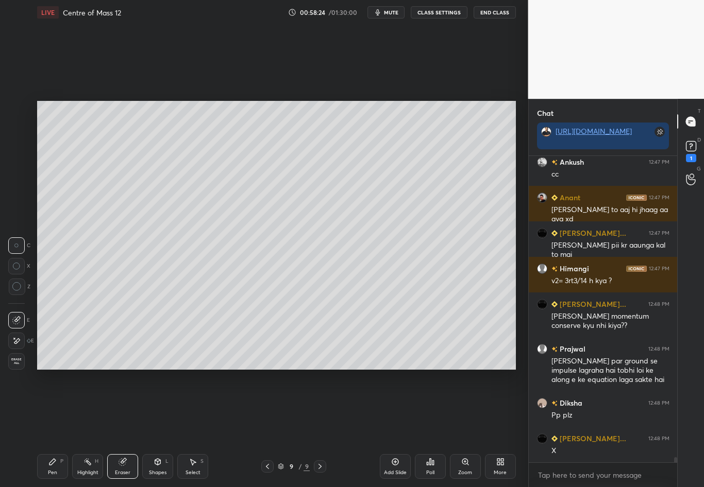
click at [263, 428] on div at bounding box center [267, 466] width 12 height 12
click at [87, 428] on div "Highlight" at bounding box center [87, 472] width 21 height 5
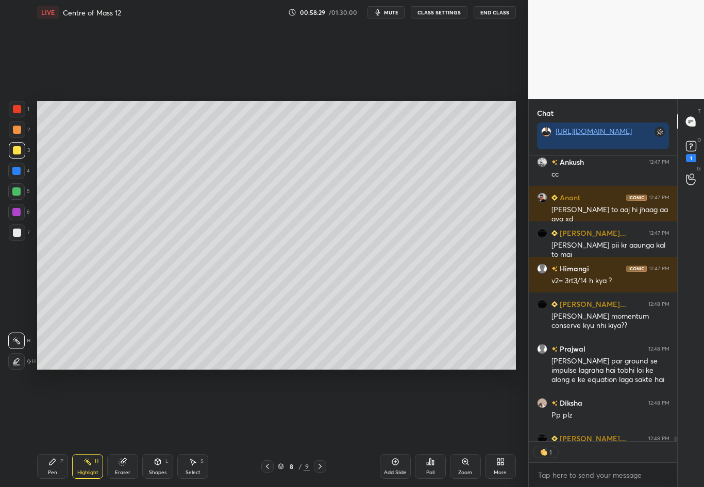
scroll to position [18445, 0]
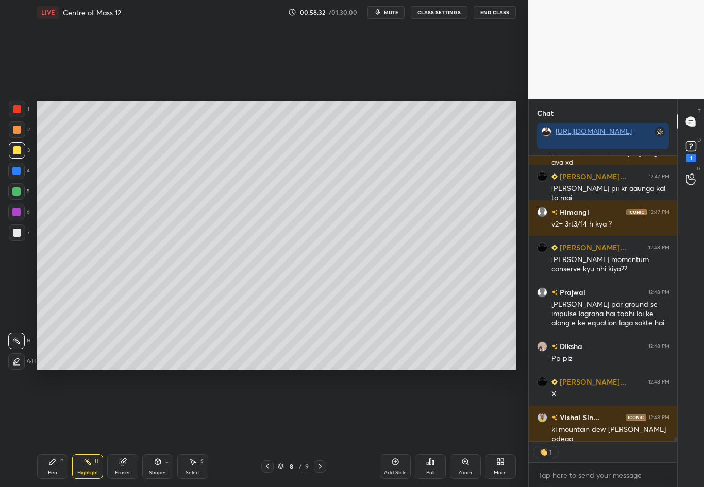
click at [135, 88] on div "Setting up your live class Poll for secs No correct answer Start poll" at bounding box center [276, 235] width 487 height 421
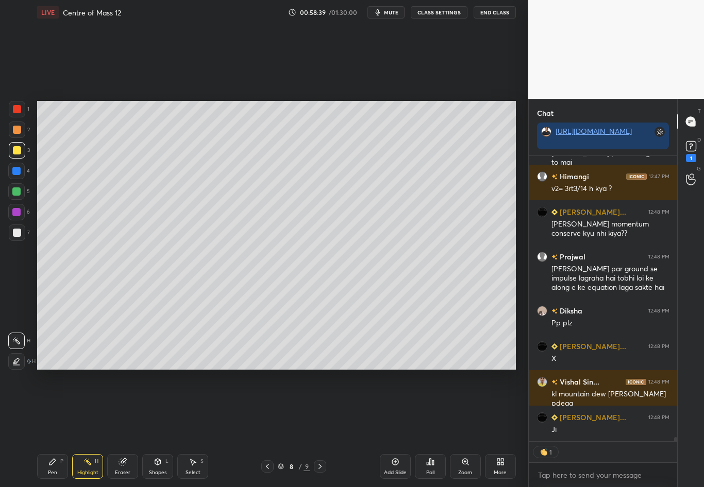
click at [320, 428] on icon at bounding box center [320, 466] width 8 height 8
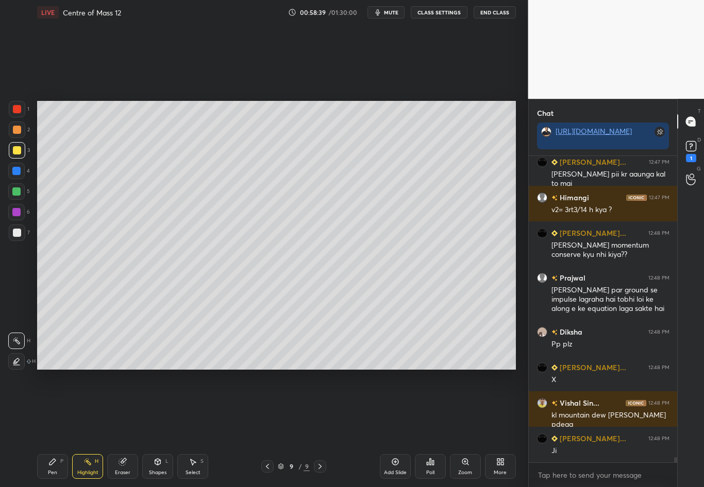
scroll to position [18460, 0]
click at [20, 232] on div at bounding box center [17, 233] width 8 height 8
click at [49, 428] on div "Pen P" at bounding box center [52, 466] width 31 height 25
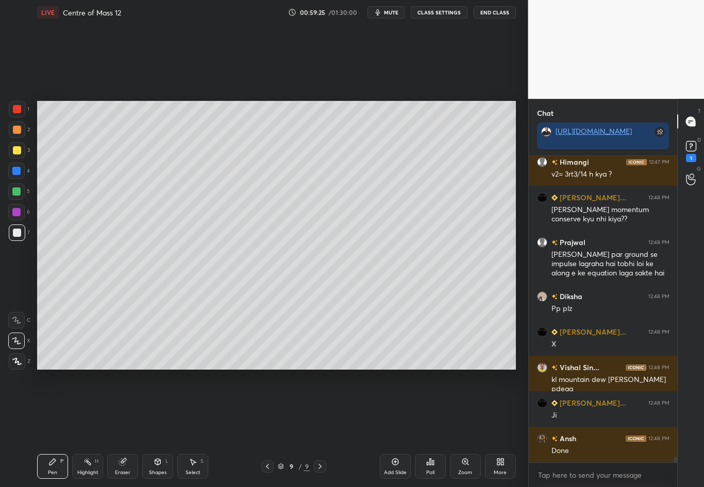
click at [16, 151] on div at bounding box center [17, 150] width 8 height 8
click at [240, 100] on div "Setting up your live class Poll for secs No correct answer Start poll" at bounding box center [276, 235] width 487 height 421
click at [19, 235] on div at bounding box center [17, 233] width 16 height 16
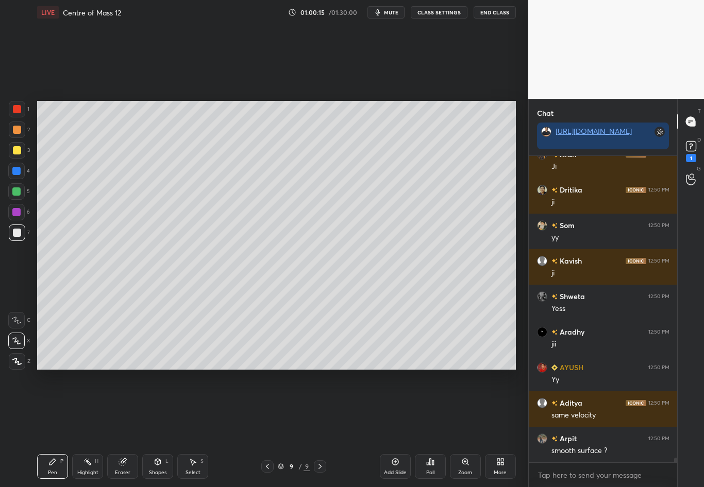
scroll to position [19064, 0]
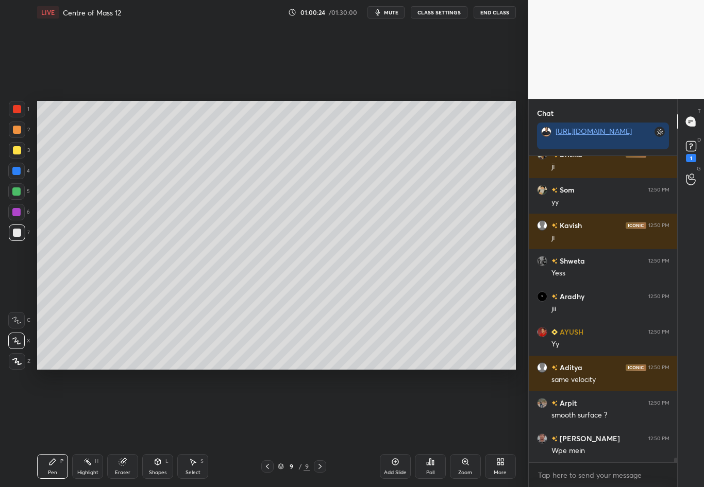
click at [21, 151] on div at bounding box center [17, 150] width 16 height 16
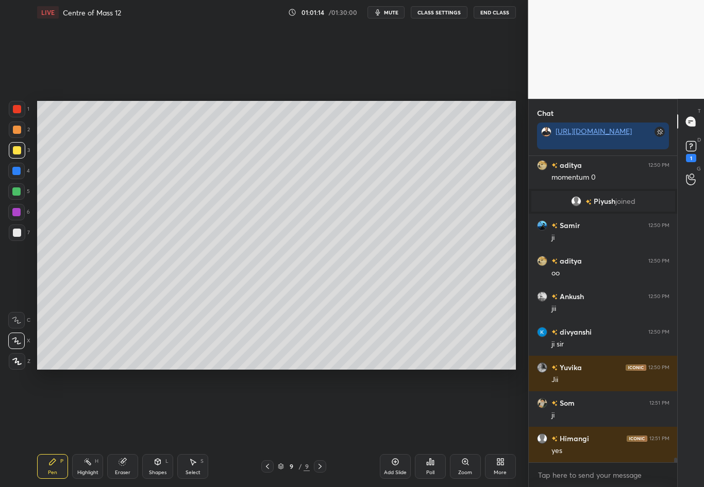
scroll to position [19022, 0]
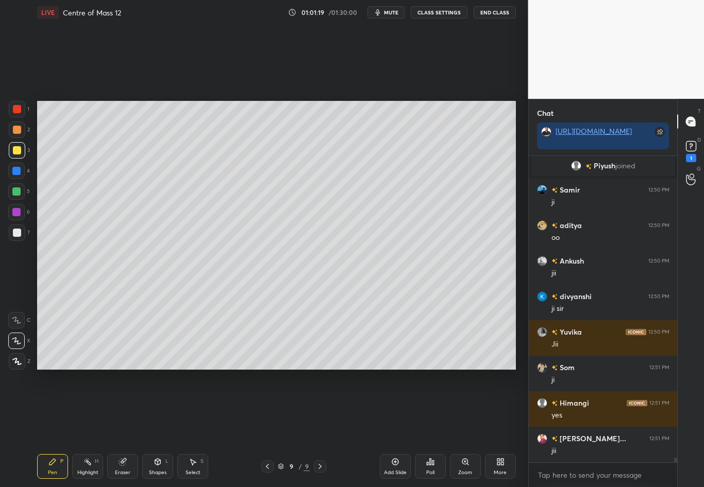
click at [15, 150] on div at bounding box center [17, 150] width 8 height 8
click at [17, 235] on div at bounding box center [17, 233] width 8 height 8
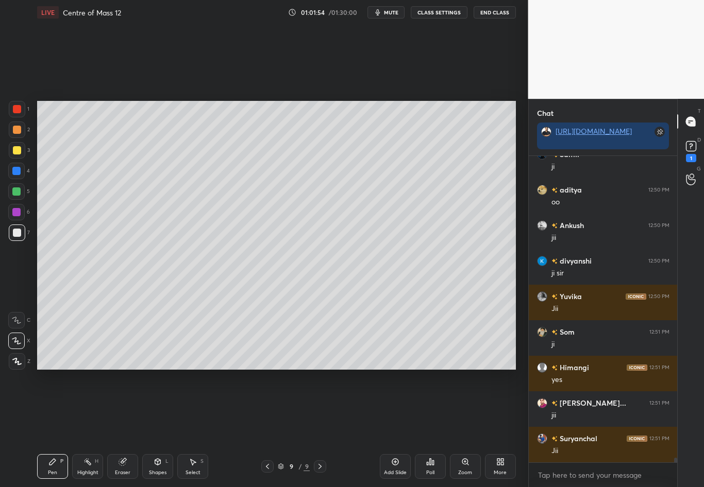
scroll to position [19093, 0]
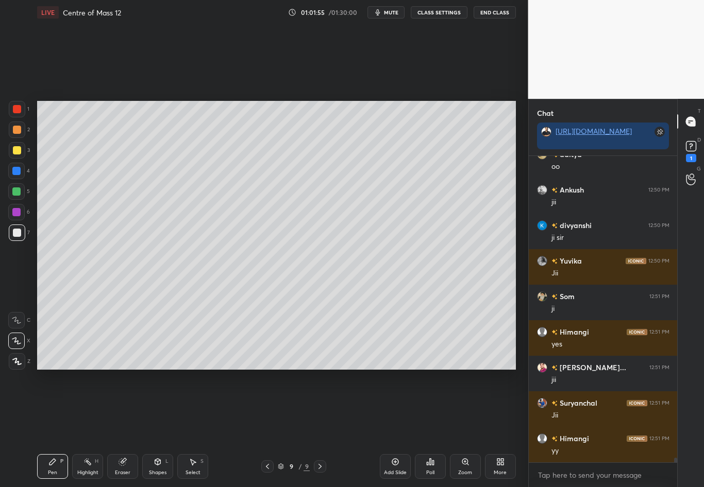
click at [18, 151] on div at bounding box center [17, 150] width 8 height 8
click at [21, 234] on div at bounding box center [17, 233] width 16 height 16
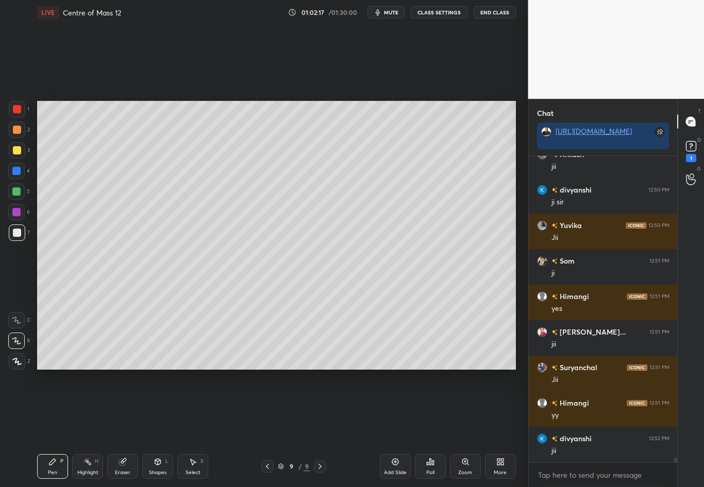
click at [13, 152] on div at bounding box center [17, 150] width 8 height 8
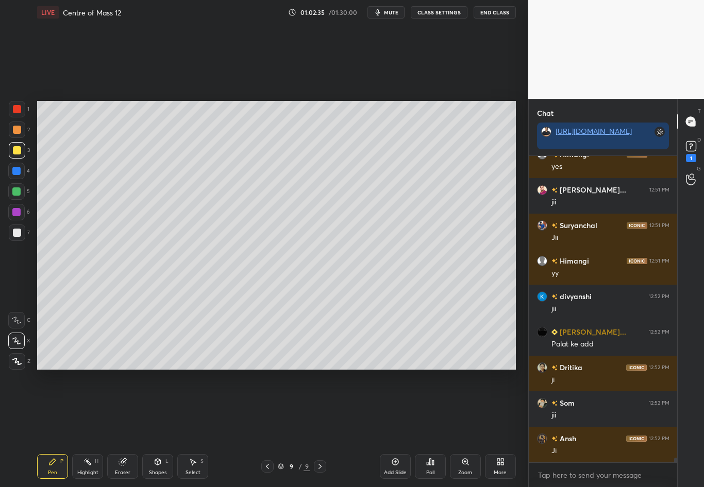
scroll to position [19307, 0]
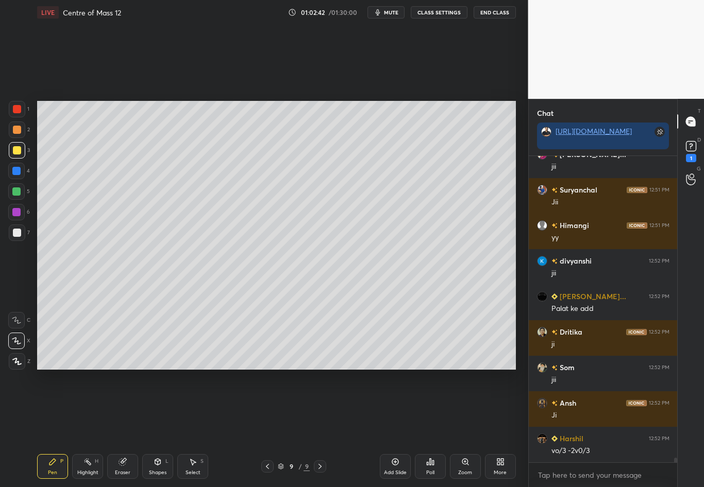
click at [16, 228] on div at bounding box center [17, 233] width 16 height 16
click at [121, 428] on div "Eraser" at bounding box center [122, 472] width 15 height 5
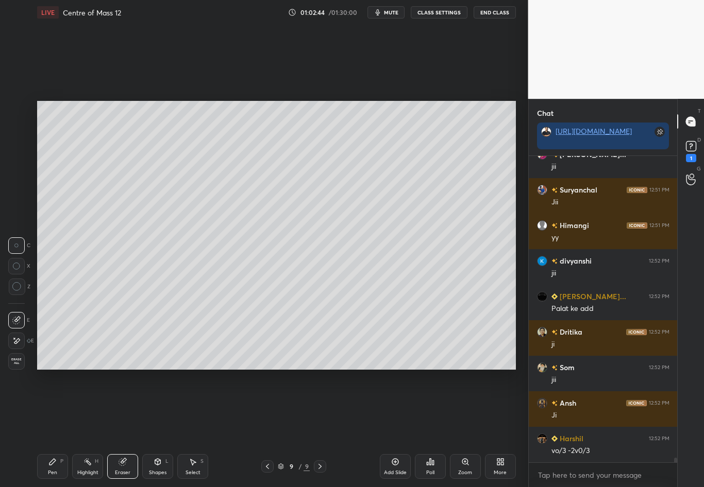
click at [89, 428] on icon at bounding box center [87, 462] width 8 height 8
click at [21, 234] on div at bounding box center [17, 233] width 16 height 16
click at [50, 428] on div "Pen P" at bounding box center [52, 466] width 31 height 25
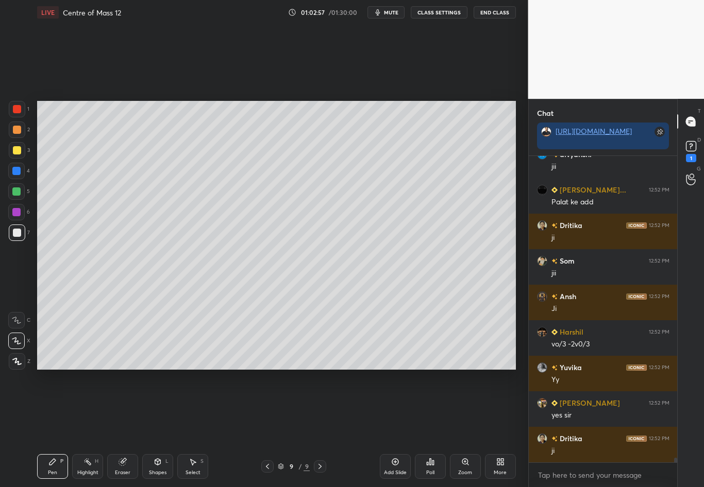
scroll to position [19449, 0]
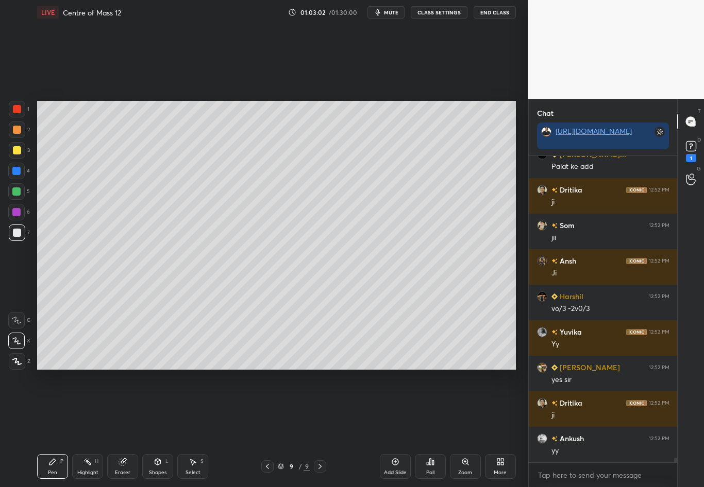
click at [189, 428] on div "Select" at bounding box center [192, 472] width 15 height 5
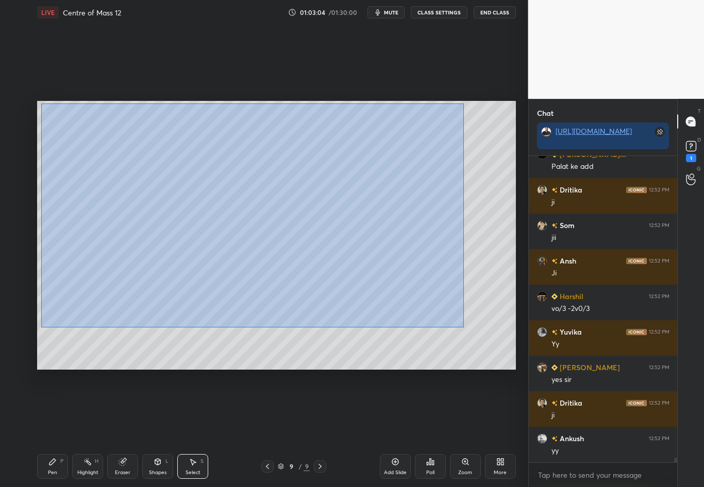
drag, startPoint x: 51, startPoint y: 148, endPoint x: 465, endPoint y: 325, distance: 450.4
click at [465, 326] on div "0 ° Undo Copy Duplicate Duplicate to new slide Delete" at bounding box center [276, 235] width 478 height 269
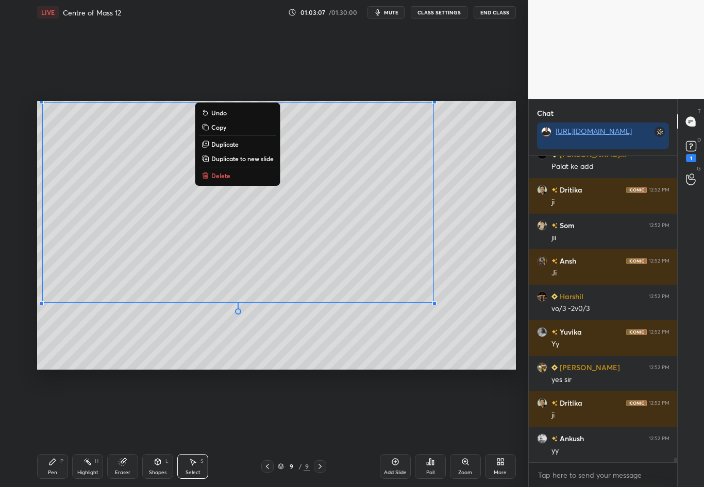
drag, startPoint x: 433, startPoint y: 301, endPoint x: 39, endPoint y: 99, distance: 442.7
click at [39, 100] on div "0 ° Undo Copy Duplicate Duplicate to new slide Delete Setting up your live clas…" at bounding box center [276, 235] width 487 height 421
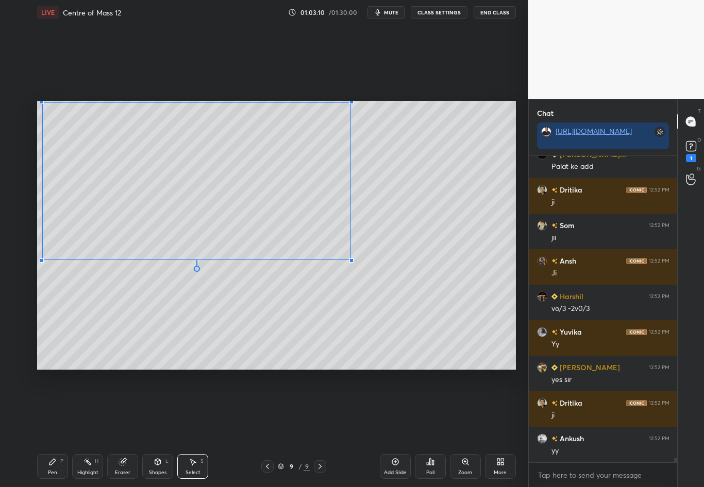
drag, startPoint x: 420, startPoint y: 296, endPoint x: 350, endPoint y: 260, distance: 78.8
click at [350, 260] on div at bounding box center [351, 261] width 4 height 4
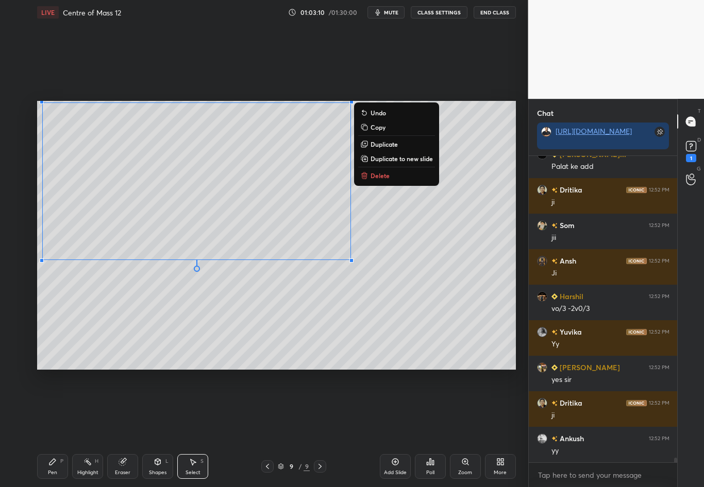
click at [413, 290] on div "0 ° Undo Copy Duplicate Duplicate to new slide Delete" at bounding box center [276, 235] width 478 height 269
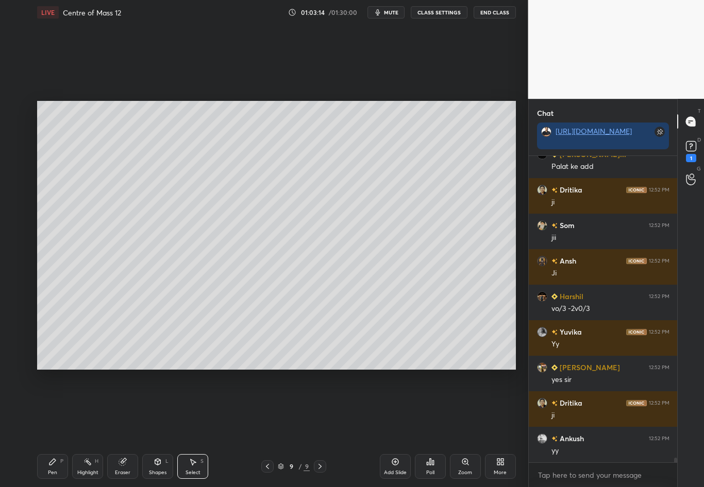
click at [85, 428] on div "Highlight" at bounding box center [87, 472] width 21 height 5
click at [129, 428] on div "Eraser" at bounding box center [122, 466] width 31 height 25
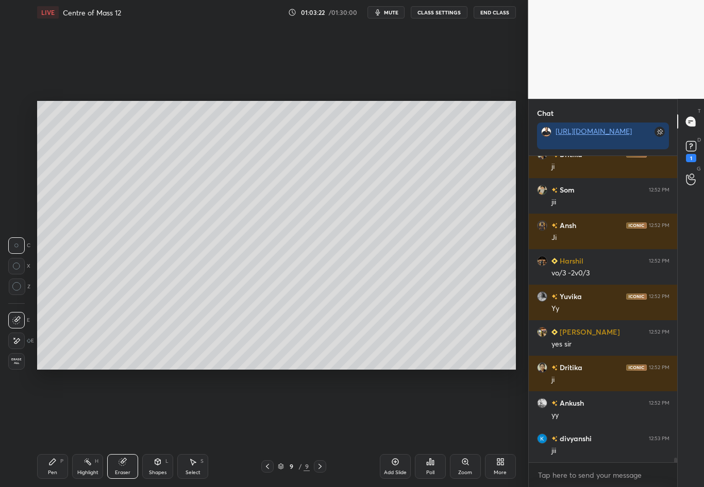
click at [96, 428] on div "H" at bounding box center [97, 461] width 4 height 5
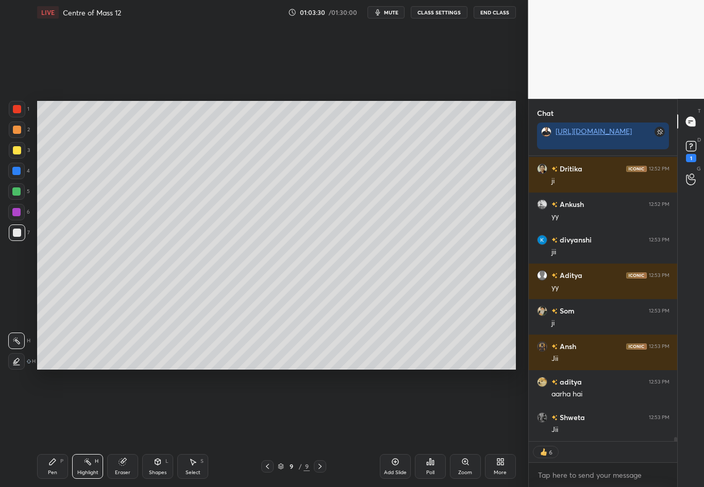
scroll to position [19719, 0]
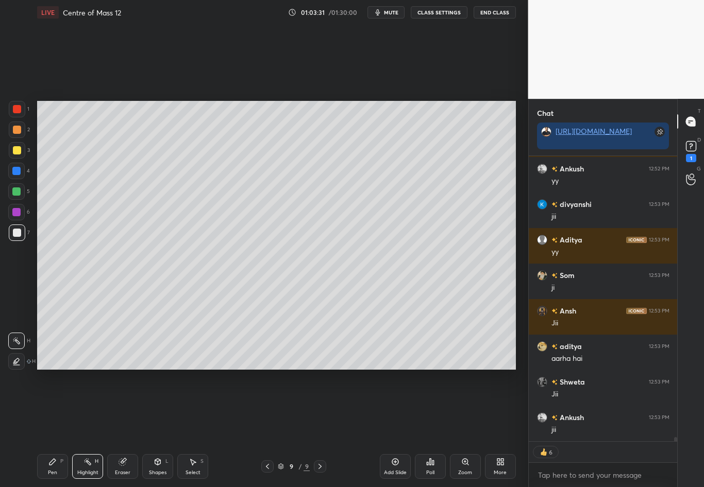
click at [50, 428] on div "Pen" at bounding box center [52, 472] width 9 height 5
click at [18, 237] on div at bounding box center [17, 233] width 16 height 16
click at [13, 152] on div at bounding box center [17, 150] width 8 height 8
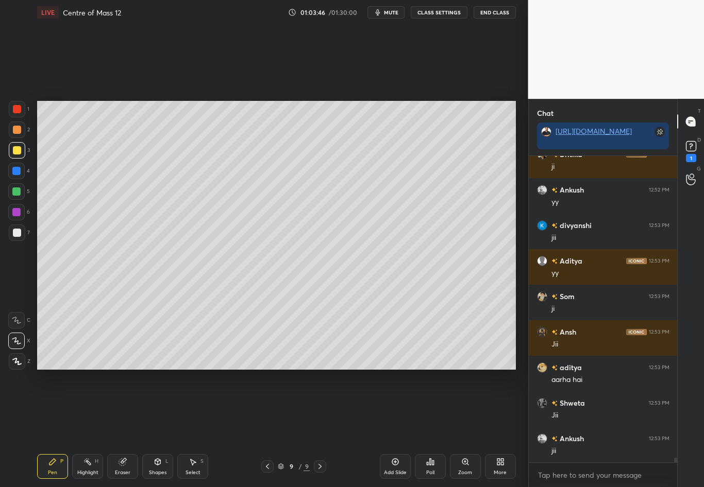
scroll to position [19733, 0]
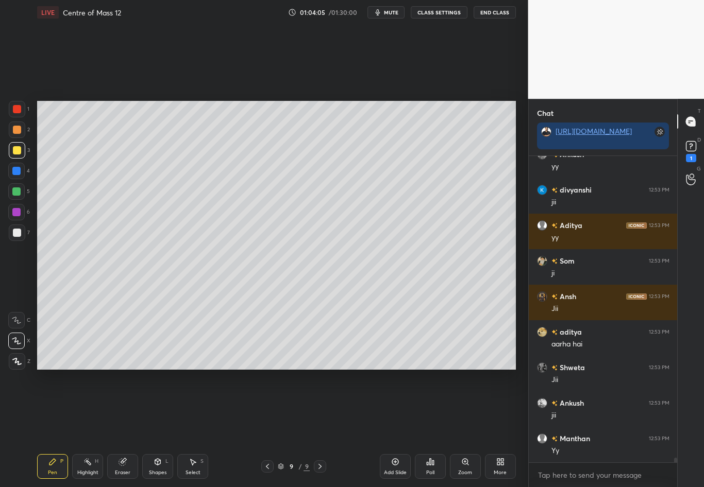
click at [131, 428] on div "Eraser" at bounding box center [122, 466] width 31 height 25
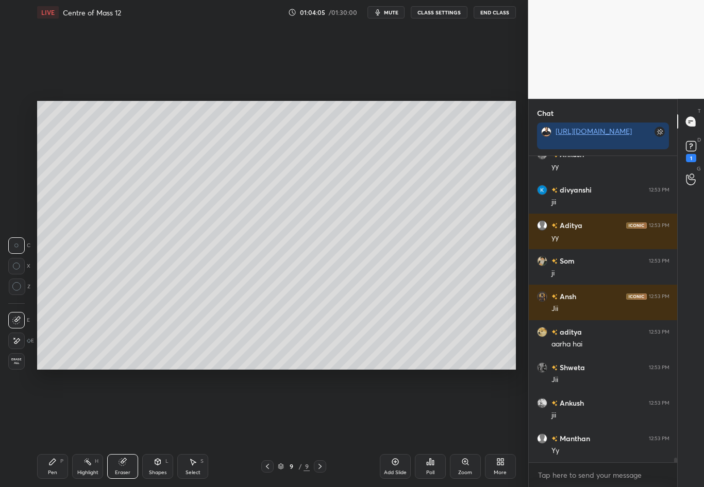
scroll to position [19769, 0]
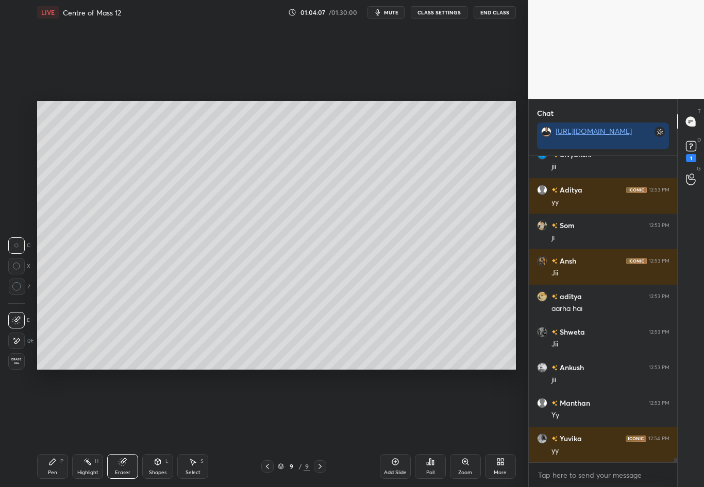
click at [47, 428] on div "Pen P" at bounding box center [52, 466] width 31 height 25
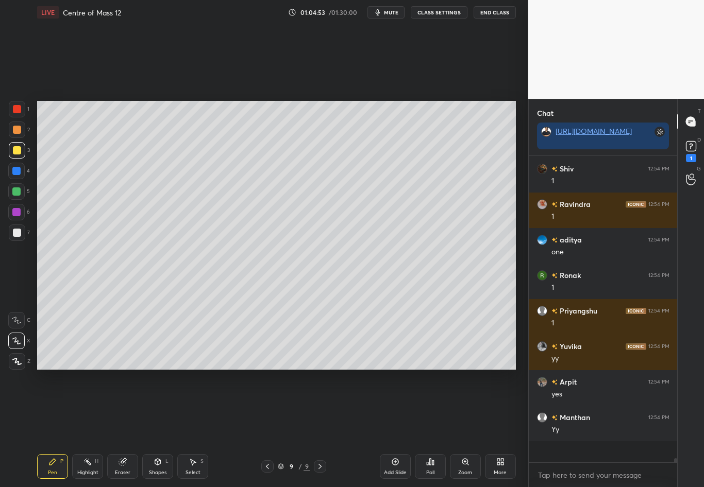
scroll to position [21083, 0]
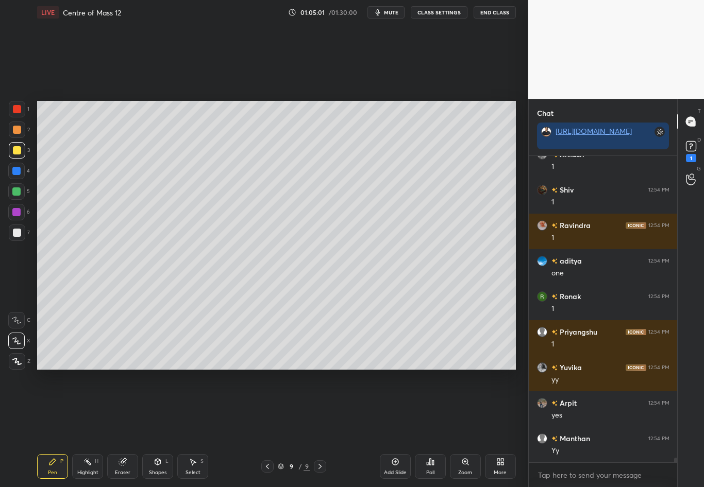
click at [18, 237] on div at bounding box center [17, 233] width 16 height 16
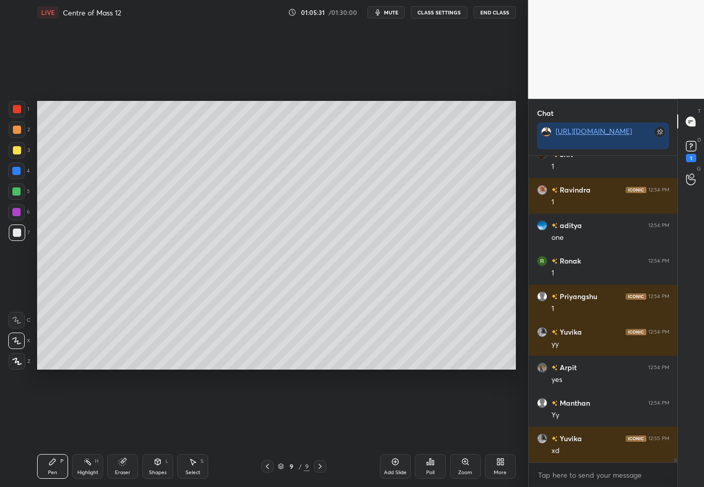
scroll to position [21155, 0]
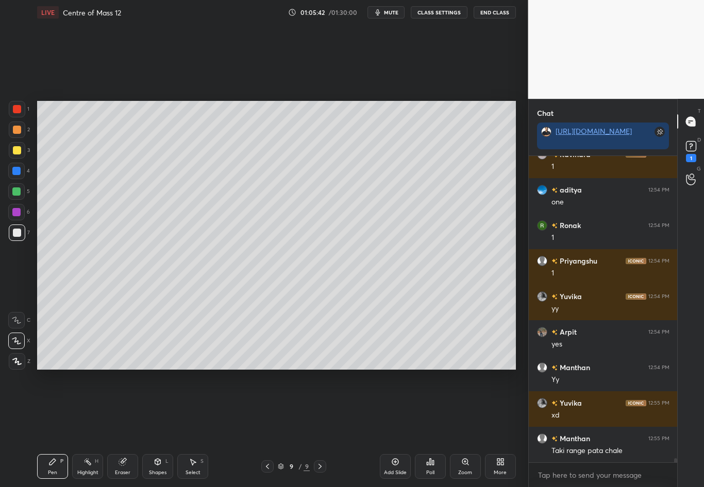
click at [160, 428] on icon at bounding box center [157, 462] width 8 height 8
click at [60, 428] on div "Pen P" at bounding box center [52, 466] width 31 height 25
click at [18, 232] on div at bounding box center [17, 233] width 8 height 8
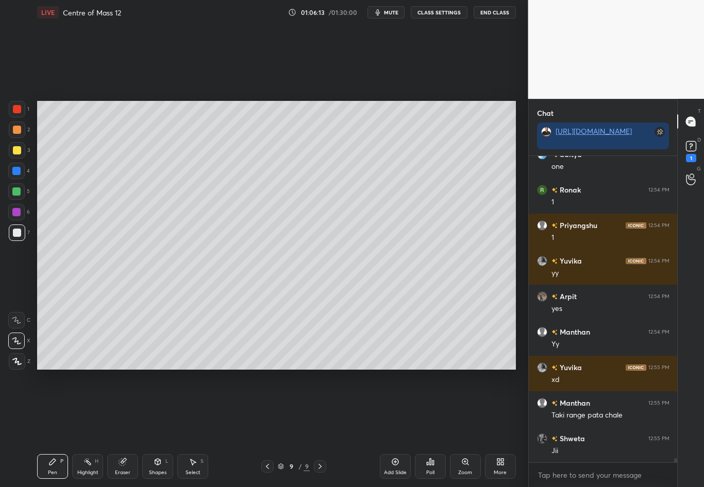
click at [128, 428] on div "Eraser" at bounding box center [122, 466] width 31 height 25
click at [57, 428] on div "Pen P" at bounding box center [52, 466] width 31 height 25
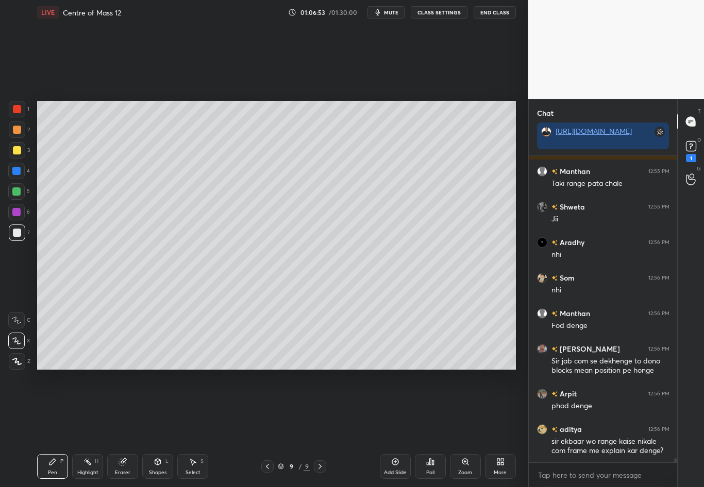
scroll to position [21457, 0]
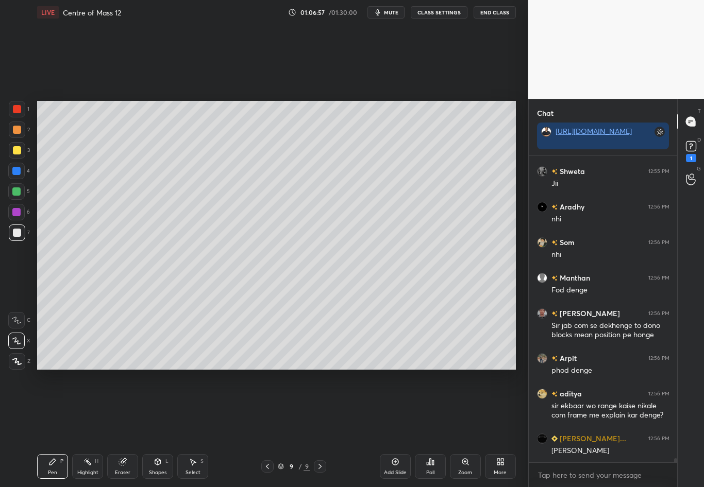
click at [16, 234] on div at bounding box center [17, 233] width 8 height 8
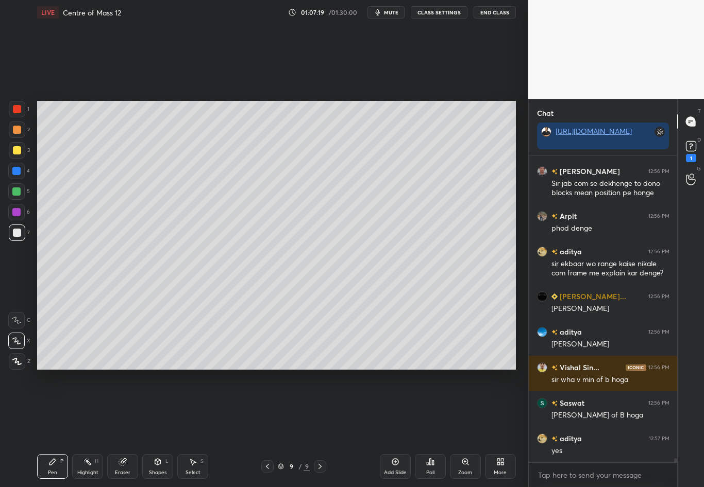
scroll to position [21635, 0]
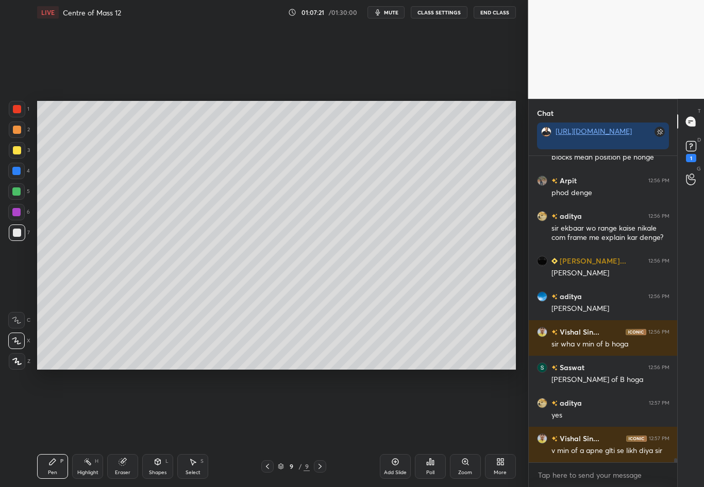
click at [19, 148] on div at bounding box center [17, 150] width 8 height 8
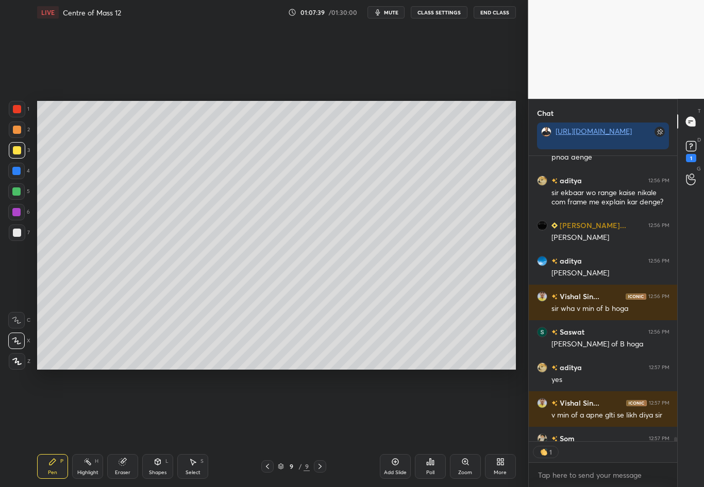
scroll to position [4, 4]
click at [126, 428] on div "Eraser" at bounding box center [122, 472] width 15 height 5
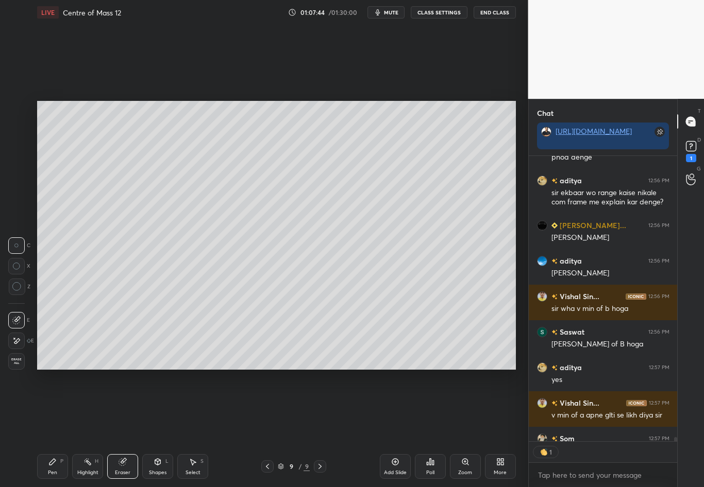
scroll to position [21727, 0]
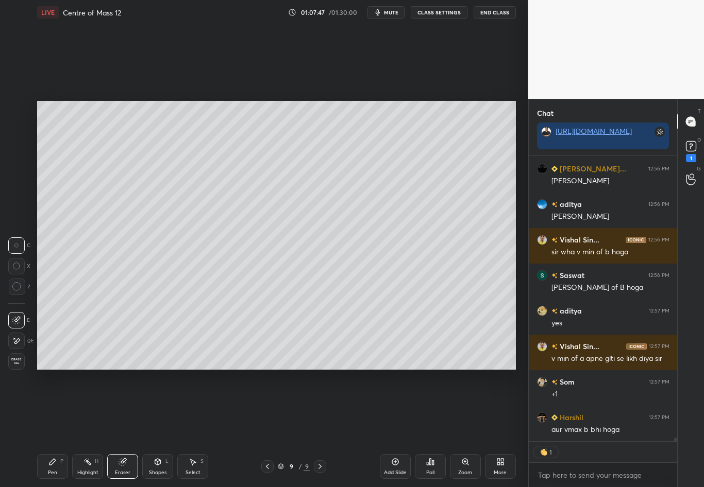
click at [48, 428] on div "Pen P" at bounding box center [52, 466] width 31 height 25
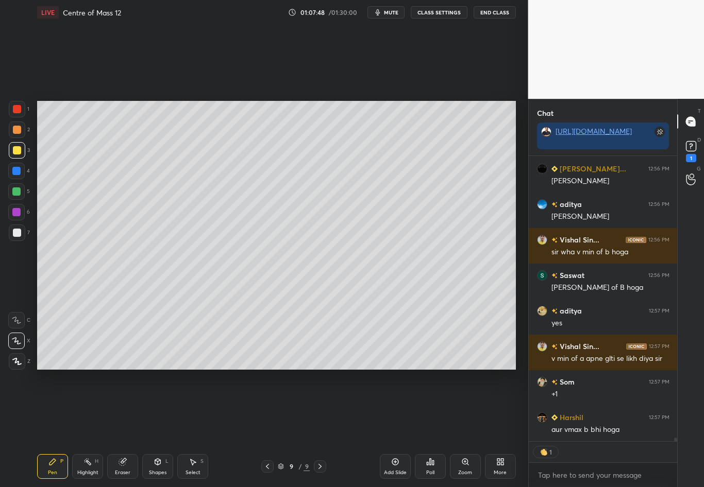
click at [14, 234] on div at bounding box center [17, 233] width 8 height 8
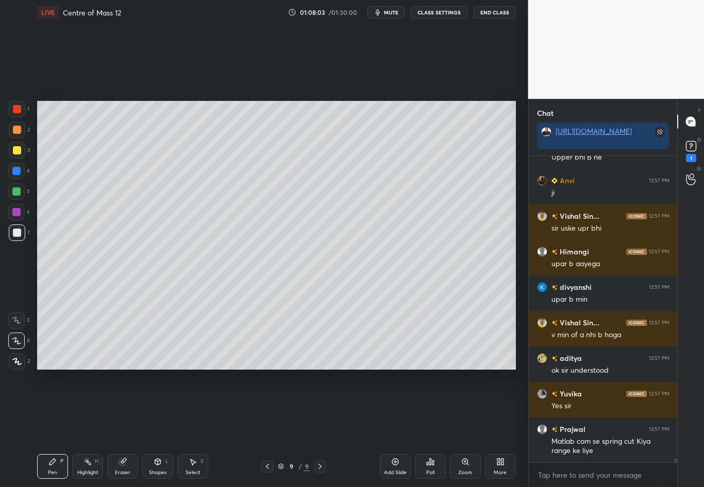
scroll to position [22151, 0]
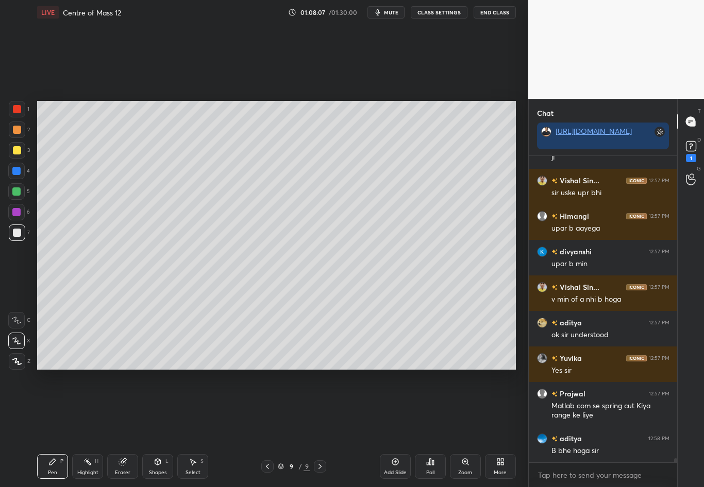
click at [121, 428] on div "Eraser" at bounding box center [122, 466] width 31 height 25
click at [55, 428] on div "Pen P" at bounding box center [52, 466] width 31 height 25
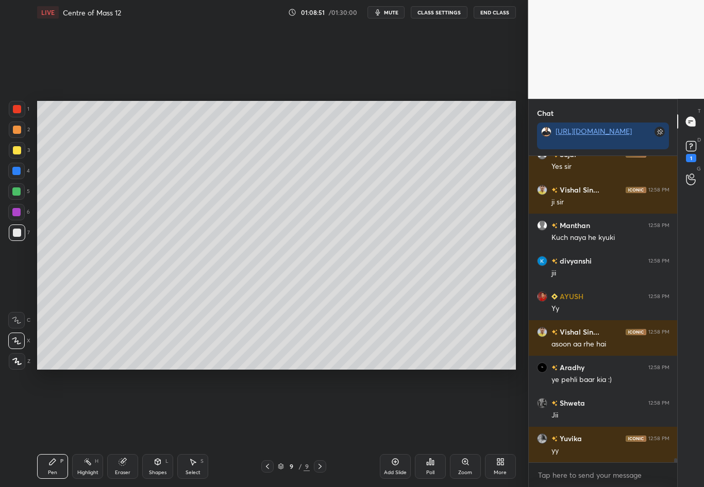
scroll to position [22826, 0]
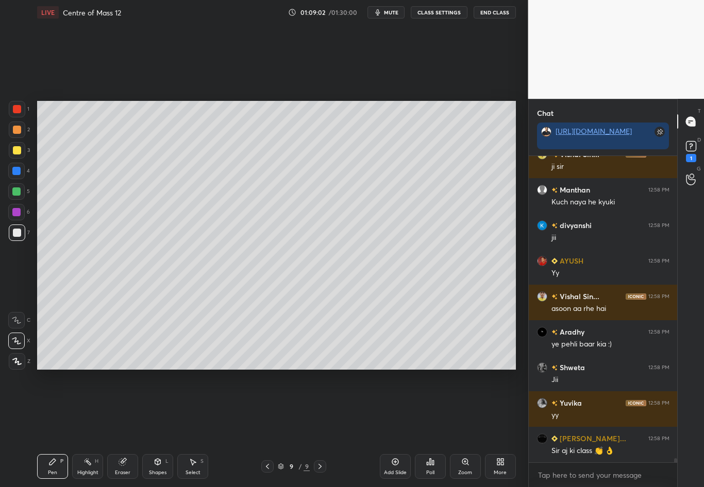
click at [321, 428] on icon at bounding box center [320, 466] width 8 height 8
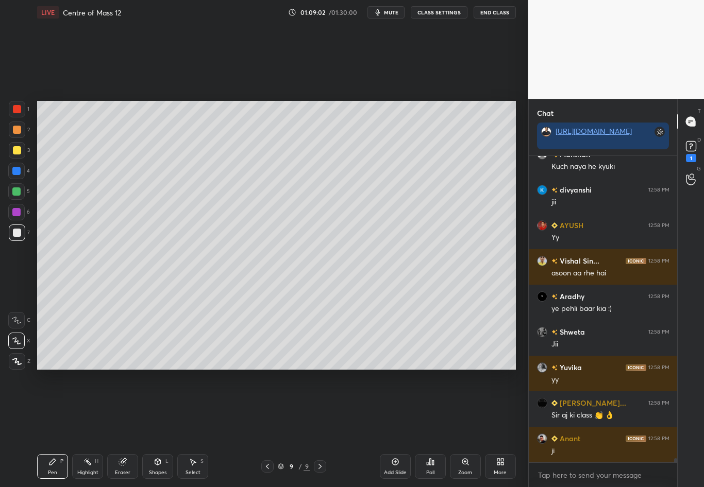
click at [391, 428] on icon at bounding box center [395, 462] width 8 height 8
click at [15, 152] on div at bounding box center [17, 150] width 8 height 8
click at [21, 234] on div at bounding box center [17, 233] width 16 height 16
click at [18, 150] on div at bounding box center [17, 150] width 8 height 8
click at [17, 237] on div at bounding box center [17, 233] width 16 height 16
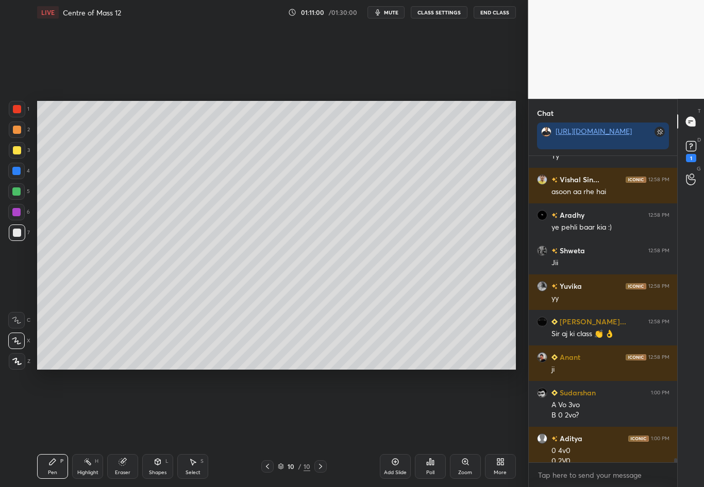
scroll to position [22953, 0]
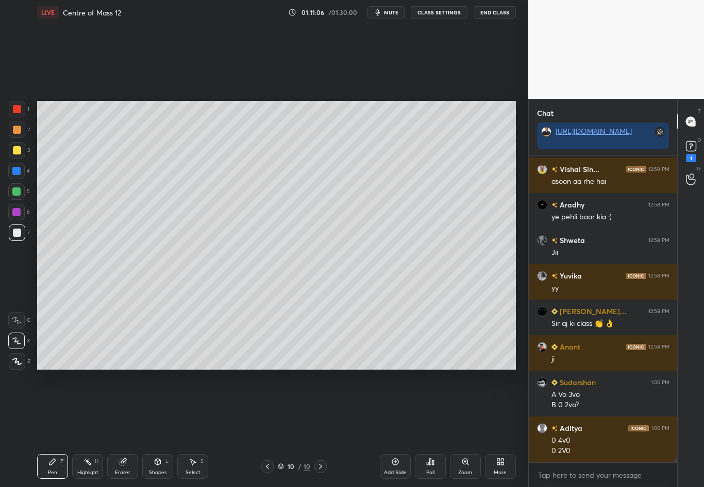
click at [19, 132] on div at bounding box center [17, 130] width 16 height 16
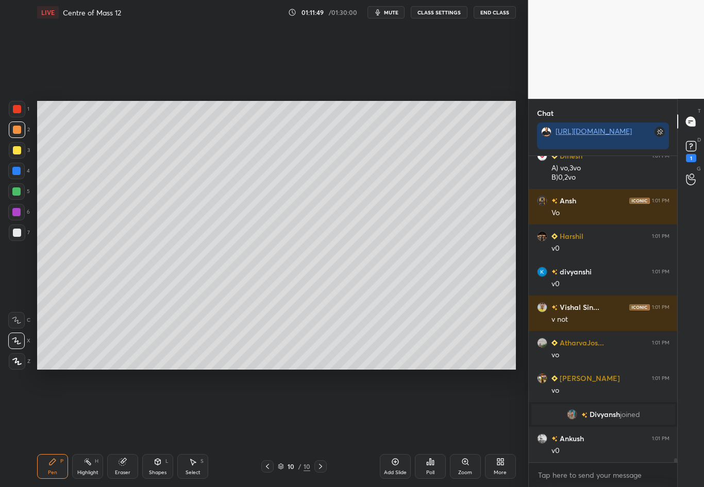
scroll to position [22264, 0]
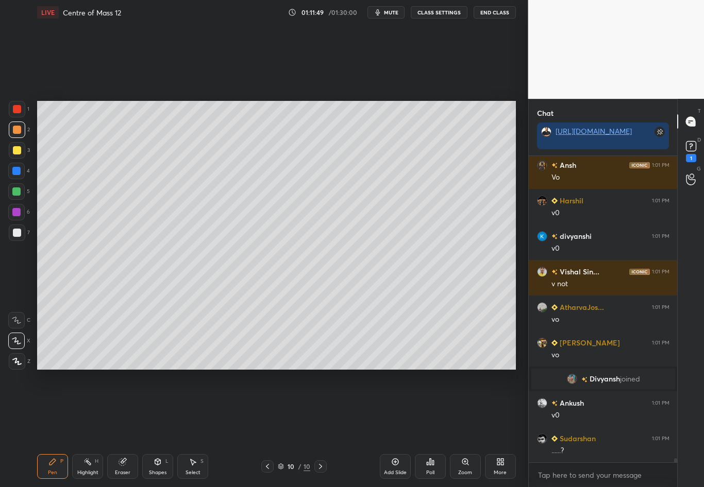
click at [16, 235] on div at bounding box center [17, 233] width 8 height 8
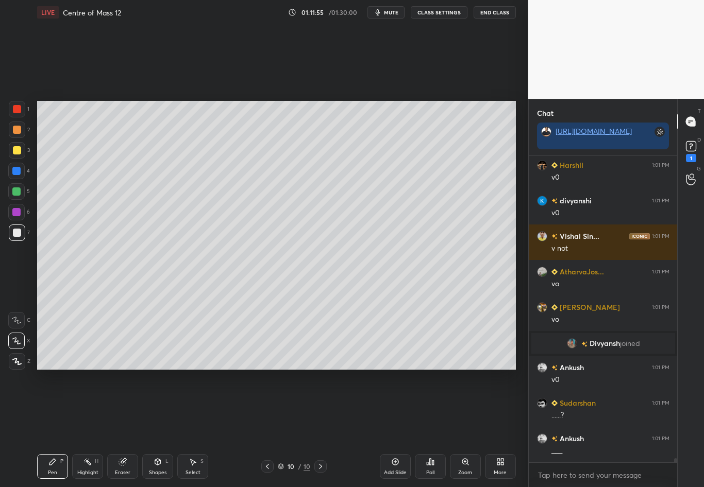
scroll to position [22335, 0]
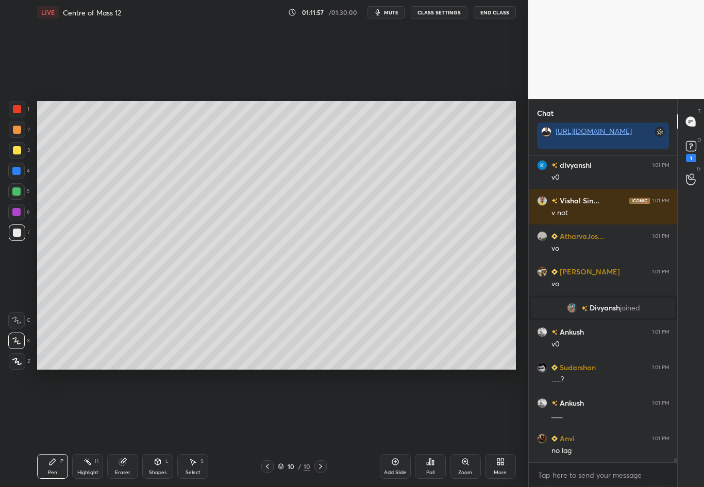
click at [14, 151] on div at bounding box center [17, 150] width 8 height 8
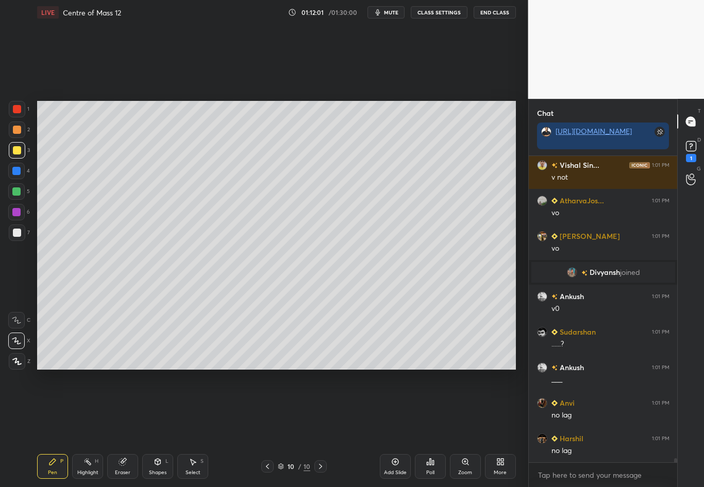
click at [21, 234] on div at bounding box center [17, 233] width 8 height 8
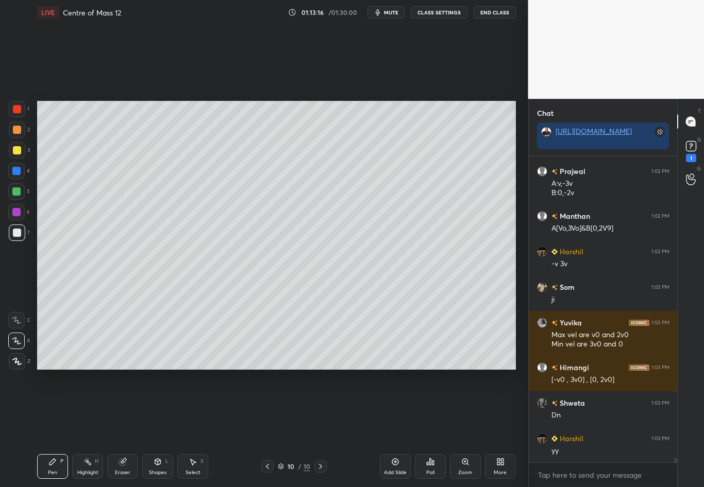
scroll to position [22967, 0]
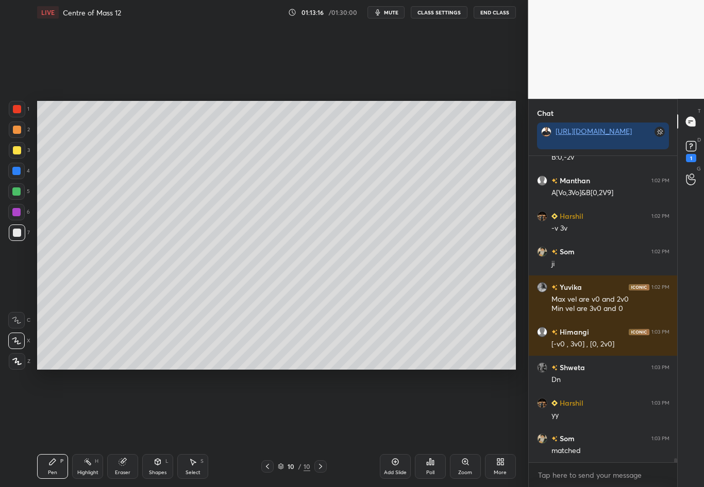
click at [13, 151] on div at bounding box center [17, 150] width 16 height 16
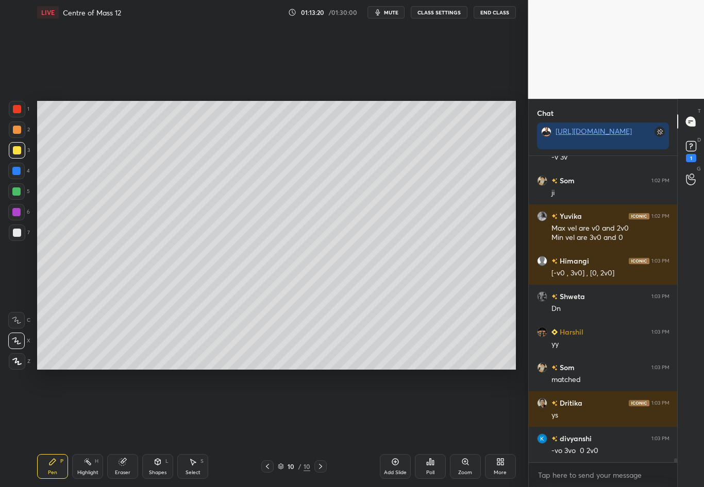
scroll to position [23073, 0]
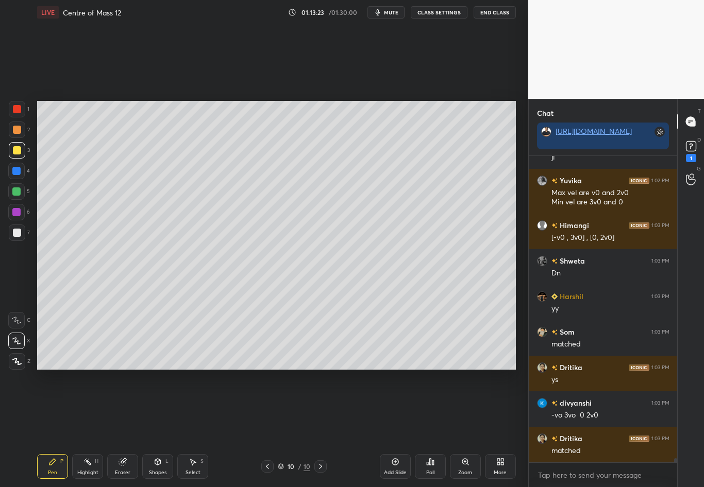
click at [366, 382] on div "Setting up your live class Poll for secs No correct answer Start poll" at bounding box center [276, 235] width 487 height 421
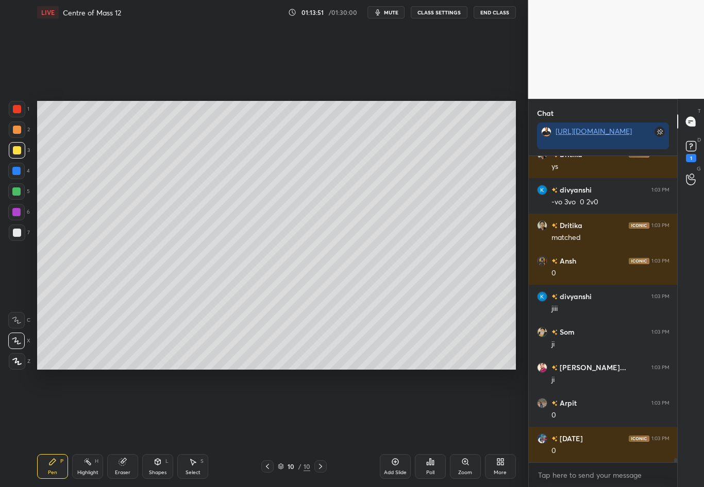
scroll to position [23322, 0]
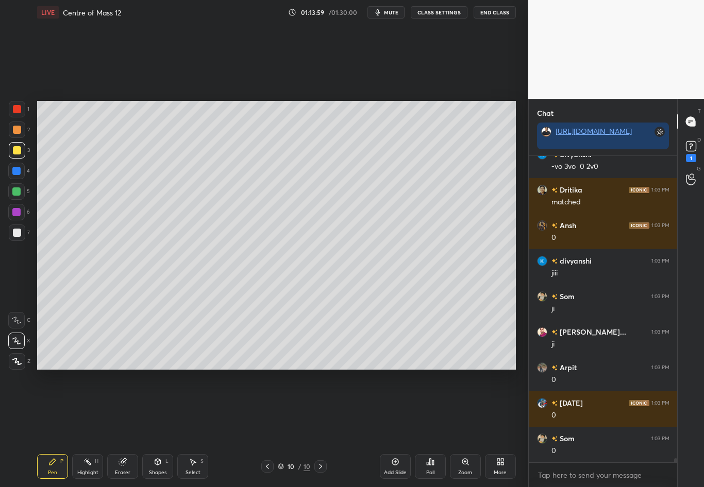
click at [124, 428] on div "Eraser" at bounding box center [122, 466] width 31 height 25
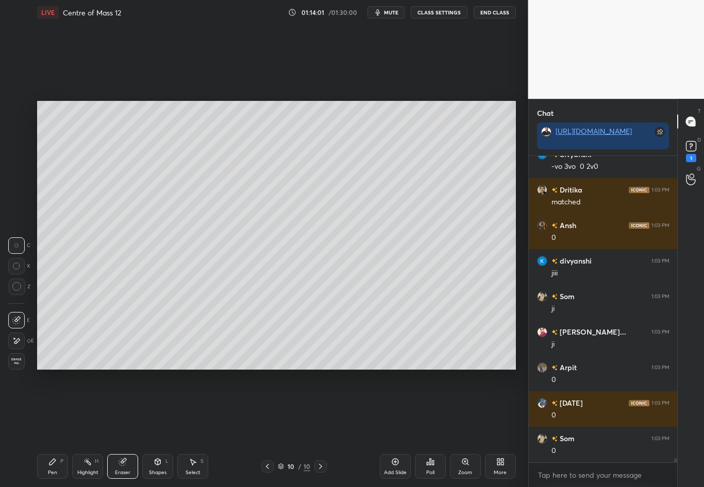
click at [52, 428] on icon at bounding box center [52, 462] width 6 height 6
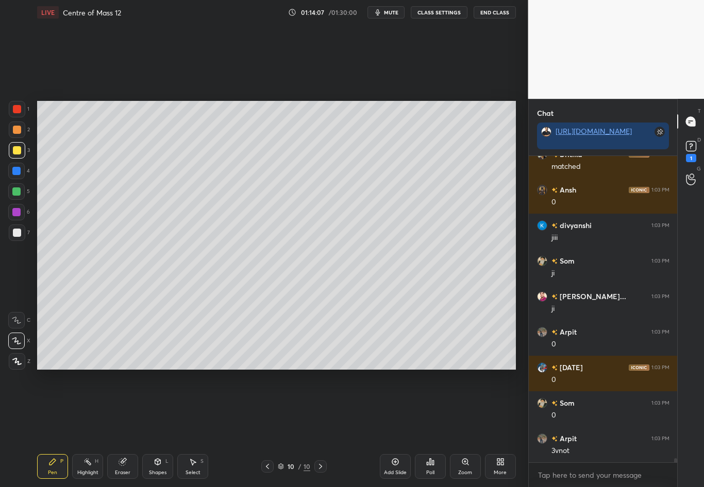
scroll to position [23393, 0]
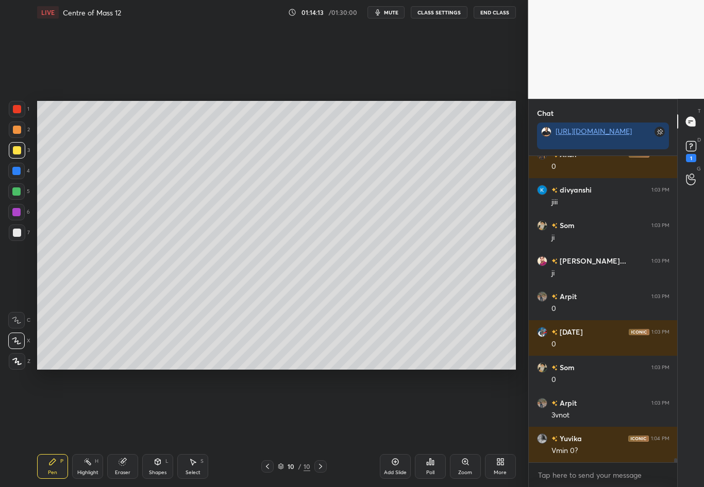
click at [386, 370] on div "Setting up your live class Poll for secs No correct answer Start poll" at bounding box center [276, 235] width 487 height 421
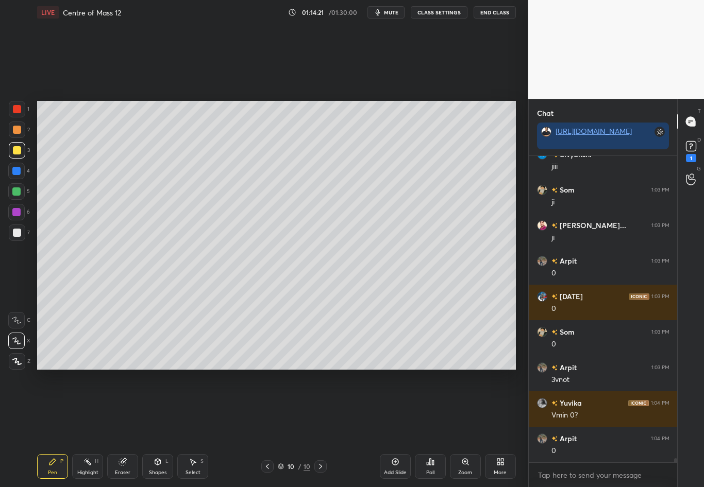
click at [517, 306] on div "Setting up your live class Poll for secs No correct answer Start poll" at bounding box center [276, 235] width 487 height 421
click at [516, 312] on div "Setting up your live class Poll for secs No correct answer Start poll" at bounding box center [276, 235] width 487 height 421
click at [519, 307] on div "1 2 3 4 5 6 7 C X Z C X Z E E Erase all H H LIVE Centre of Mass 12 01:14:21 / 0…" at bounding box center [264, 243] width 528 height 487
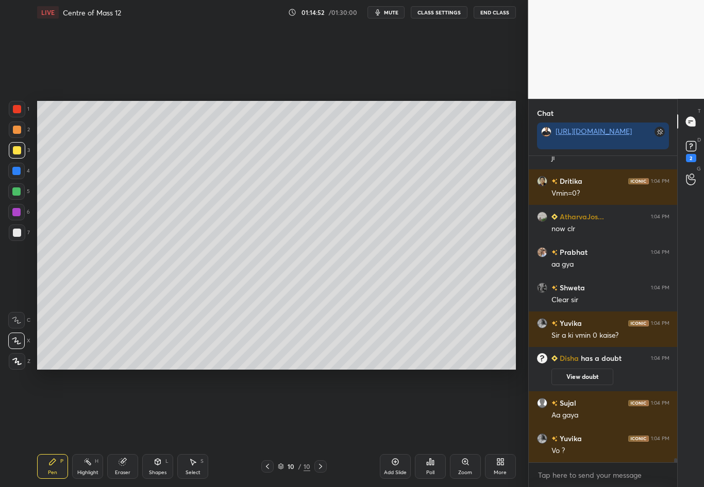
scroll to position [23454, 0]
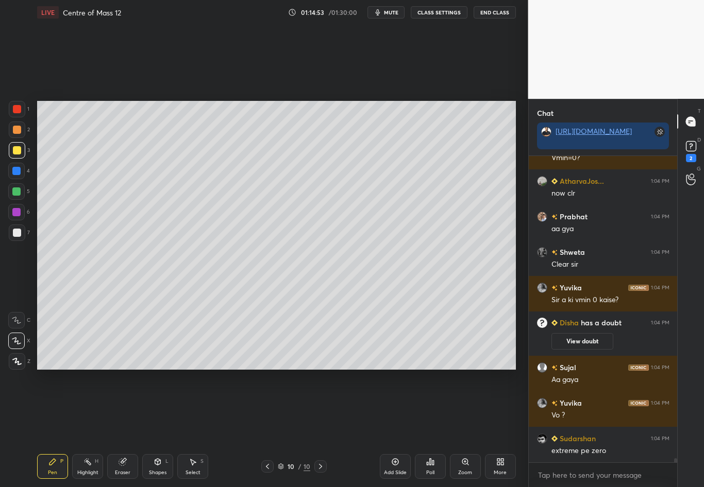
click at [84, 428] on div "Highlight" at bounding box center [87, 472] width 21 height 5
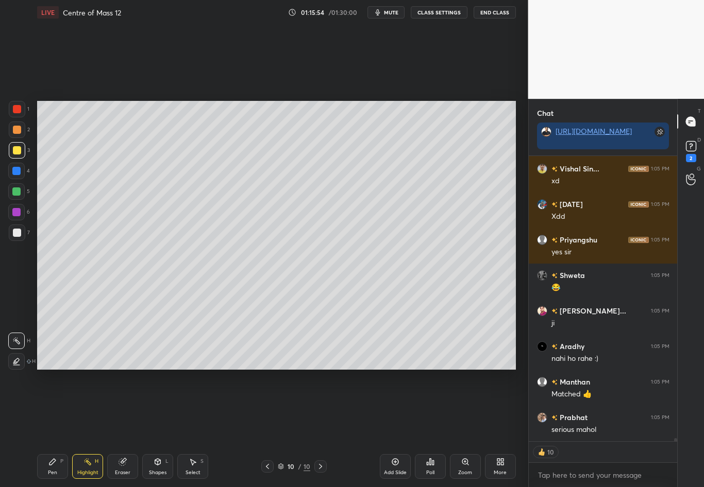
scroll to position [24337, 0]
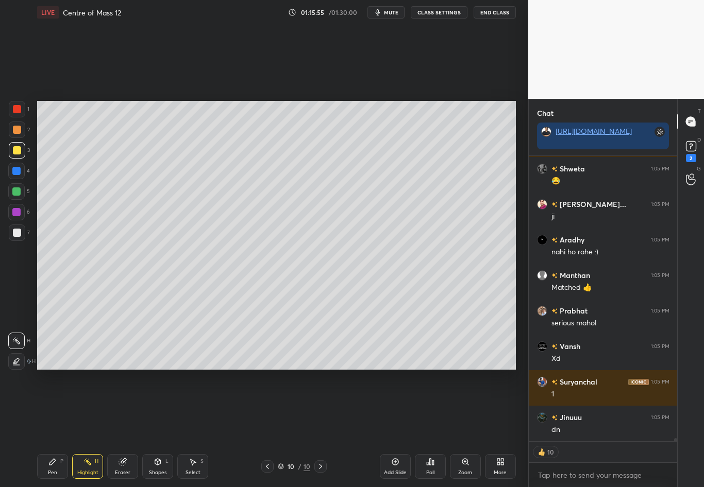
click at [319, 428] on icon at bounding box center [320, 466] width 8 height 8
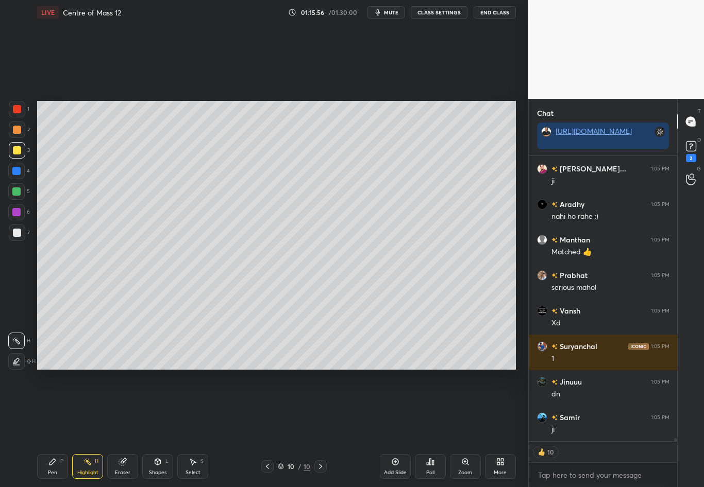
click at [390, 428] on div "Add Slide" at bounding box center [395, 466] width 31 height 25
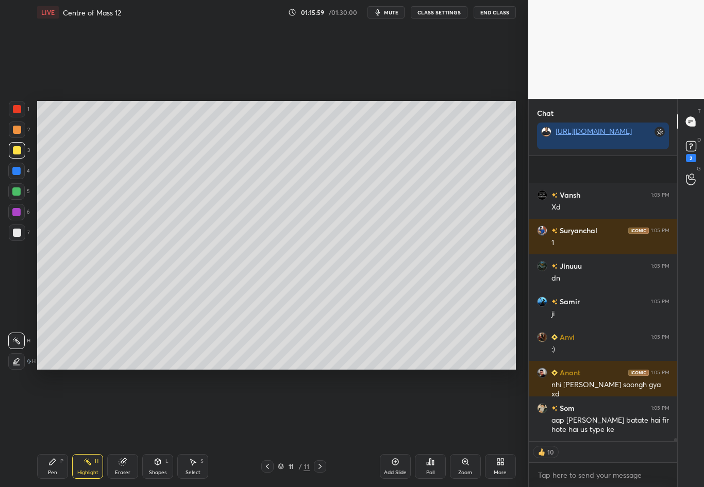
scroll to position [24560, 0]
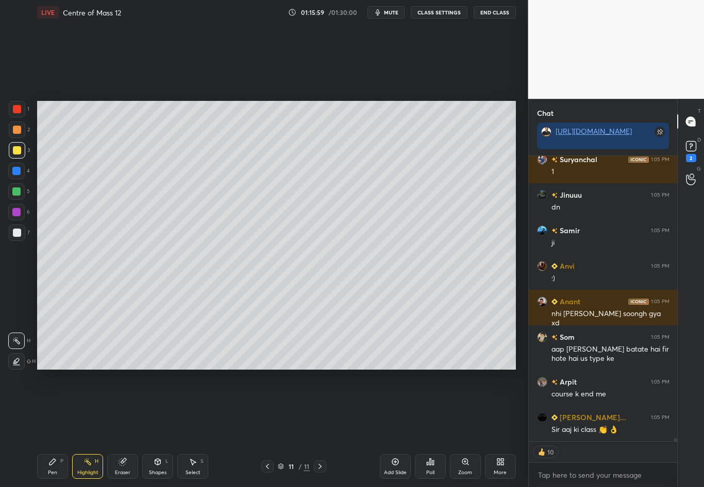
click at [11, 234] on div at bounding box center [17, 233] width 16 height 16
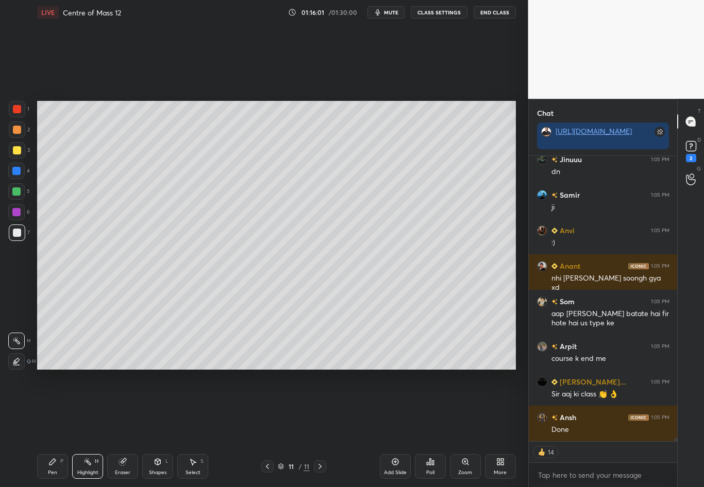
click at [158, 428] on icon at bounding box center [158, 462] width 6 height 6
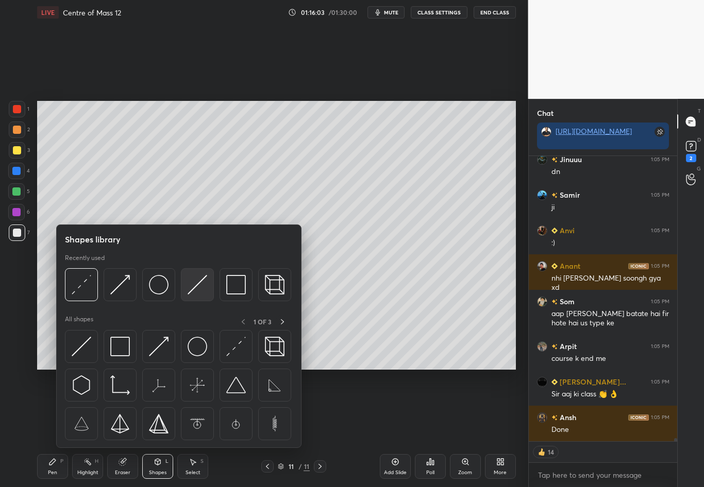
click at [200, 284] on img at bounding box center [197, 285] width 20 height 20
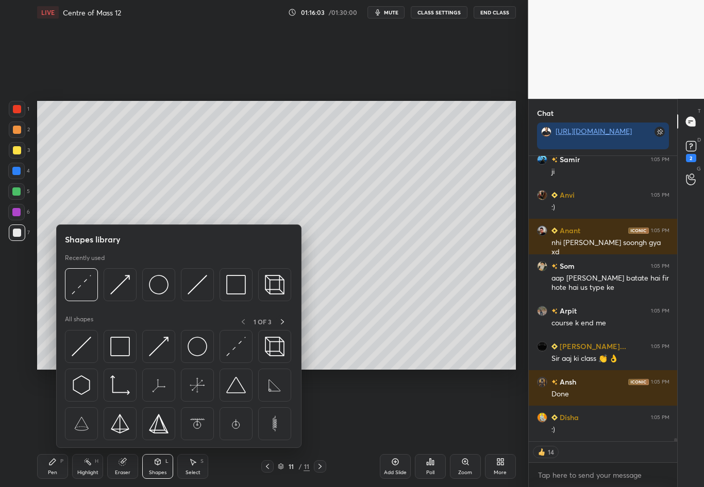
click at [25, 271] on div "1 2 3 4 5 6 7 C X Z C X Z E E Erase all H H" at bounding box center [16, 235] width 33 height 269
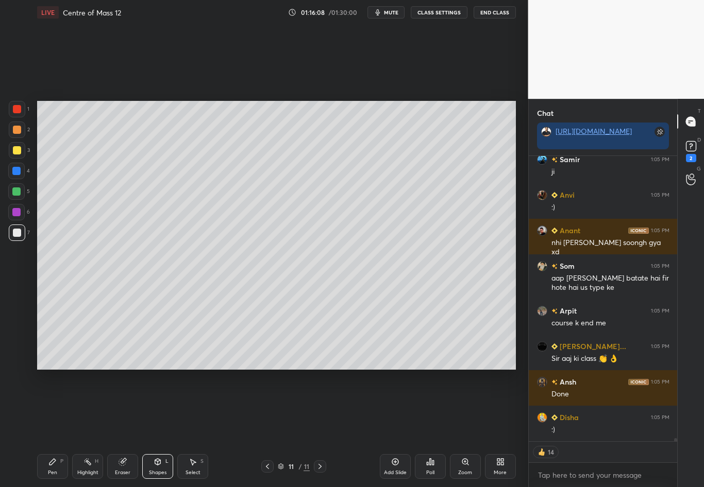
scroll to position [24676, 0]
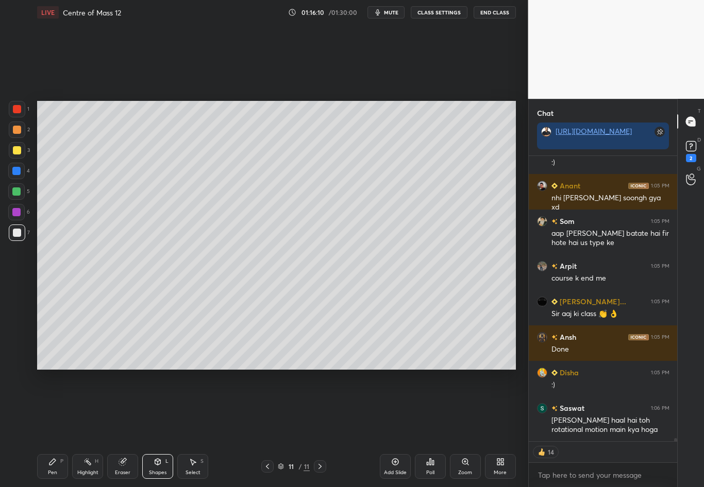
click at [57, 428] on div "Pen P" at bounding box center [52, 466] width 31 height 25
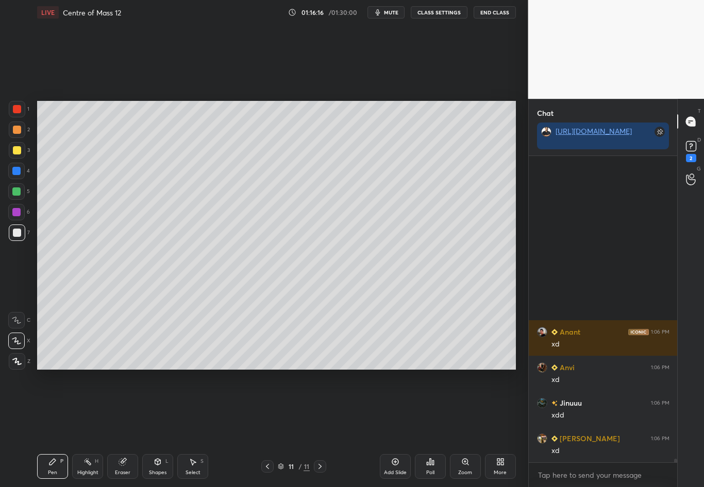
scroll to position [25090, 0]
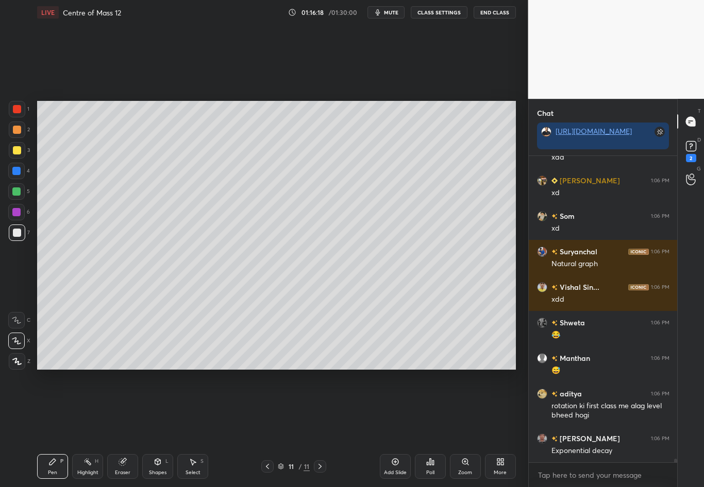
click at [19, 151] on div at bounding box center [17, 150] width 8 height 8
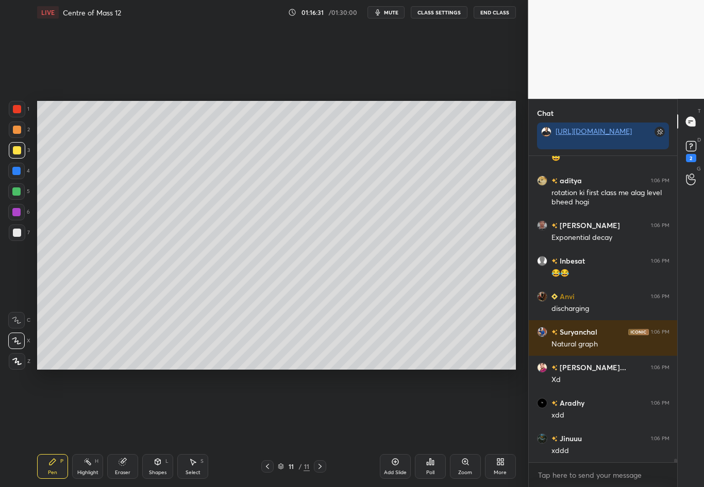
click at [155, 428] on div "Shapes L" at bounding box center [157, 466] width 31 height 25
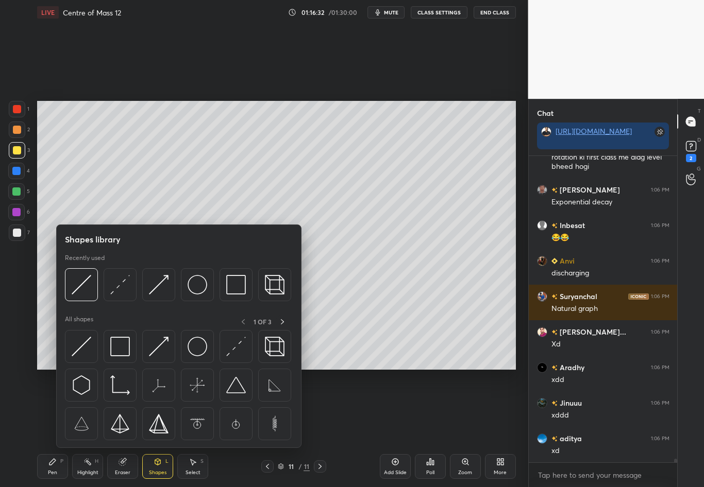
click at [119, 286] on img at bounding box center [120, 285] width 20 height 20
click at [19, 287] on div "1 2 3 4 5 6 7 C X Z C X Z E E Erase all H H" at bounding box center [16, 235] width 33 height 269
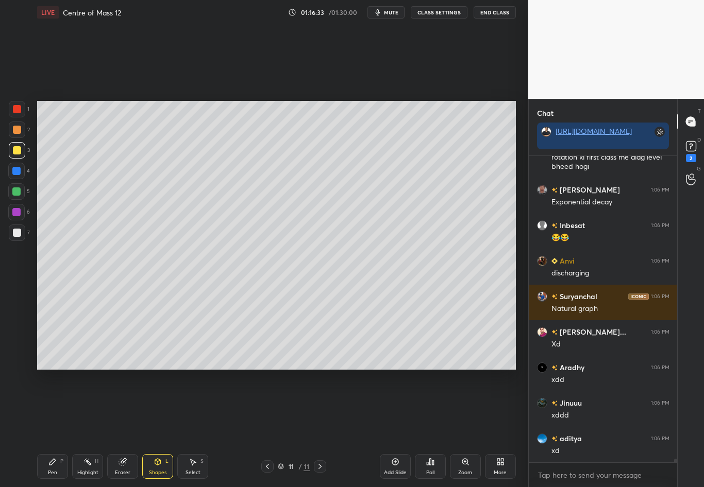
click at [20, 173] on div at bounding box center [16, 171] width 8 height 8
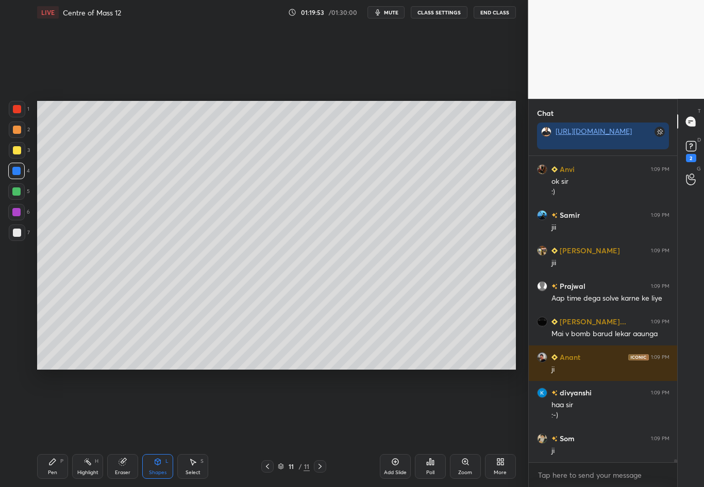
scroll to position [29693, 0]
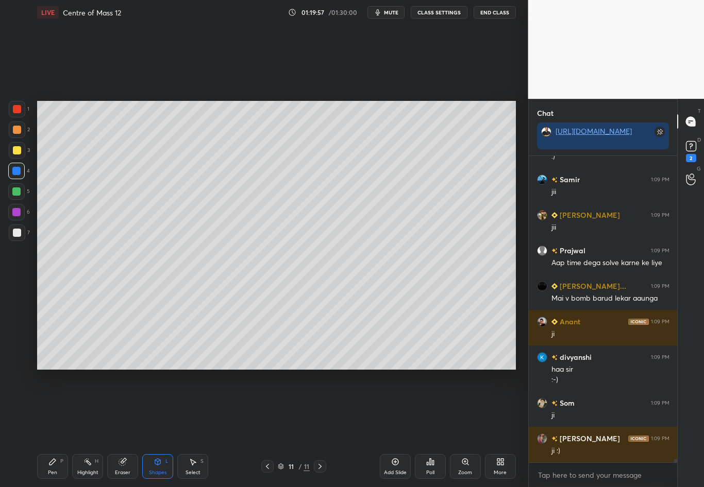
click at [120, 428] on div "Eraser" at bounding box center [122, 472] width 15 height 5
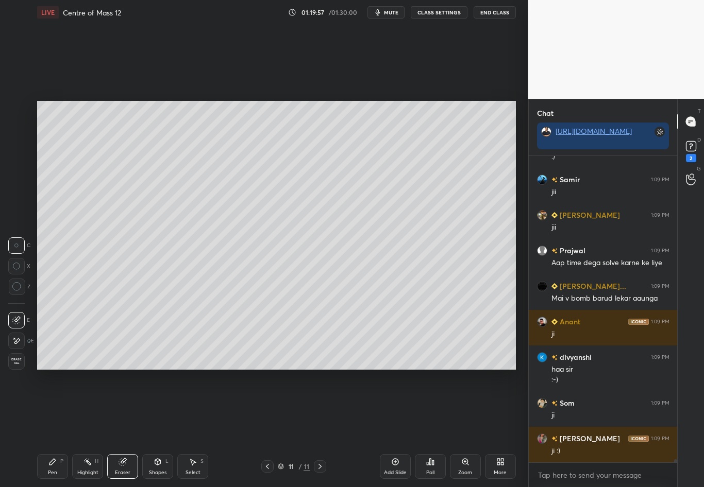
click at [124, 428] on div "Eraser" at bounding box center [122, 472] width 15 height 5
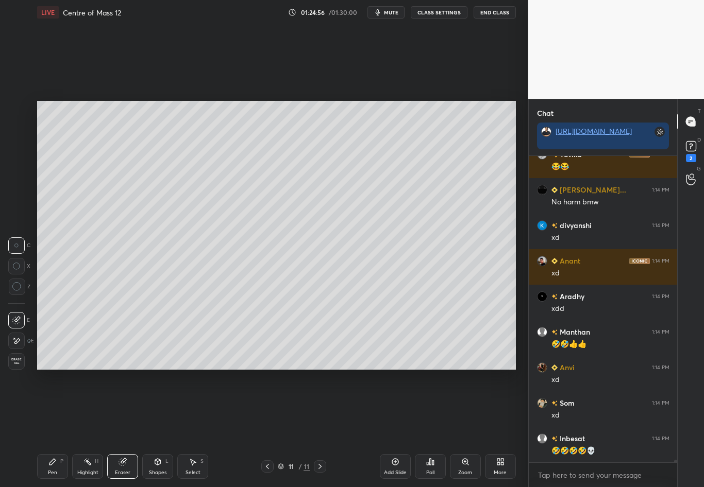
scroll to position [34211, 0]
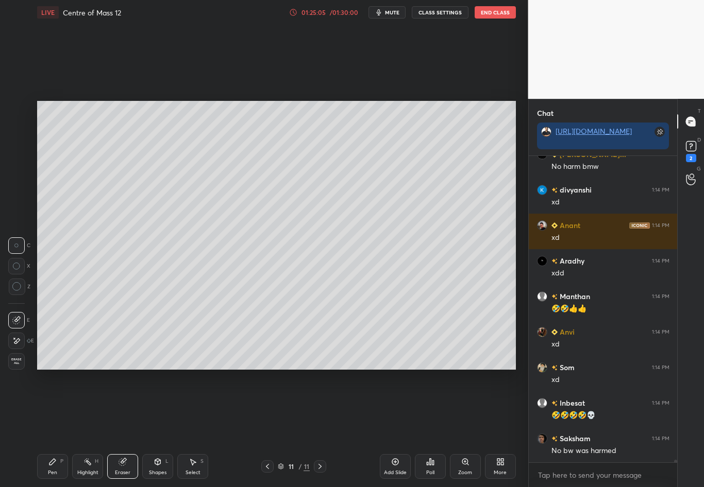
click at [319, 14] on div "01:25:05" at bounding box center [313, 12] width 29 height 6
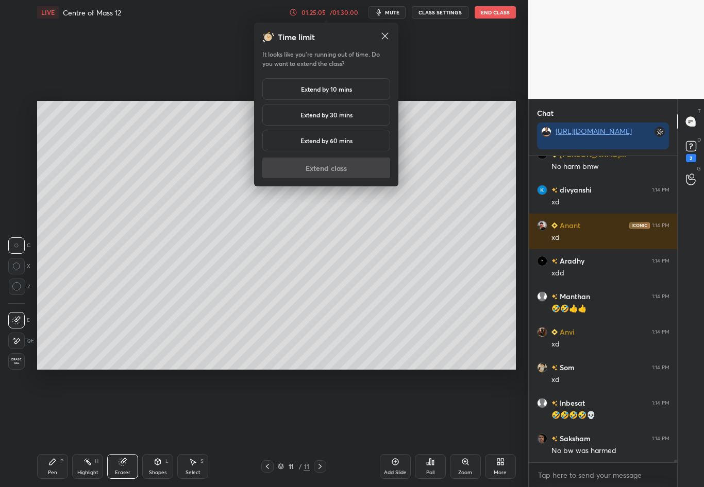
scroll to position [34256, 0]
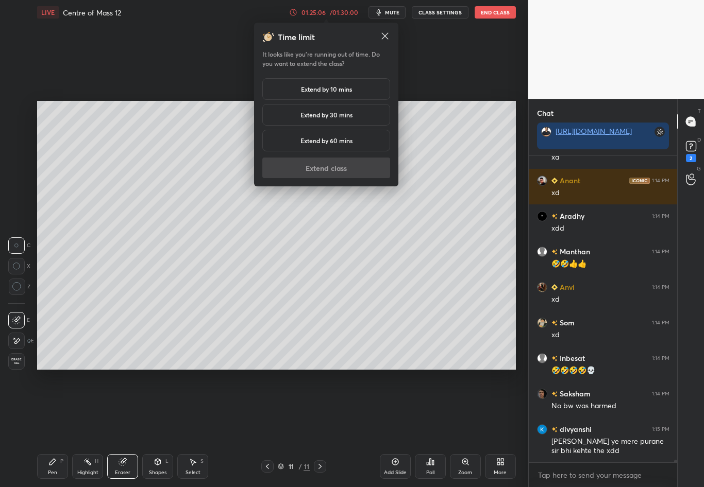
click at [325, 120] on div "Extend by 30 mins" at bounding box center [326, 115] width 128 height 22
click at [325, 162] on button "Extend class" at bounding box center [326, 168] width 128 height 21
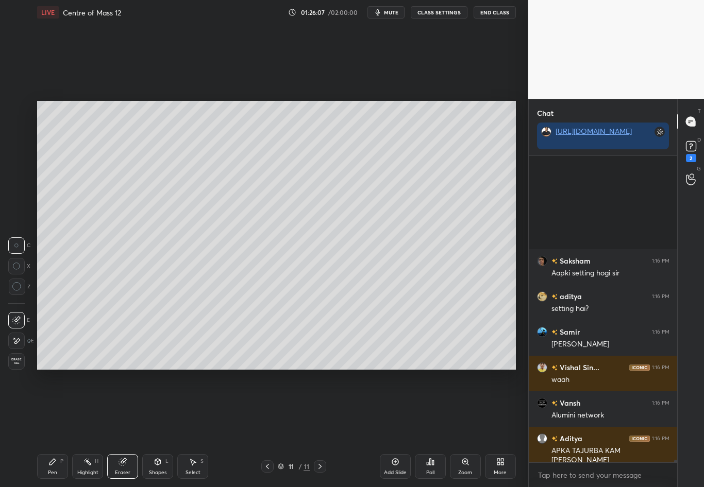
scroll to position [35696, 0]
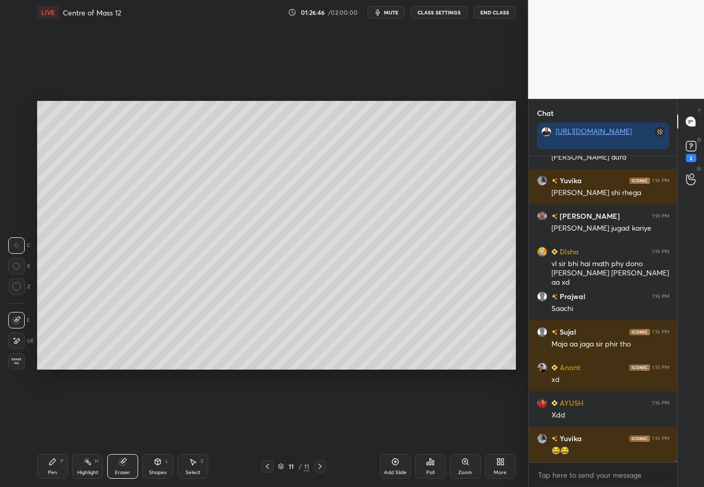
click at [59, 428] on div "Pen P" at bounding box center [52, 466] width 31 height 25
click at [18, 234] on div at bounding box center [17, 233] width 8 height 8
click at [21, 155] on div at bounding box center [17, 150] width 16 height 16
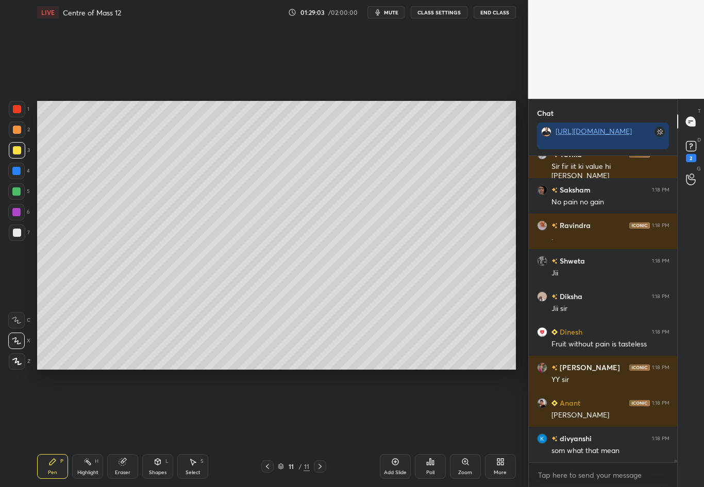
scroll to position [38560, 0]
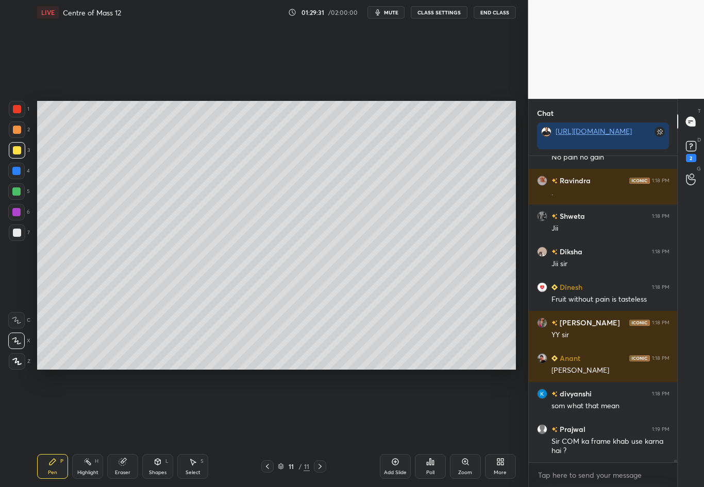
click at [18, 236] on div at bounding box center [17, 233] width 8 height 8
click at [193, 428] on div "Select S" at bounding box center [192, 466] width 31 height 25
drag, startPoint x: 55, startPoint y: 99, endPoint x: 55, endPoint y: 194, distance: 94.8
click at [55, 193] on div "0 ° Undo Copy Duplicate Duplicate to new slide Delete Setting up your live clas…" at bounding box center [276, 235] width 487 height 421
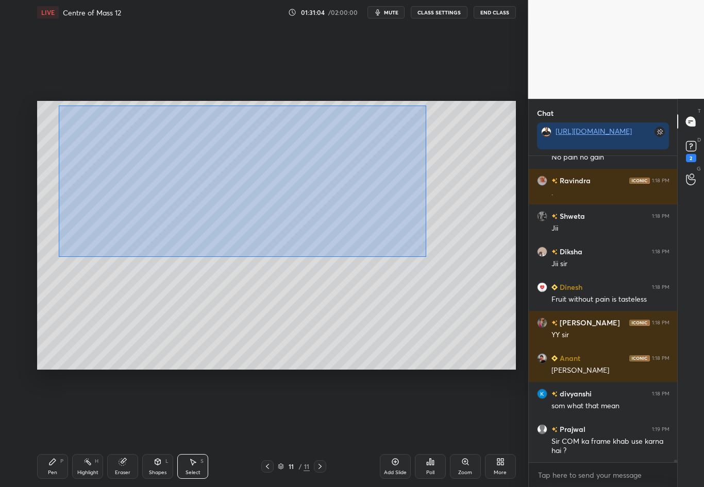
drag, startPoint x: 59, startPoint y: 106, endPoint x: 426, endPoint y: 256, distance: 397.0
click at [426, 256] on div "0 ° Undo Copy Duplicate Duplicate to new slide Delete" at bounding box center [276, 235] width 478 height 269
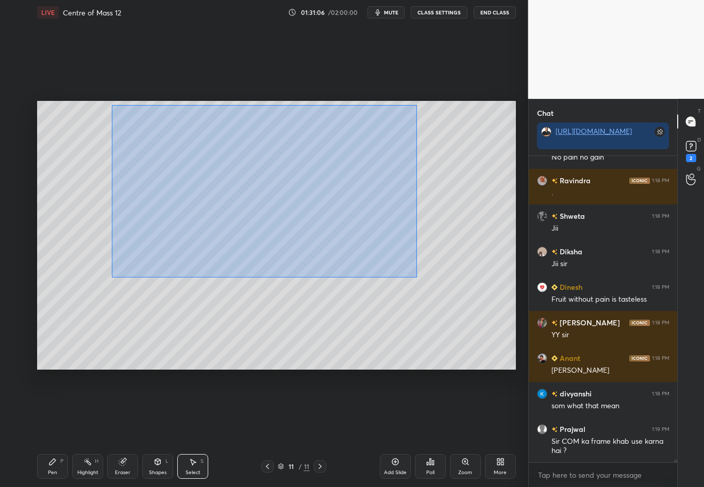
scroll to position [38595, 0]
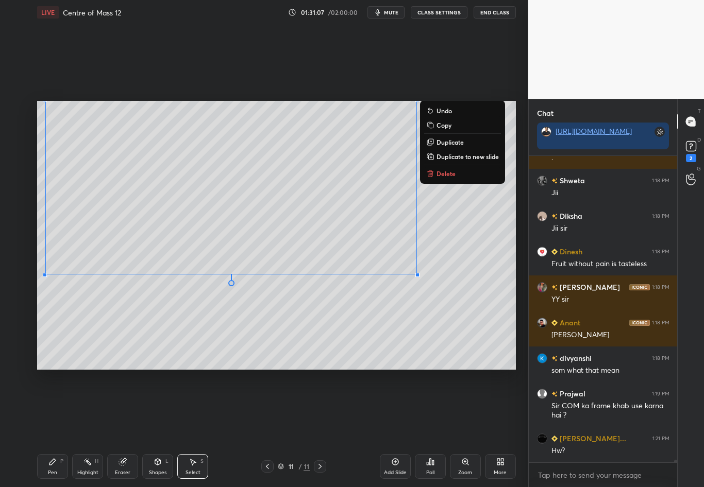
drag, startPoint x: 415, startPoint y: 272, endPoint x: 52, endPoint y: 100, distance: 402.5
click at [52, 100] on div "0 ° Undo Copy Duplicate Duplicate to new slide Delete Setting up your live clas…" at bounding box center [276, 235] width 487 height 421
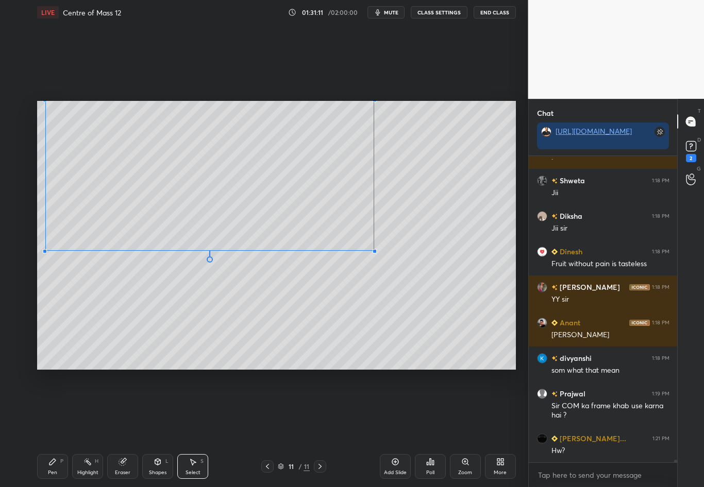
drag, startPoint x: 417, startPoint y: 272, endPoint x: 373, endPoint y: 250, distance: 48.4
click at [373, 250] on div at bounding box center [374, 251] width 4 height 4
click at [413, 279] on div "0 ° Undo Copy Duplicate Duplicate to new slide Delete" at bounding box center [276, 235] width 478 height 269
click at [125, 428] on div "Eraser" at bounding box center [122, 472] width 15 height 5
click at [52, 428] on div "Pen P" at bounding box center [52, 466] width 31 height 25
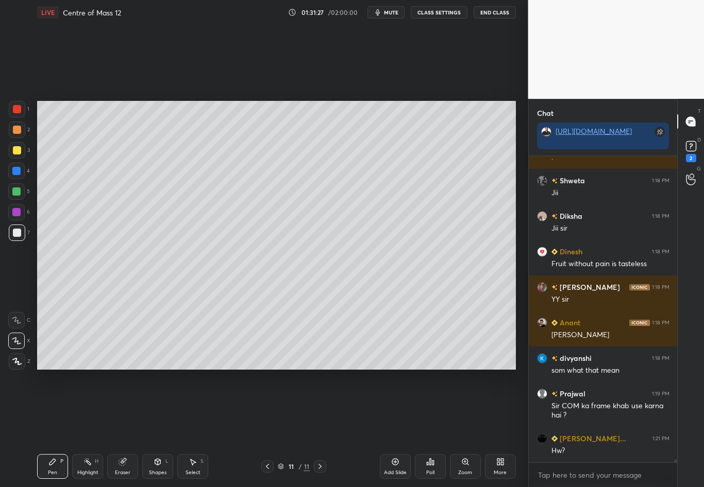
click at [150, 428] on div "Shapes" at bounding box center [158, 472] width 18 height 5
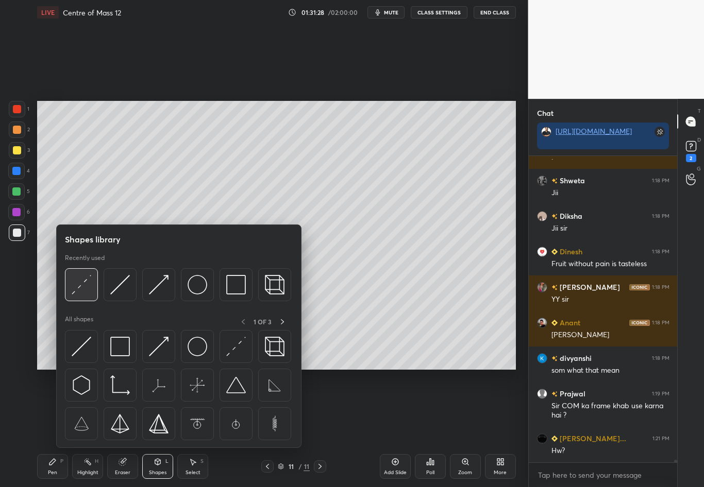
click at [78, 286] on img at bounding box center [82, 285] width 20 height 20
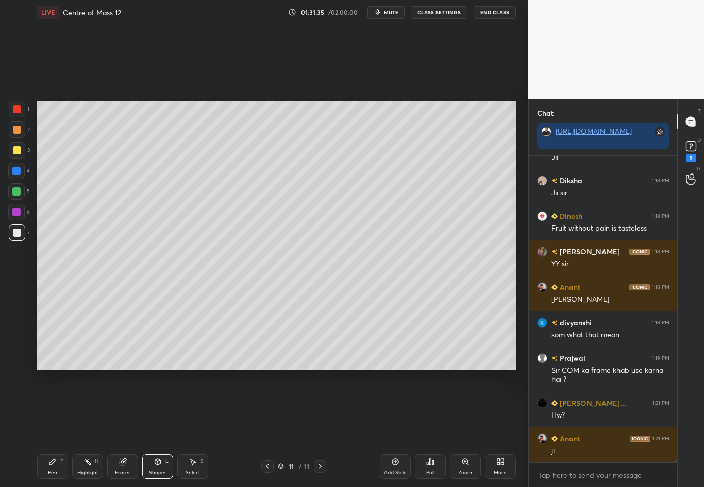
scroll to position [38666, 0]
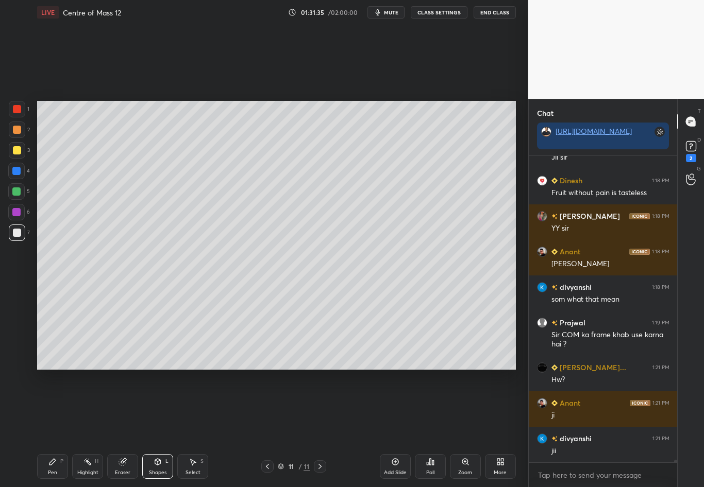
click at [49, 428] on div "Pen P" at bounding box center [52, 466] width 31 height 25
click at [12, 231] on div at bounding box center [17, 233] width 16 height 16
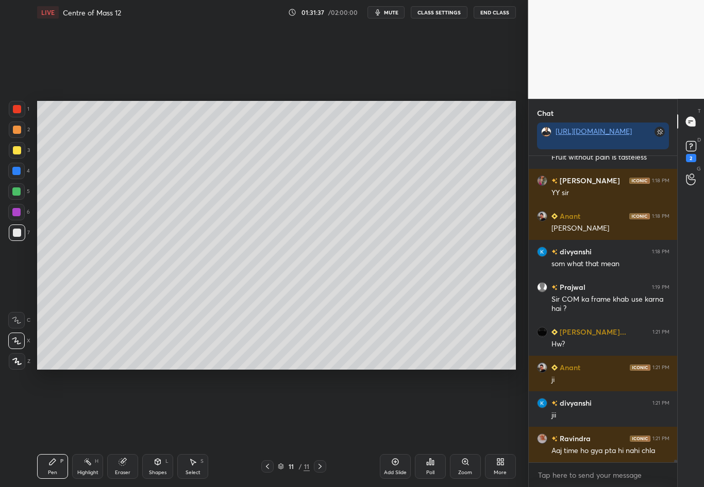
scroll to position [38737, 0]
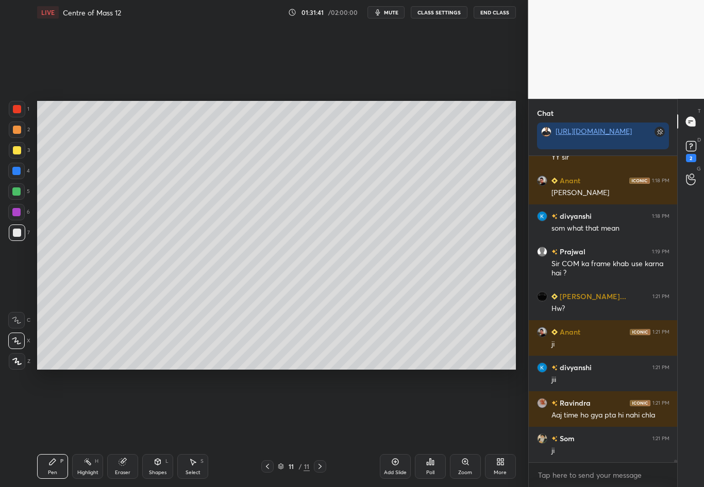
click at [15, 149] on div at bounding box center [17, 150] width 8 height 8
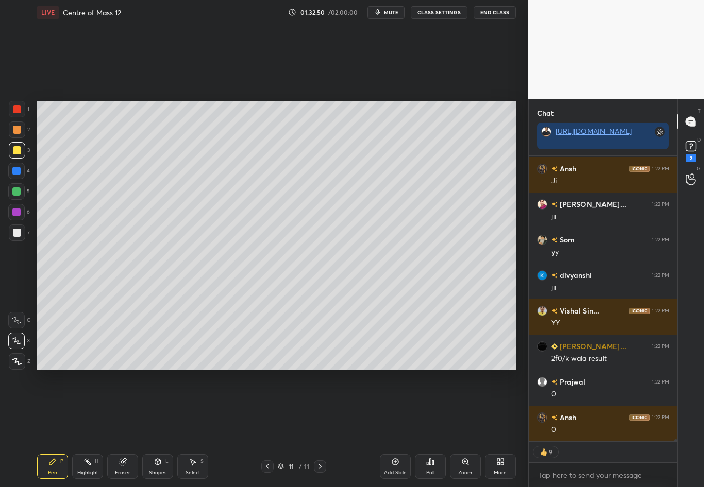
scroll to position [39291, 0]
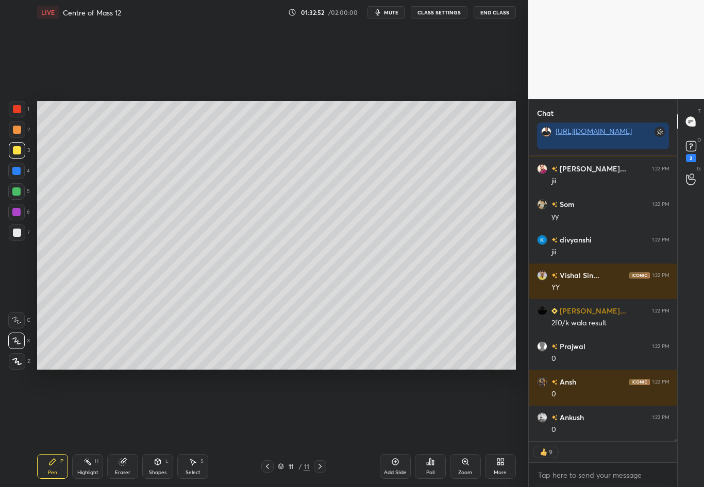
click at [21, 171] on div at bounding box center [16, 171] width 16 height 16
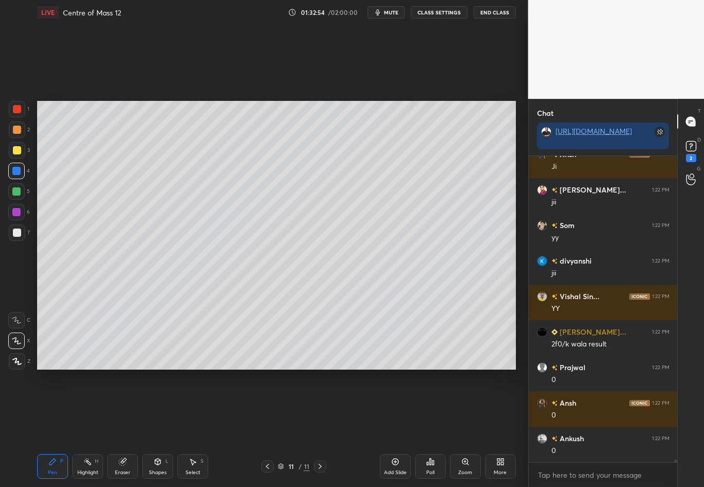
scroll to position [303, 145]
click at [126, 428] on icon at bounding box center [122, 462] width 8 height 8
click at [50, 428] on div "Pen" at bounding box center [52, 472] width 9 height 5
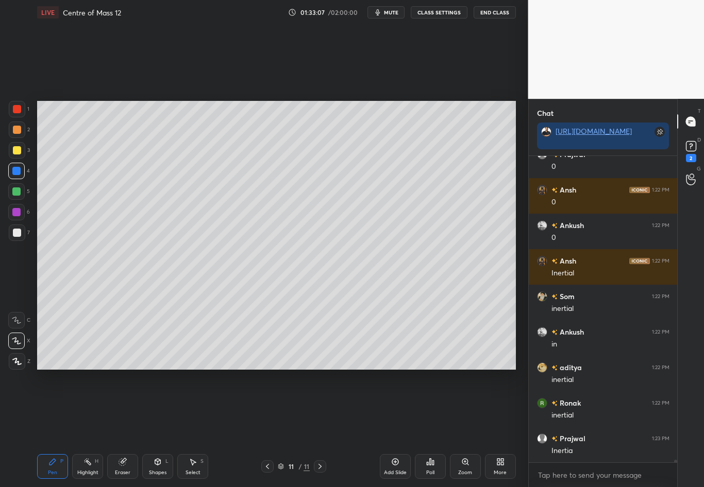
scroll to position [39519, 0]
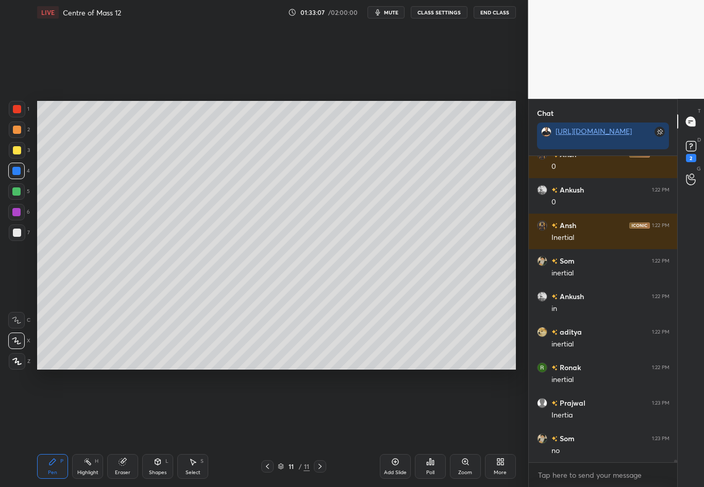
click at [12, 233] on div at bounding box center [17, 233] width 16 height 16
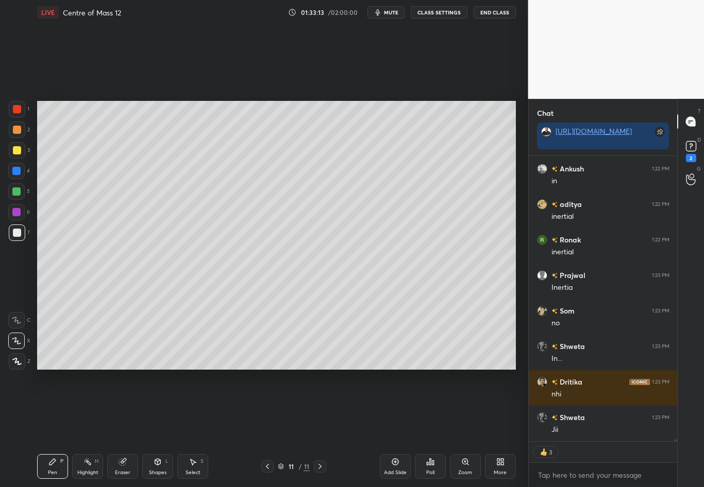
scroll to position [39682, 0]
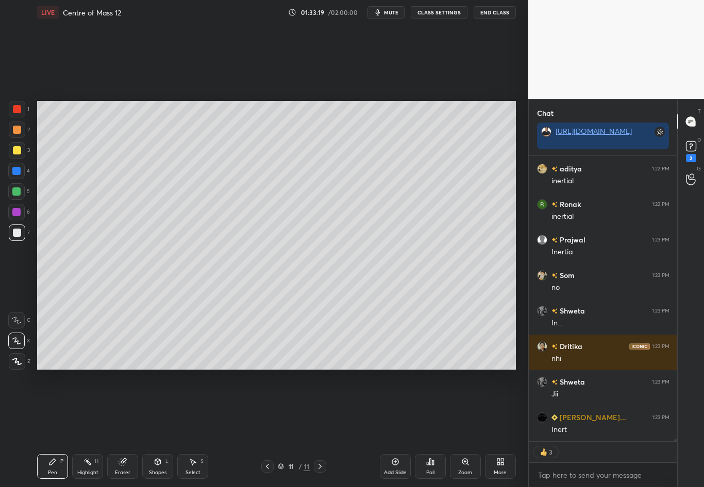
click at [85, 428] on div "Highlight H" at bounding box center [87, 466] width 31 height 25
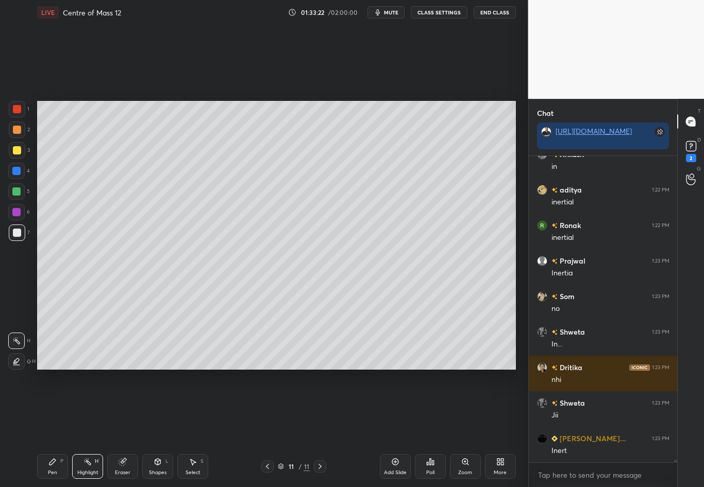
scroll to position [39661, 0]
click at [52, 428] on div "Pen P" at bounding box center [52, 466] width 31 height 25
click at [21, 235] on div at bounding box center [17, 233] width 16 height 16
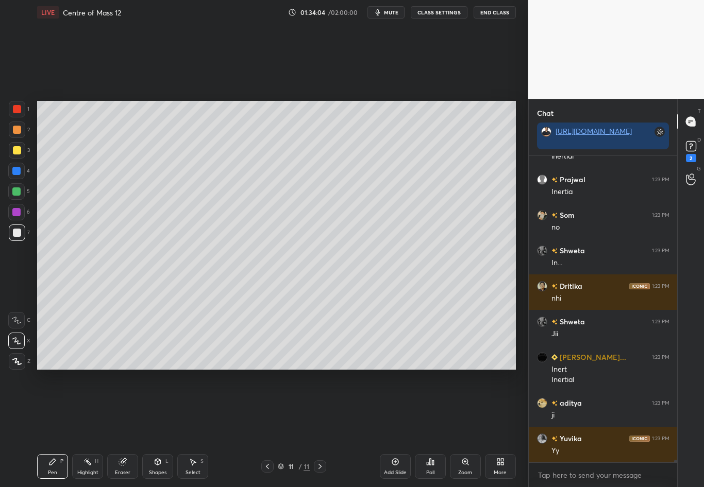
scroll to position [39778, 0]
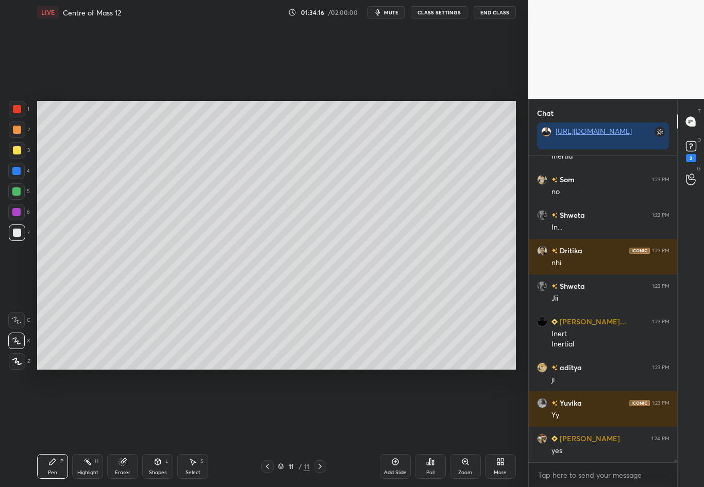
click at [519, 246] on div "Setting up your live class Poll for secs No correct answer Start poll" at bounding box center [276, 235] width 487 height 421
click at [518, 243] on div "Setting up your live class Poll for secs No correct answer Start poll" at bounding box center [276, 235] width 487 height 421
click at [515, 247] on div "Setting up your live class Poll for secs No correct answer Start poll" at bounding box center [276, 235] width 487 height 421
click at [21, 151] on div at bounding box center [17, 150] width 16 height 16
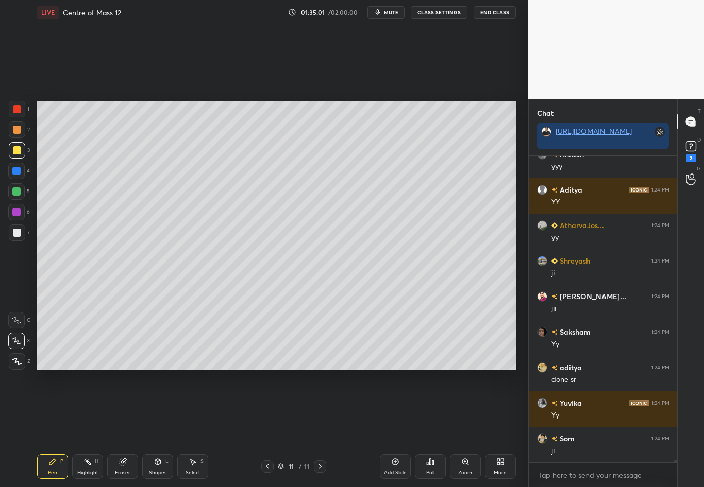
scroll to position [40134, 0]
click at [318, 428] on div at bounding box center [320, 466] width 12 height 12
click at [390, 428] on div "Add Slide" at bounding box center [395, 466] width 31 height 25
click at [18, 238] on div at bounding box center [17, 233] width 16 height 16
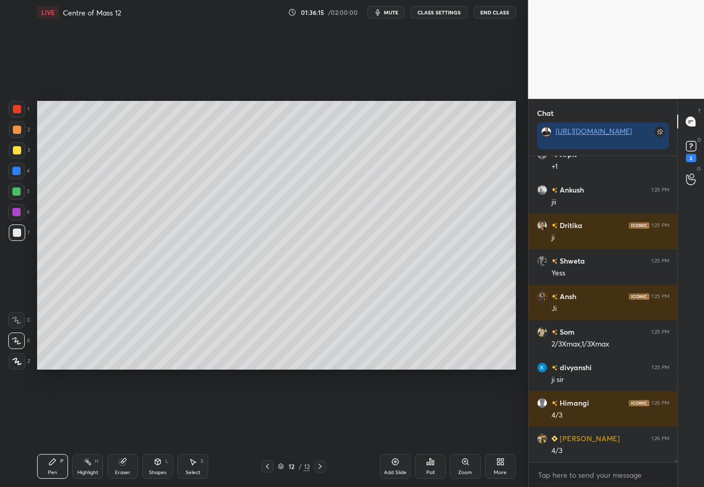
scroll to position [40560, 0]
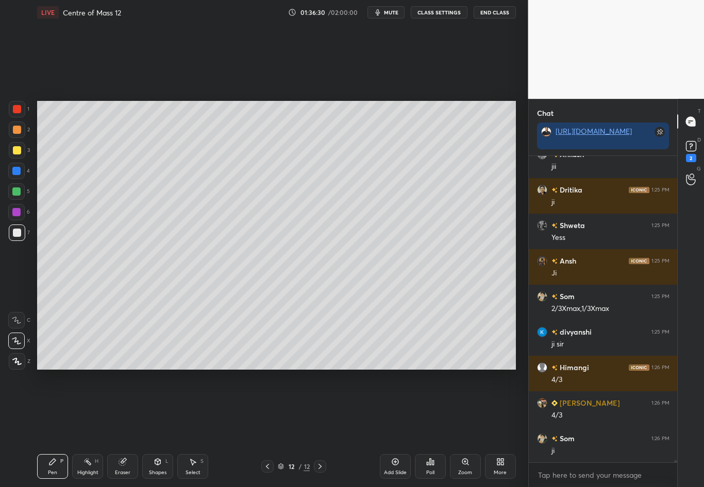
click at [195, 428] on div "Select S" at bounding box center [192, 466] width 31 height 25
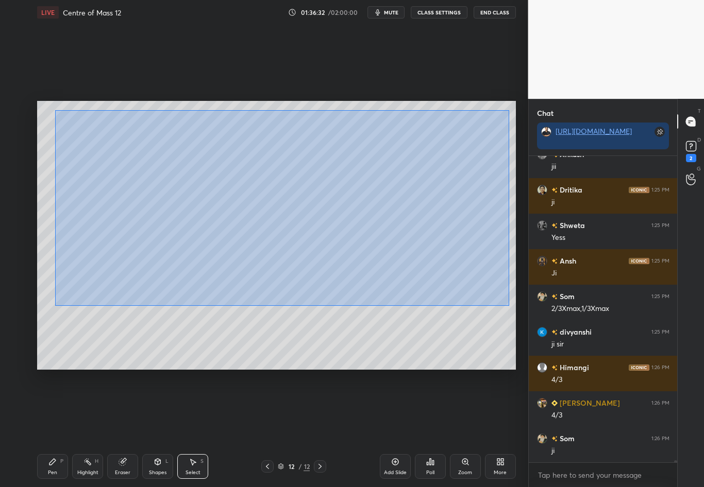
drag, startPoint x: 55, startPoint y: 110, endPoint x: 509, endPoint y: 306, distance: 494.3
click at [509, 306] on div "0 ° Undo Copy Duplicate Duplicate to new slide Delete" at bounding box center [276, 235] width 478 height 269
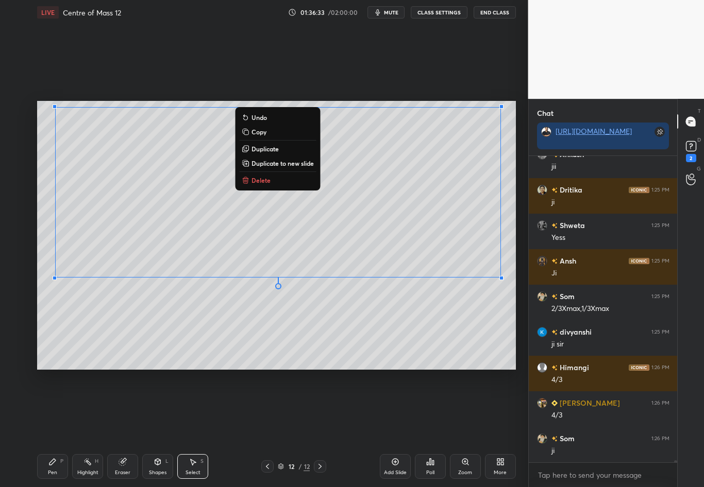
scroll to position [40596, 0]
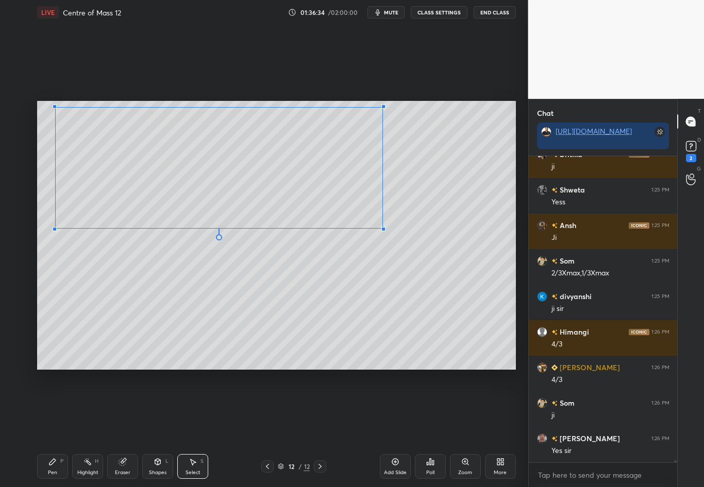
drag, startPoint x: 488, startPoint y: 269, endPoint x: 382, endPoint y: 228, distance: 114.0
click at [382, 228] on div at bounding box center [383, 229] width 4 height 4
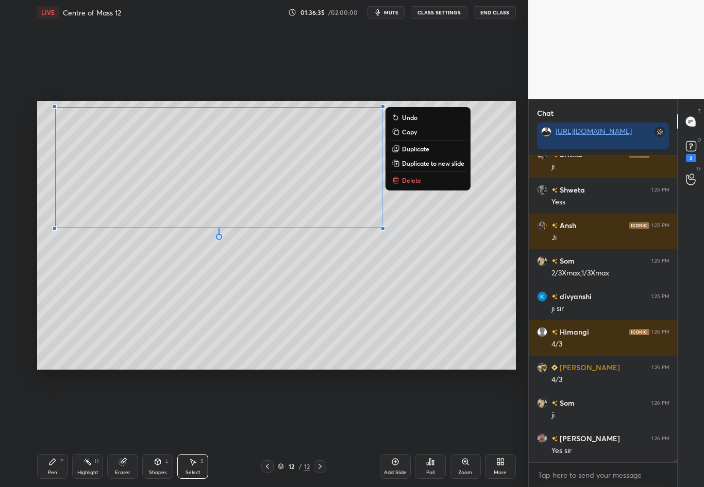
click at [464, 239] on div "0 ° Undo Copy Duplicate Duplicate to new slide Delete" at bounding box center [276, 235] width 478 height 269
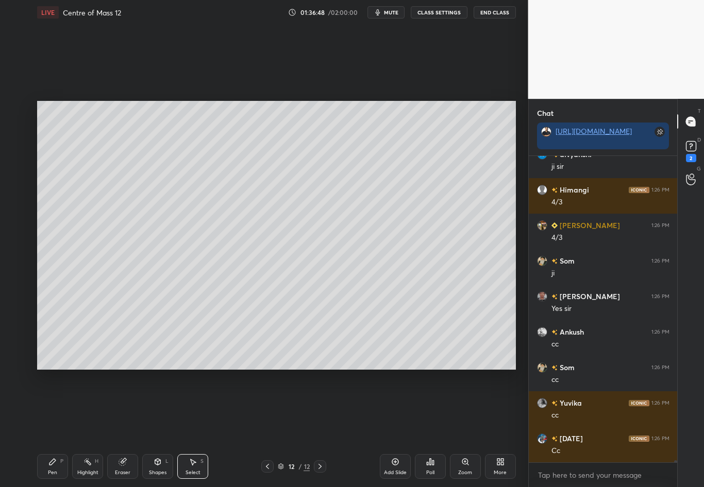
scroll to position [40773, 0]
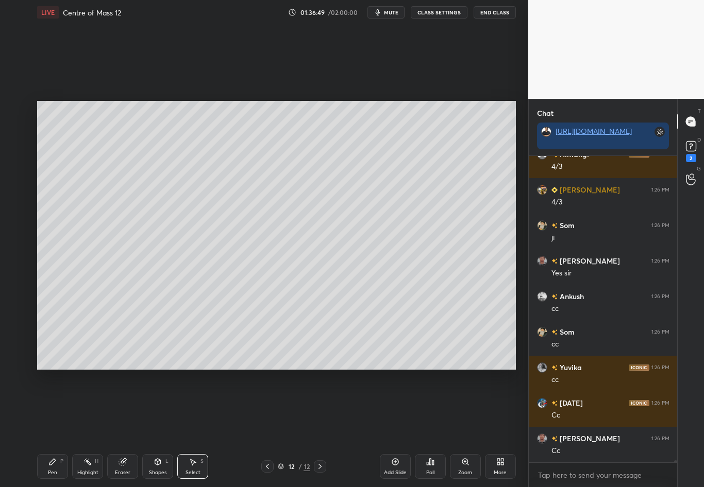
click at [263, 428] on div "Pen P Highlight H Eraser Shapes L Select S 12 / 12 Add Slide Poll Zoom More" at bounding box center [276, 466] width 478 height 41
click at [268, 428] on icon at bounding box center [267, 466] width 8 height 8
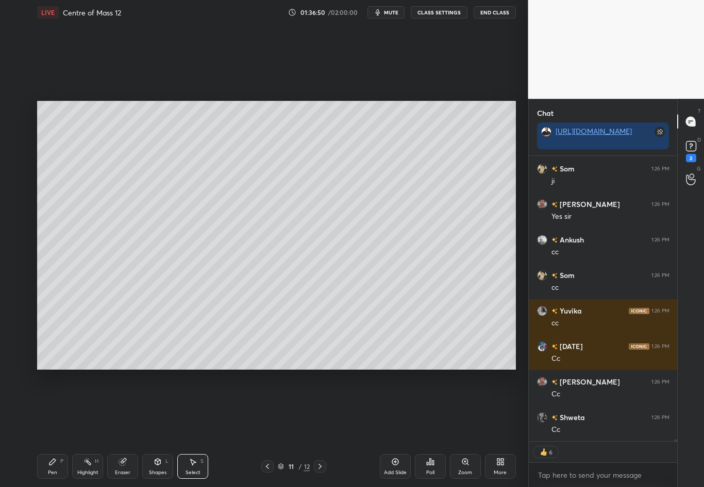
click at [264, 428] on icon at bounding box center [267, 466] width 8 height 8
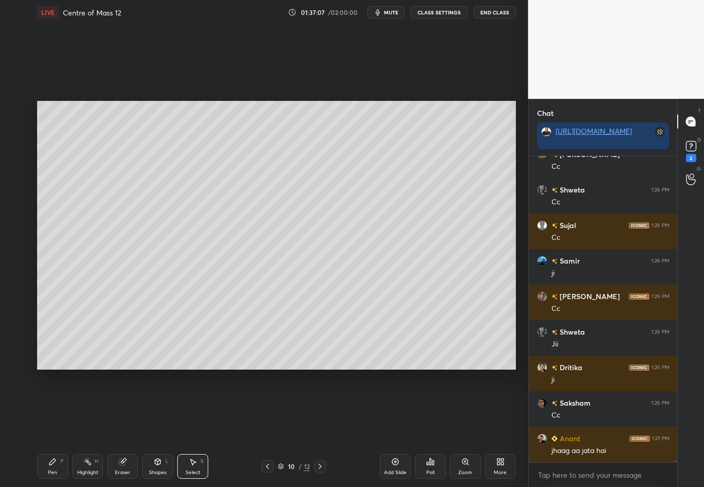
scroll to position [41093, 0]
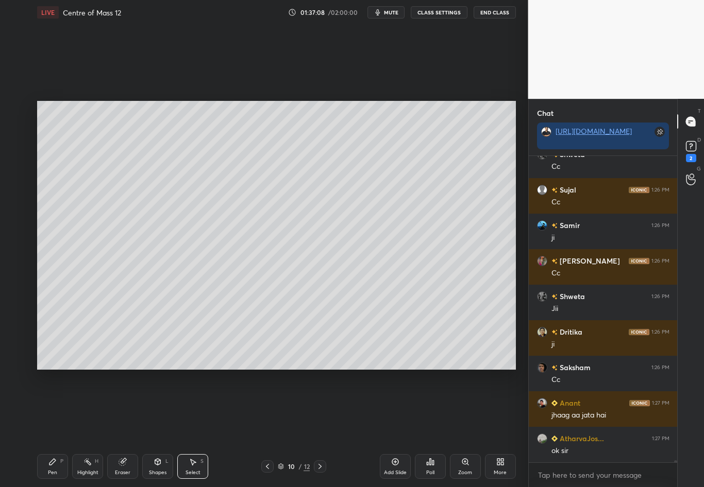
click at [319, 428] on icon at bounding box center [320, 466] width 8 height 8
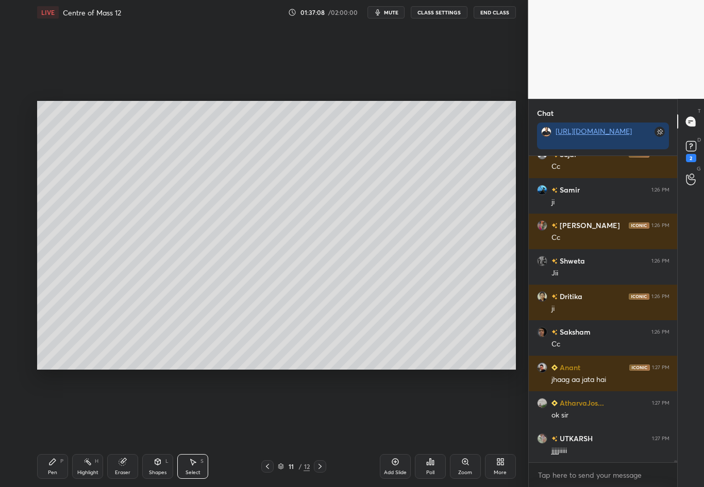
click at [323, 428] on icon at bounding box center [320, 466] width 8 height 8
click at [320, 428] on icon at bounding box center [319, 466] width 3 height 5
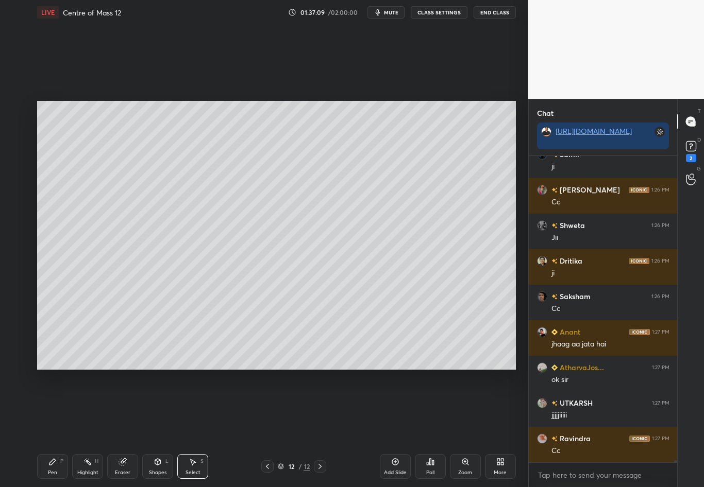
click at [382, 428] on div "Add Slide" at bounding box center [395, 466] width 31 height 25
drag, startPoint x: 65, startPoint y: 114, endPoint x: 66, endPoint y: 124, distance: 9.3
click at [66, 124] on div "0 ° Undo Copy Duplicate Duplicate to new slide Delete" at bounding box center [276, 235] width 478 height 269
click at [54, 428] on div "Pen" at bounding box center [52, 472] width 9 height 5
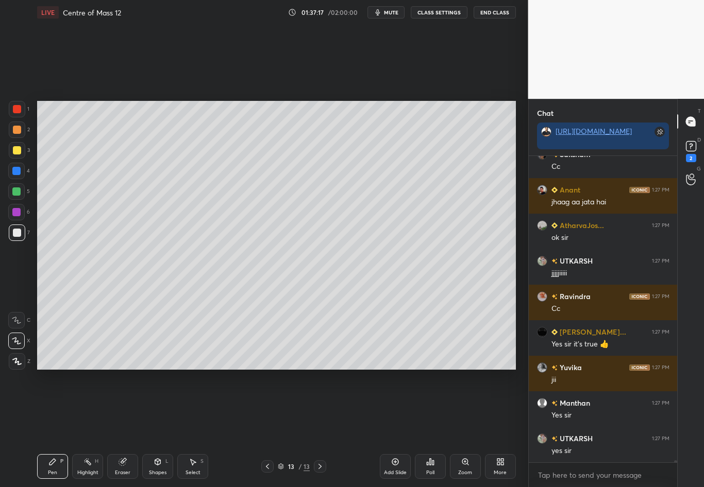
scroll to position [41342, 0]
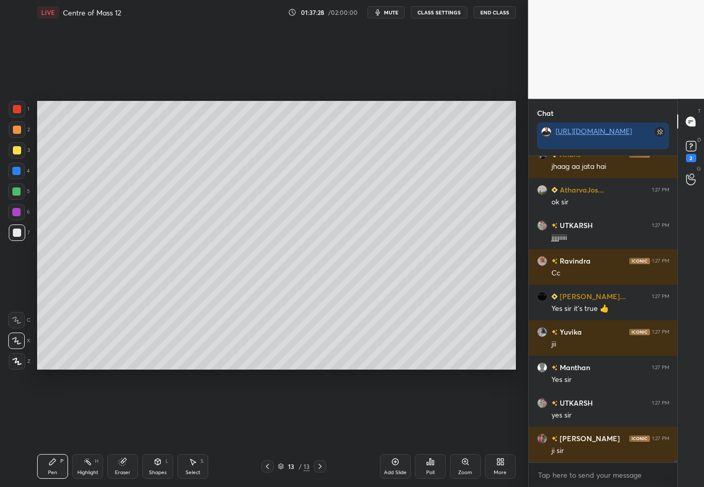
click at [19, 233] on div at bounding box center [17, 233] width 8 height 8
click at [18, 153] on div at bounding box center [17, 150] width 8 height 8
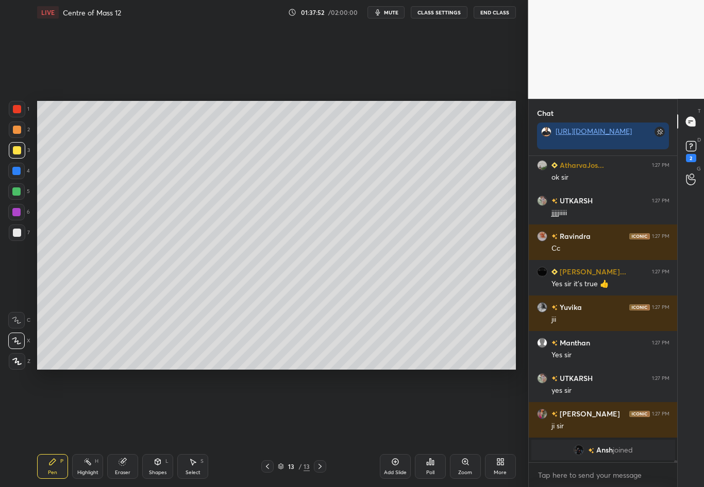
scroll to position [36164, 0]
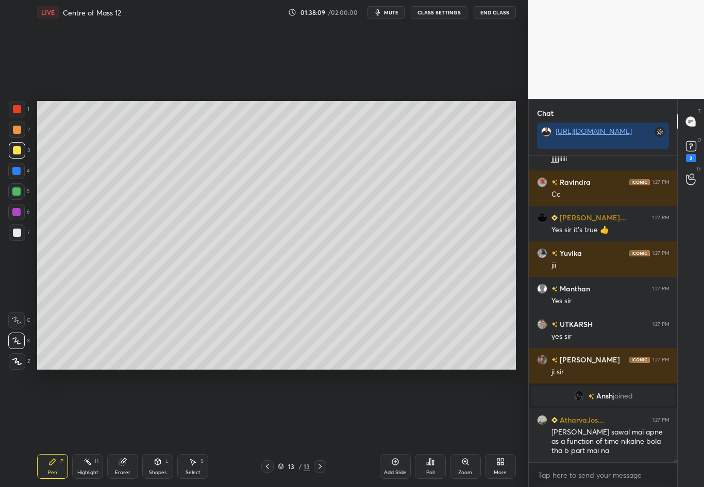
click at [21, 235] on div at bounding box center [17, 233] width 16 height 16
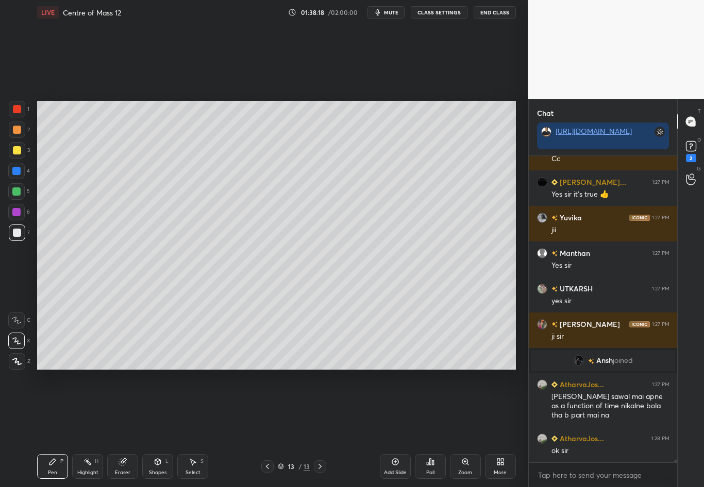
scroll to position [36235, 0]
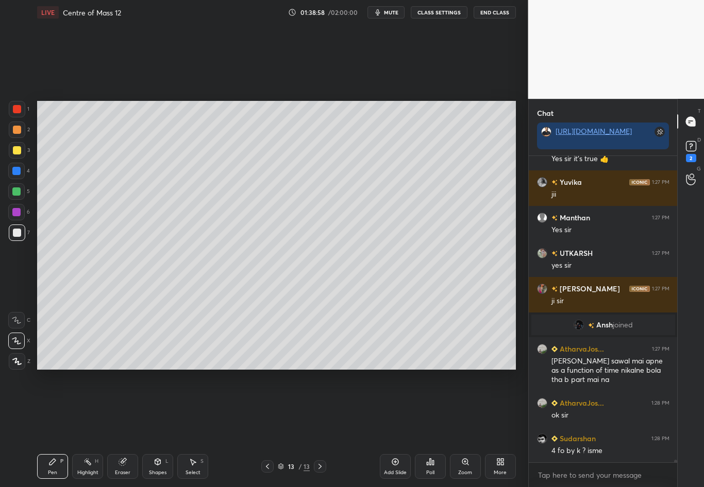
click at [19, 150] on div at bounding box center [17, 150] width 8 height 8
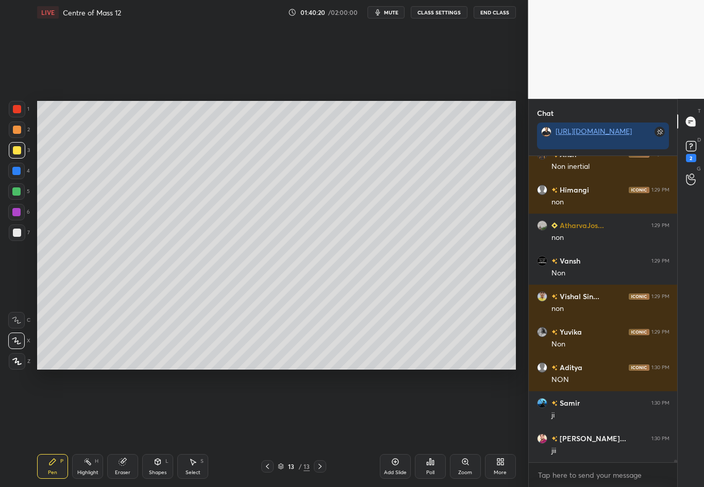
scroll to position [37034, 0]
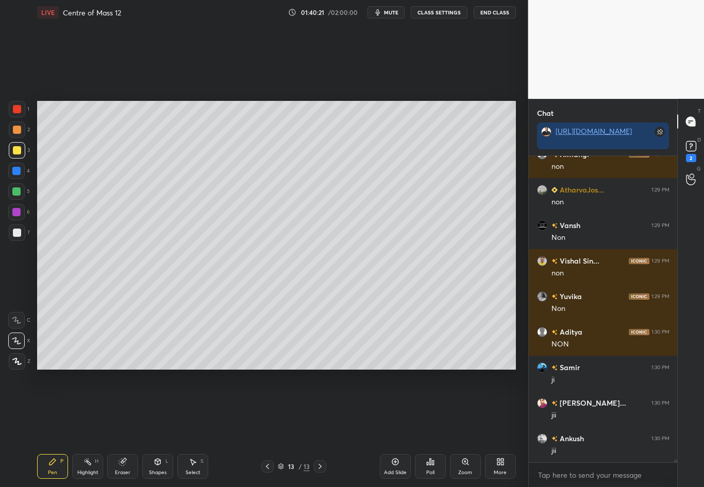
click at [124, 428] on div "Eraser" at bounding box center [122, 472] width 15 height 5
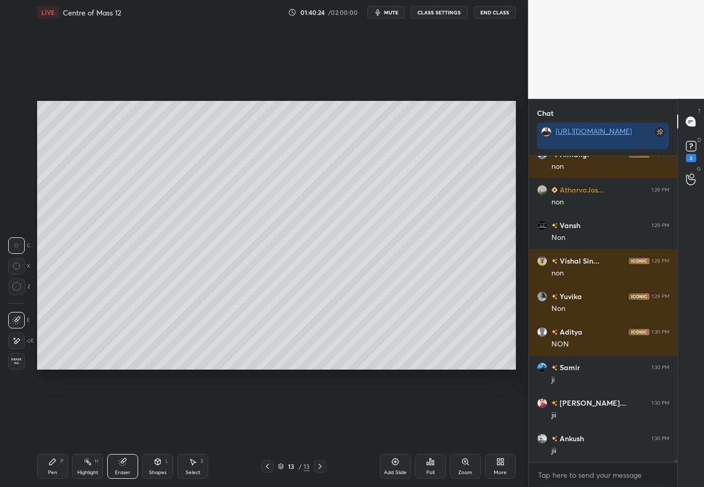
click at [55, 428] on div "Pen P" at bounding box center [52, 466] width 31 height 25
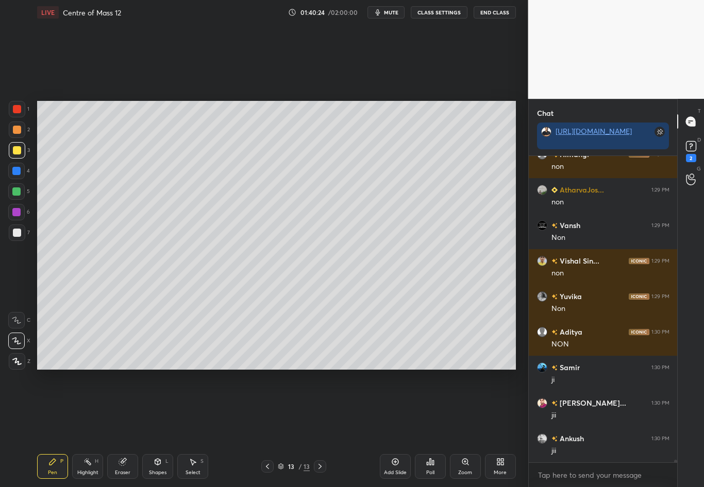
click at [18, 238] on div "7" at bounding box center [19, 235] width 21 height 21
click at [20, 152] on div at bounding box center [17, 150] width 8 height 8
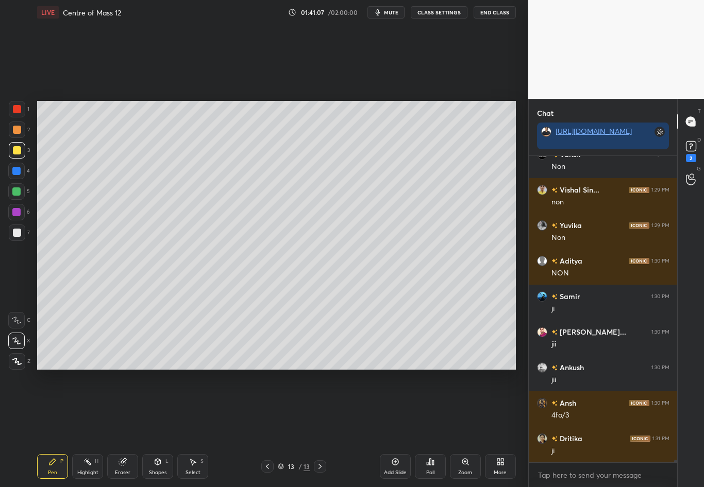
scroll to position [37141, 0]
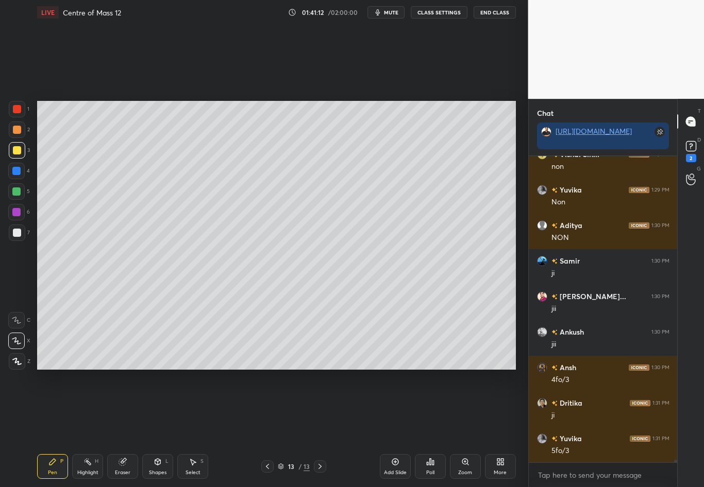
click at [122, 428] on icon at bounding box center [122, 462] width 7 height 7
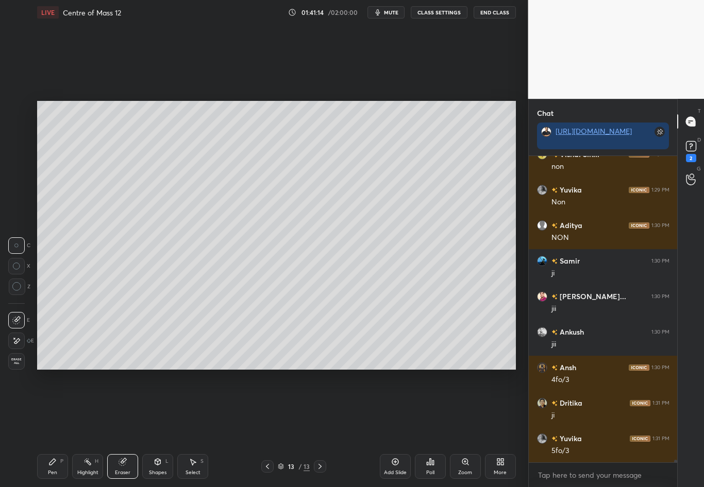
click at [61, 428] on div "Pen P" at bounding box center [52, 466] width 31 height 25
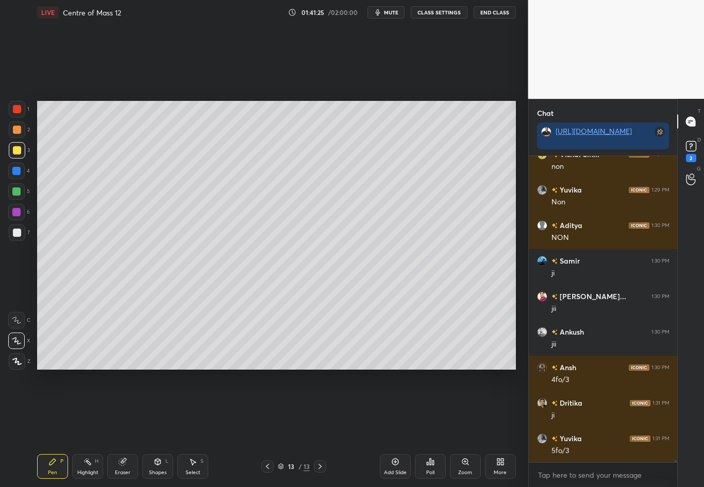
click at [12, 155] on div at bounding box center [17, 150] width 16 height 16
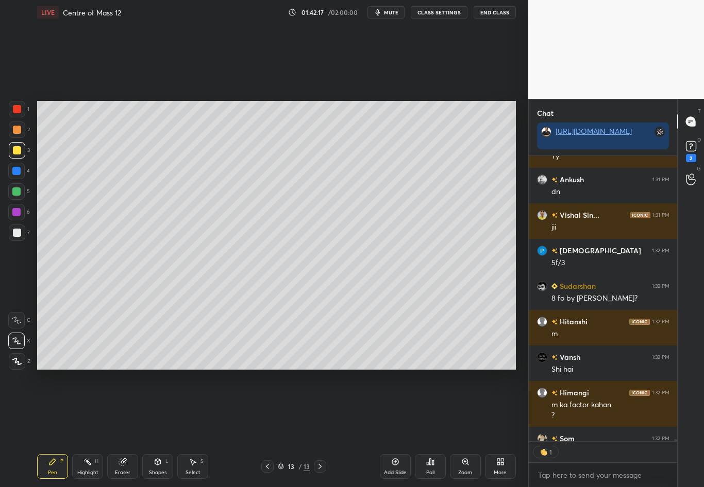
scroll to position [37688, 0]
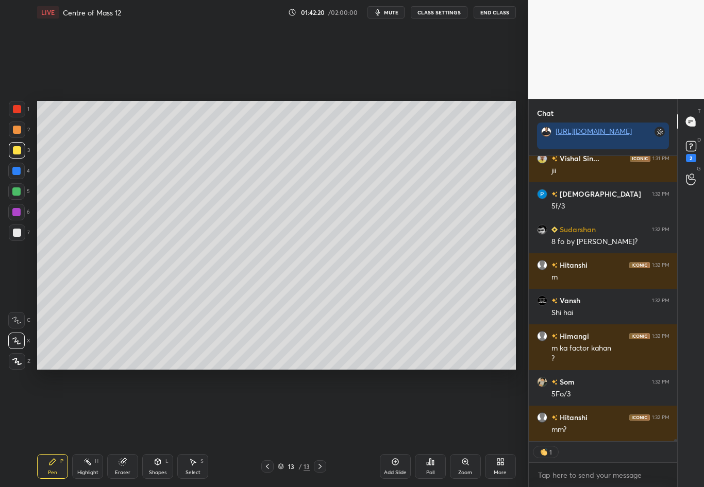
click at [85, 428] on div "Highlight" at bounding box center [87, 472] width 21 height 5
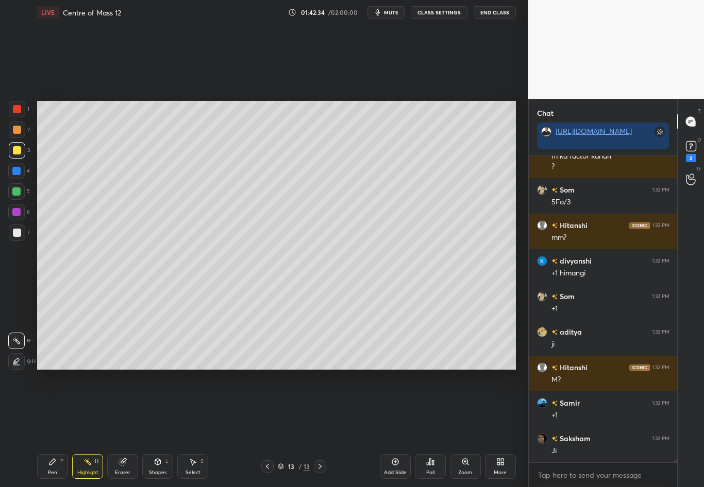
scroll to position [37916, 0]
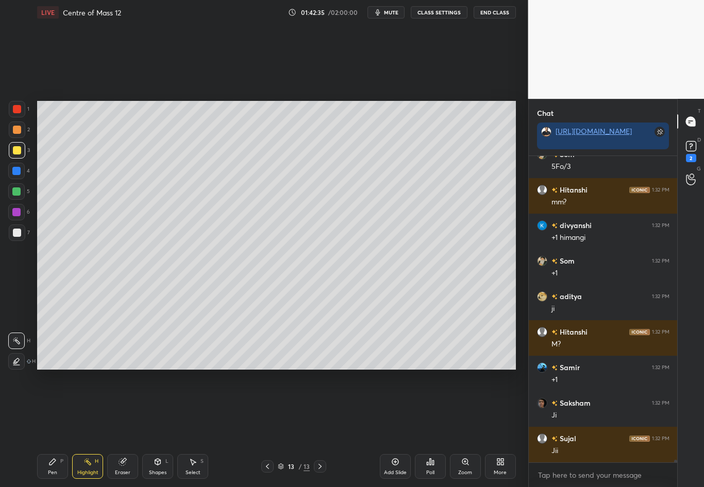
click at [49, 428] on div "Pen" at bounding box center [52, 472] width 9 height 5
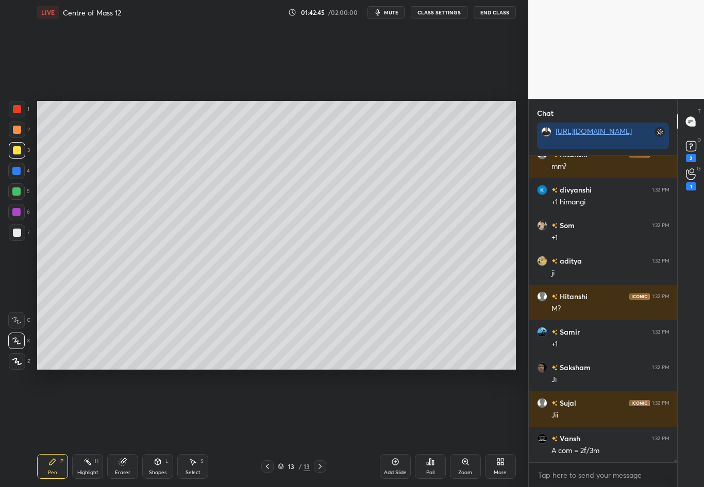
scroll to position [37987, 0]
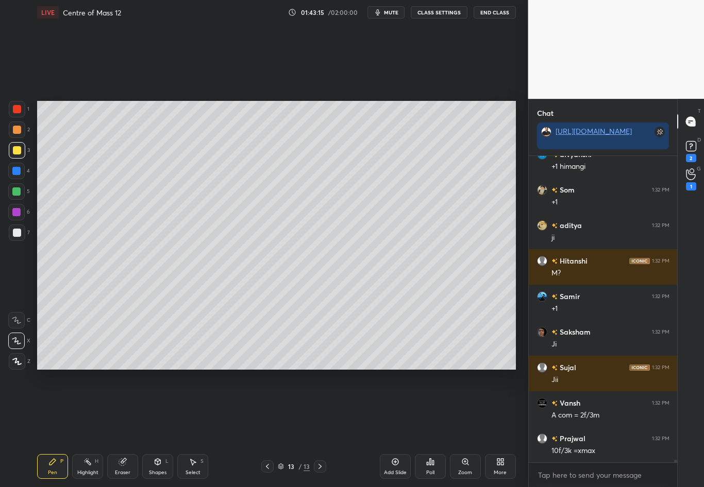
click at [267, 428] on div at bounding box center [267, 466] width 12 height 12
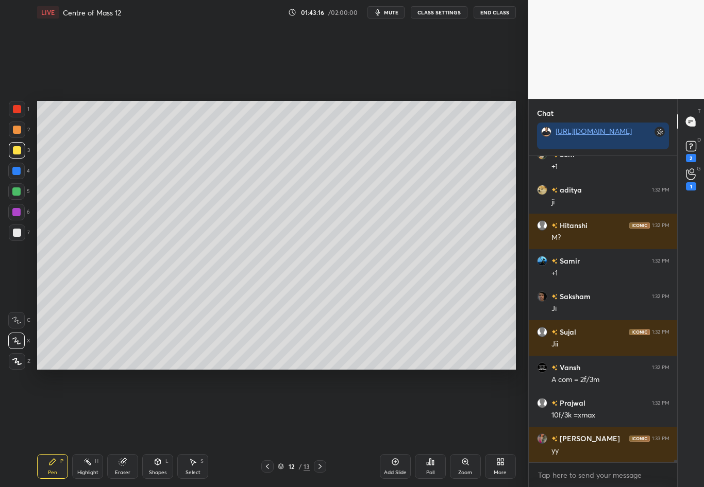
click at [269, 428] on icon at bounding box center [267, 466] width 8 height 8
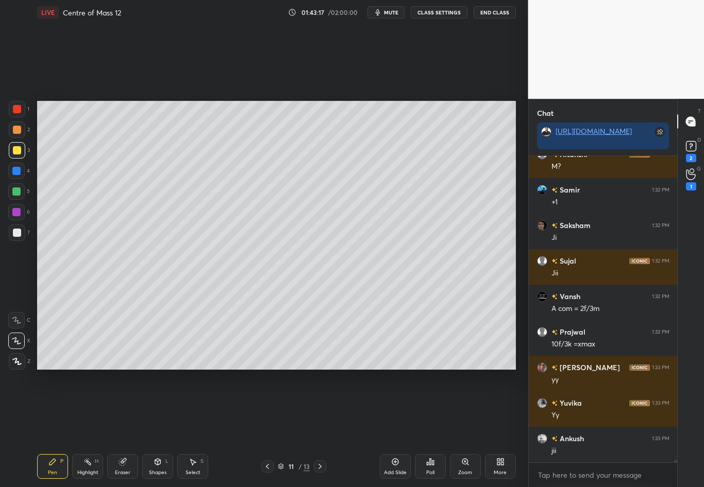
click at [94, 428] on div "Highlight H" at bounding box center [87, 466] width 31 height 25
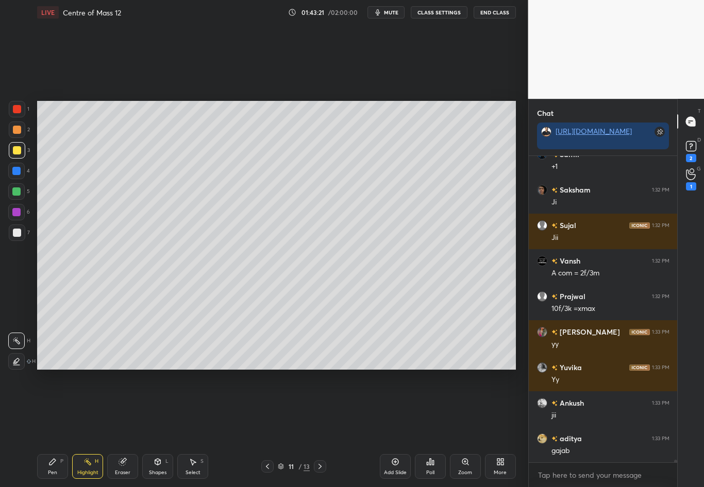
click at [316, 428] on icon at bounding box center [320, 466] width 8 height 8
click at [319, 428] on icon at bounding box center [320, 466] width 8 height 8
click at [16, 236] on div at bounding box center [17, 233] width 16 height 16
click at [53, 428] on icon at bounding box center [52, 462] width 6 height 6
click at [197, 371] on div "Setting up your live class Poll for secs No correct answer Start poll" at bounding box center [276, 235] width 487 height 421
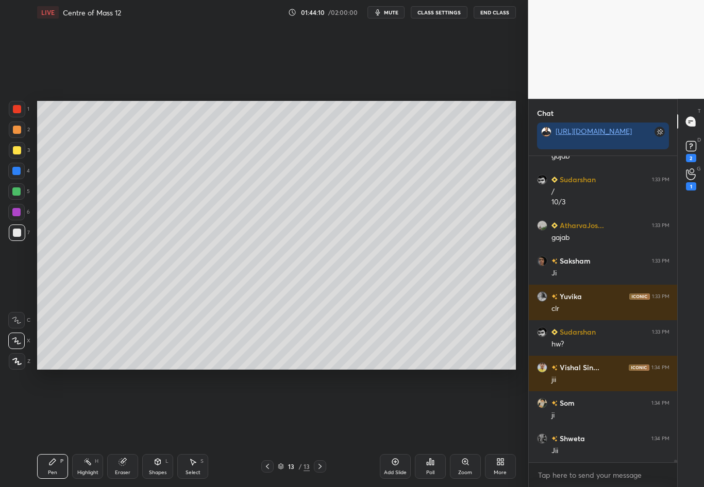
scroll to position [38459, 0]
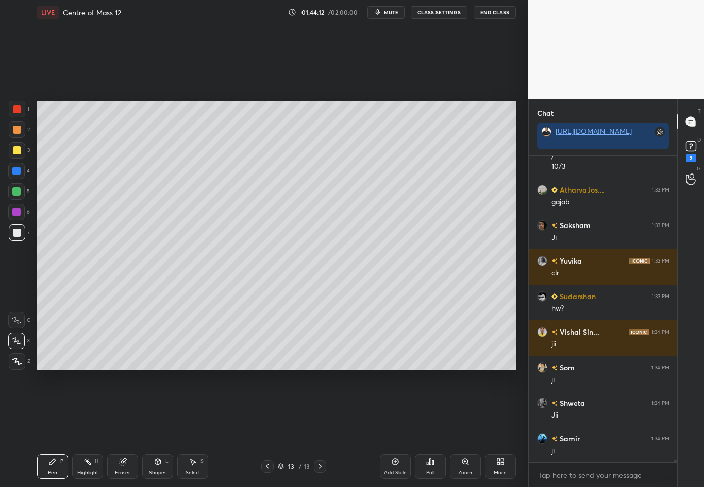
click at [322, 428] on icon at bounding box center [320, 466] width 8 height 8
click at [385, 428] on div "Add Slide" at bounding box center [395, 466] width 31 height 25
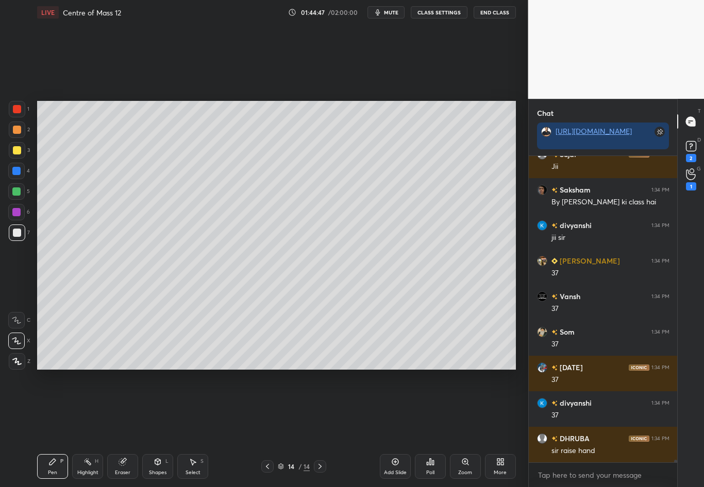
scroll to position [38886, 0]
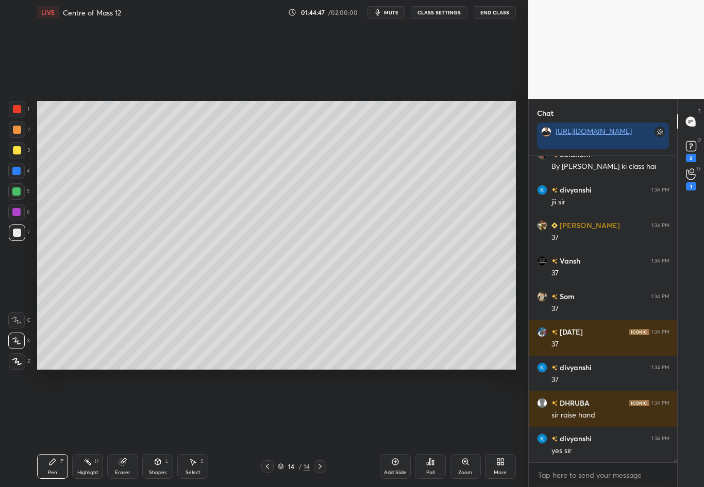
click at [17, 149] on div at bounding box center [17, 150] width 8 height 8
click at [696, 140] on icon at bounding box center [690, 146] width 15 height 15
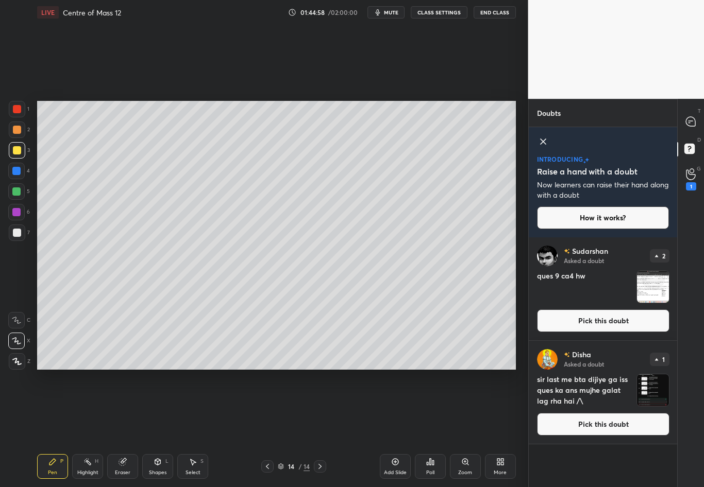
click at [661, 283] on img "grid" at bounding box center [653, 287] width 32 height 32
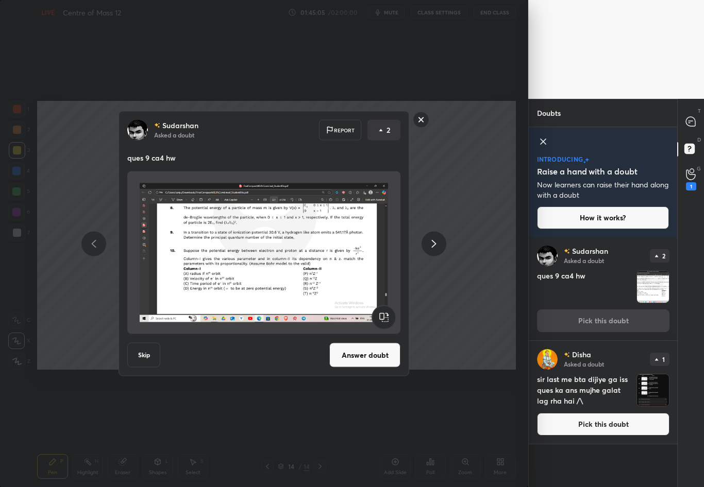
click at [142, 359] on button "Skip" at bounding box center [143, 355] width 33 height 25
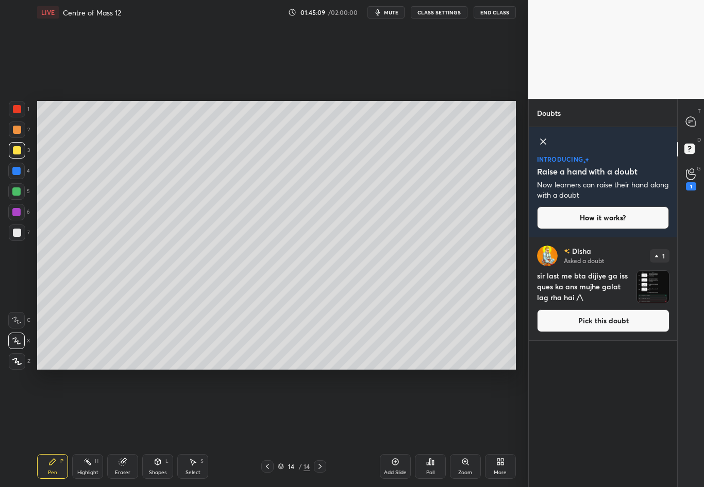
click at [651, 280] on img "grid" at bounding box center [653, 287] width 32 height 32
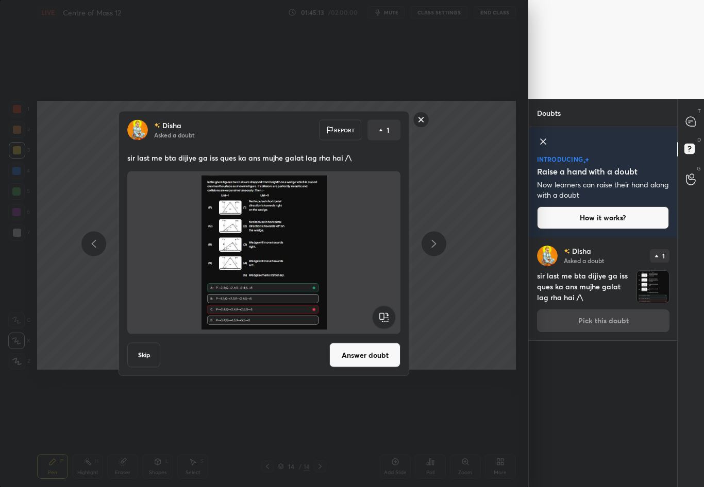
click at [355, 358] on button "Answer doubt" at bounding box center [364, 355] width 71 height 25
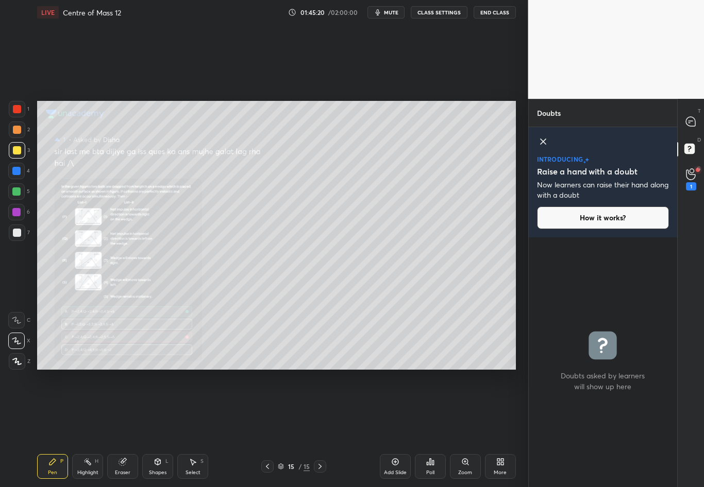
click at [388, 428] on div "Add Slide" at bounding box center [395, 466] width 31 height 25
click at [389, 428] on div "Add Slide" at bounding box center [395, 466] width 31 height 25
click at [266, 428] on icon at bounding box center [267, 466] width 8 height 8
click at [269, 428] on icon at bounding box center [267, 466] width 8 height 8
click at [459, 428] on div "Zoom" at bounding box center [465, 466] width 31 height 25
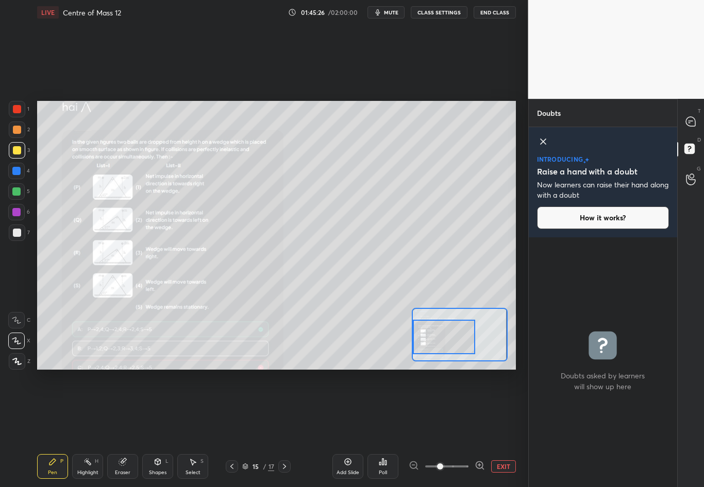
drag, startPoint x: 438, startPoint y: 337, endPoint x: 418, endPoint y: 336, distance: 20.1
click at [418, 336] on div at bounding box center [444, 337] width 62 height 35
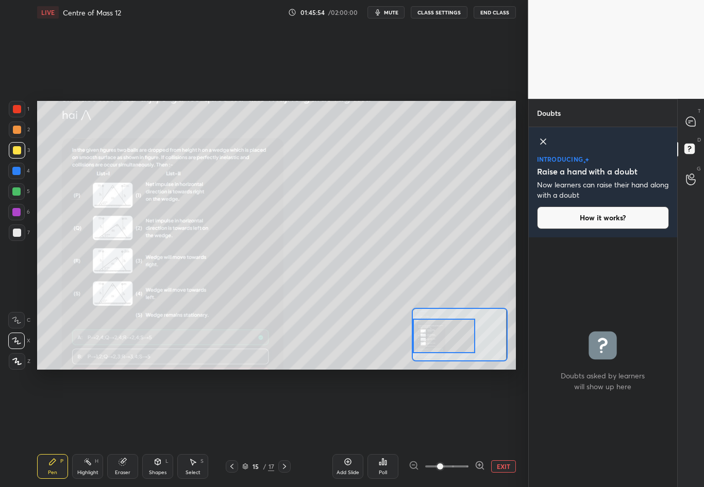
click at [444, 339] on div at bounding box center [444, 336] width 62 height 35
click at [155, 428] on div "Shapes L" at bounding box center [157, 466] width 31 height 25
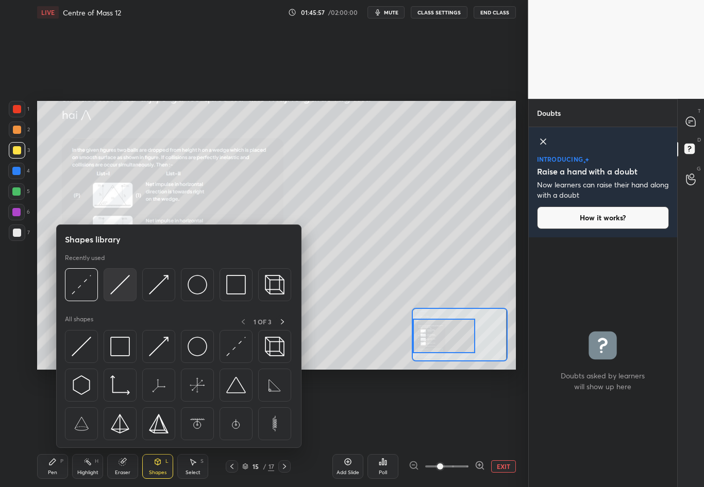
click at [121, 286] on img at bounding box center [120, 285] width 20 height 20
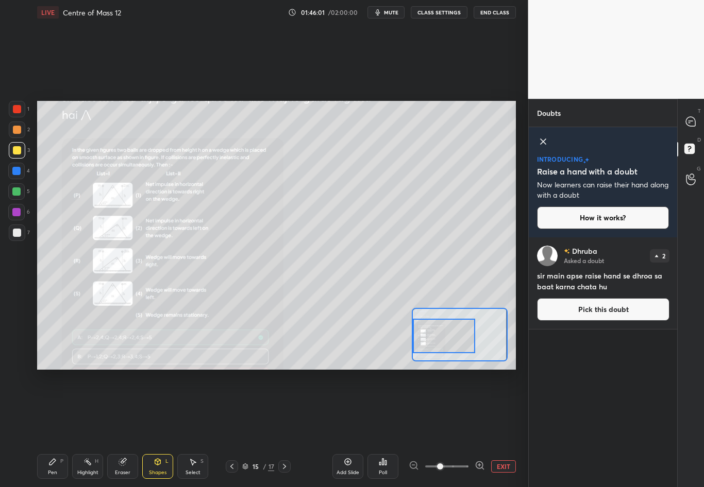
click at [54, 428] on icon at bounding box center [52, 462] width 8 height 8
click at [87, 428] on div "Highlight H" at bounding box center [87, 466] width 31 height 25
click at [123, 428] on div "Eraser" at bounding box center [122, 466] width 31 height 25
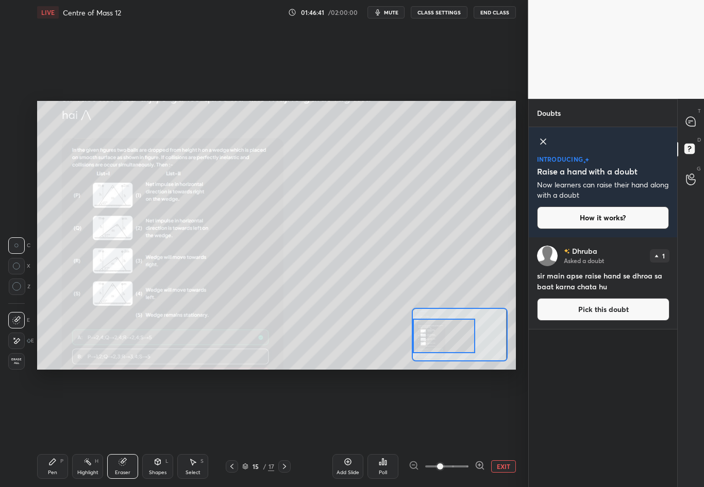
click at [60, 428] on div "Pen P" at bounding box center [52, 466] width 31 height 25
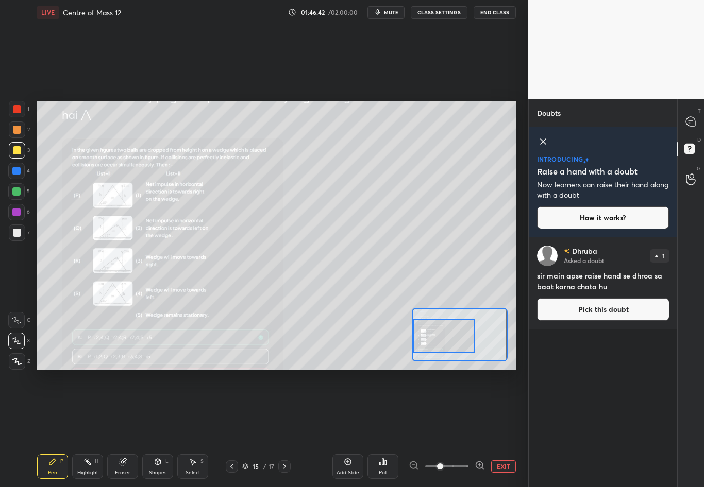
click at [21, 155] on div at bounding box center [17, 150] width 16 height 16
click at [124, 428] on div "Eraser" at bounding box center [122, 466] width 31 height 25
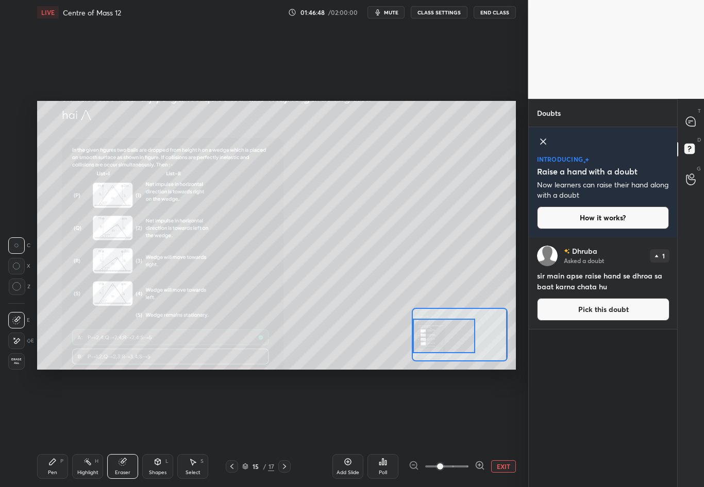
click at [56, 428] on div "Pen P" at bounding box center [52, 466] width 31 height 25
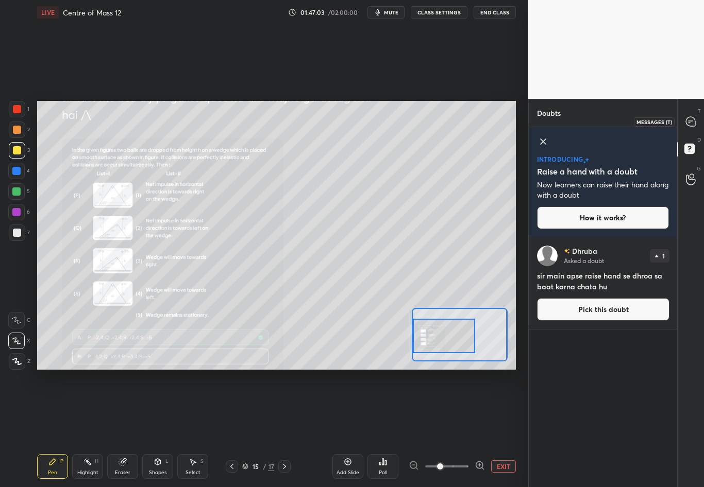
click at [687, 119] on icon at bounding box center [689, 121] width 9 height 9
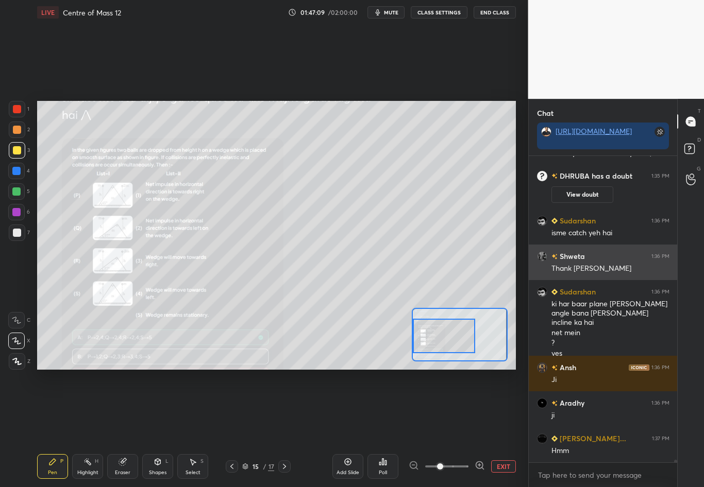
scroll to position [39890, 0]
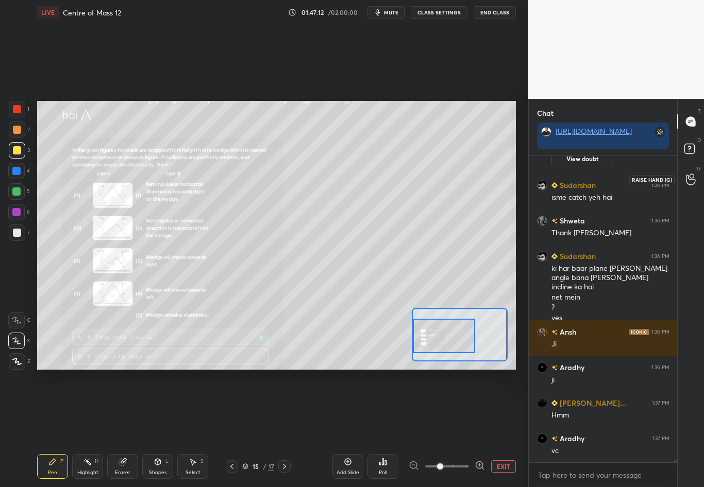
click at [689, 176] on icon at bounding box center [690, 180] width 10 height 12
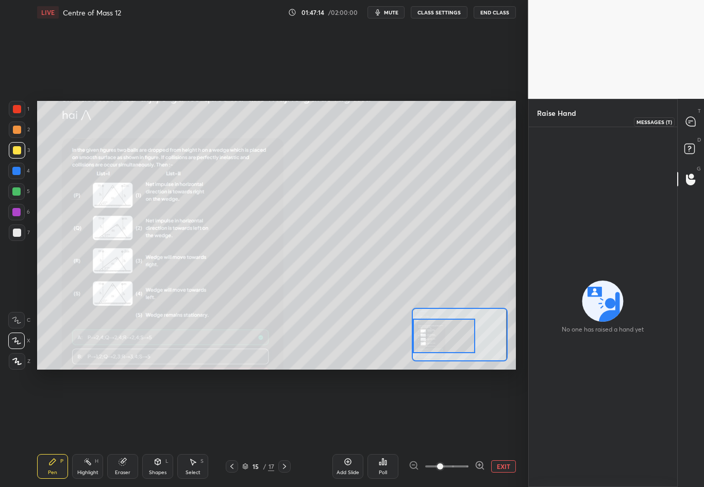
click at [692, 123] on icon at bounding box center [689, 121] width 9 height 9
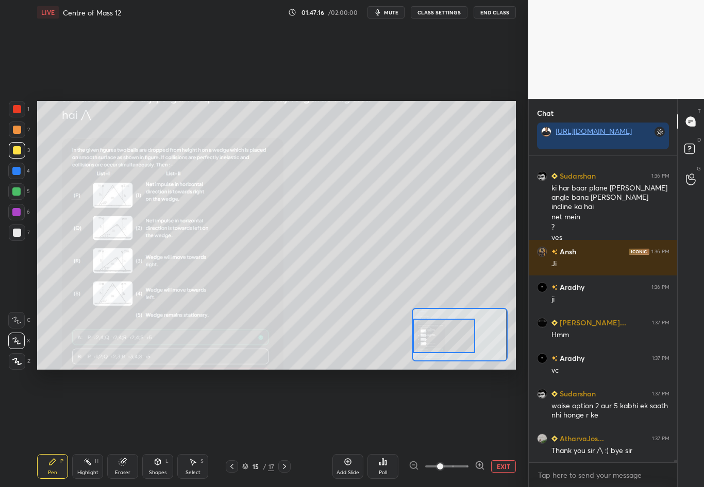
scroll to position [40006, 0]
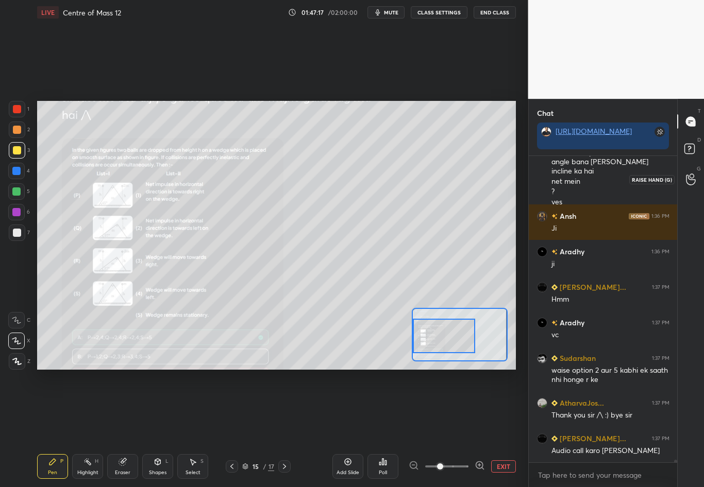
click at [692, 178] on circle at bounding box center [691, 176] width 4 height 4
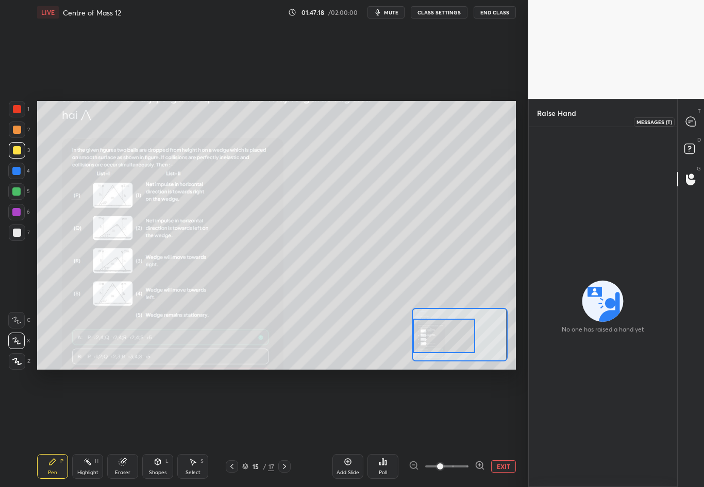
click at [693, 129] on div at bounding box center [690, 121] width 21 height 19
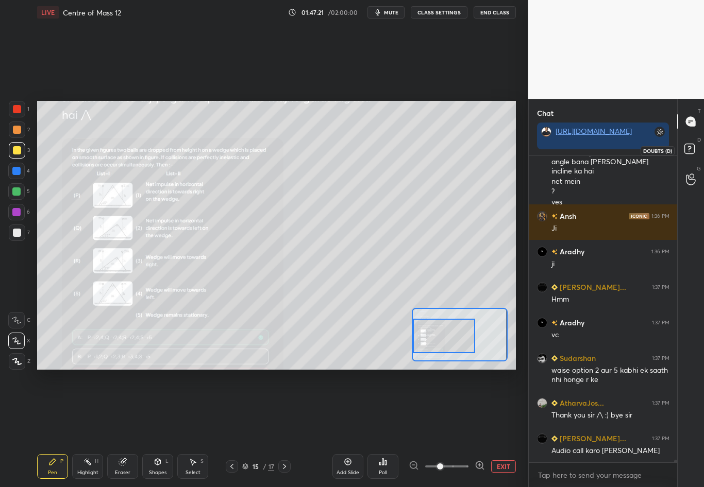
scroll to position [40016, 0]
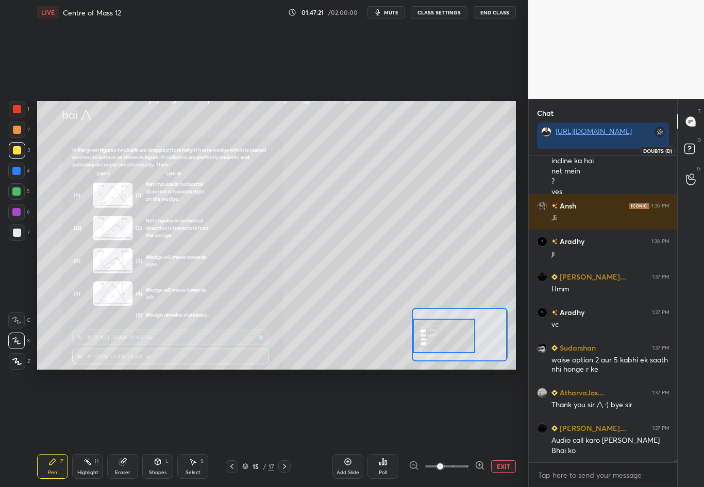
click at [692, 147] on rect at bounding box center [689, 149] width 10 height 10
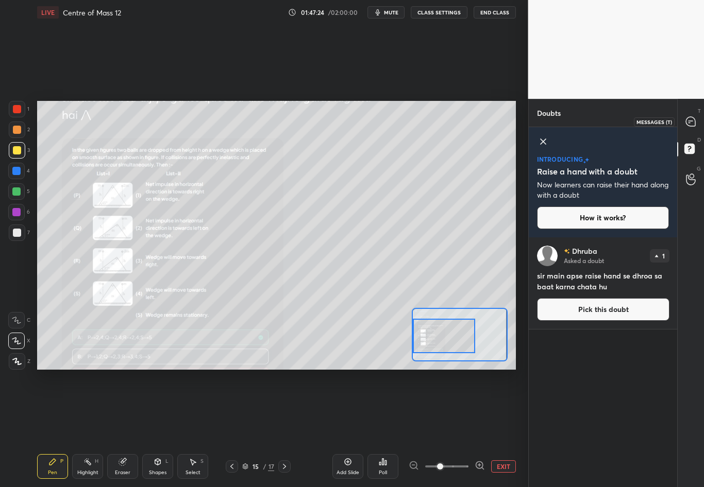
click at [694, 122] on icon at bounding box center [689, 121] width 9 height 9
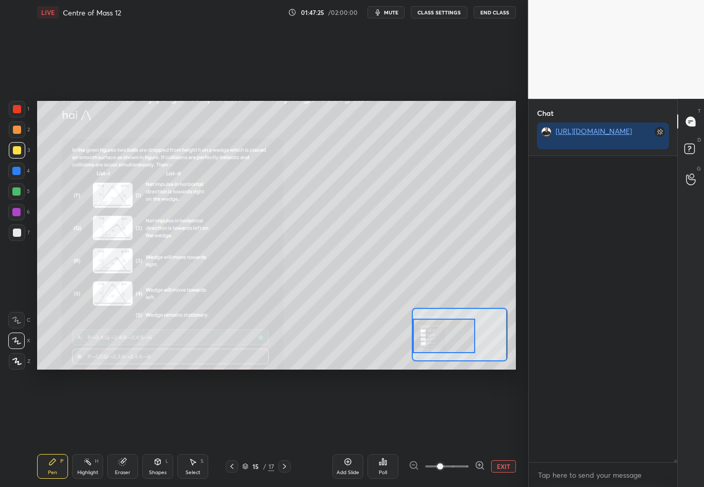
scroll to position [303, 145]
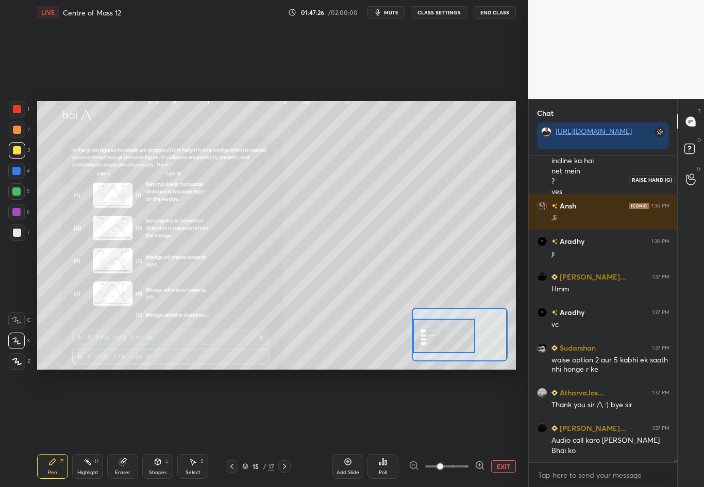
click at [691, 177] on circle at bounding box center [691, 176] width 4 height 4
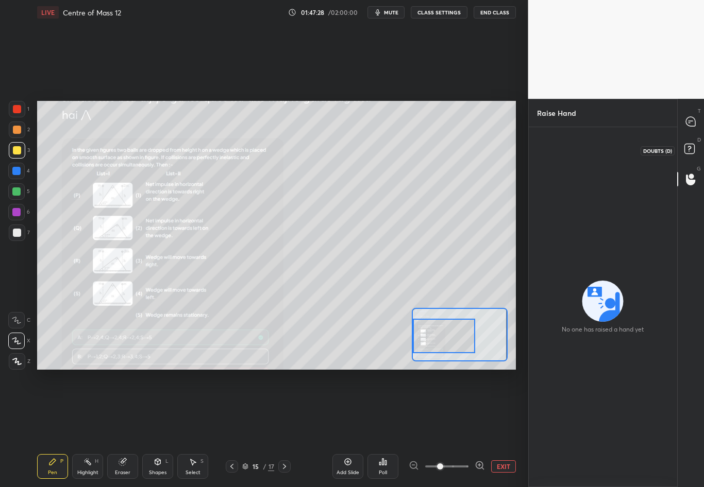
click at [690, 152] on rect at bounding box center [689, 149] width 10 height 10
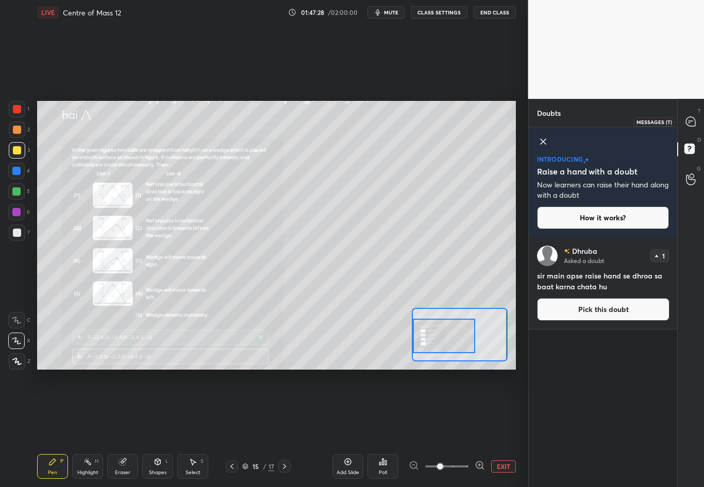
click at [694, 115] on div at bounding box center [690, 121] width 21 height 19
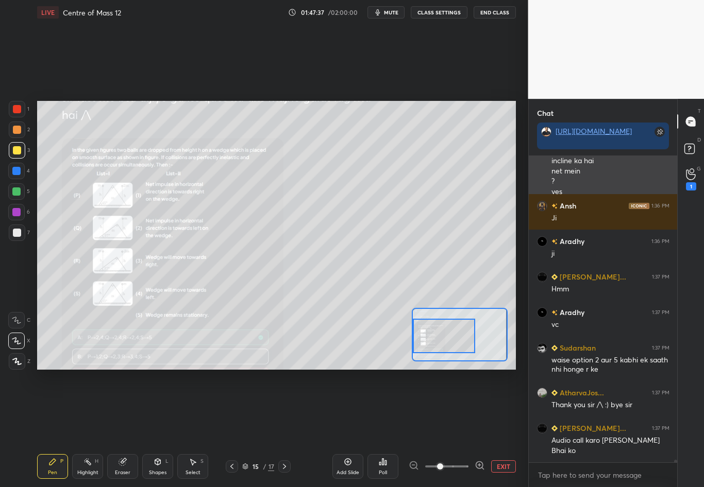
scroll to position [40052, 0]
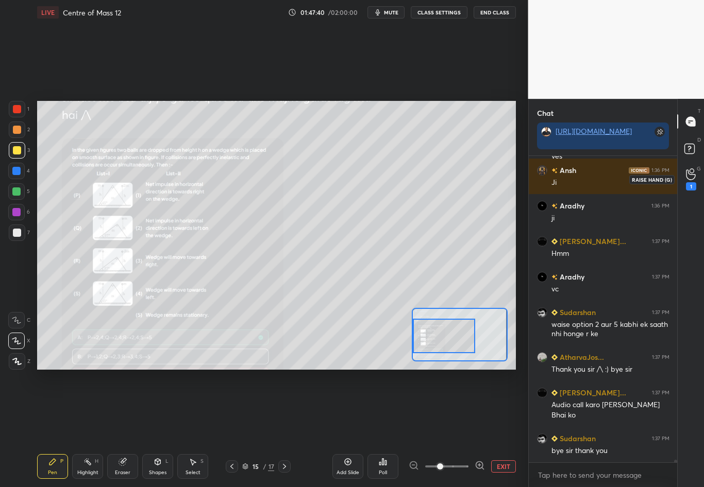
click at [692, 183] on div "1" at bounding box center [690, 186] width 10 height 8
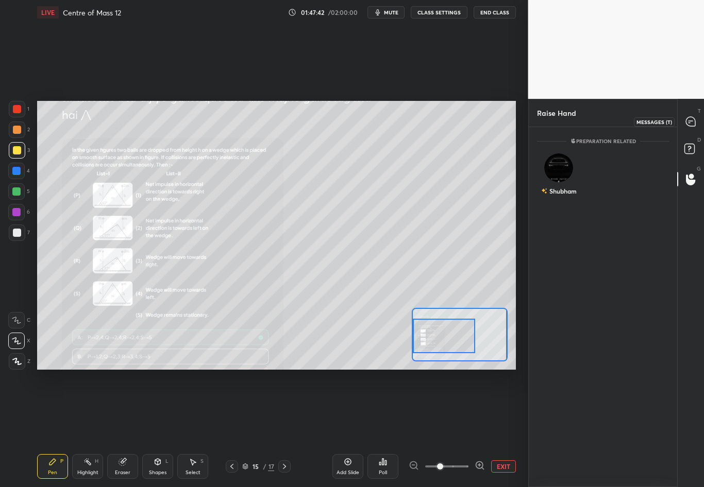
click at [690, 113] on div at bounding box center [690, 121] width 21 height 19
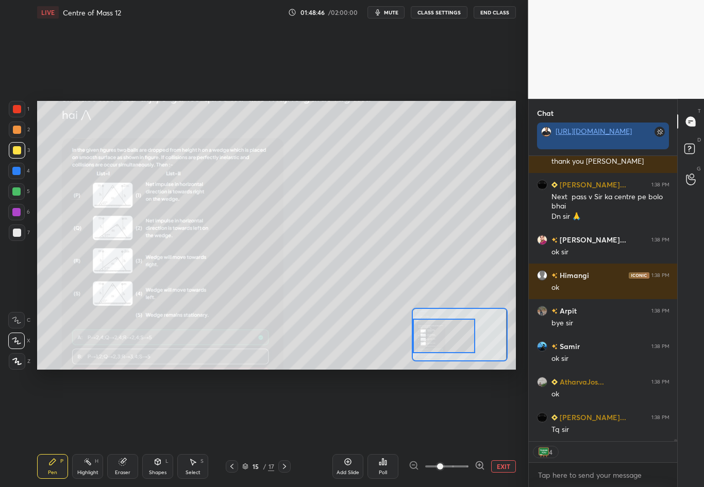
scroll to position [40831, 0]
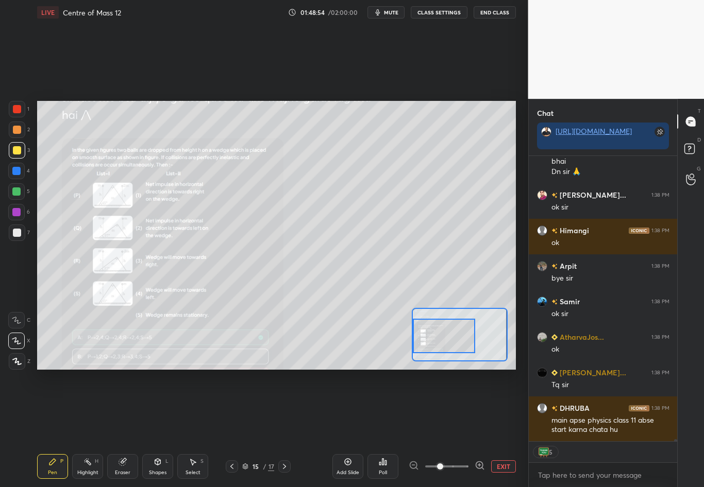
click at [496, 14] on button "End Class" at bounding box center [494, 12] width 42 height 12
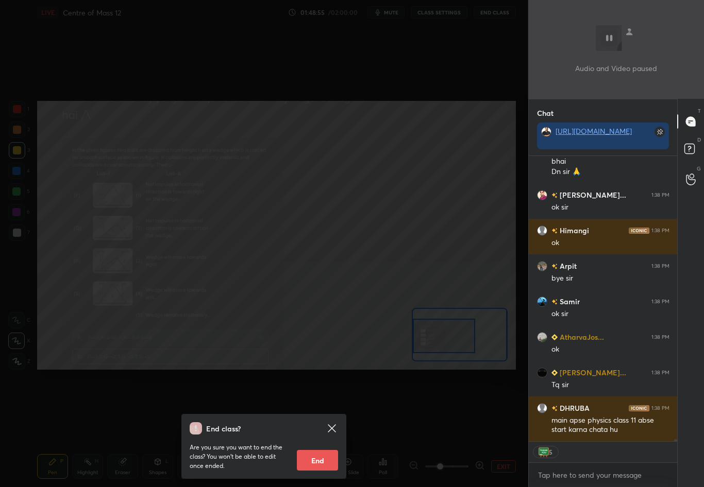
click at [317, 428] on button "End" at bounding box center [317, 460] width 41 height 21
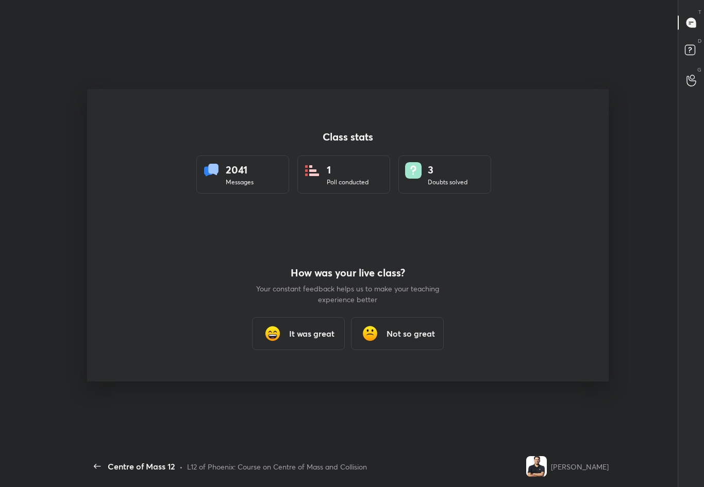
scroll to position [0, 0]
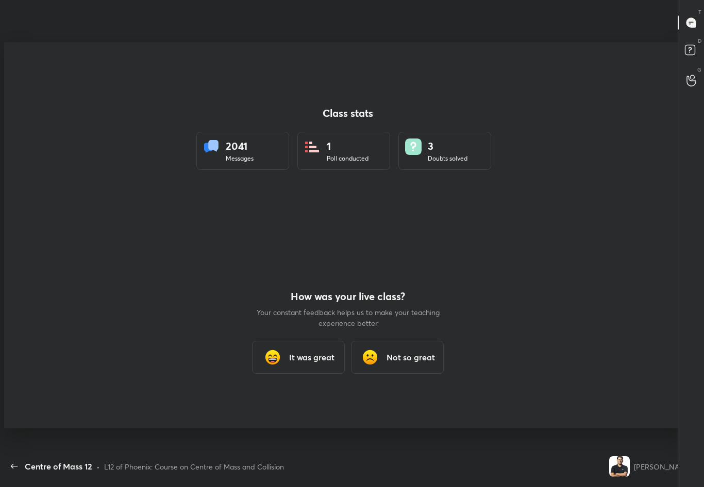
type textarea "x"
click at [305, 348] on div "It was great" at bounding box center [298, 357] width 93 height 33
